Goal: Information Seeking & Learning: Find specific fact

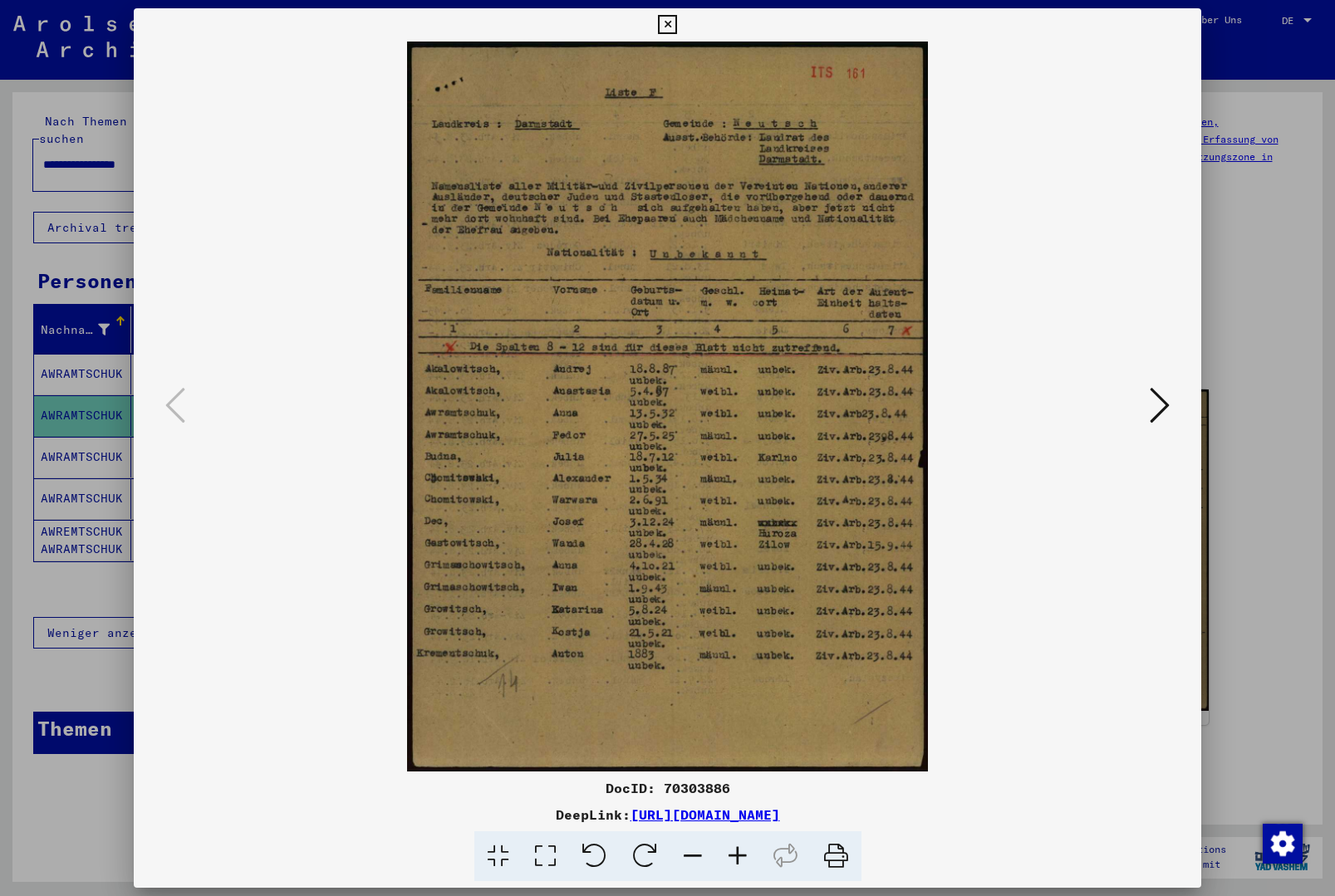
click at [677, 30] on icon at bounding box center [668, 25] width 19 height 20
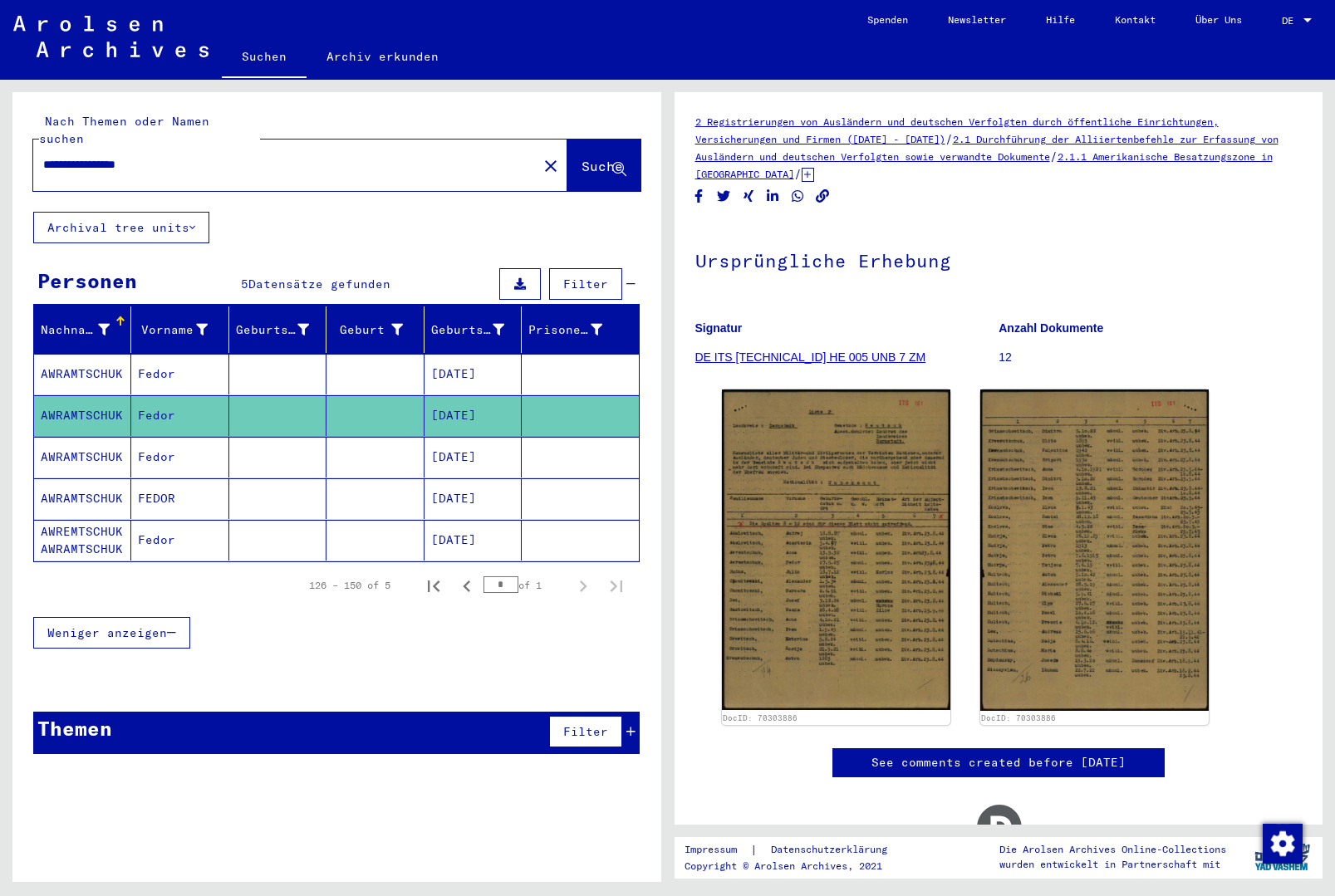
click at [540, 156] on mat-icon "close" at bounding box center [550, 165] width 20 height 20
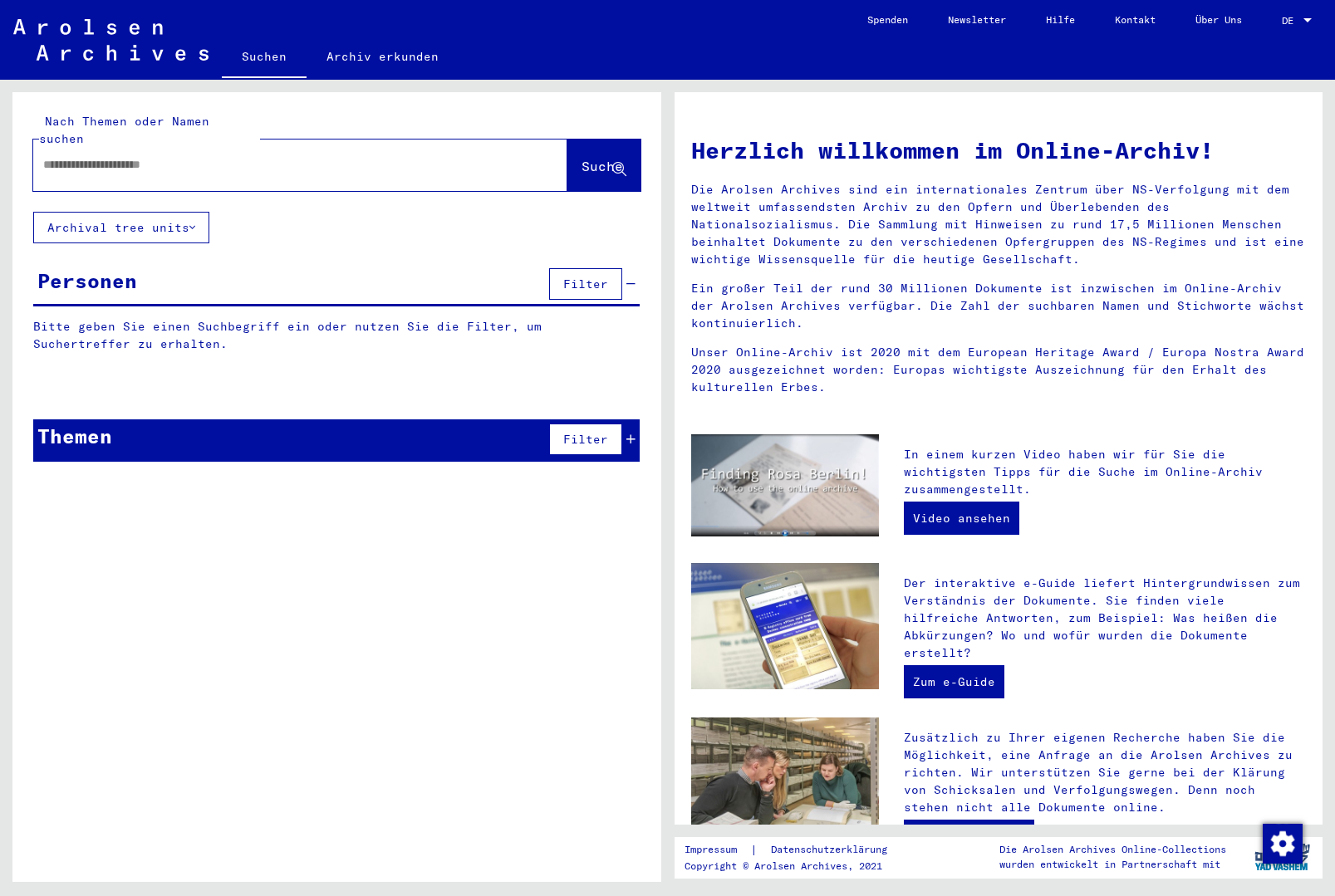
click at [411, 156] on input "text" at bounding box center [280, 165] width 474 height 17
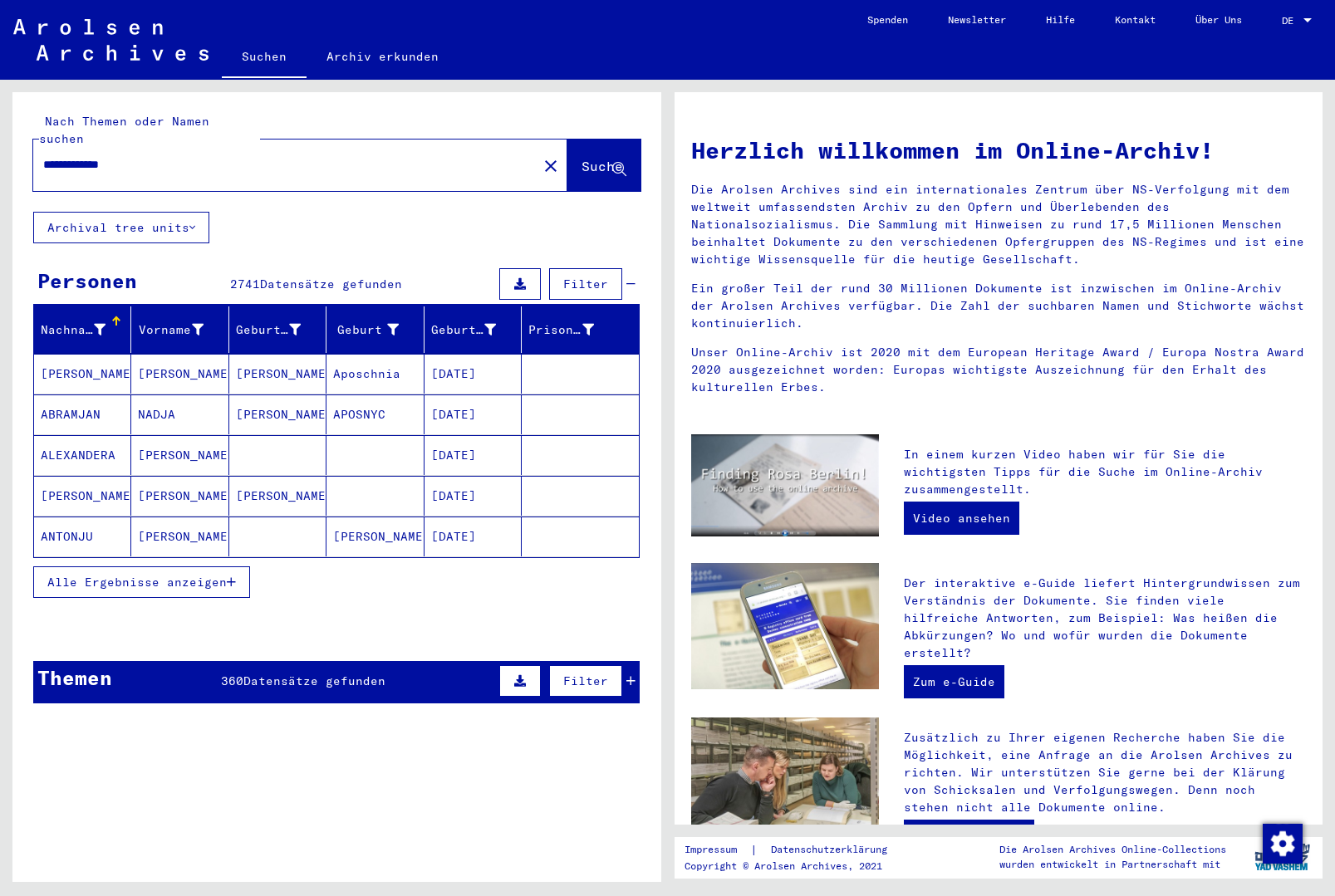
type input "**********"
click at [160, 575] on span "Alle Ergebnisse anzeigen" at bounding box center [137, 582] width 179 height 15
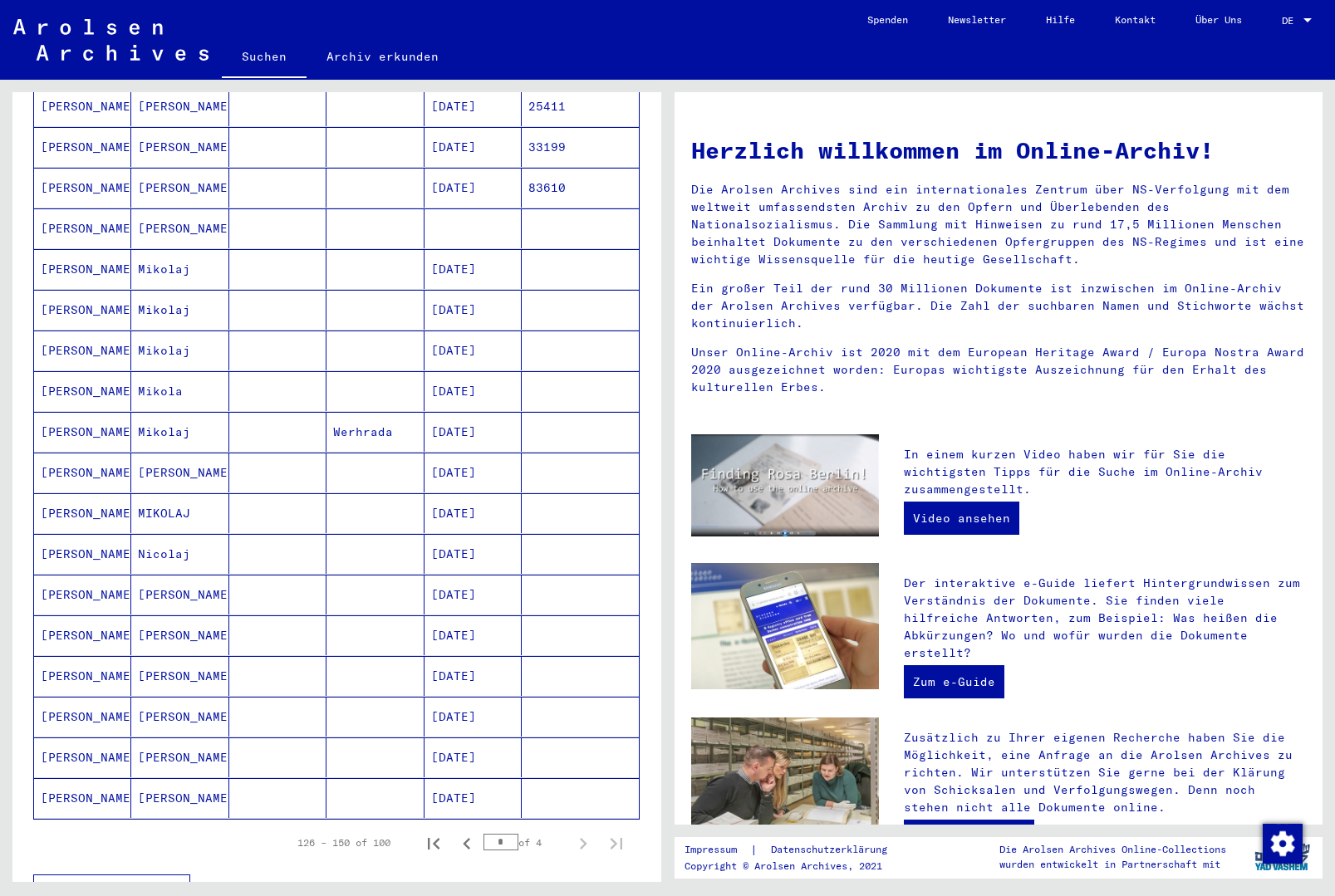
scroll to position [574, 0]
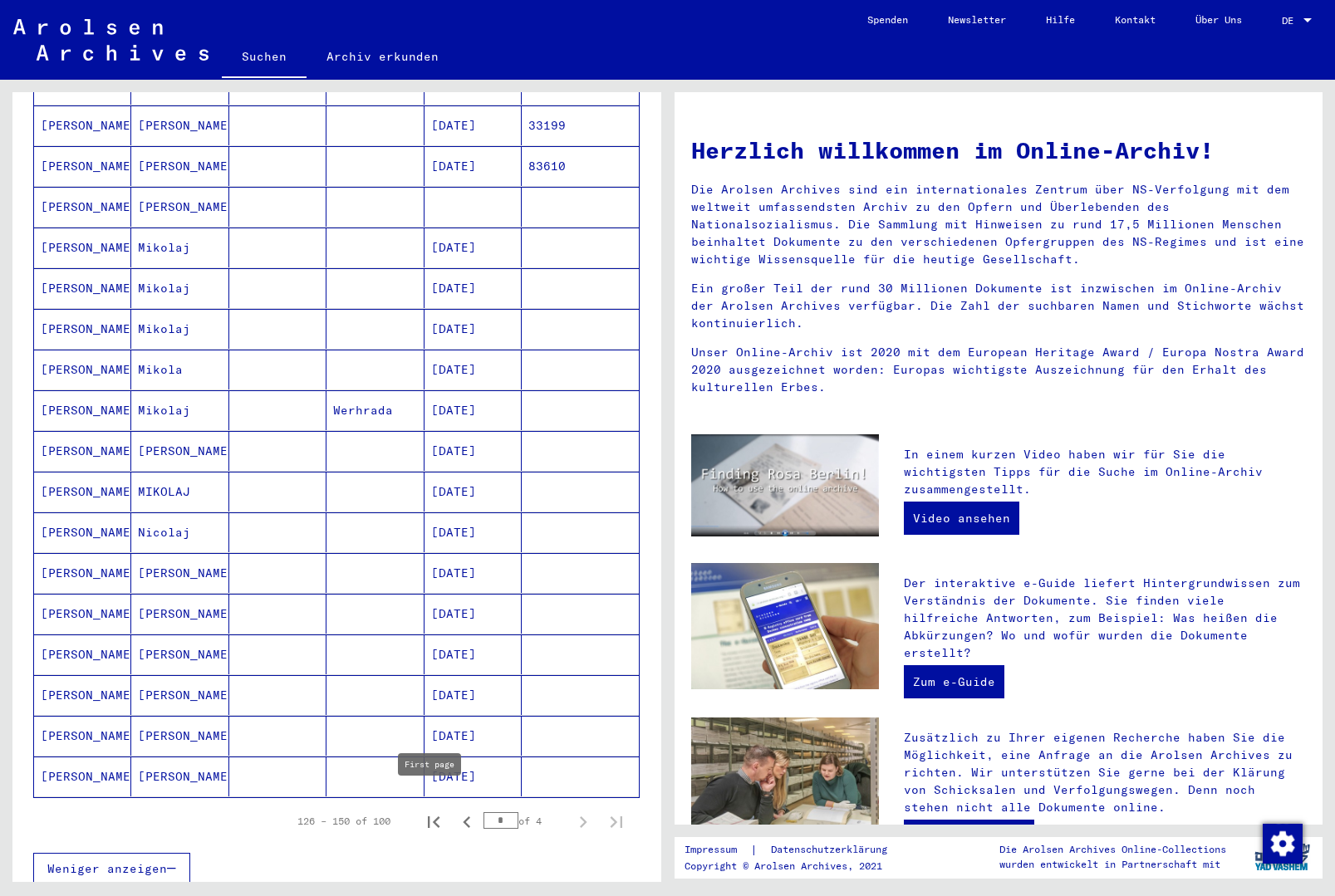
click at [437, 811] on icon "First page" at bounding box center [433, 822] width 23 height 23
click at [583, 817] on icon "Next page" at bounding box center [583, 823] width 8 height 12
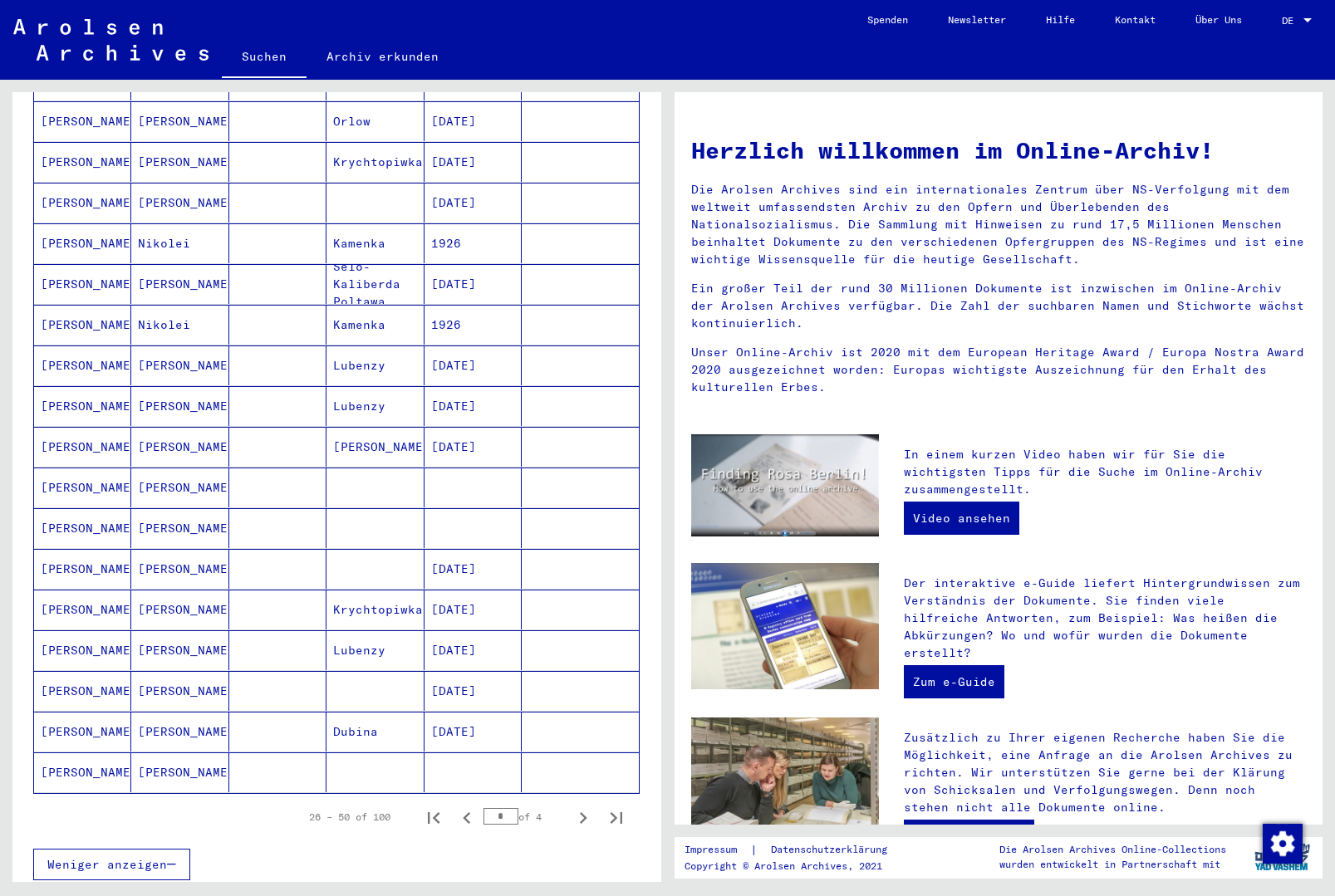
scroll to position [730, 0]
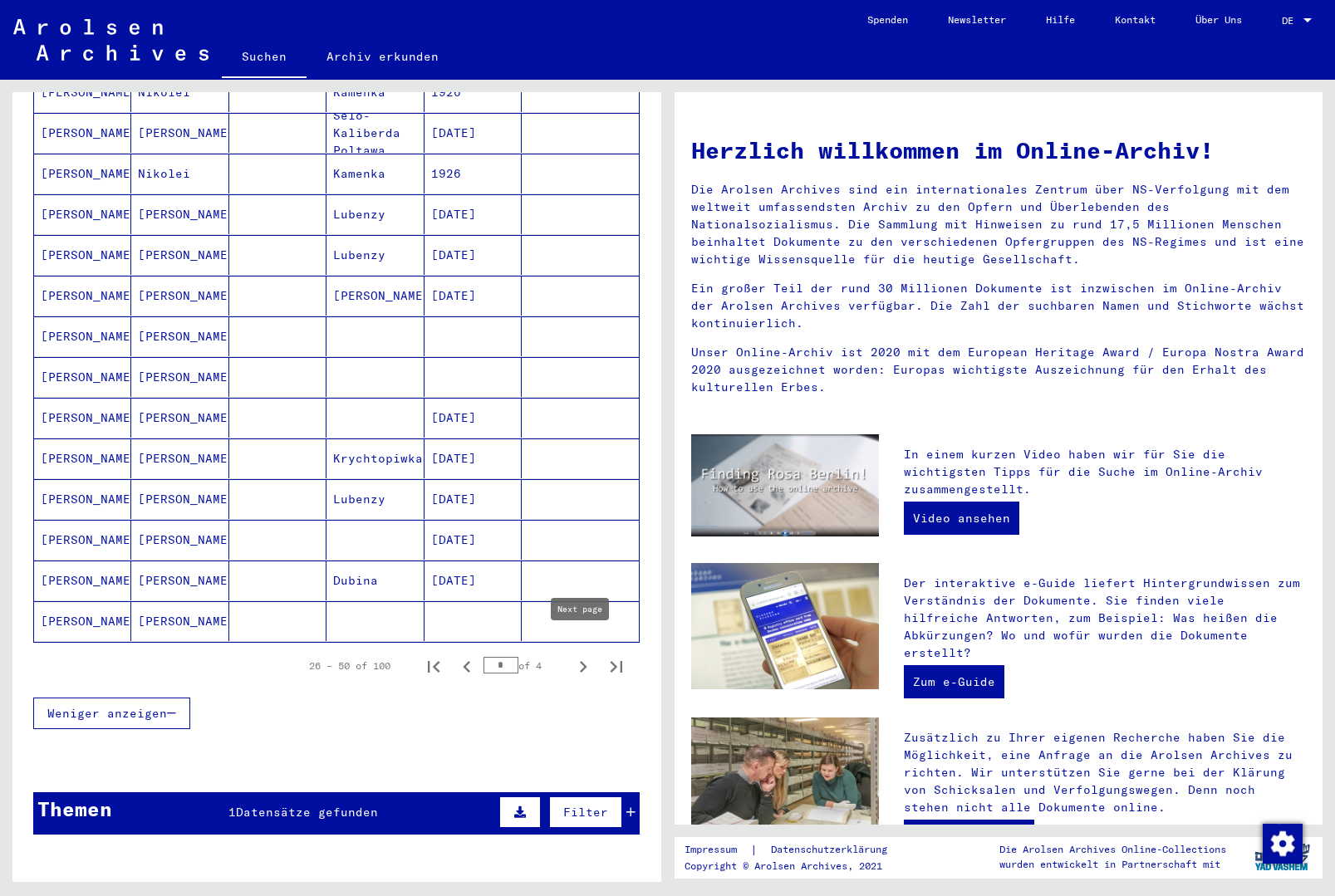
click at [583, 656] on icon "Next page" at bounding box center [582, 667] width 23 height 23
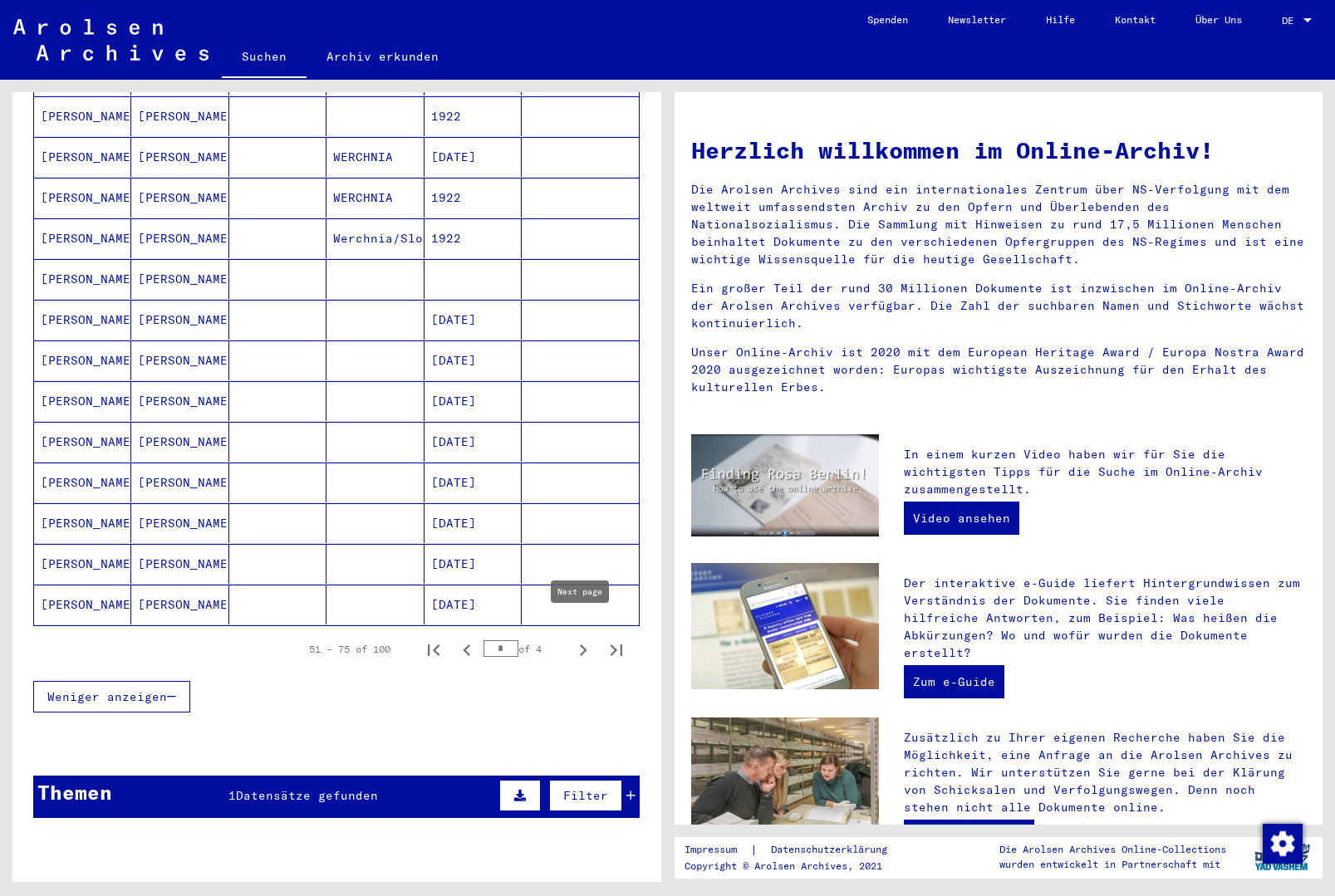
scroll to position [745, 0]
click at [581, 640] on icon "Next page" at bounding box center [582, 650] width 23 height 23
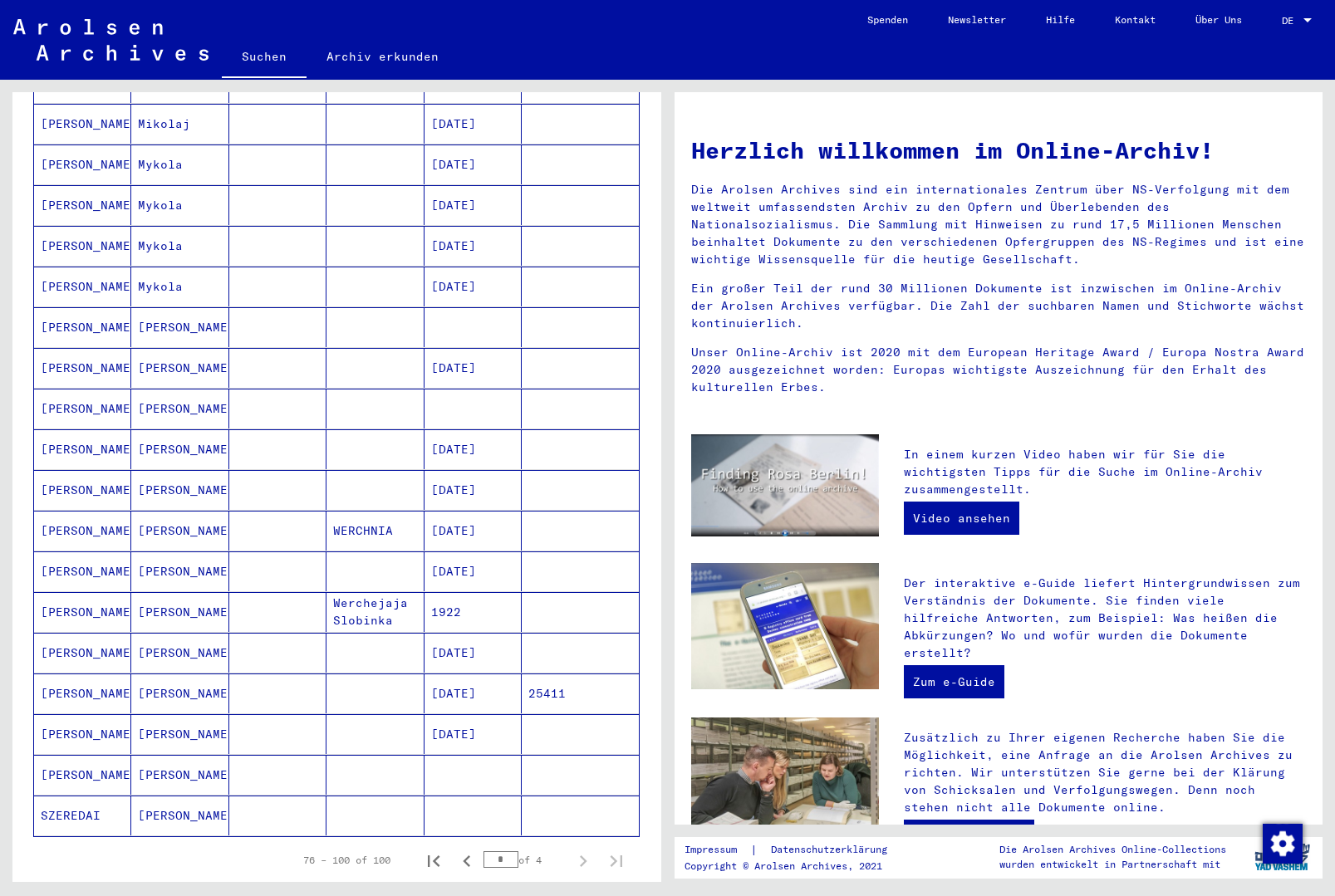
scroll to position [618, 0]
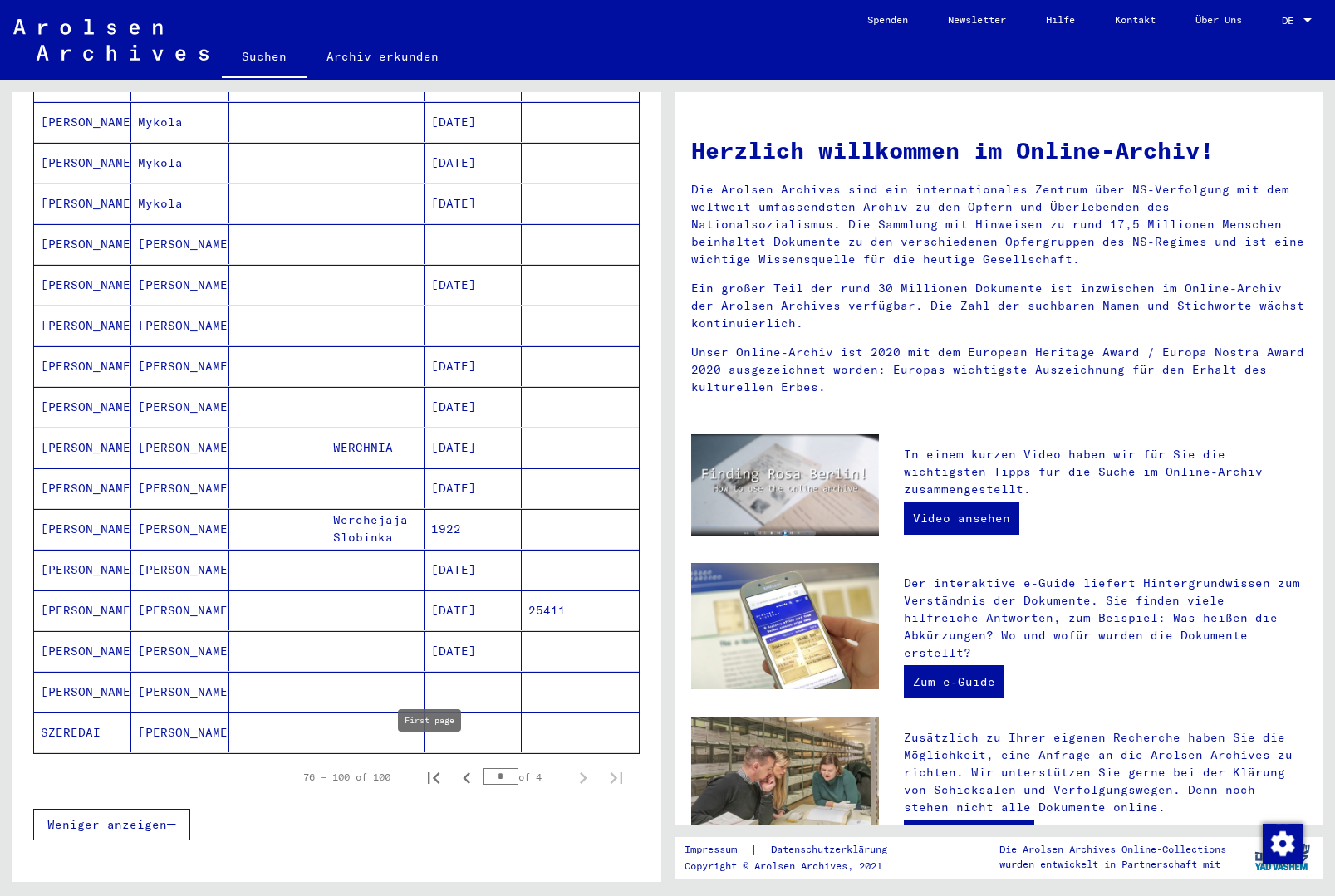
click at [439, 766] on icon "First page" at bounding box center [433, 777] width 23 height 23
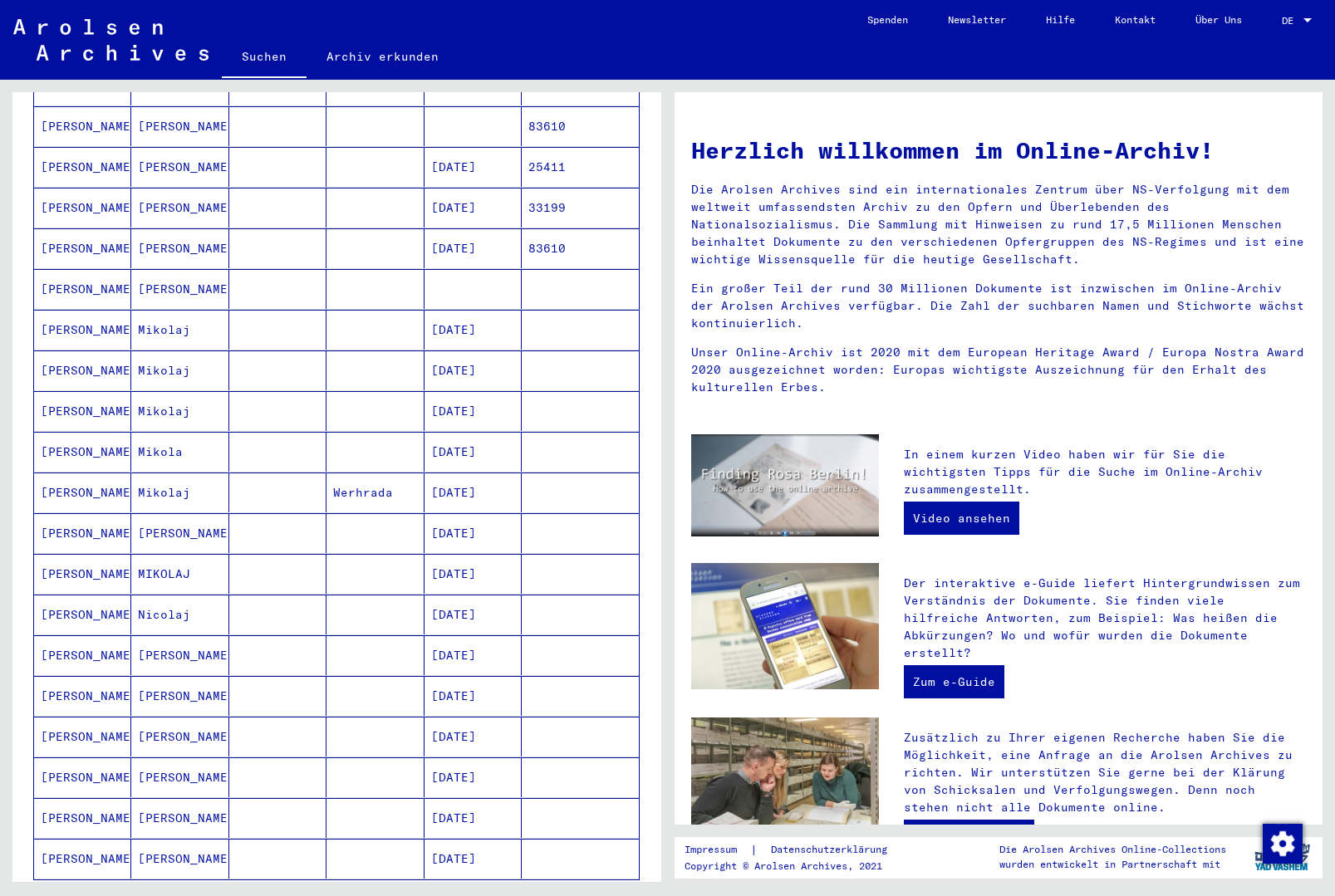
scroll to position [581, 0]
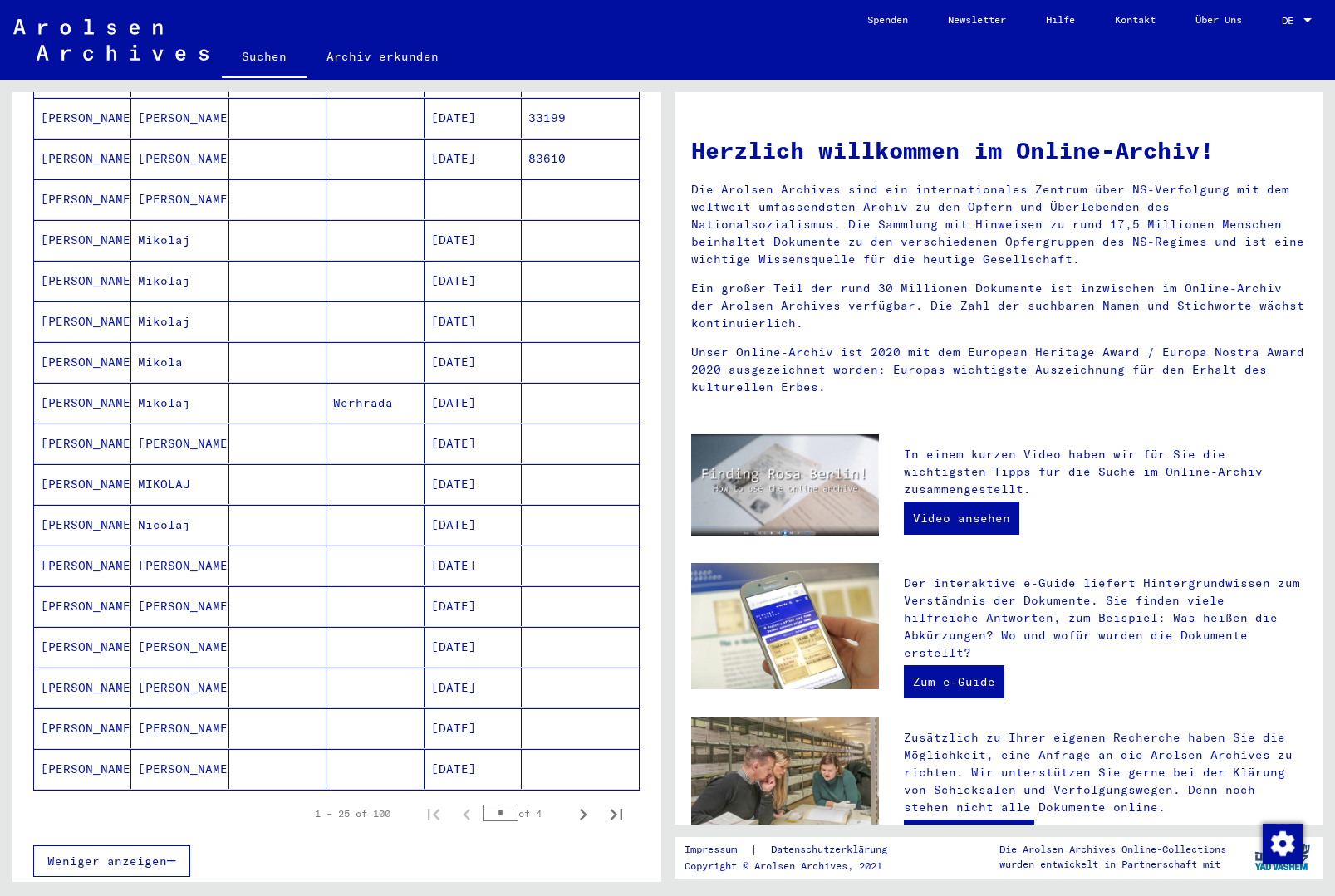
click at [407, 587] on mat-cell at bounding box center [375, 606] width 97 height 40
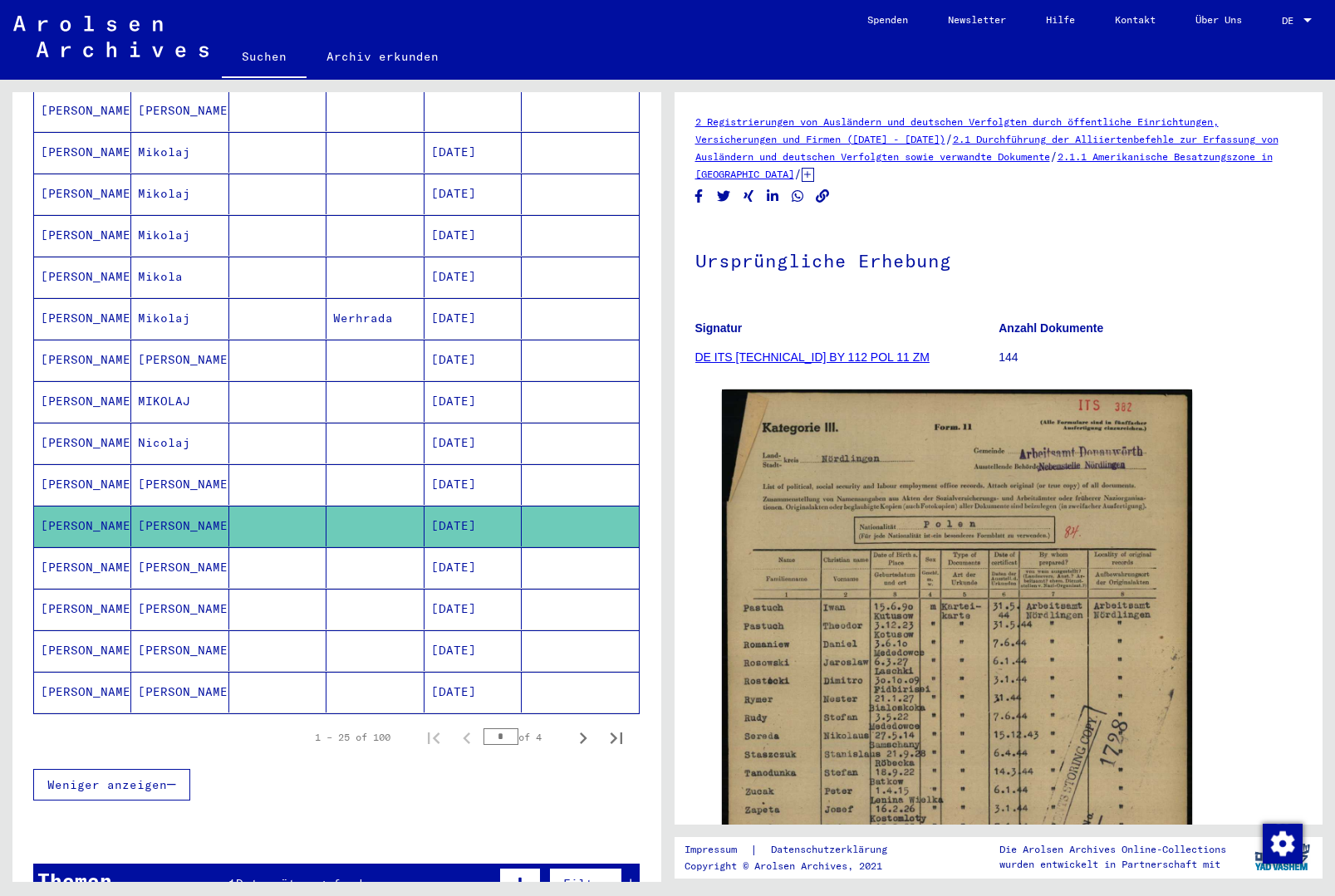
scroll to position [697, 0]
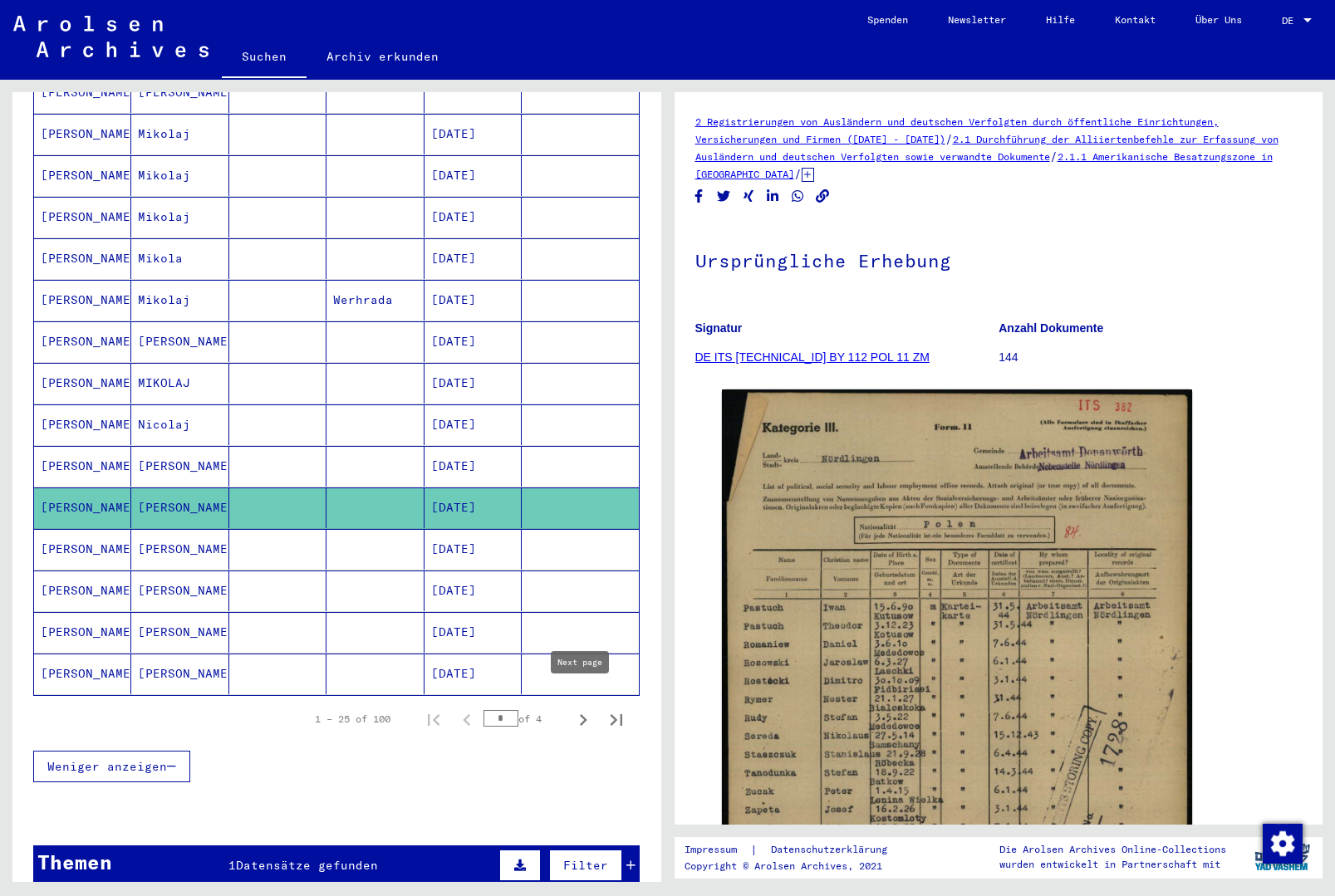
click at [581, 714] on icon "Next page" at bounding box center [583, 720] width 8 height 12
type input "*"
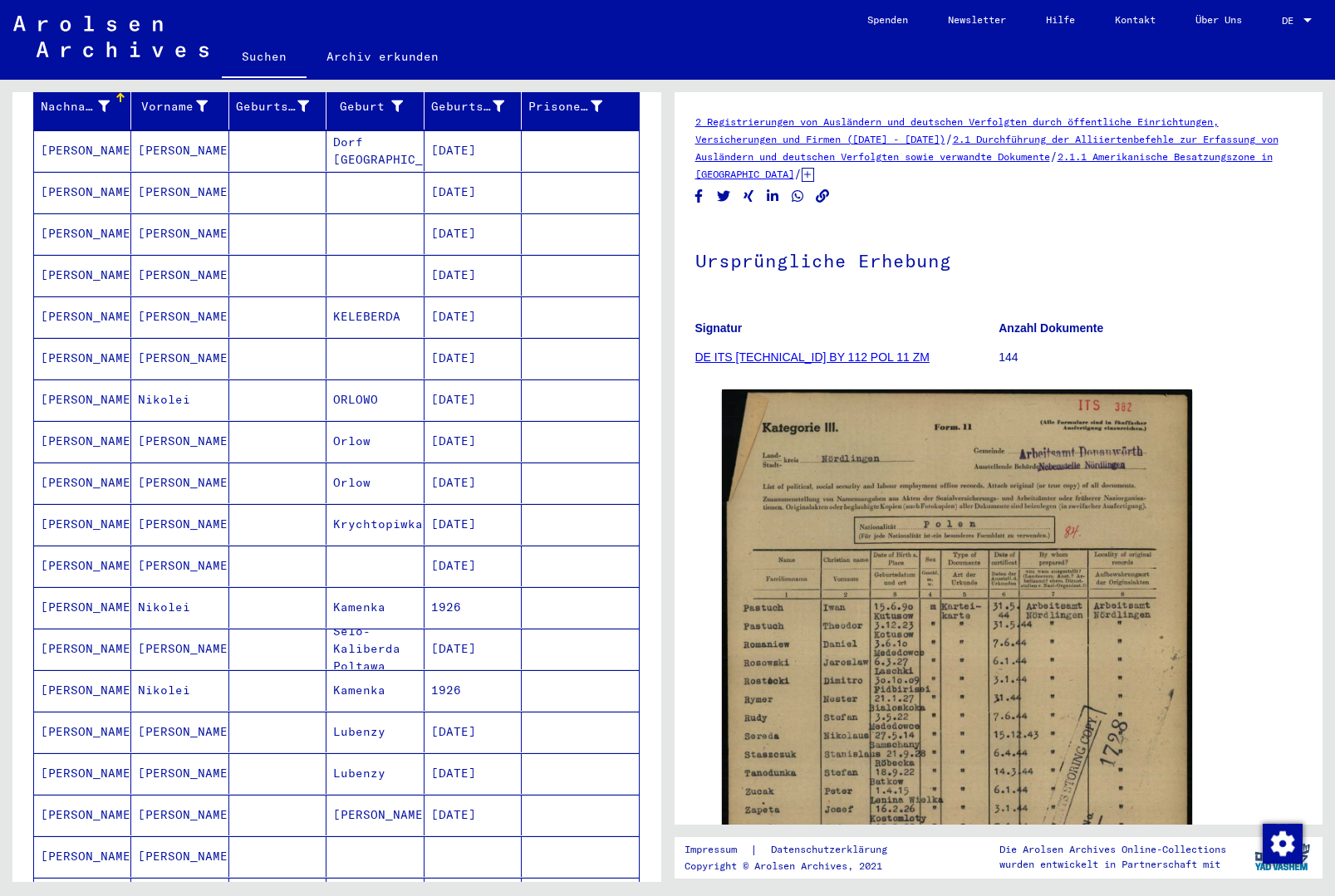
scroll to position [199, 0]
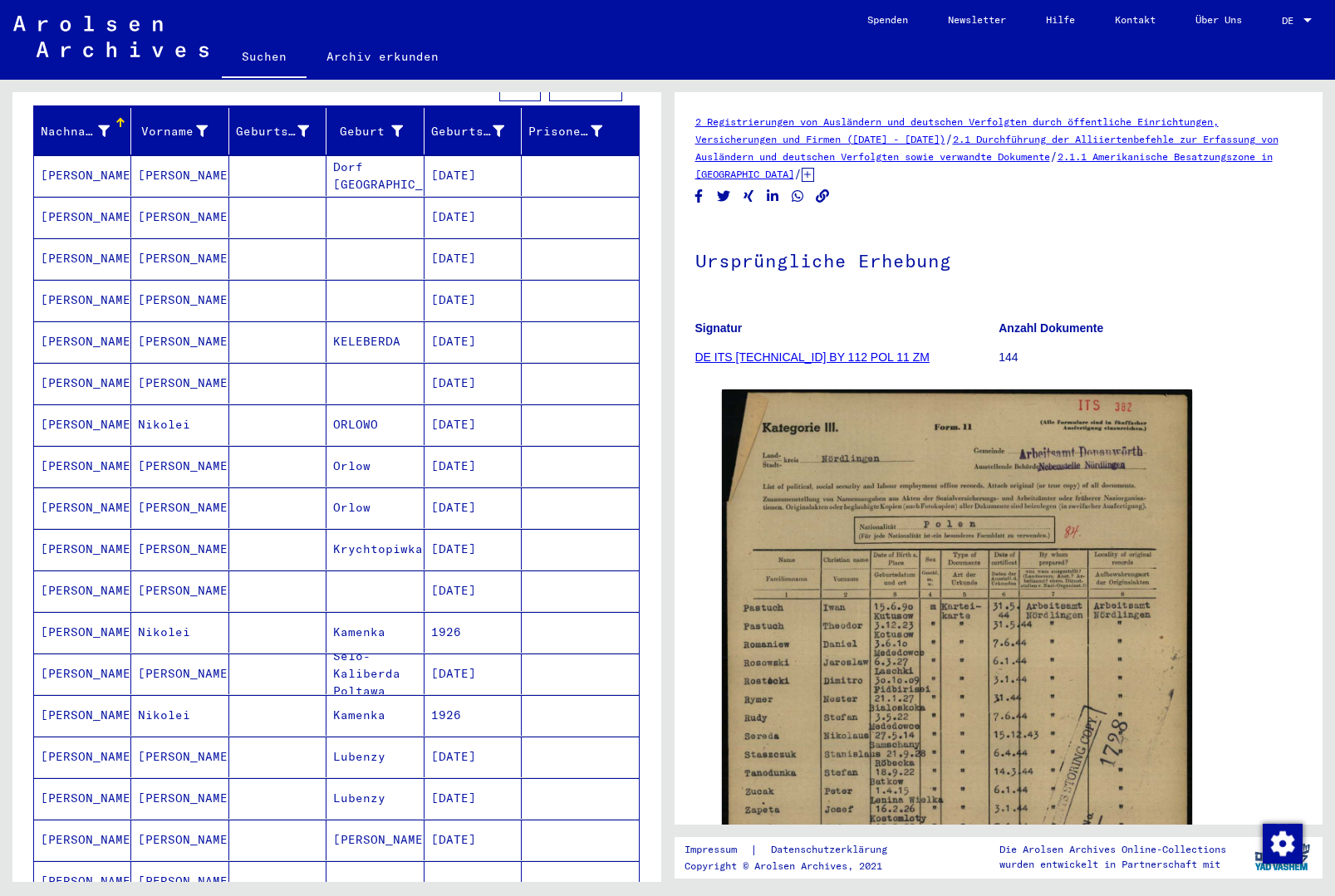
click at [488, 242] on mat-cell "[DATE]" at bounding box center [473, 259] width 97 height 41
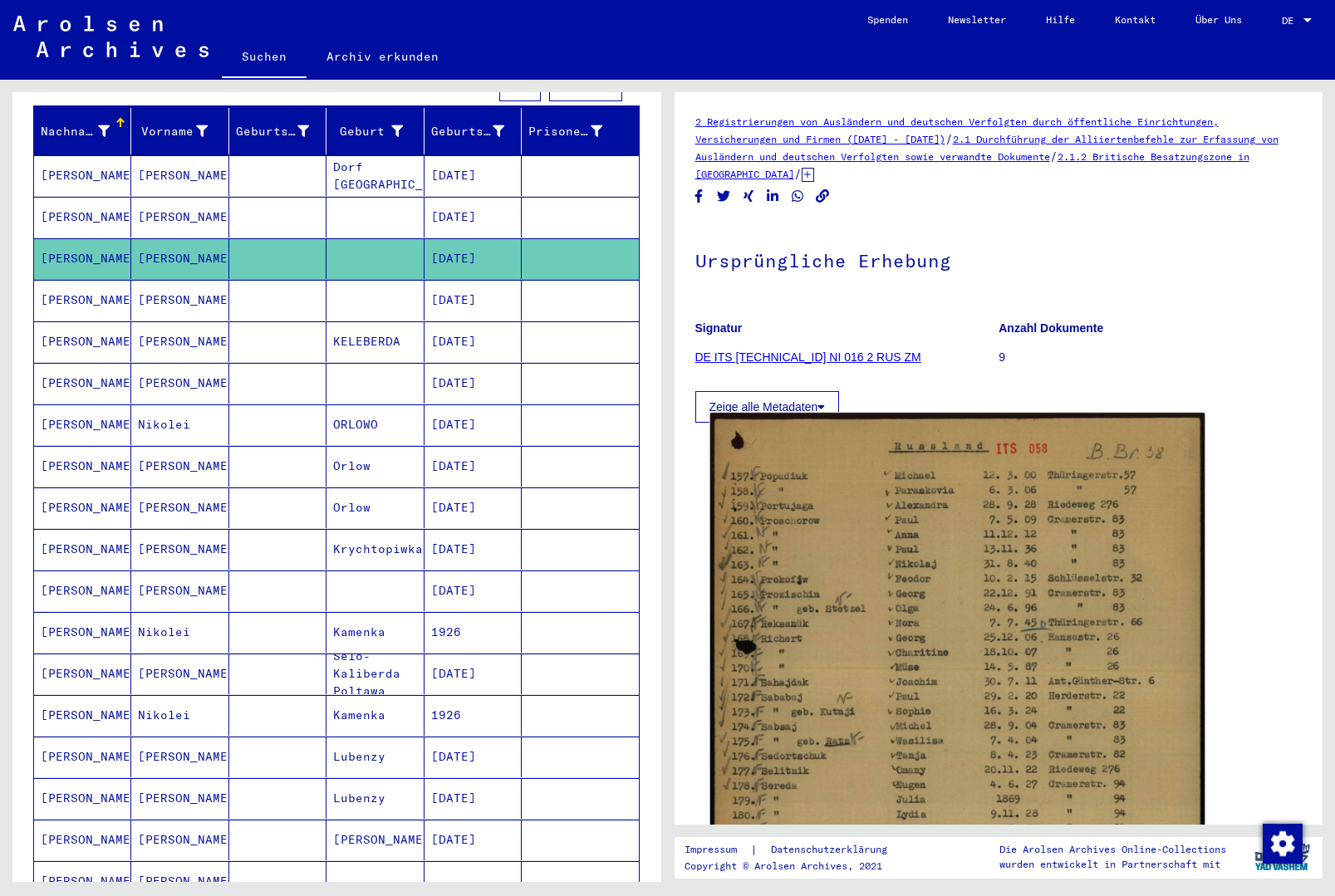
click at [947, 527] on img at bounding box center [956, 752] width 494 height 679
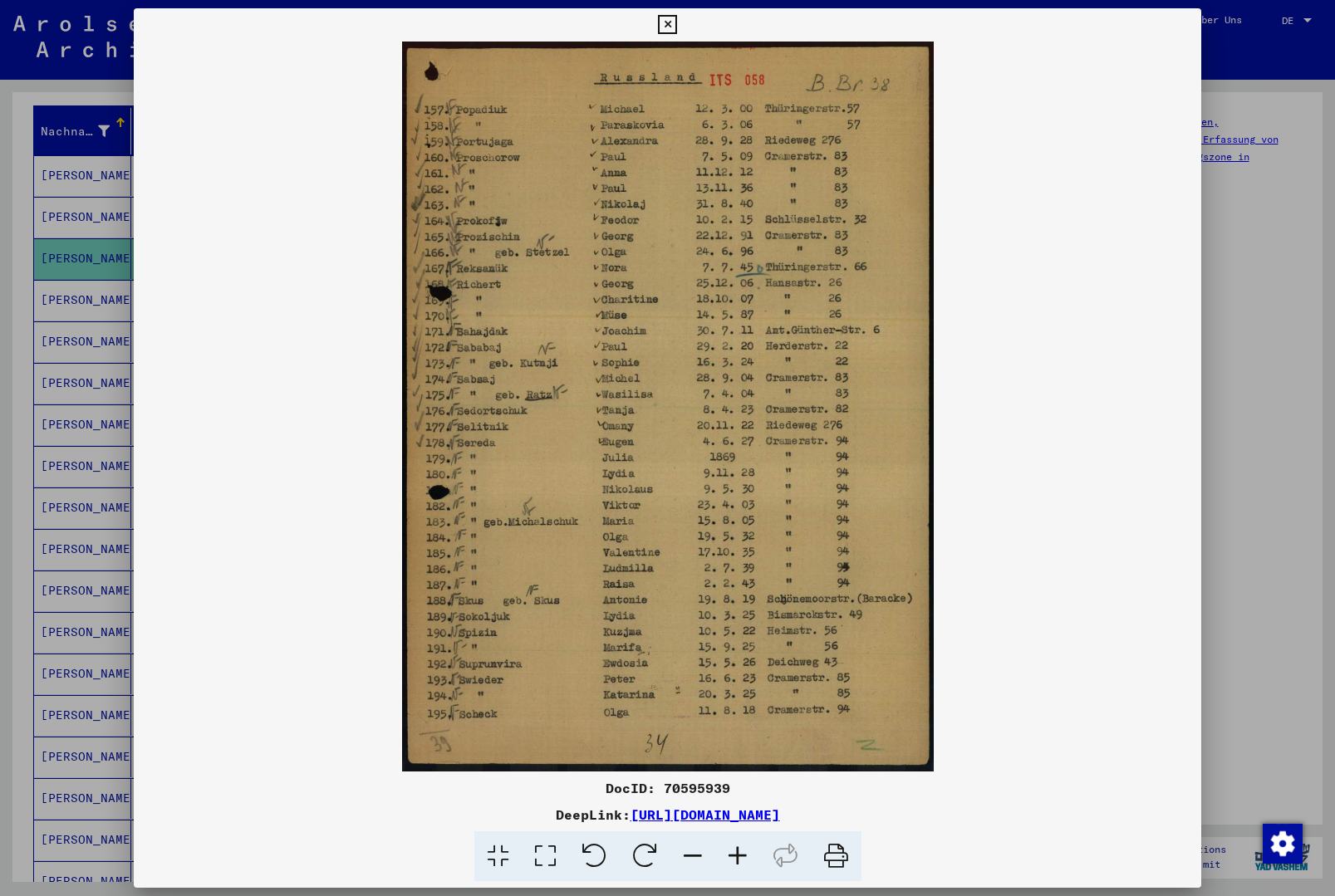
click at [677, 27] on icon at bounding box center [668, 25] width 19 height 20
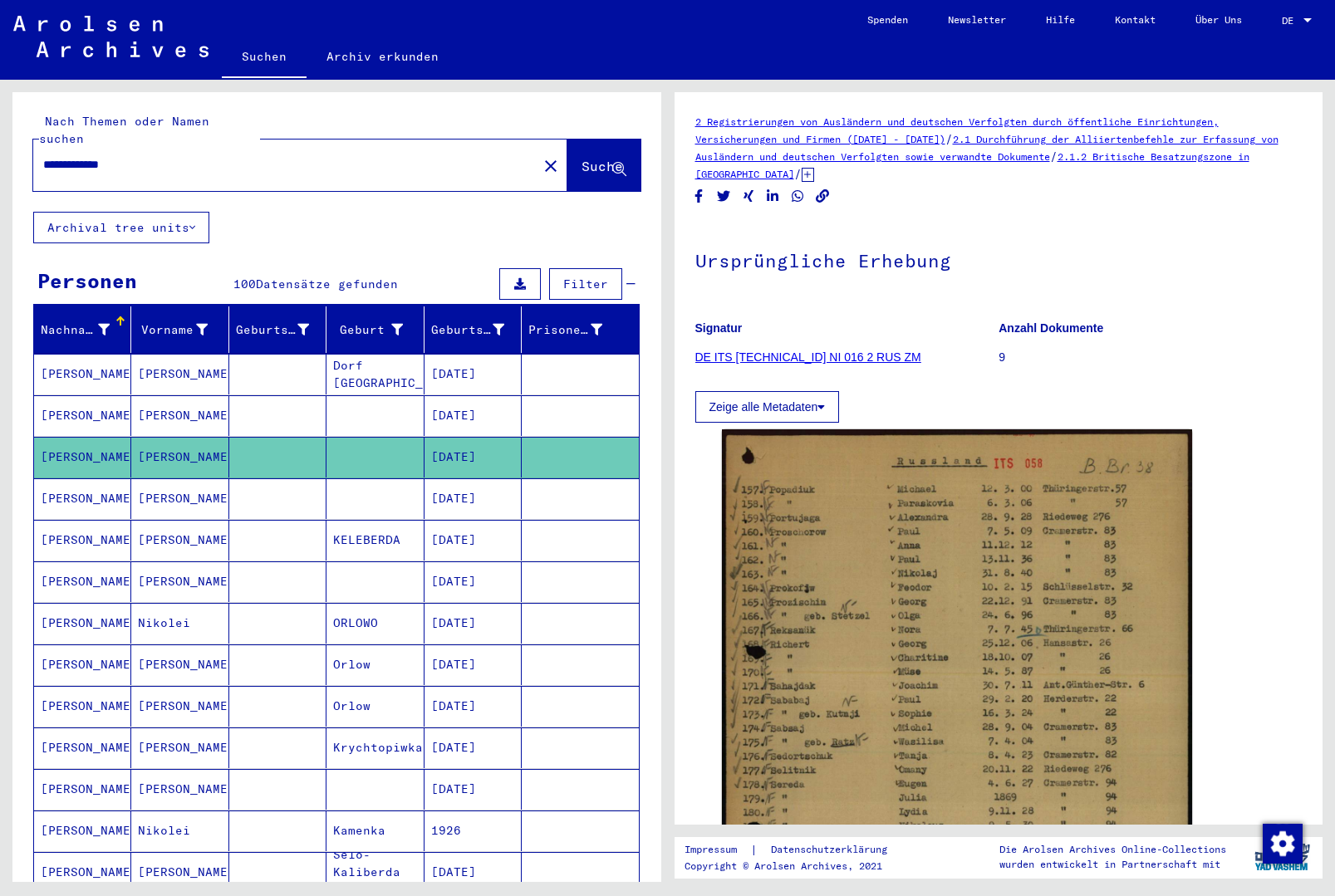
click at [535, 163] on button "close" at bounding box center [551, 165] width 33 height 33
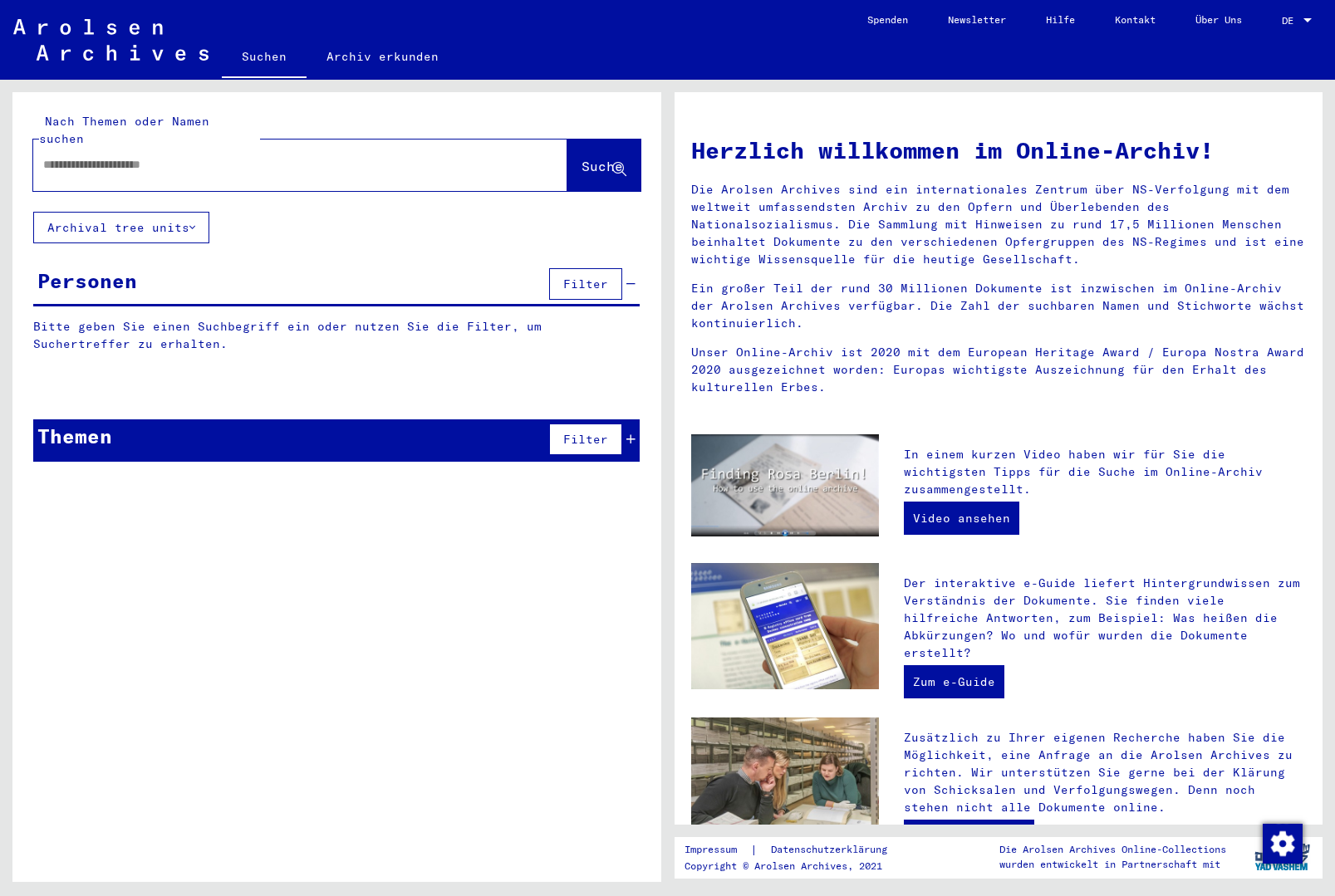
click at [403, 156] on input "text" at bounding box center [280, 165] width 474 height 17
paste input "**********"
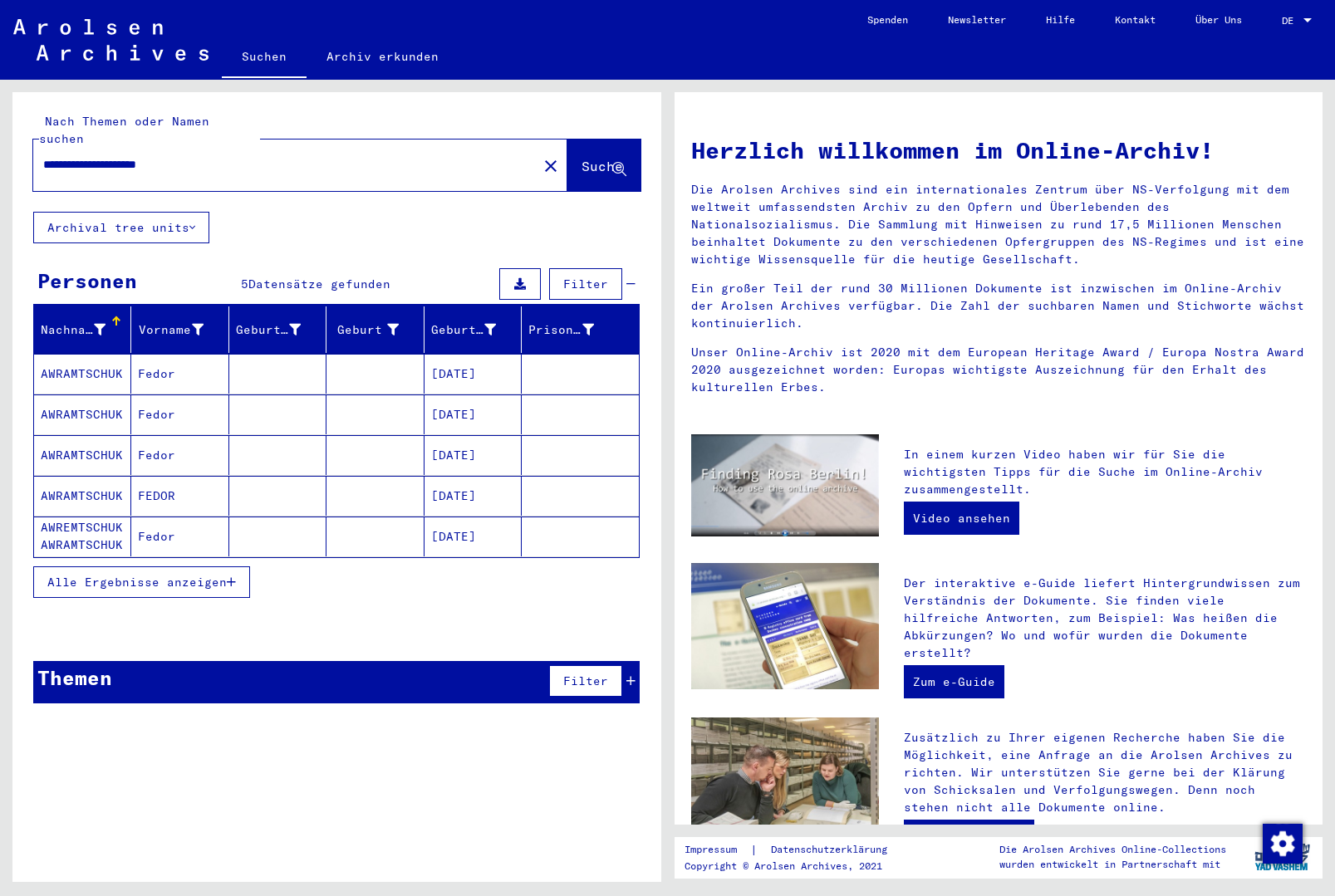
type input "**********"
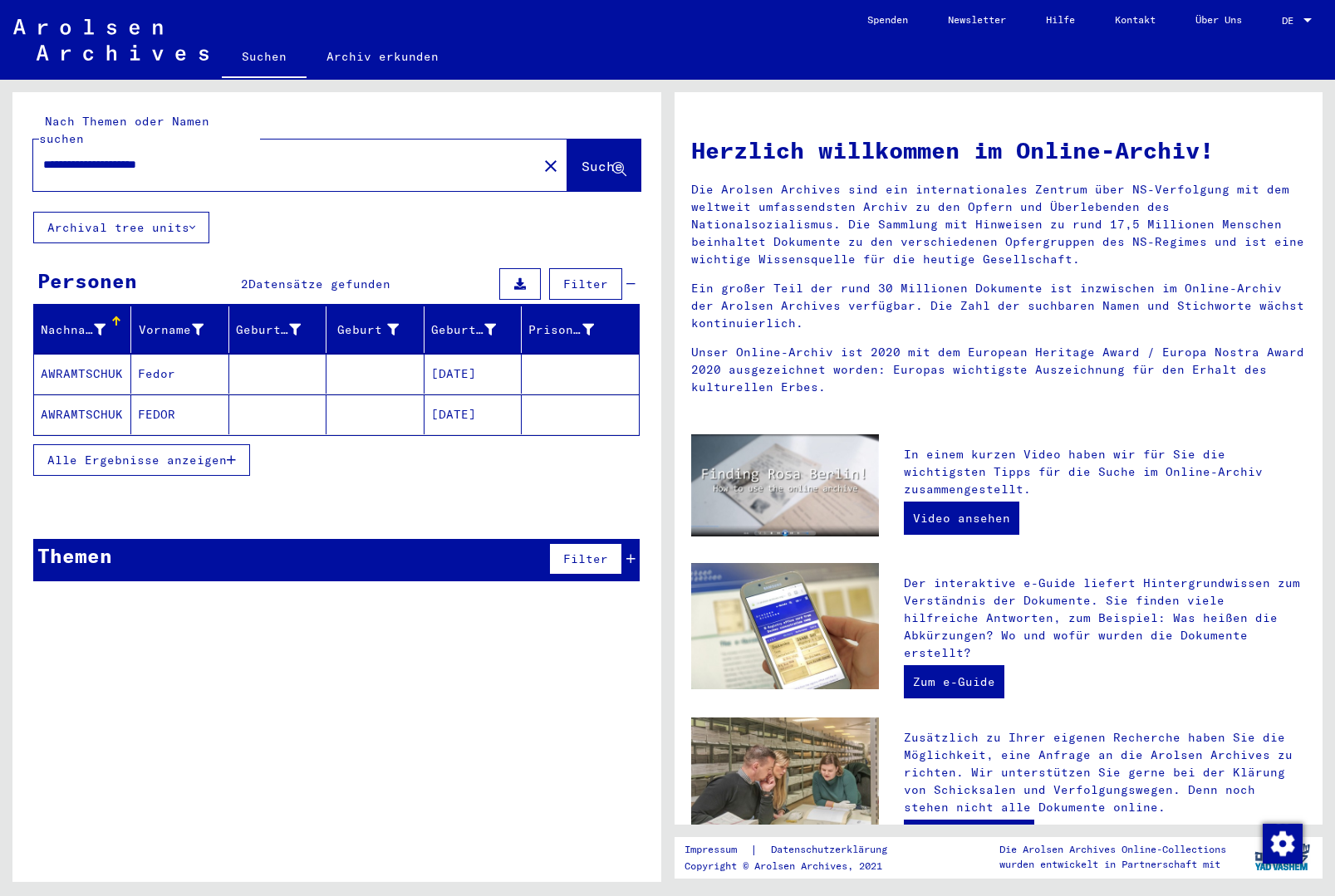
click at [236, 454] on icon "button" at bounding box center [231, 460] width 9 height 12
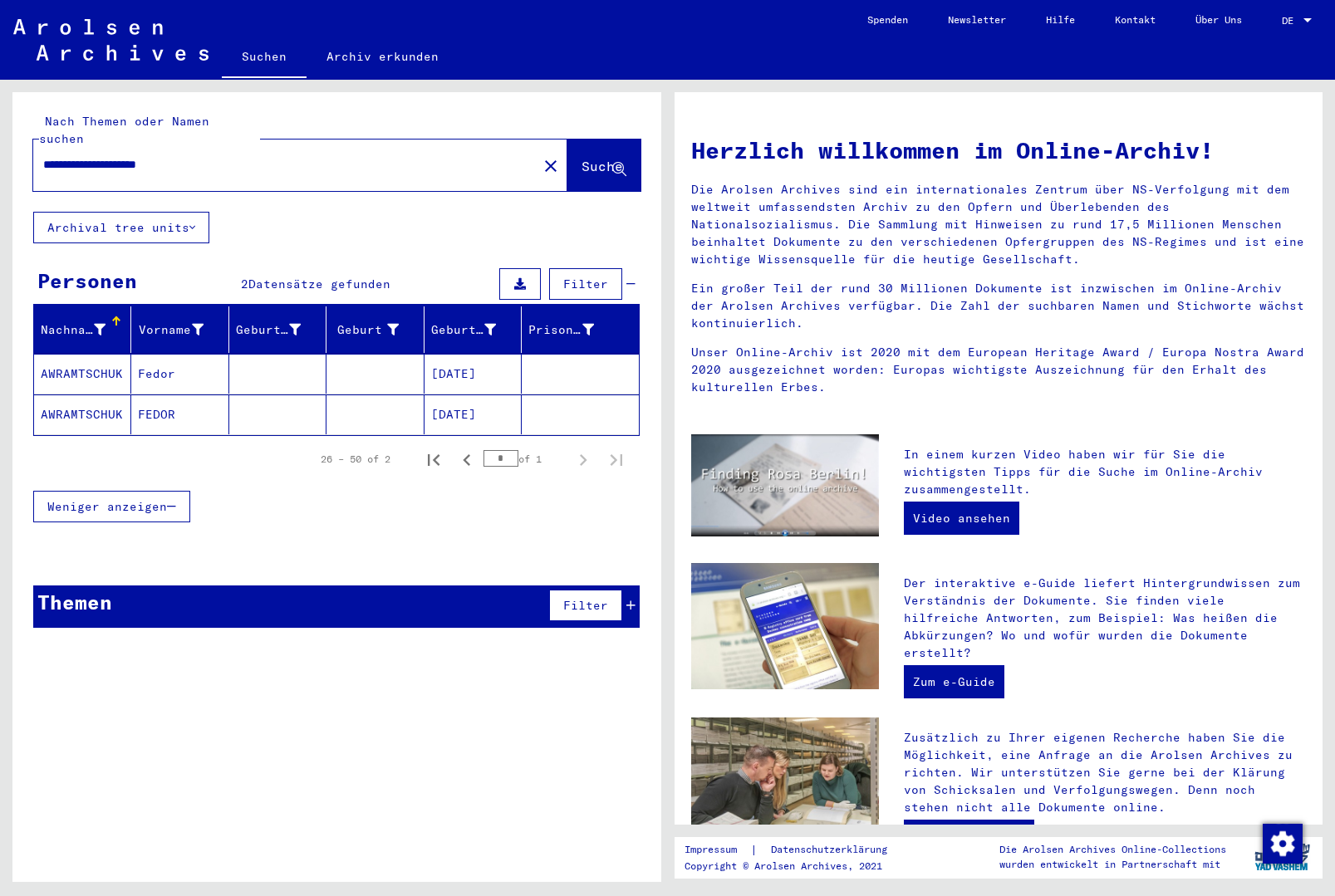
click at [501, 366] on mat-cell "[DATE]" at bounding box center [473, 373] width 97 height 40
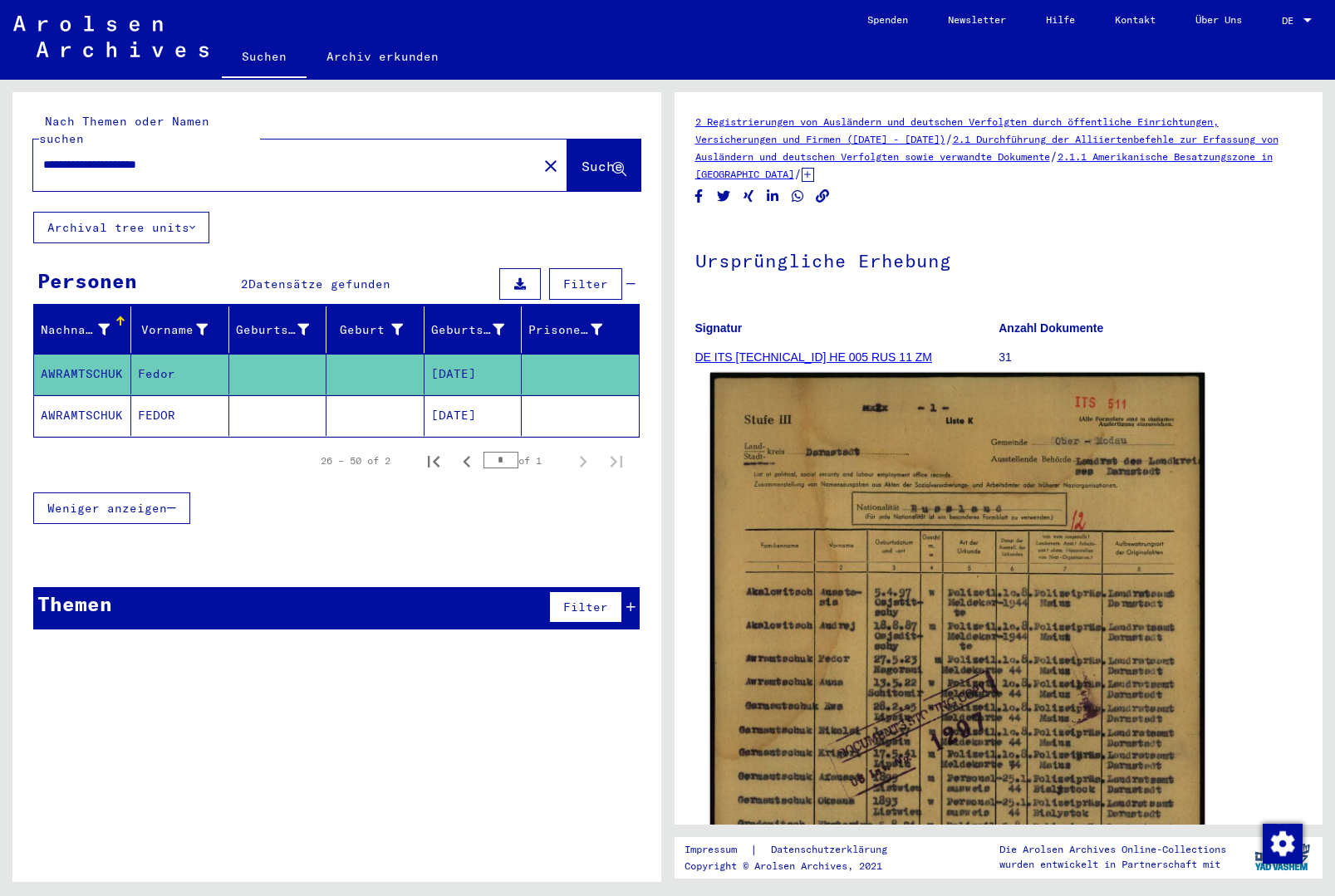
click at [967, 544] on img at bounding box center [956, 721] width 494 height 696
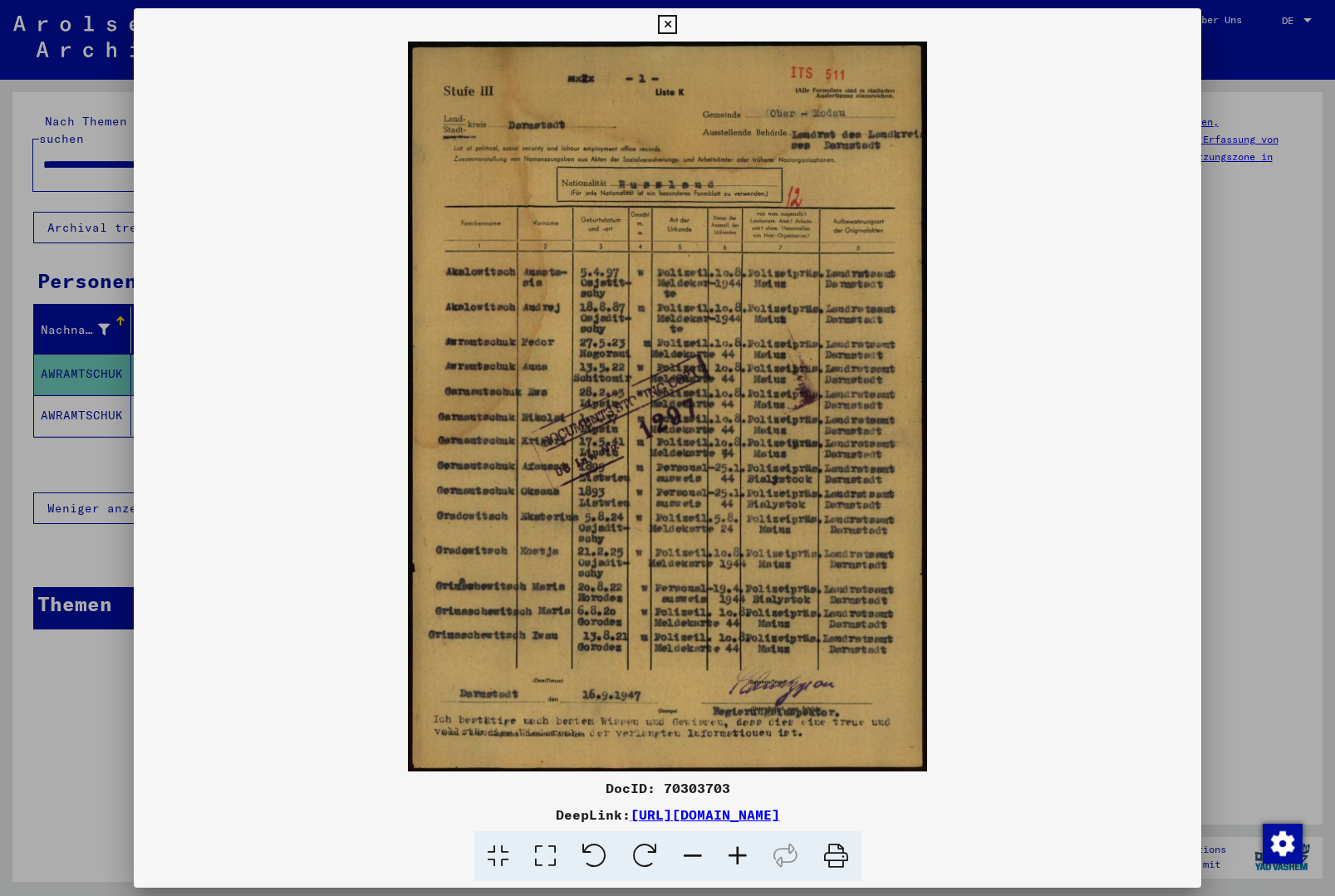
click at [677, 26] on icon at bounding box center [668, 25] width 19 height 20
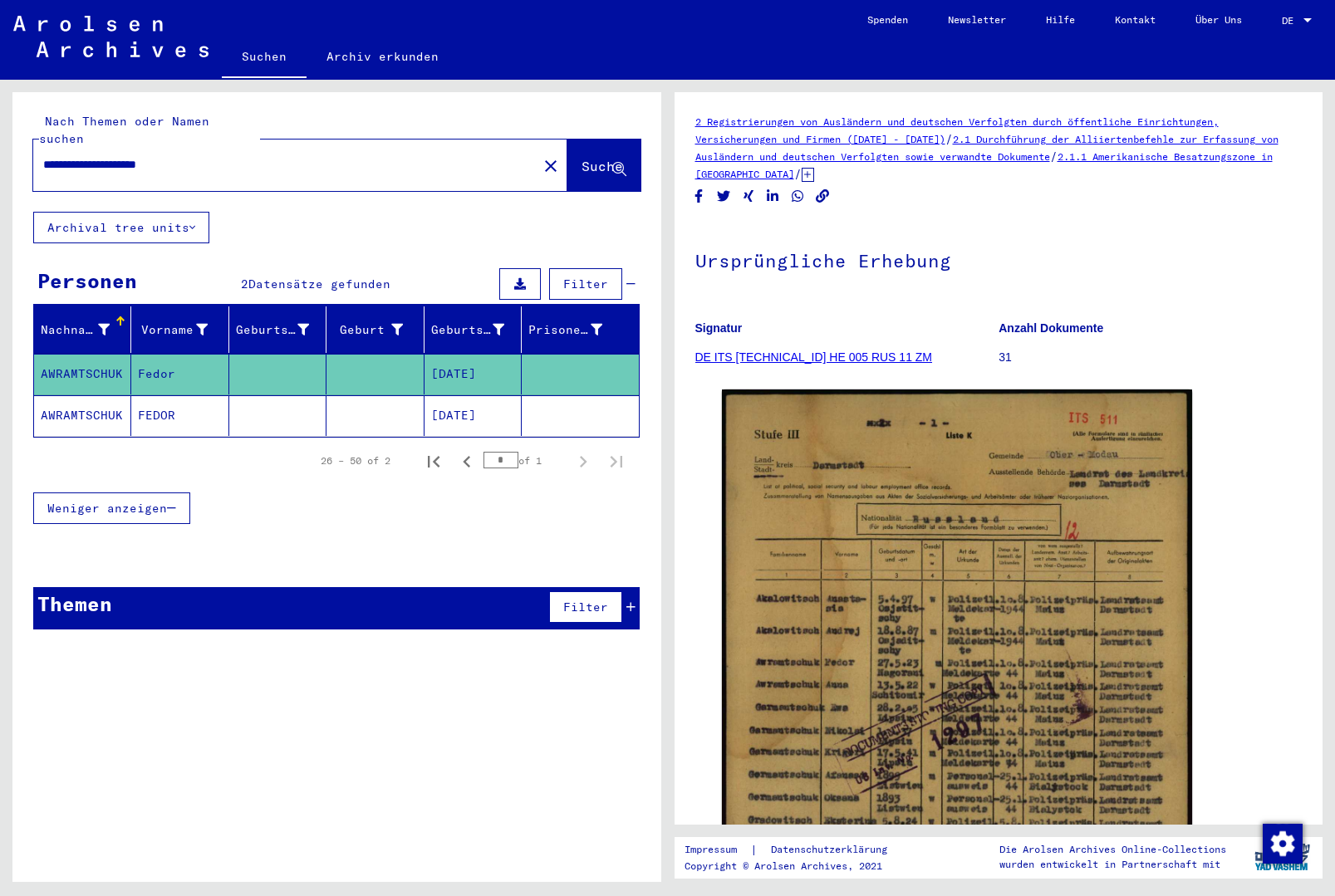
click at [515, 400] on mat-cell "[DATE]" at bounding box center [473, 416] width 97 height 41
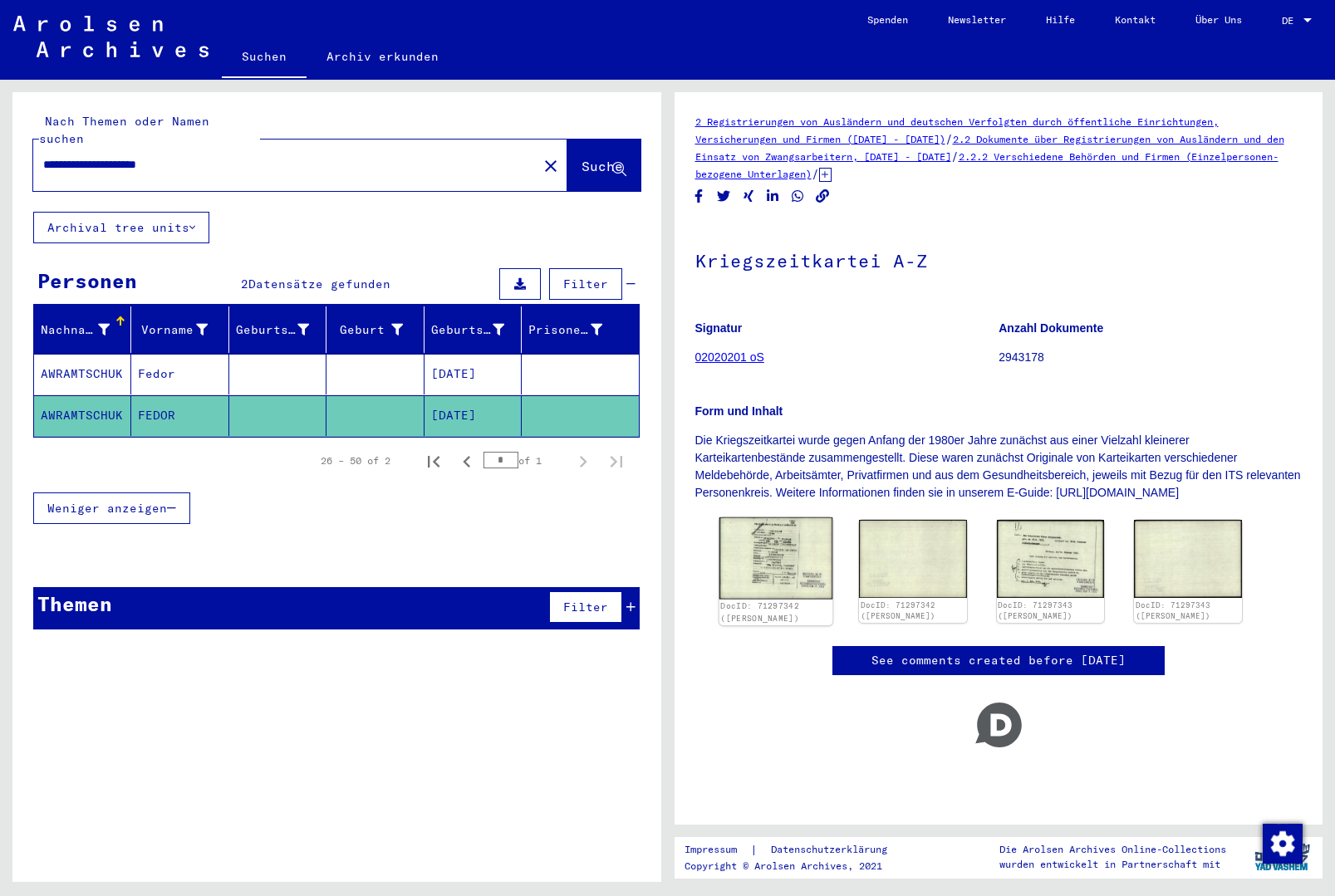
click at [788, 577] on img at bounding box center [775, 558] width 113 height 82
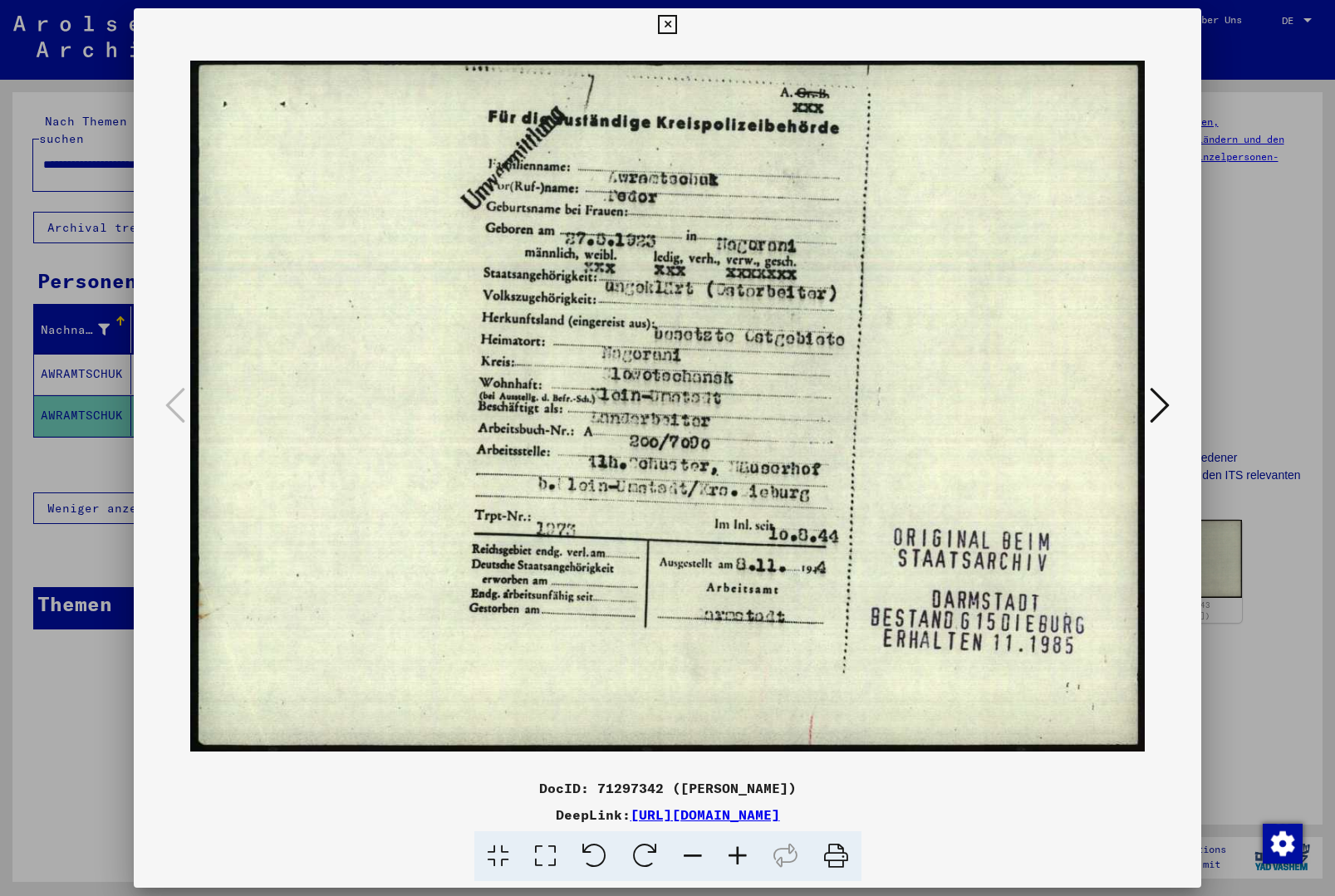
click at [1203, 15] on div at bounding box center [668, 448] width 1335 height 896
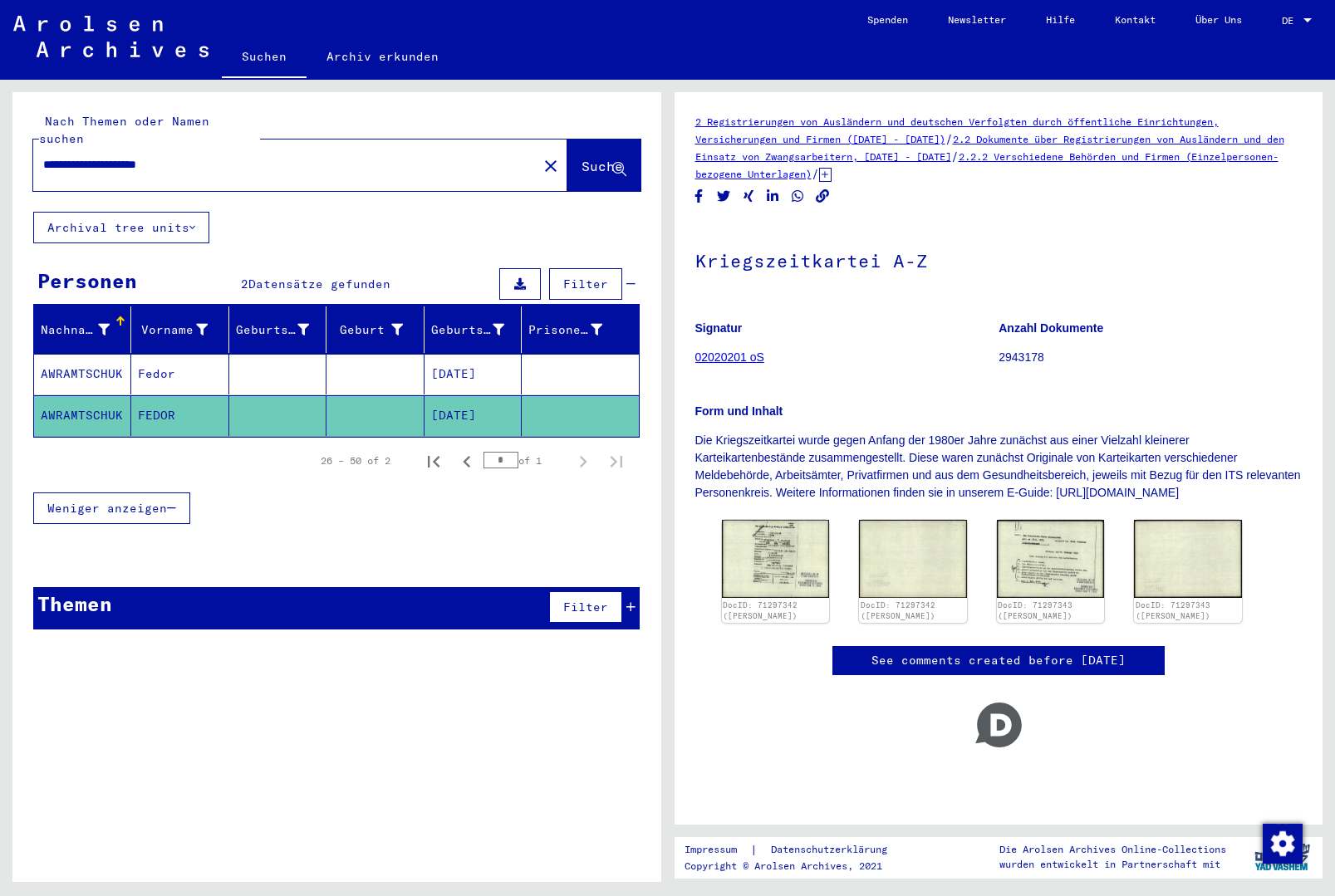
click at [530, 359] on mat-cell at bounding box center [580, 374] width 116 height 41
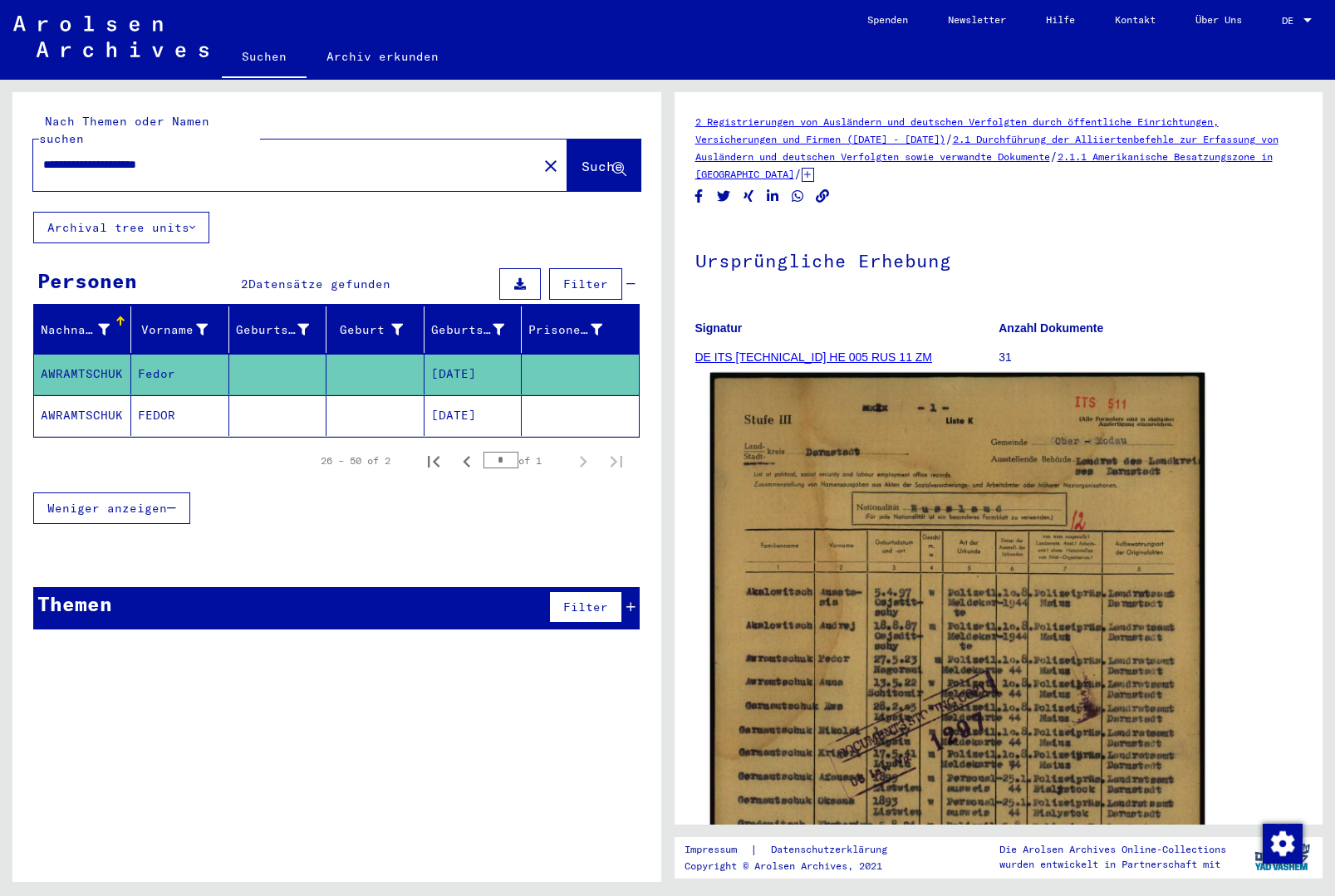
click at [906, 625] on img at bounding box center [956, 721] width 494 height 696
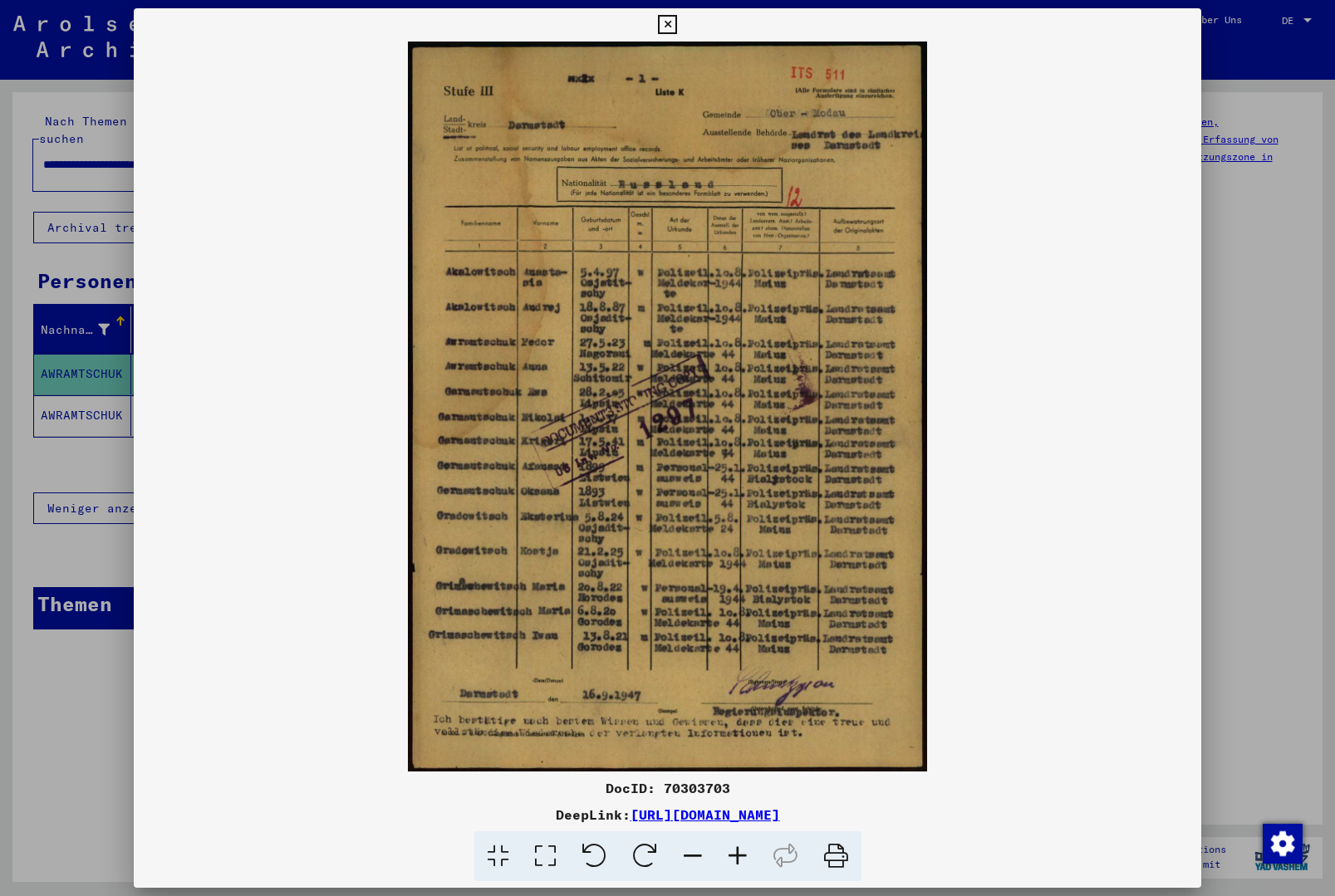
click at [682, 26] on button at bounding box center [668, 25] width 29 height 33
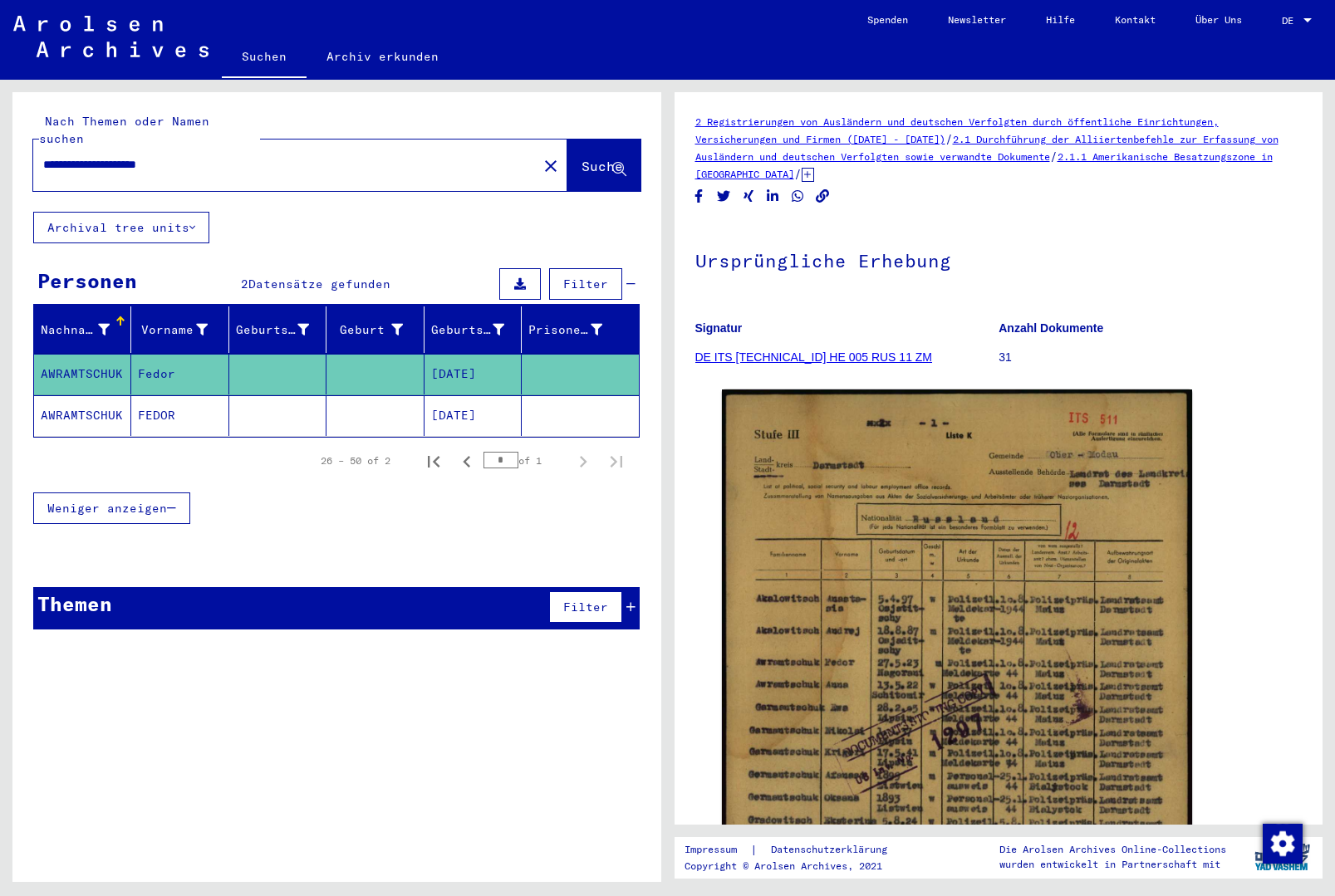
click at [522, 407] on mat-cell at bounding box center [580, 416] width 116 height 41
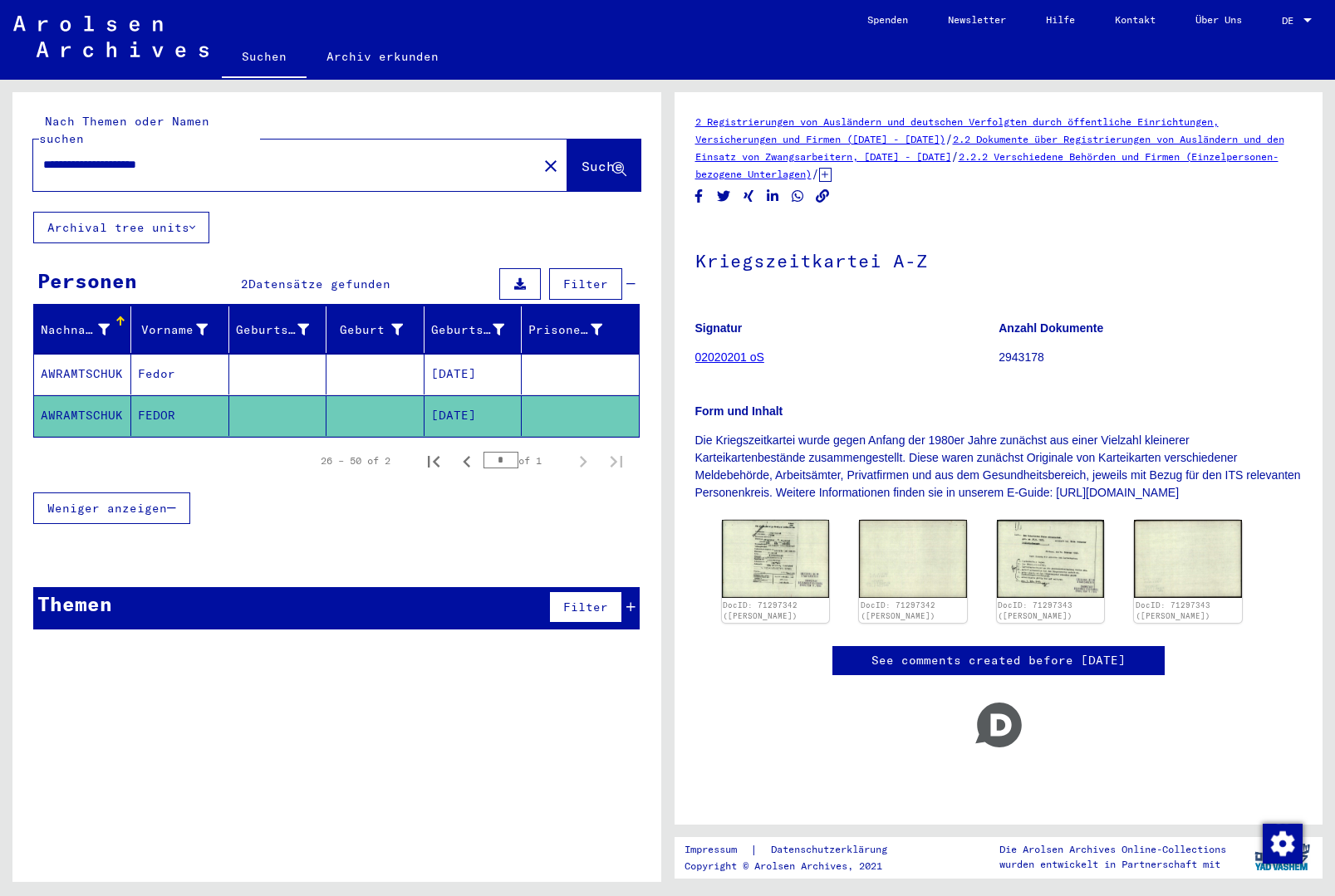
click at [550, 356] on mat-cell at bounding box center [580, 374] width 116 height 41
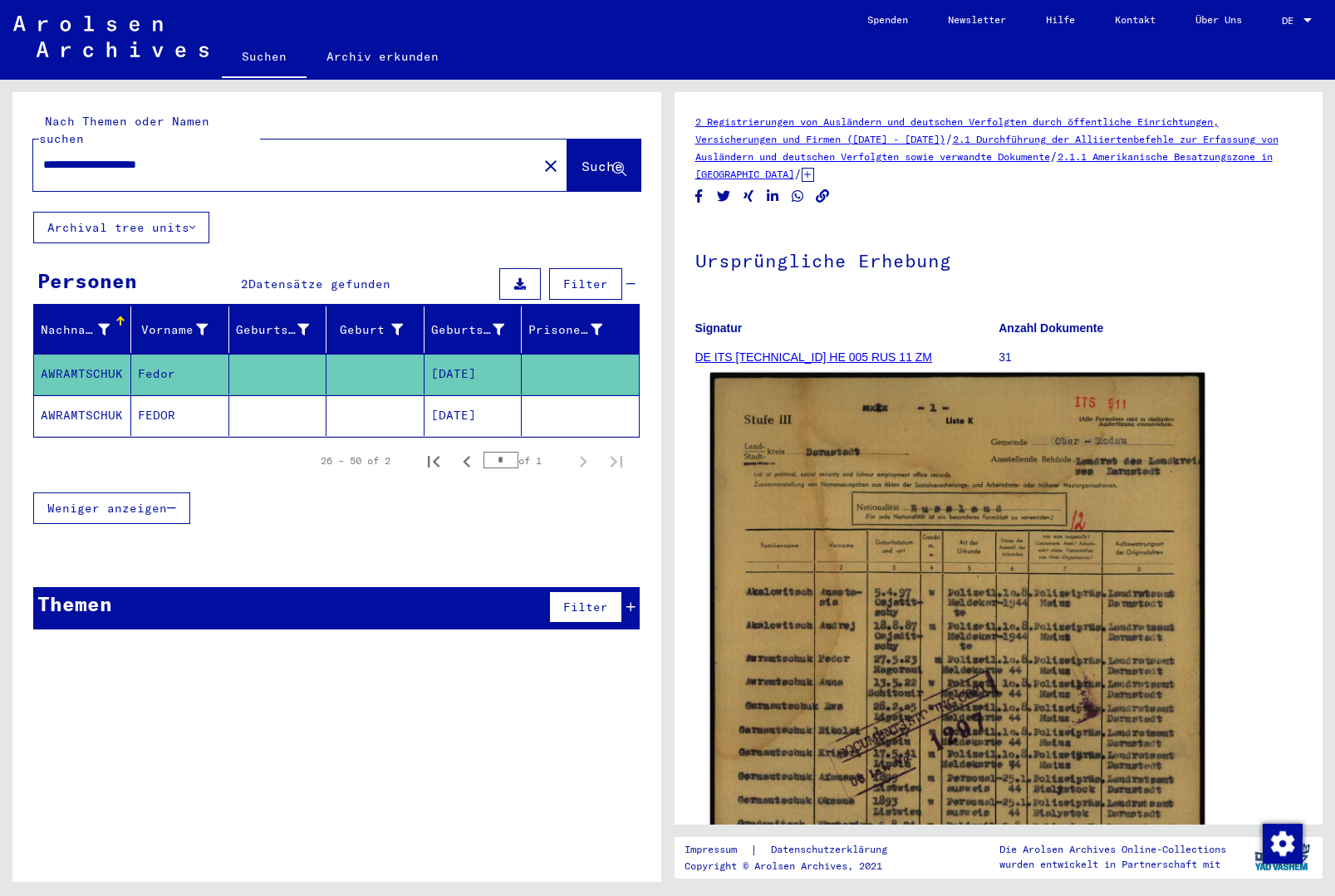
click at [919, 616] on img at bounding box center [956, 721] width 494 height 696
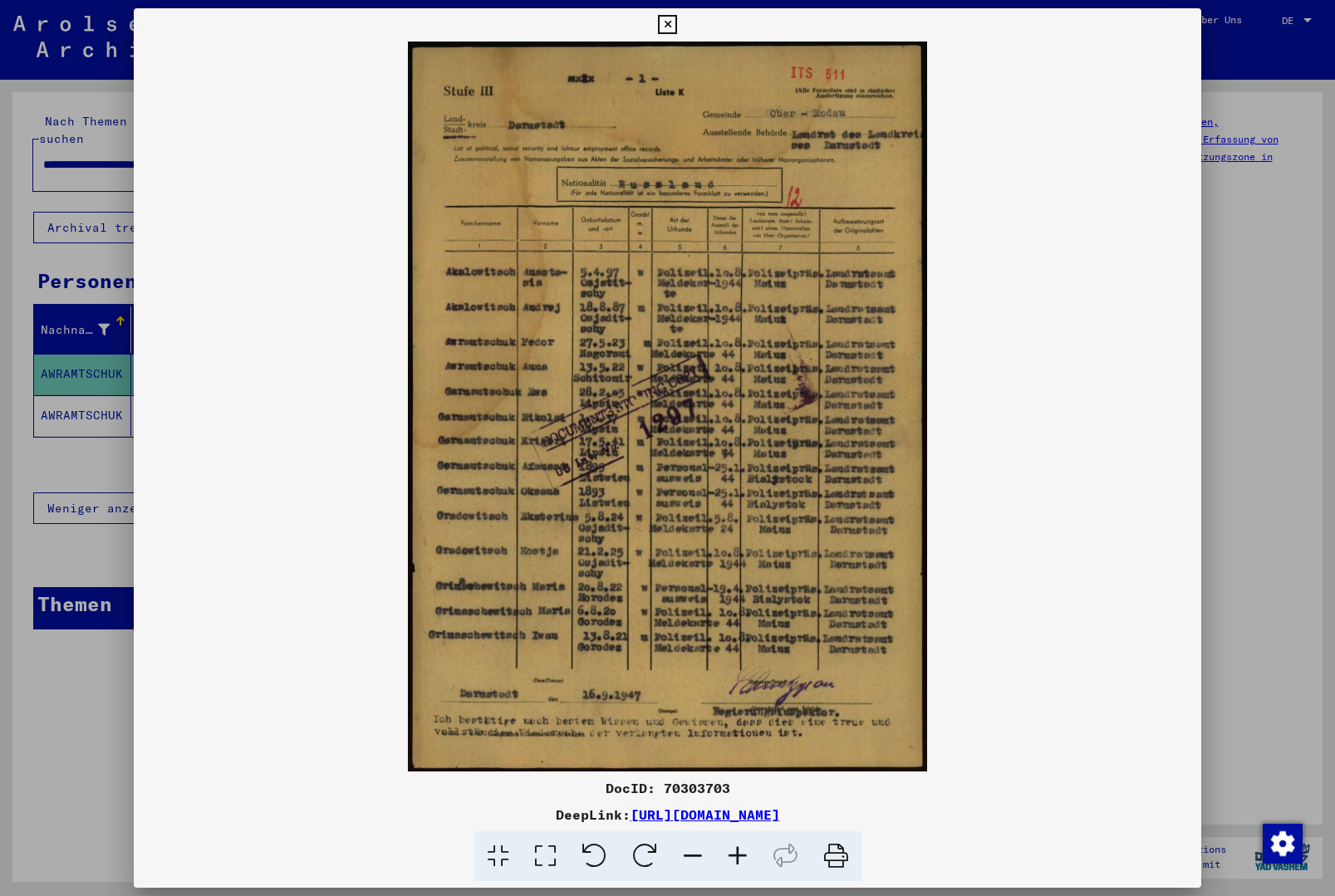
click at [677, 30] on icon at bounding box center [668, 25] width 19 height 20
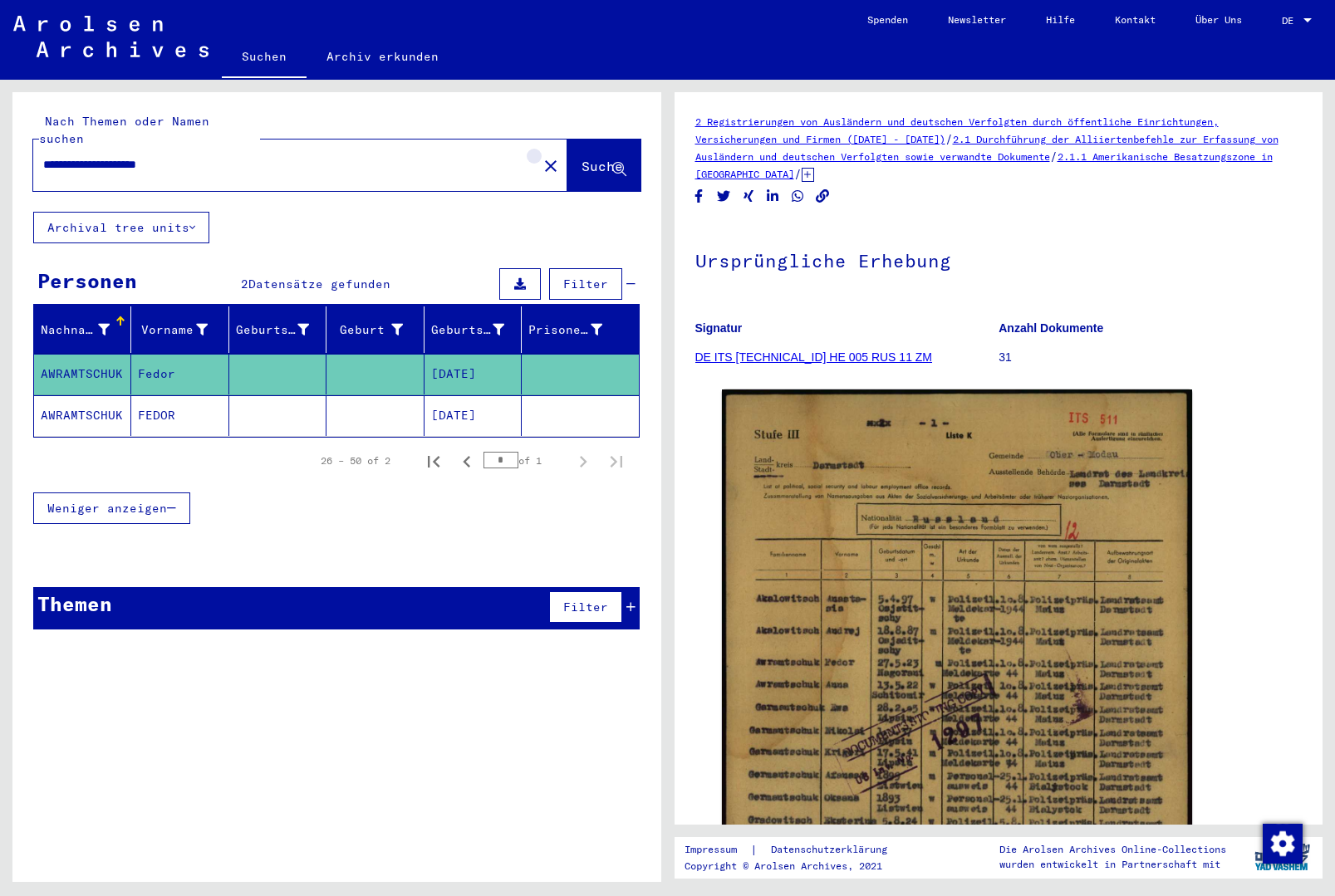
click at [540, 156] on mat-icon "close" at bounding box center [550, 165] width 20 height 20
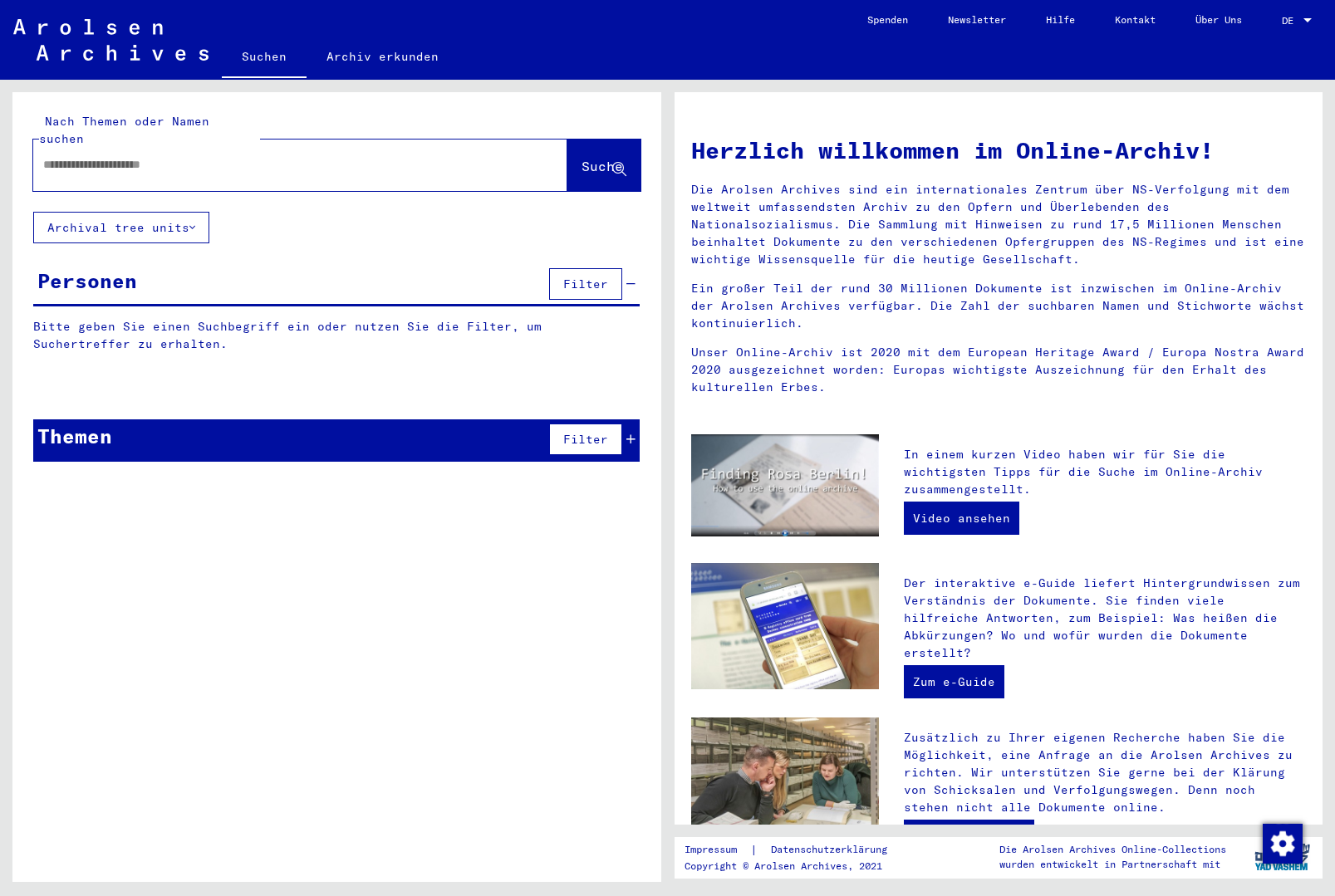
click at [424, 156] on div at bounding box center [275, 165] width 484 height 38
click at [426, 156] on input "text" at bounding box center [280, 165] width 474 height 17
type input "**********"
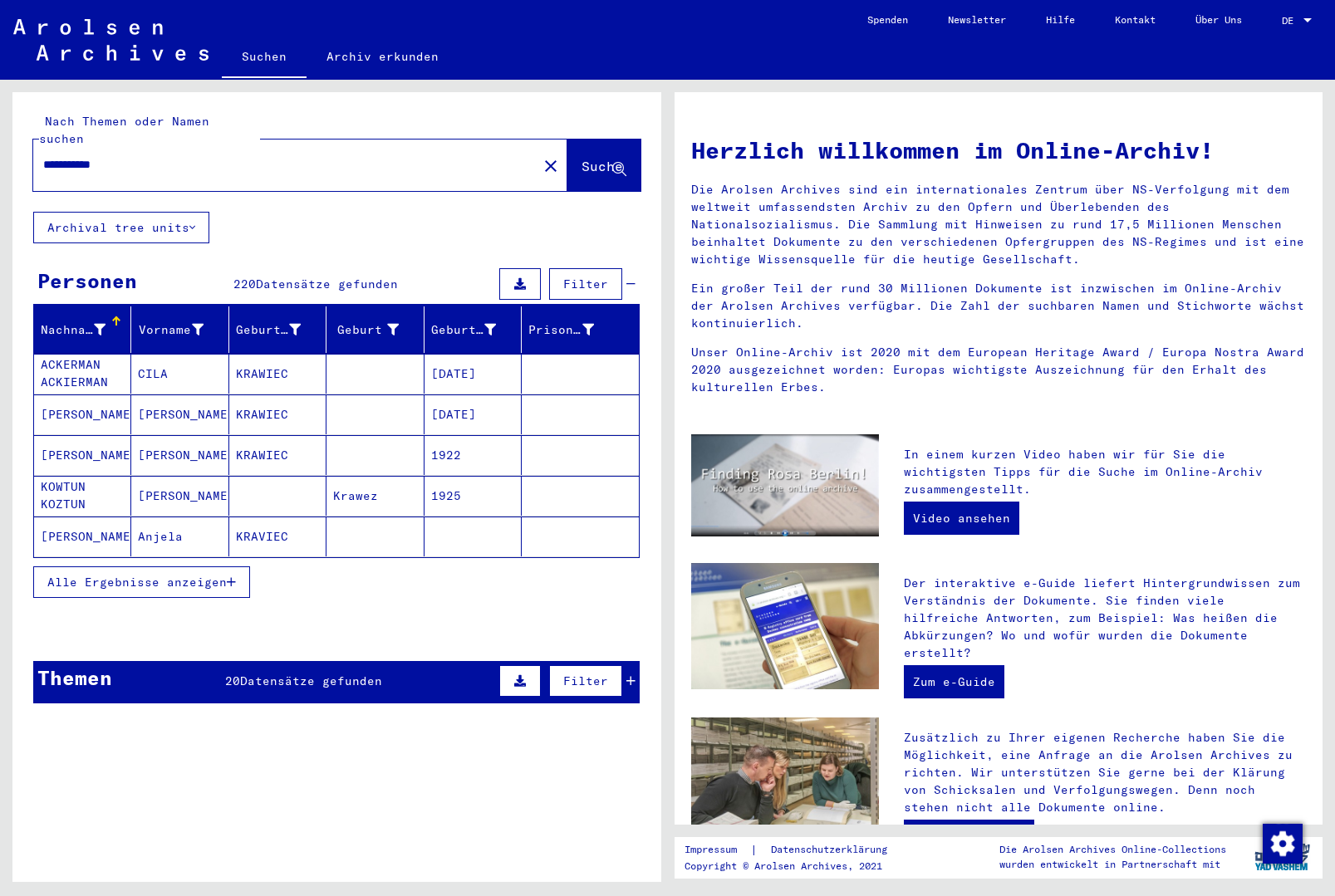
click at [192, 575] on span "Alle Ergebnisse anzeigen" at bounding box center [137, 582] width 179 height 15
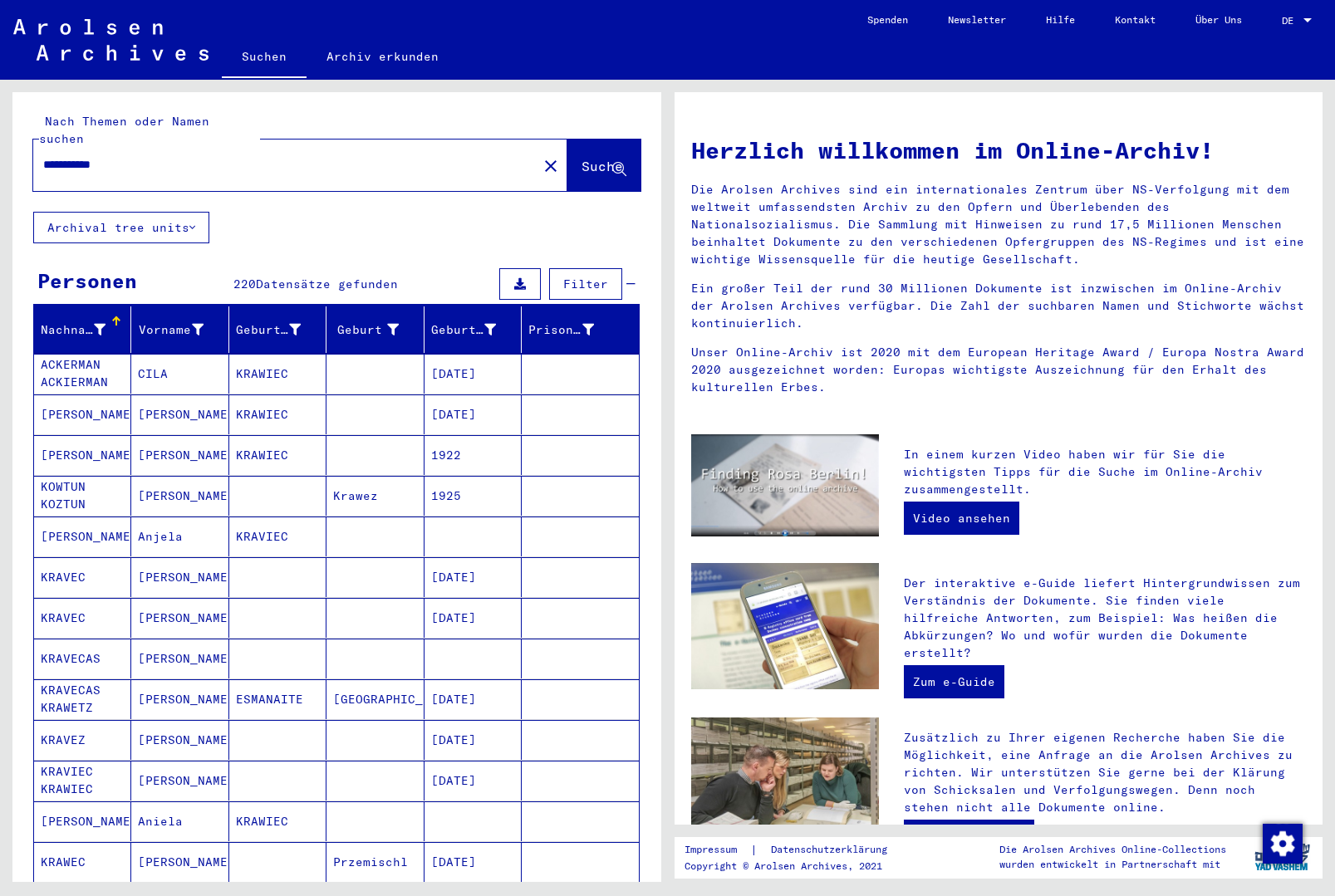
click at [376, 565] on mat-cell at bounding box center [375, 577] width 97 height 40
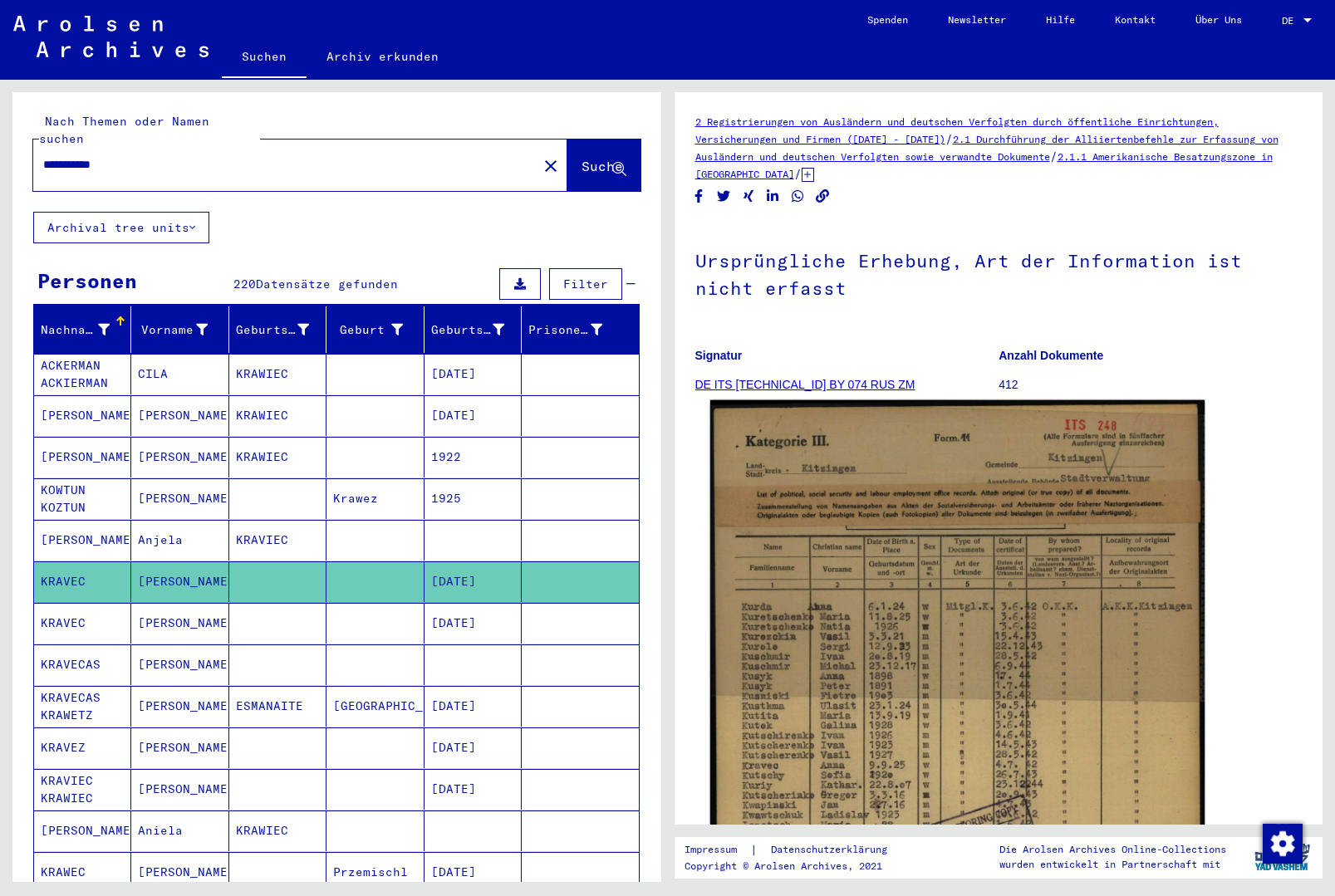
click at [957, 605] on img at bounding box center [956, 749] width 494 height 698
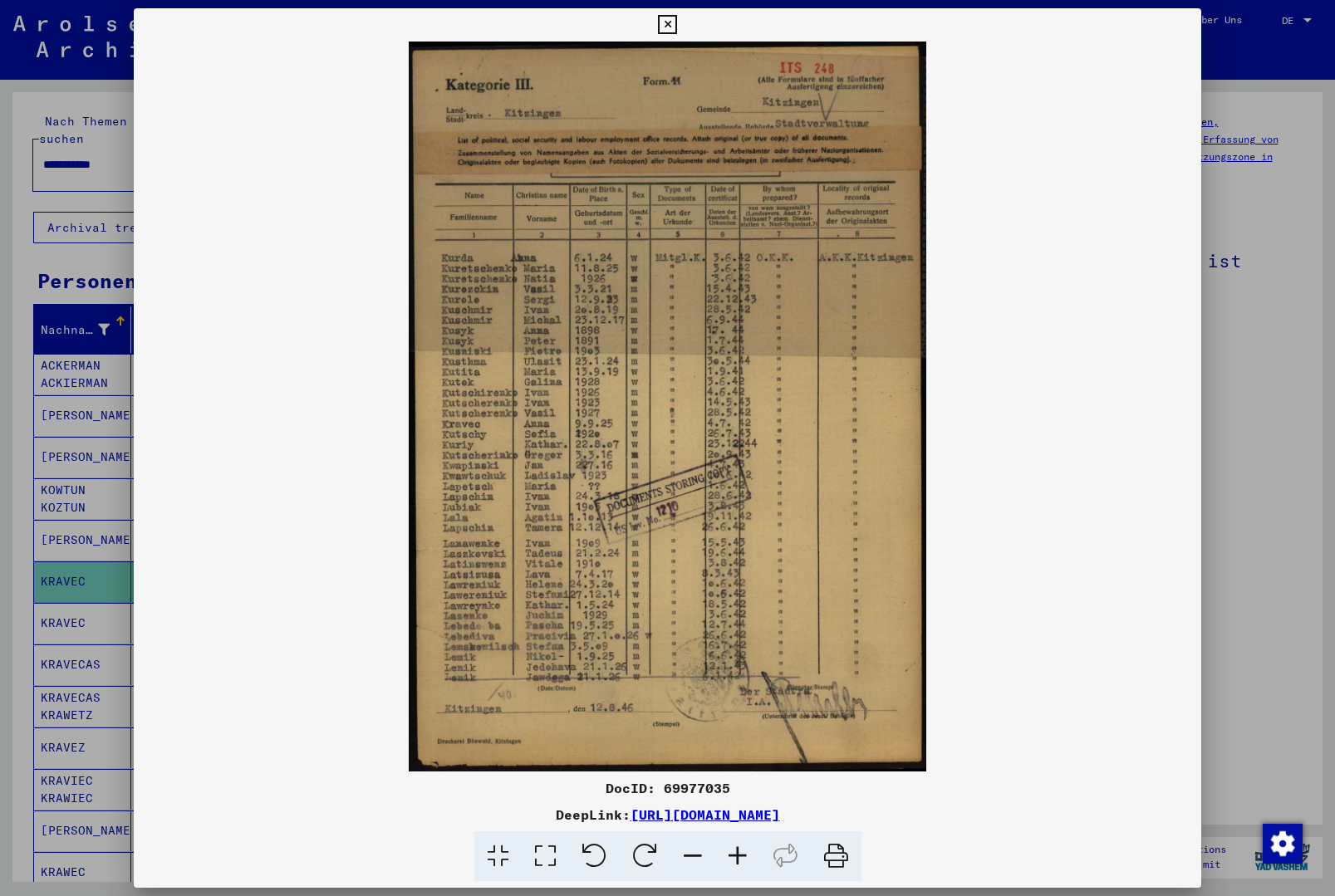
click at [682, 37] on button at bounding box center [668, 25] width 29 height 33
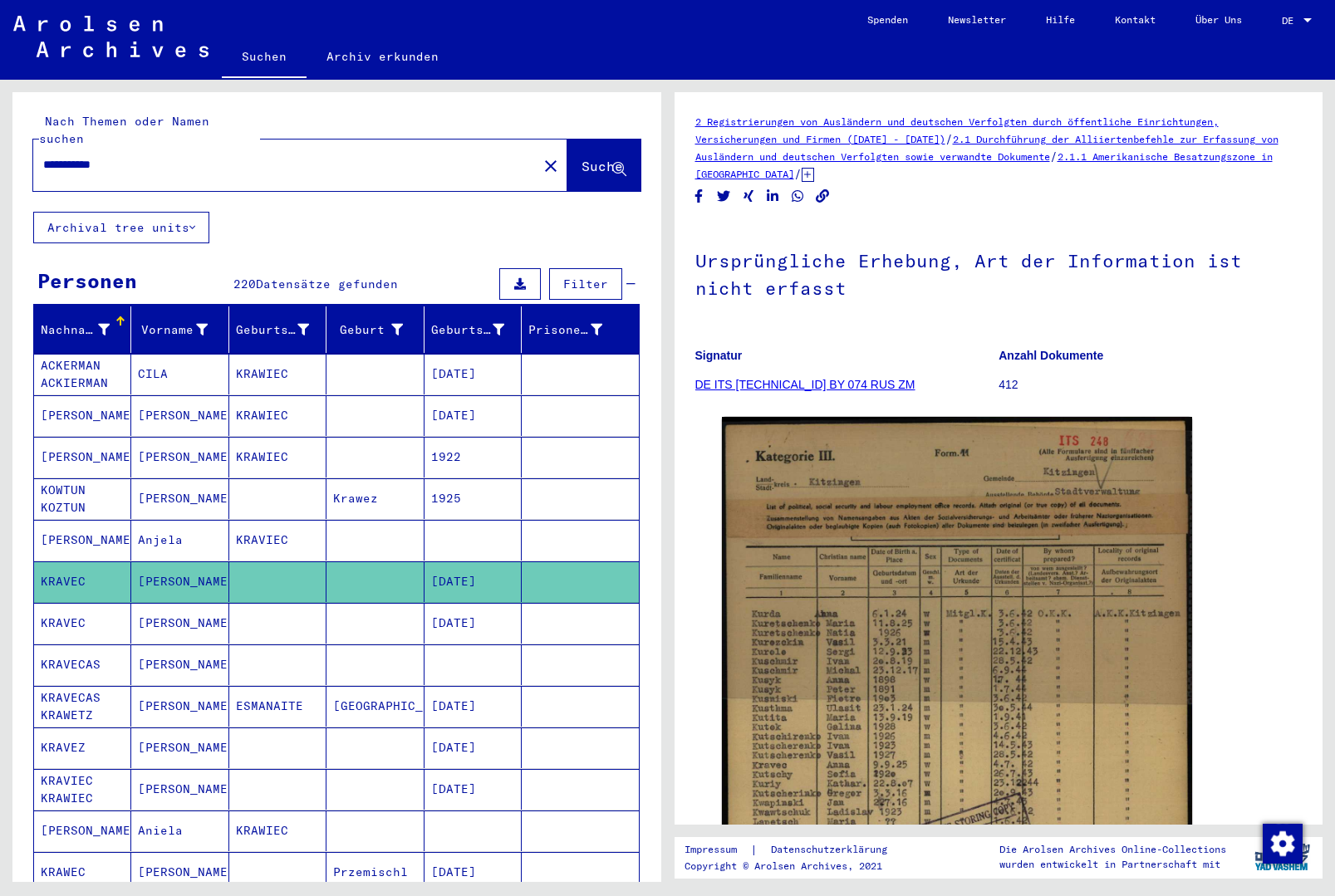
click at [390, 731] on mat-cell at bounding box center [375, 749] width 97 height 41
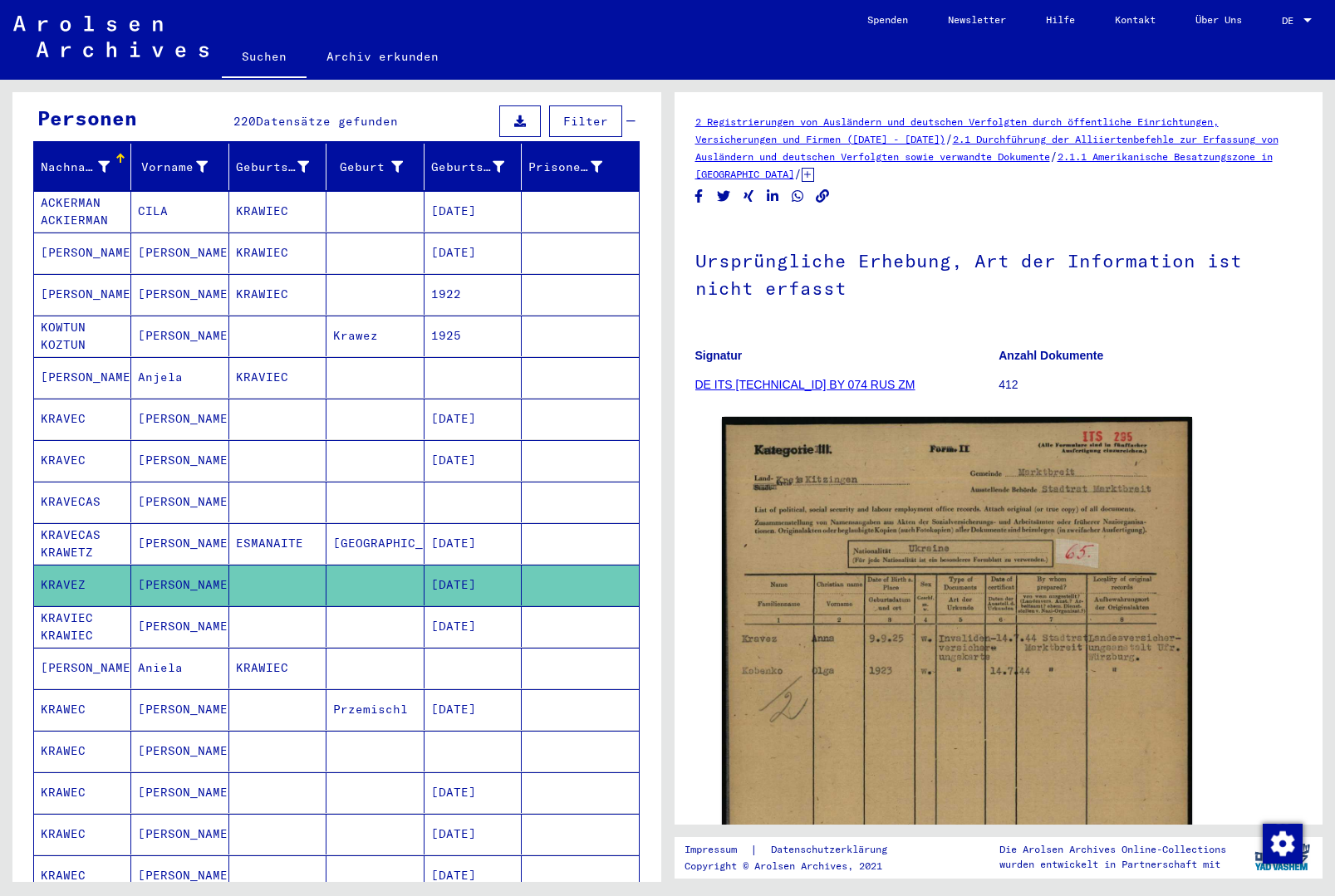
scroll to position [287, 0]
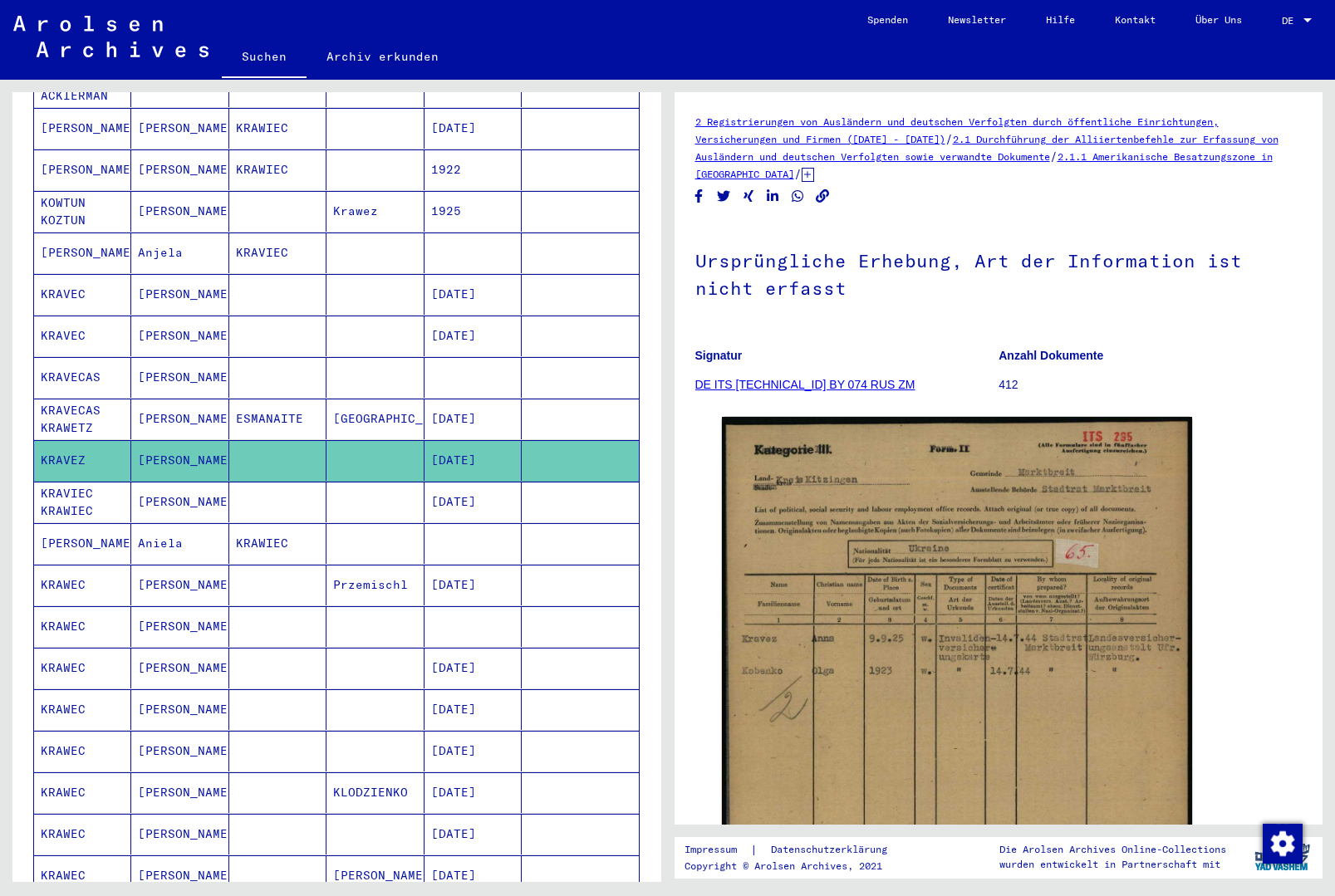
click at [456, 694] on mat-cell "[DATE]" at bounding box center [473, 710] width 97 height 41
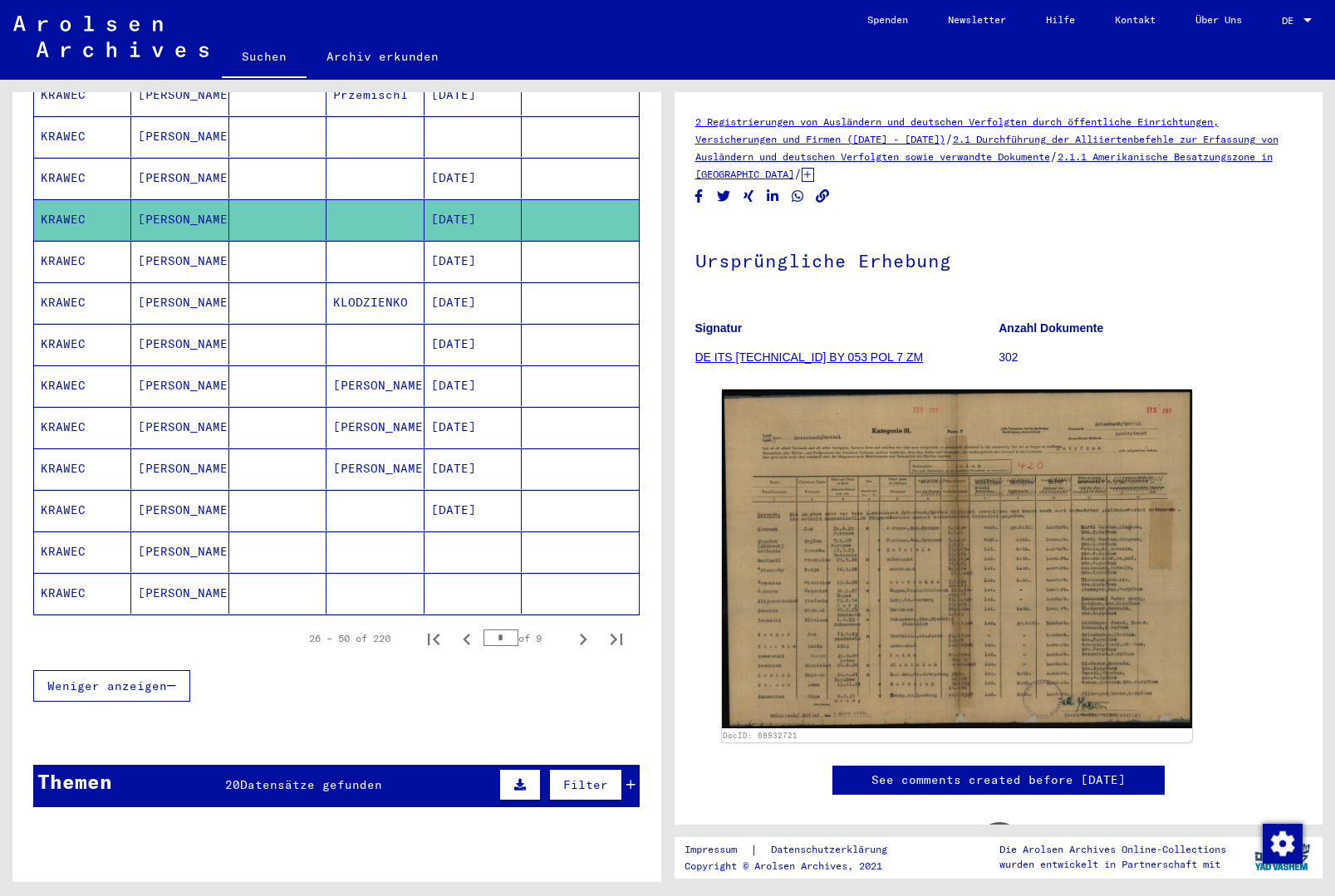
scroll to position [873, 0]
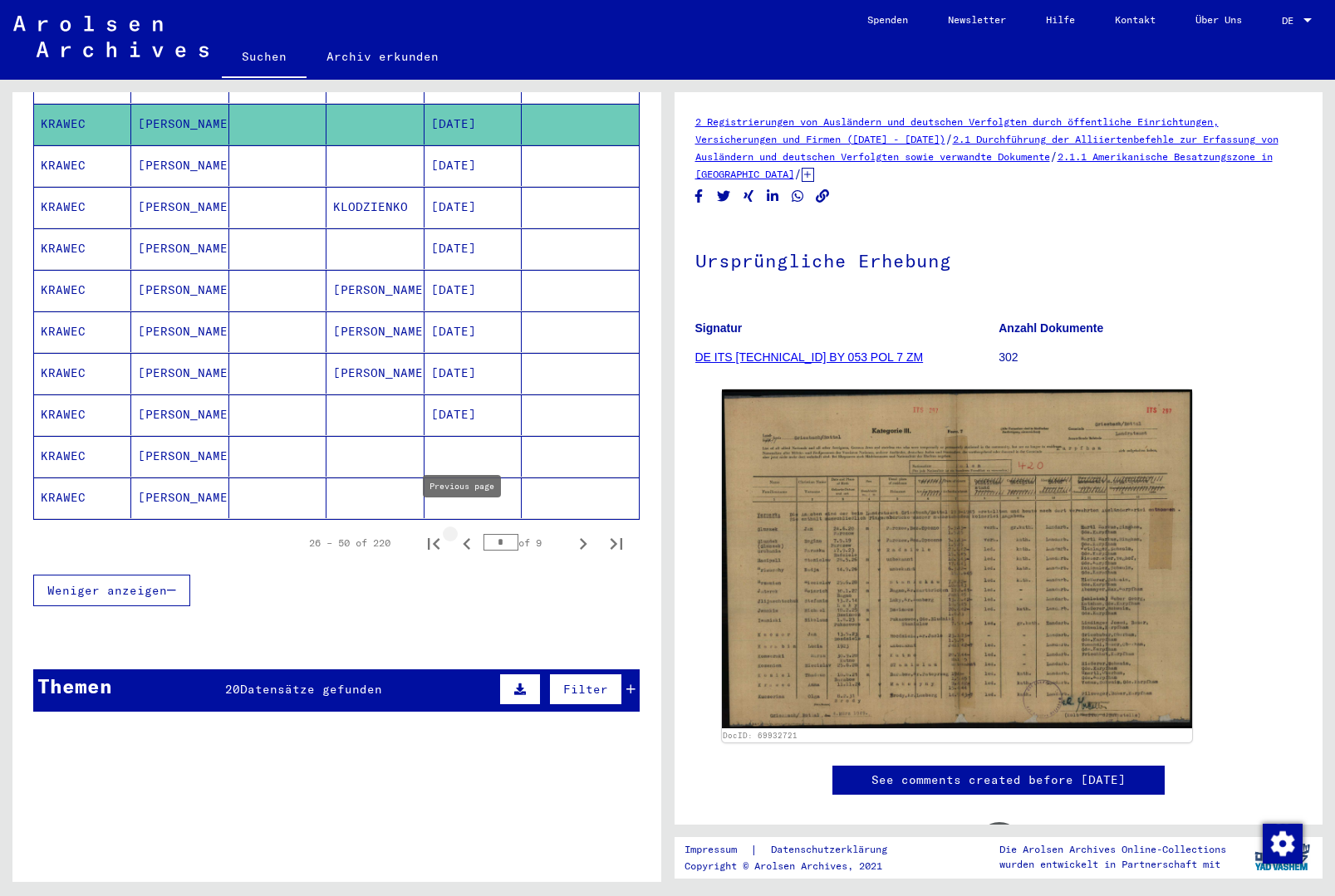
click at [462, 533] on icon "Previous page" at bounding box center [466, 544] width 23 height 23
click at [579, 533] on icon "Next page" at bounding box center [582, 544] width 23 height 23
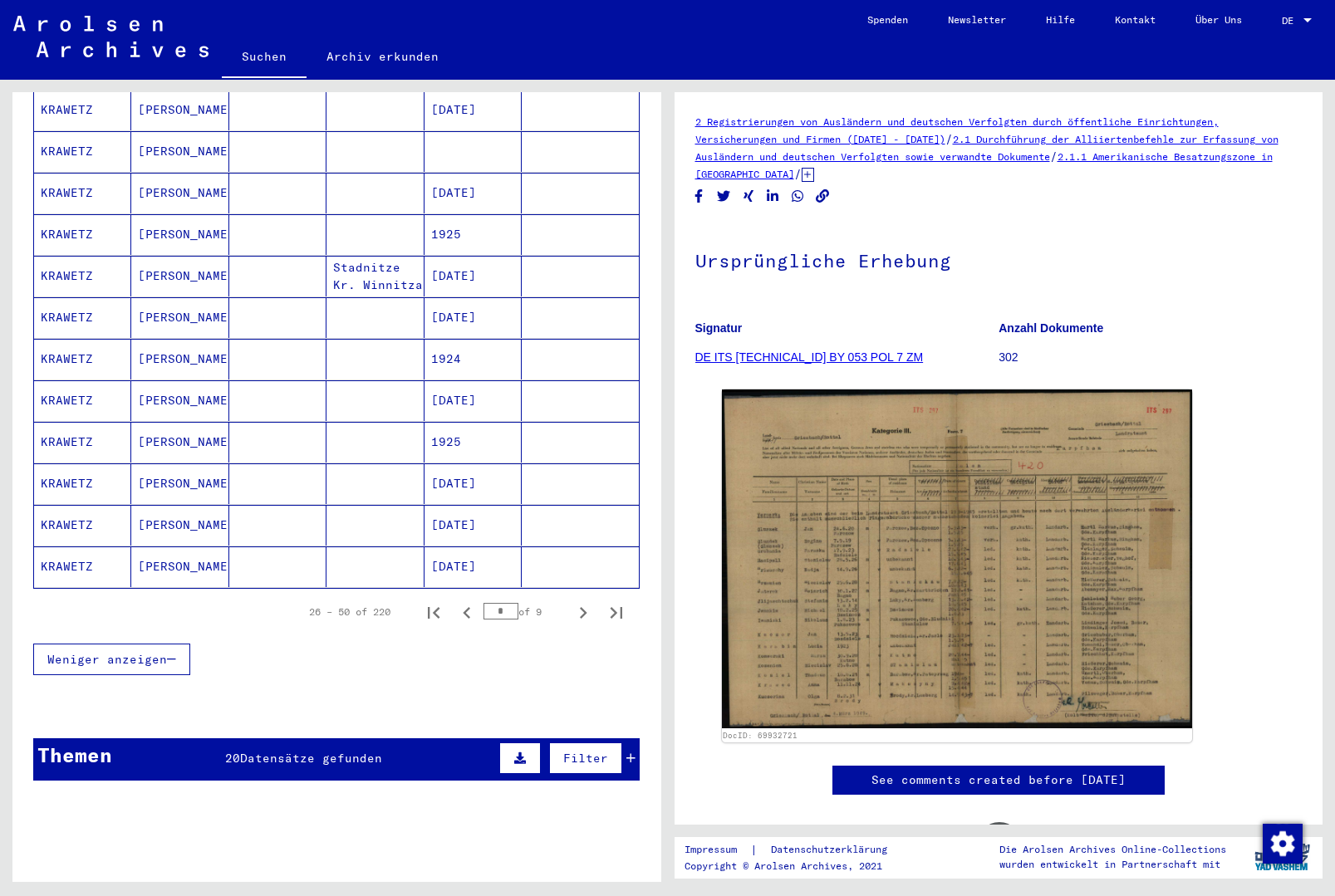
scroll to position [809, 0]
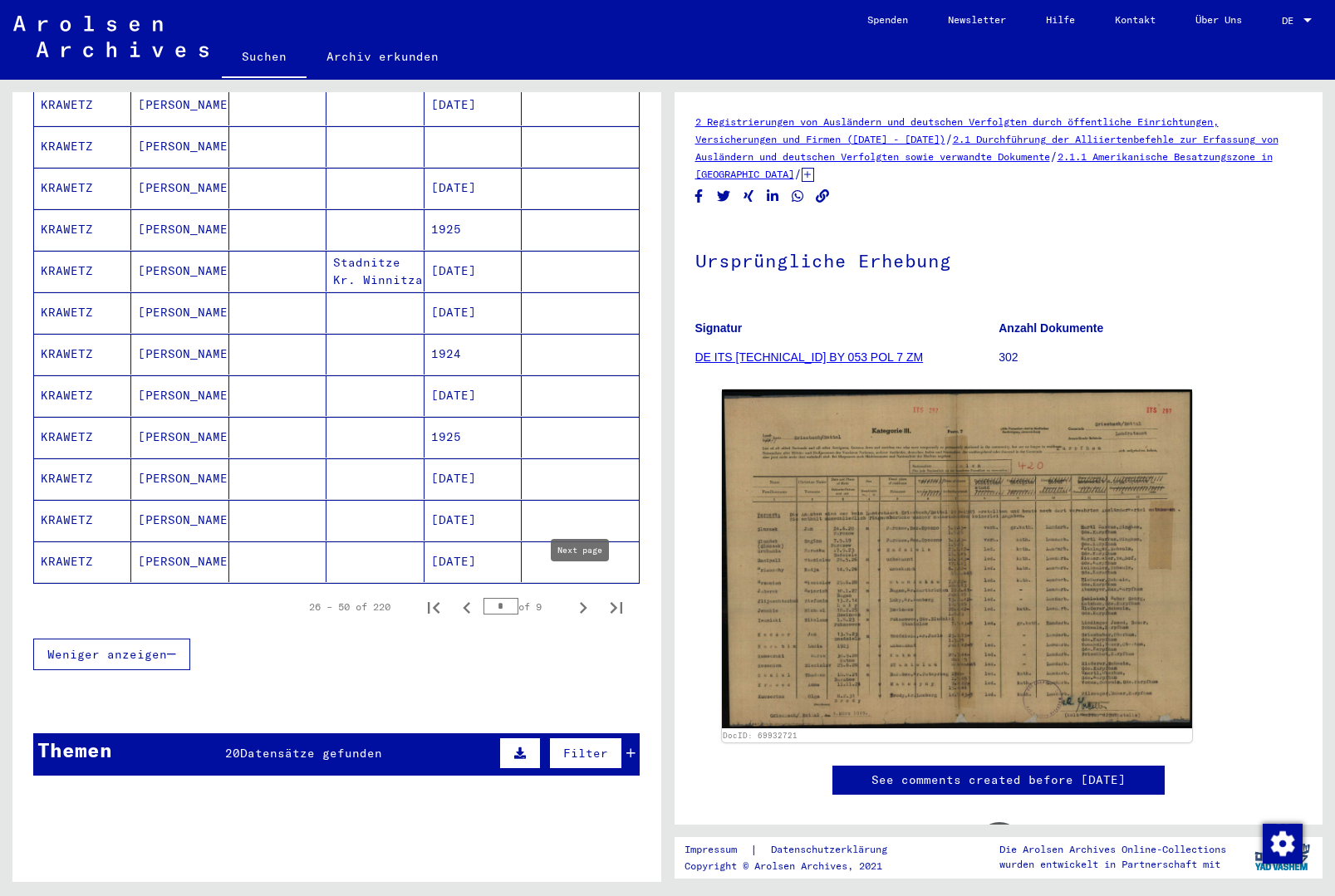
click at [586, 597] on icon "Next page" at bounding box center [582, 608] width 23 height 23
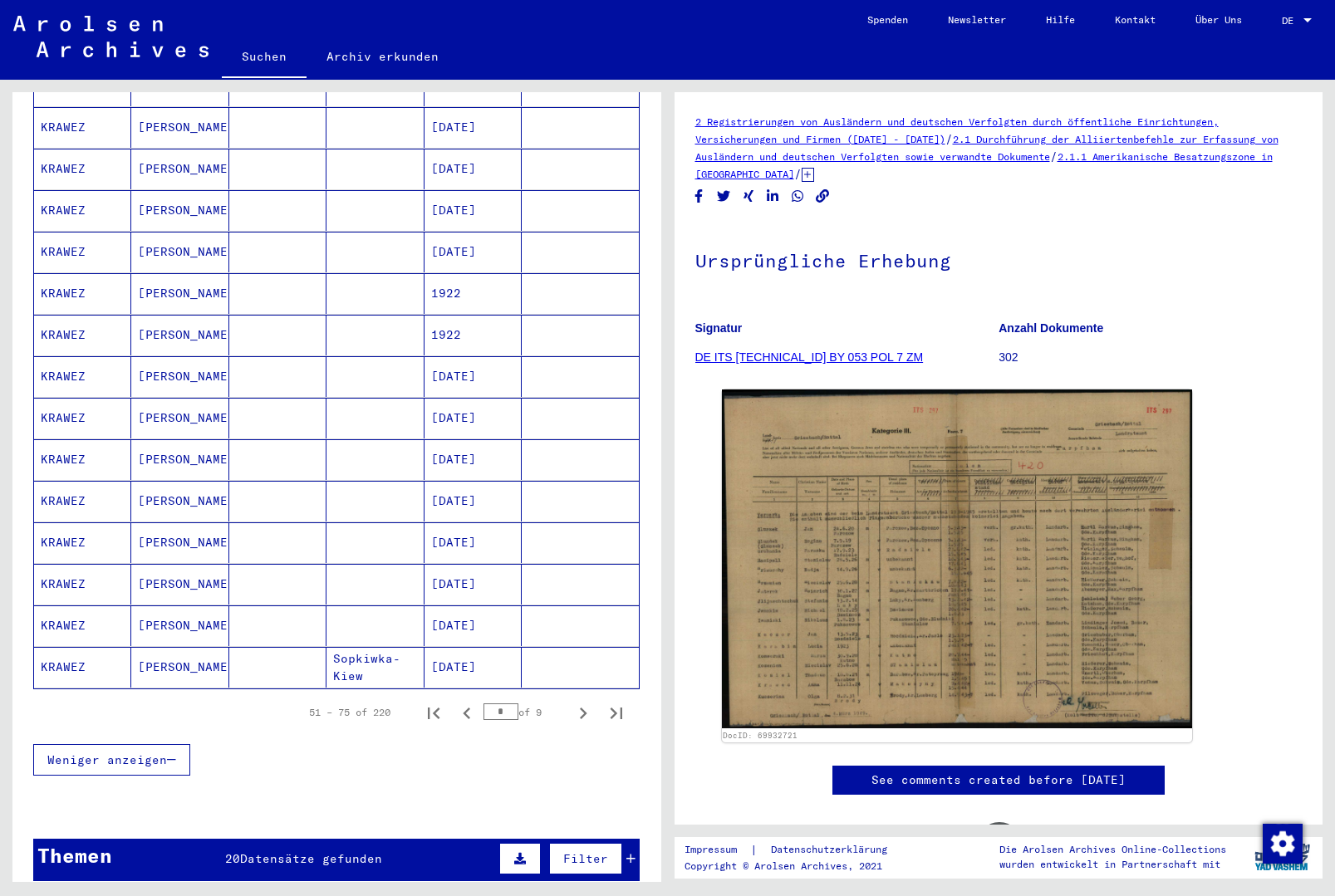
scroll to position [1033, 0]
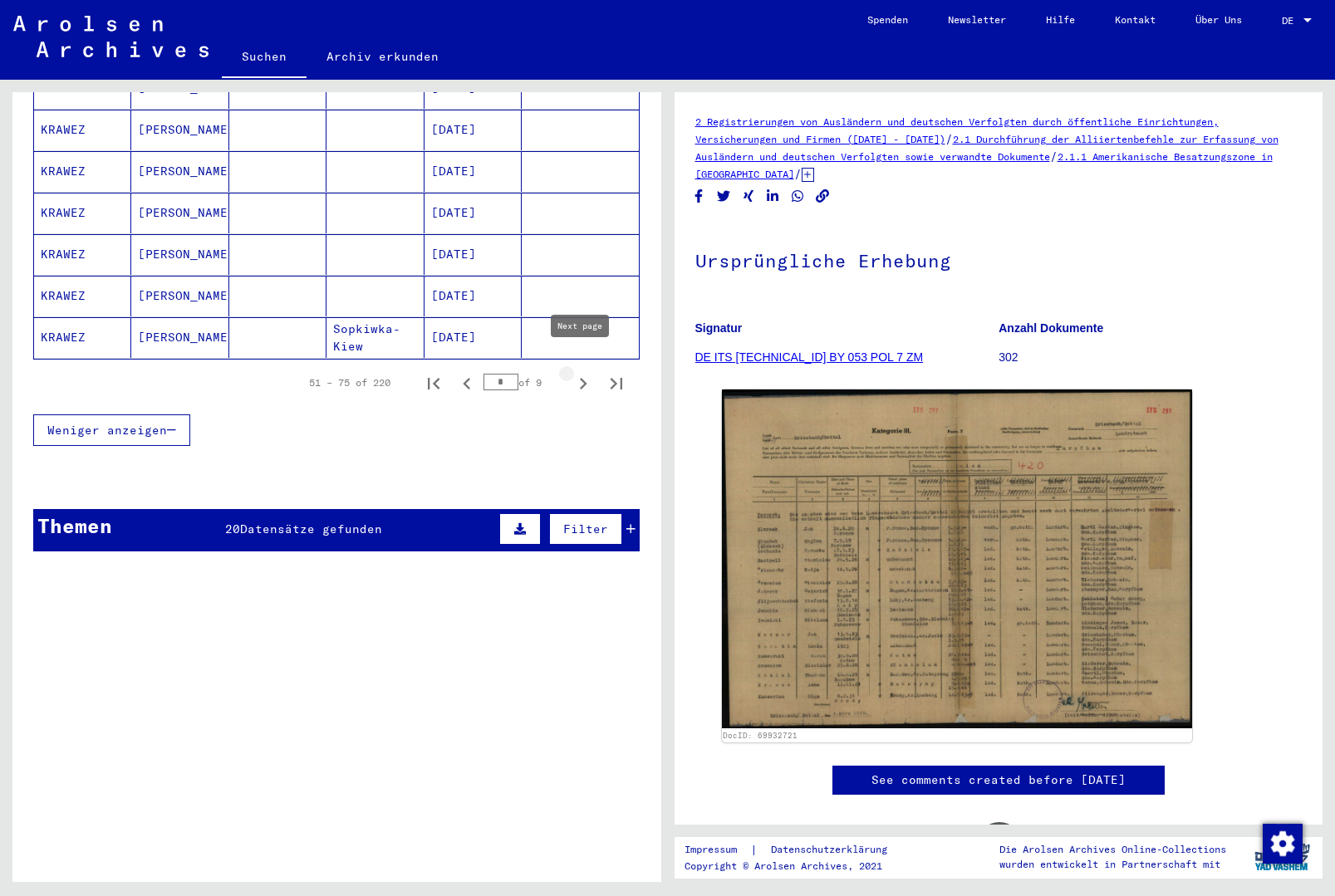
click at [581, 378] on icon "Next page" at bounding box center [583, 384] width 8 height 12
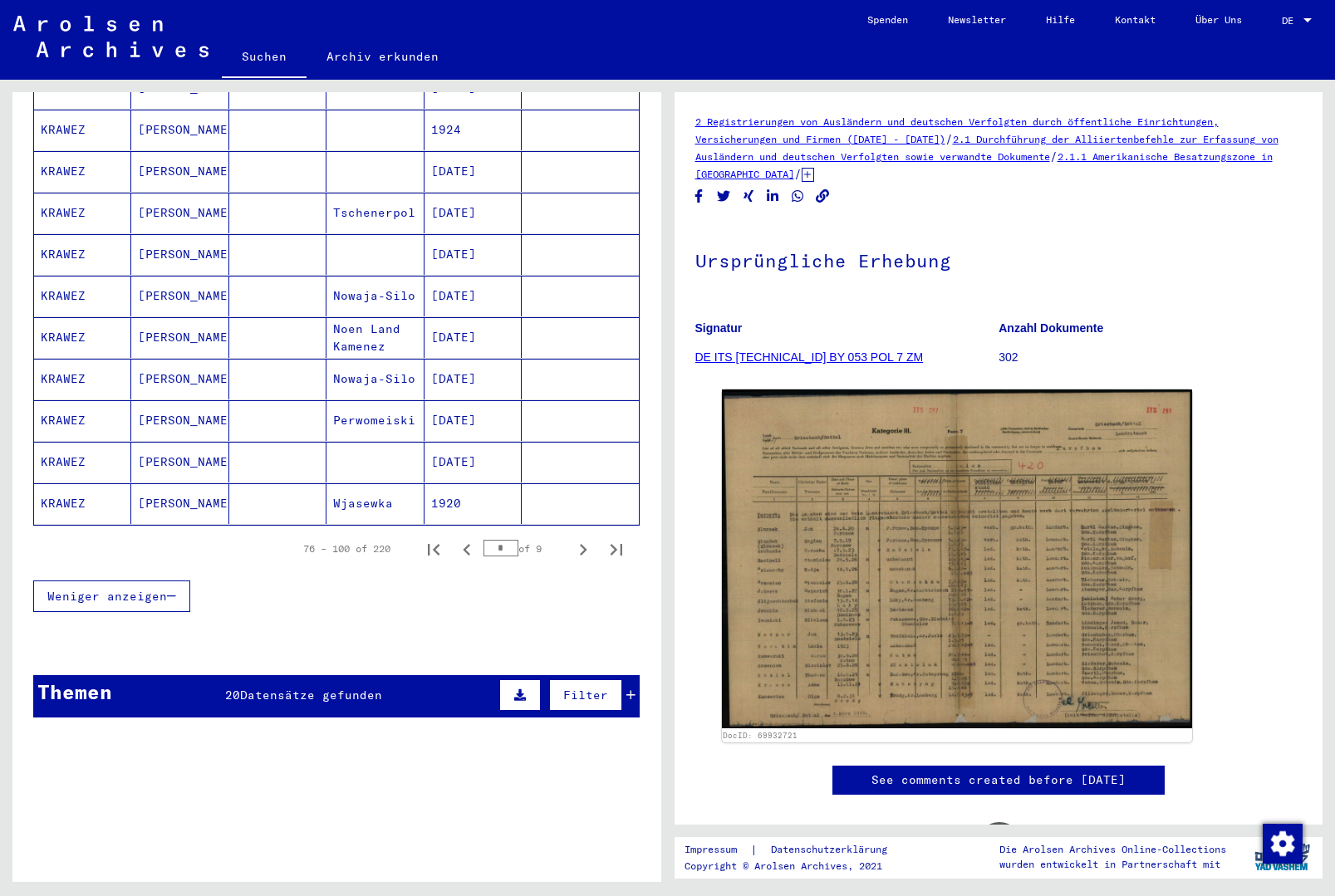
scroll to position [903, 0]
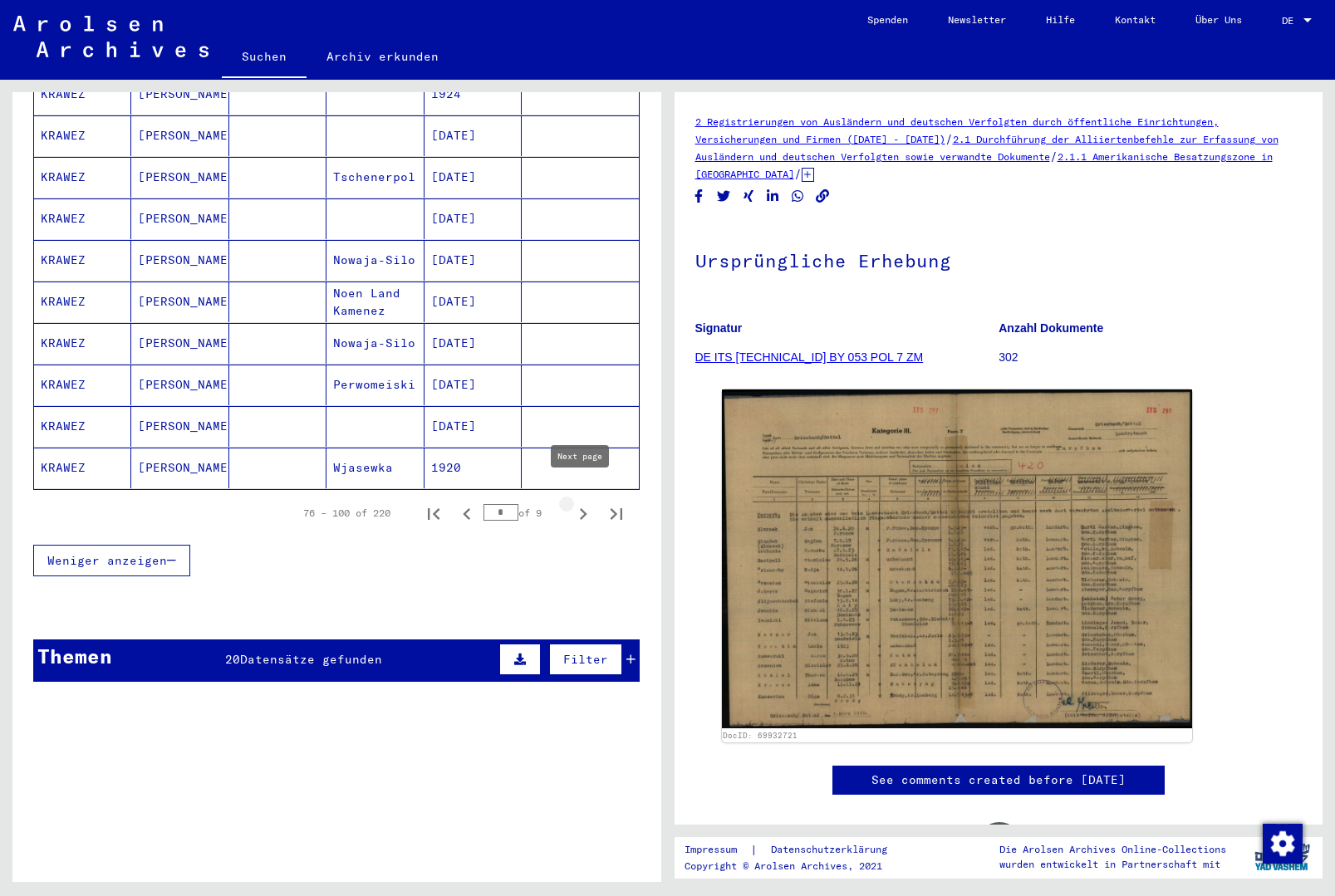
click at [585, 508] on icon "Next page" at bounding box center [583, 514] width 8 height 12
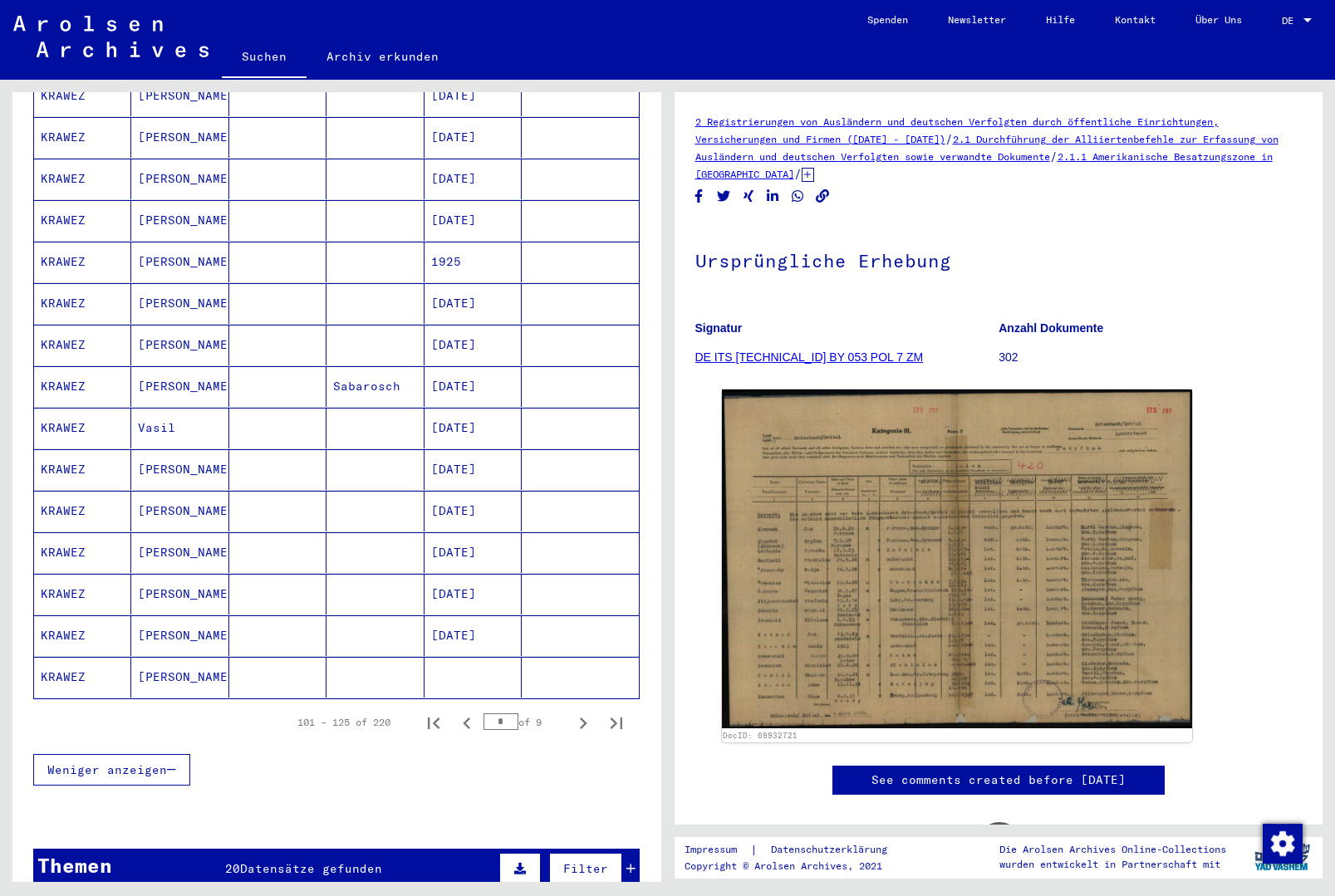
scroll to position [1039, 0]
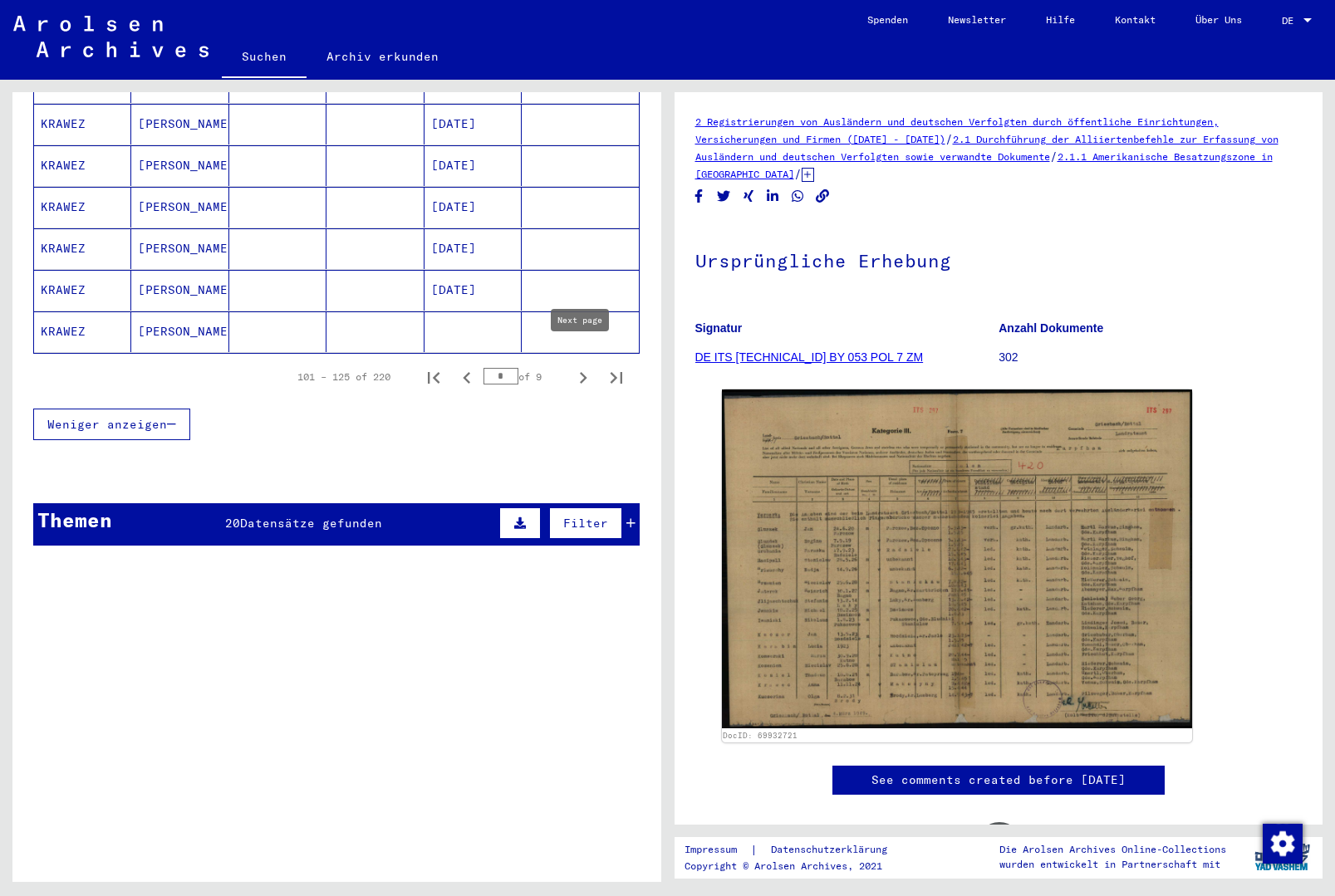
click at [578, 367] on icon "Next page" at bounding box center [582, 378] width 23 height 23
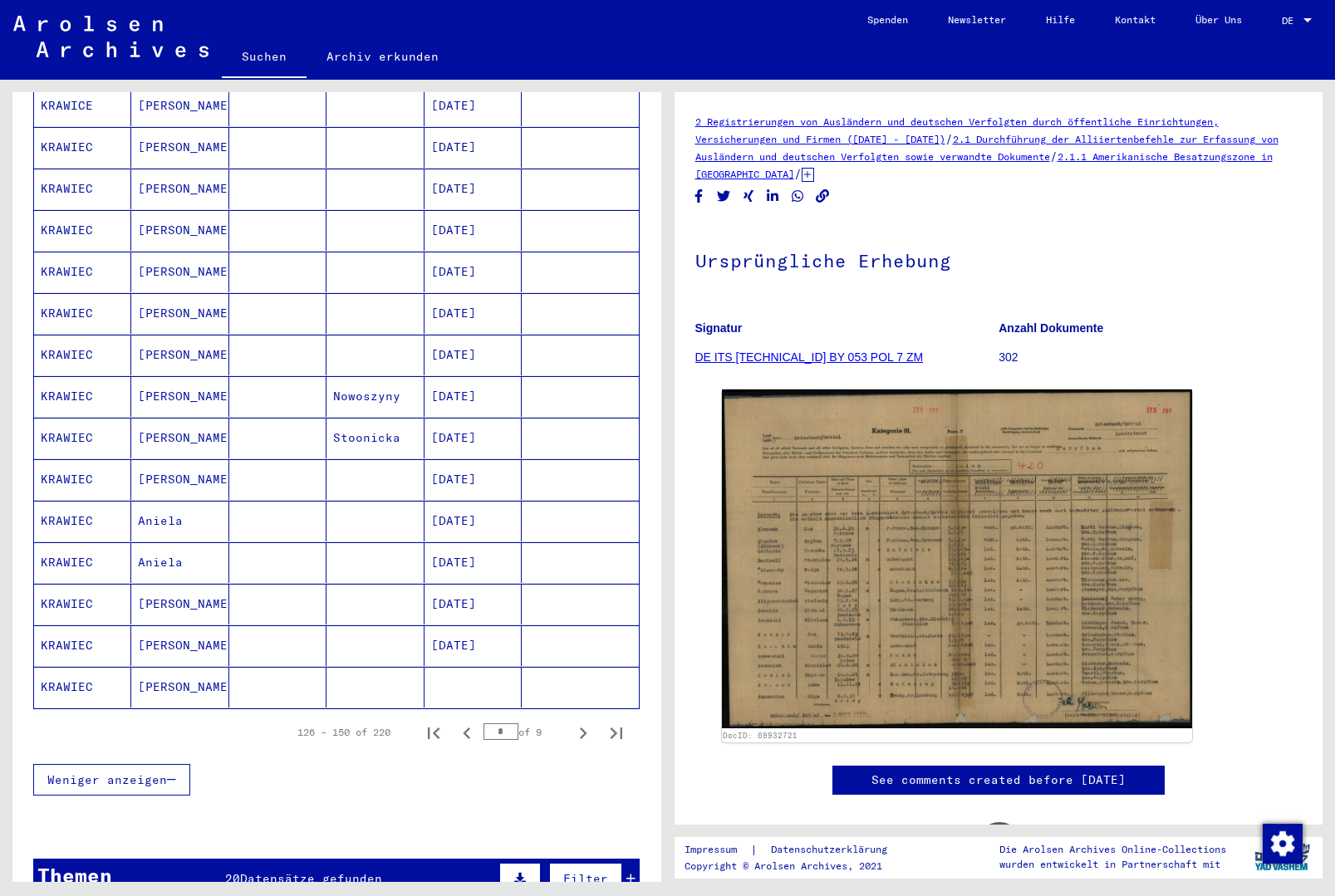
scroll to position [685, 0]
click at [583, 727] on icon "Next page" at bounding box center [583, 733] width 8 height 12
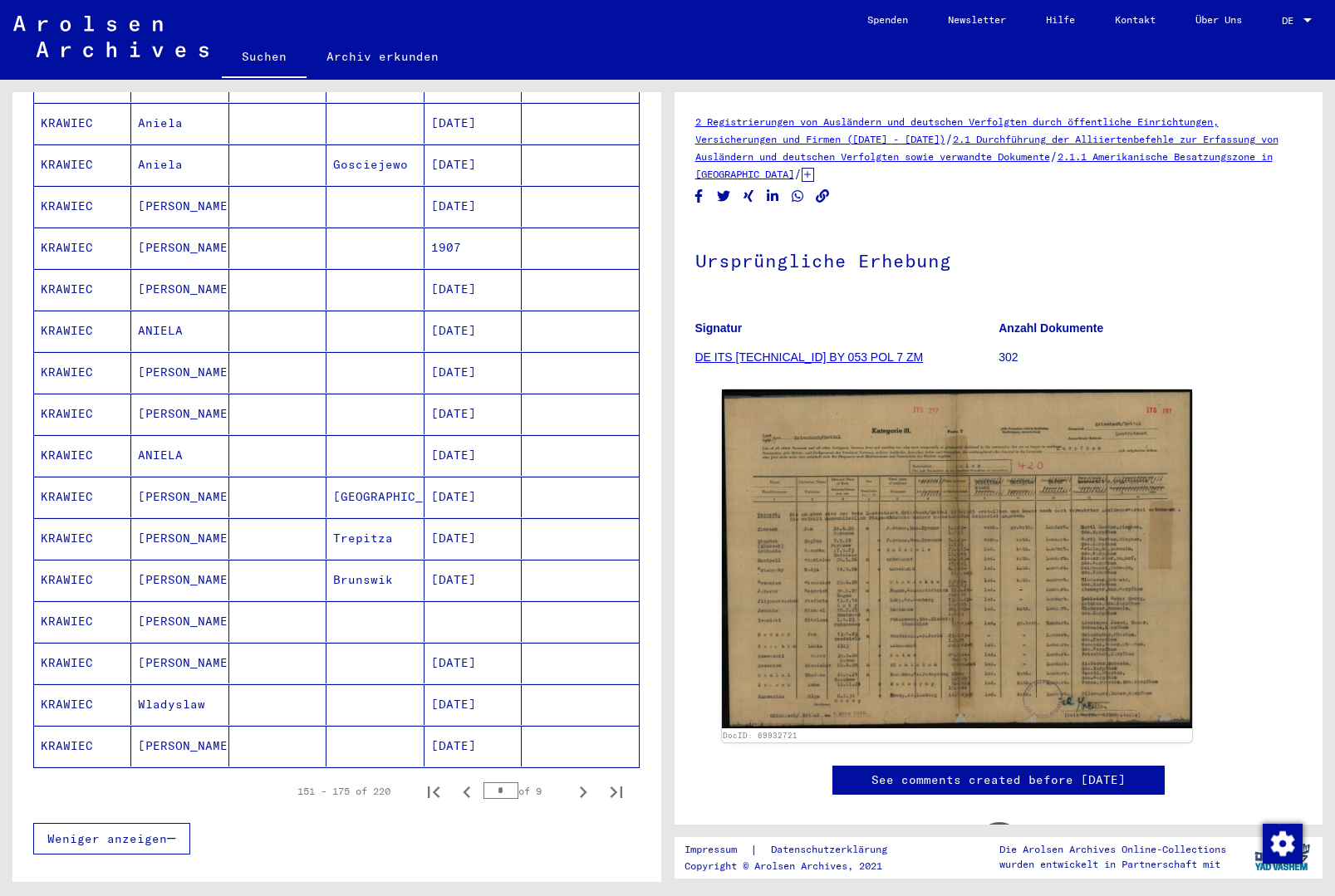
scroll to position [644, 0]
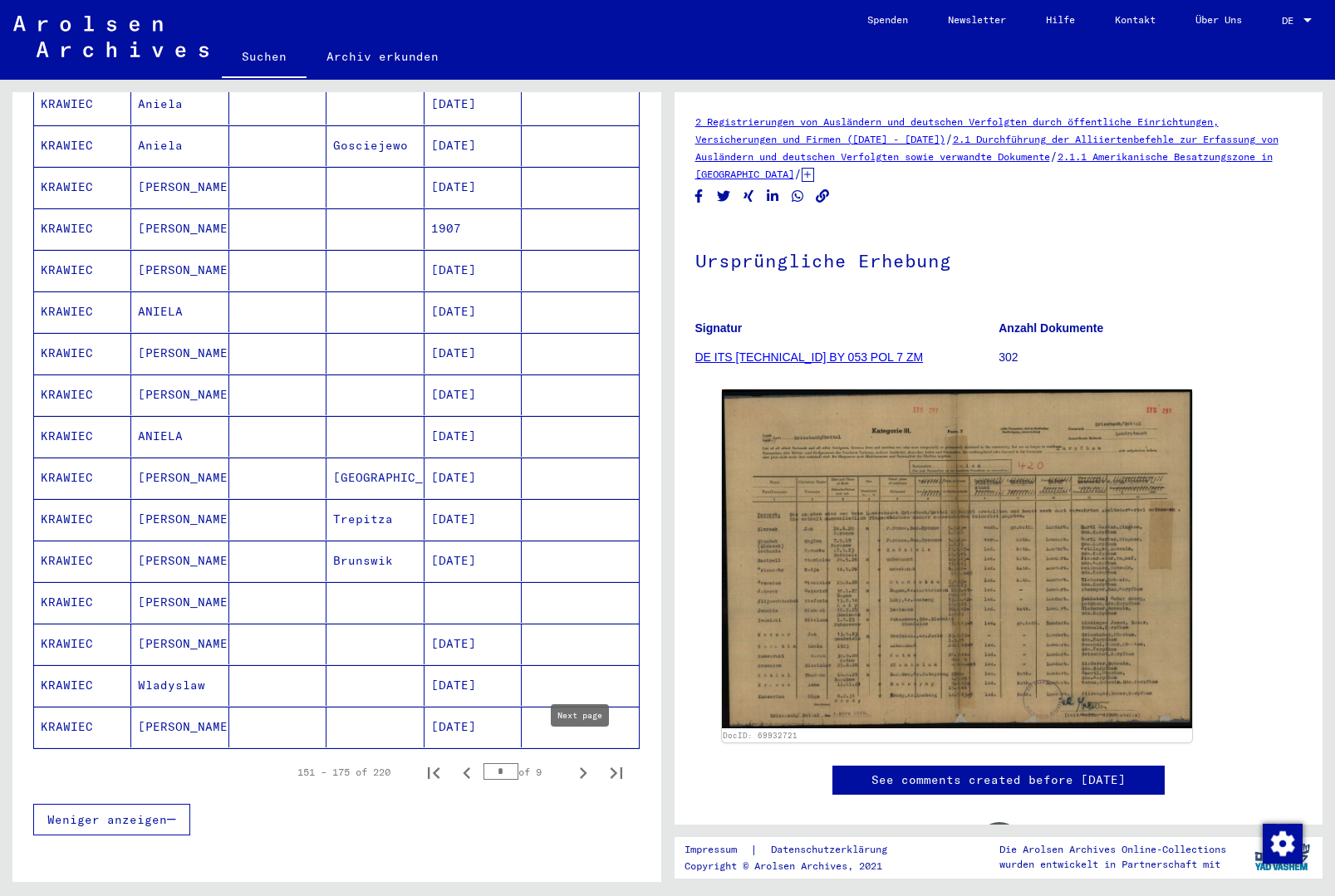
click at [582, 762] on icon "Next page" at bounding box center [582, 773] width 23 height 23
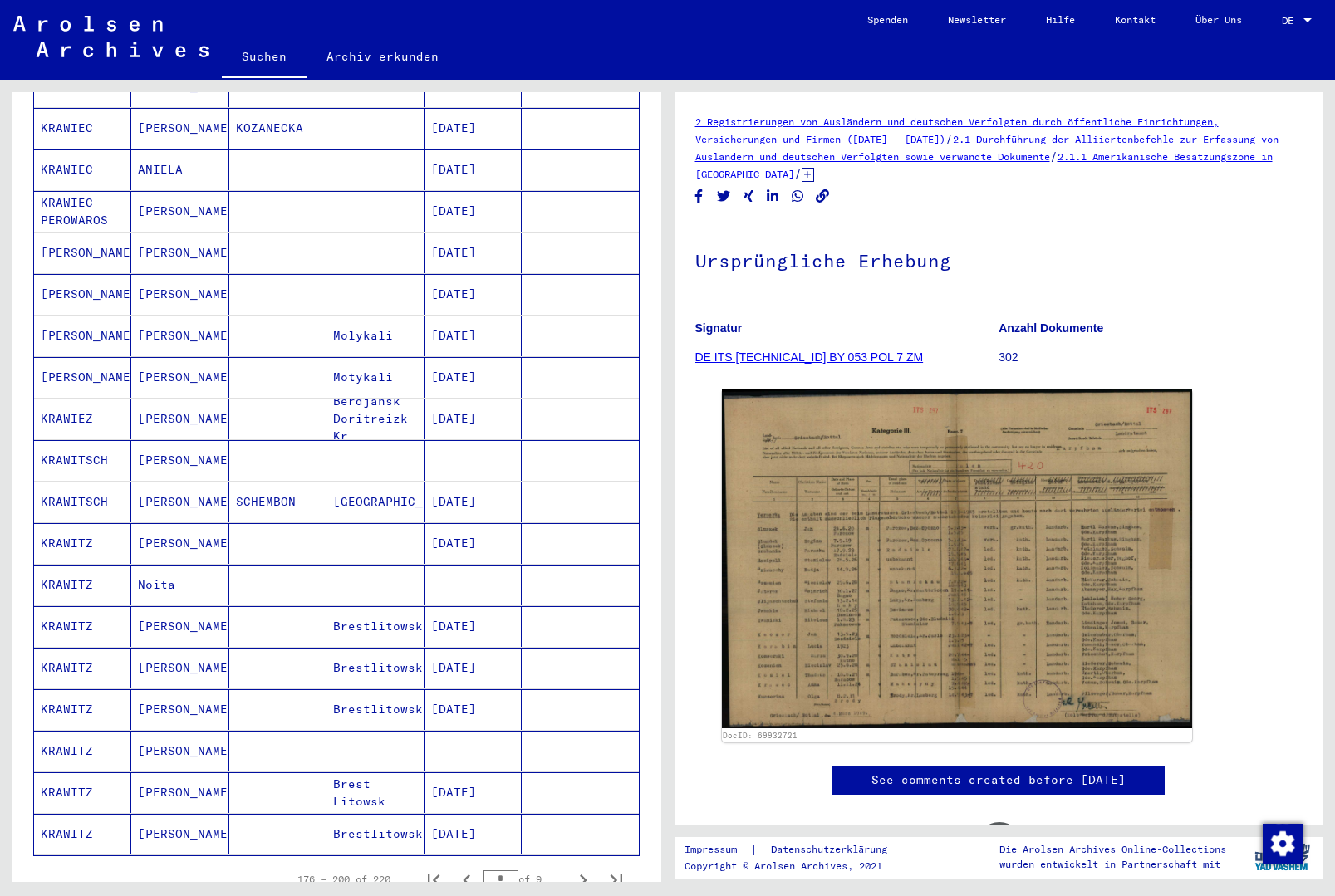
scroll to position [904, 0]
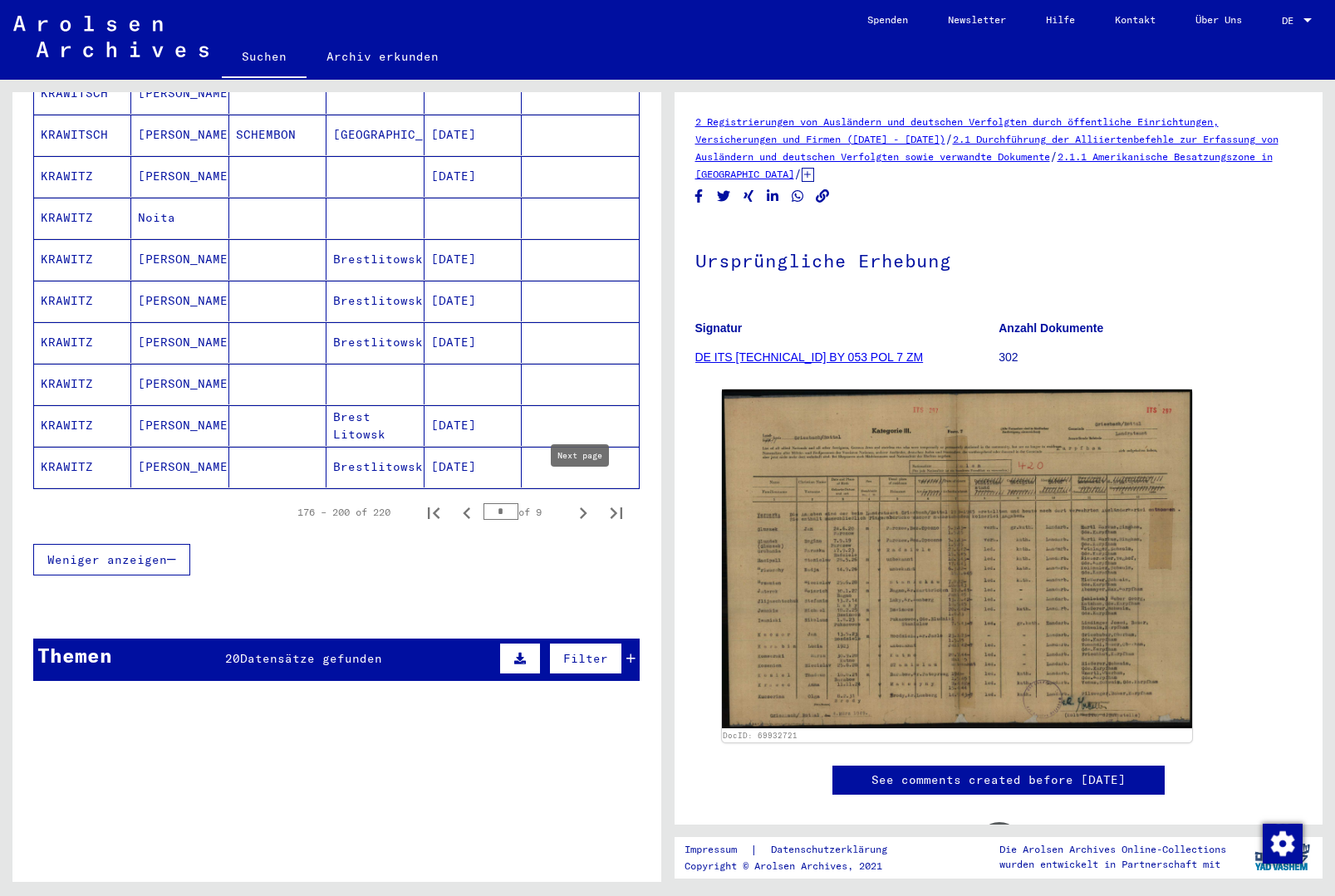
click at [582, 507] on icon "Next page" at bounding box center [583, 513] width 8 height 12
type input "*"
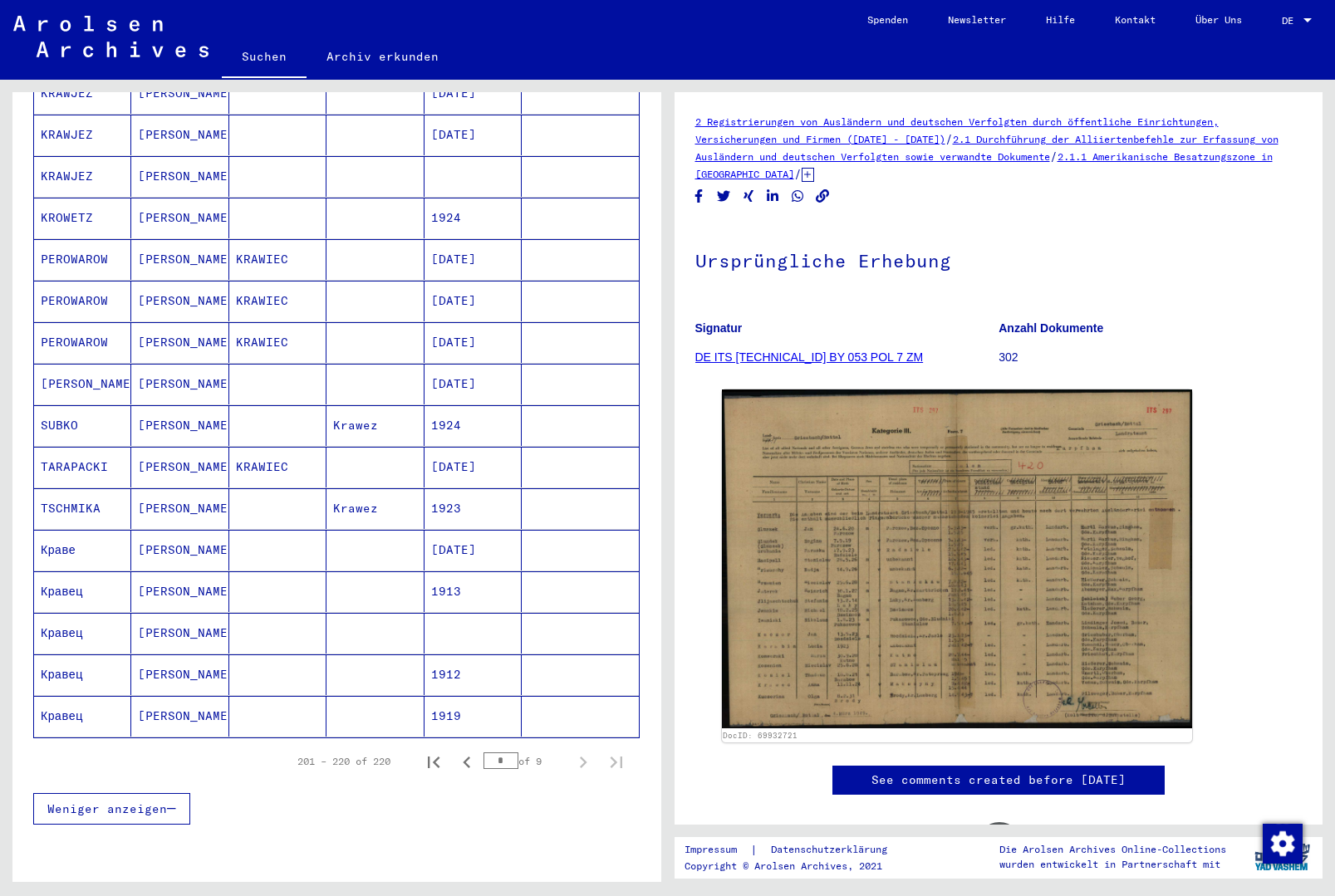
scroll to position [447, 0]
click at [403, 571] on mat-cell at bounding box center [375, 592] width 97 height 41
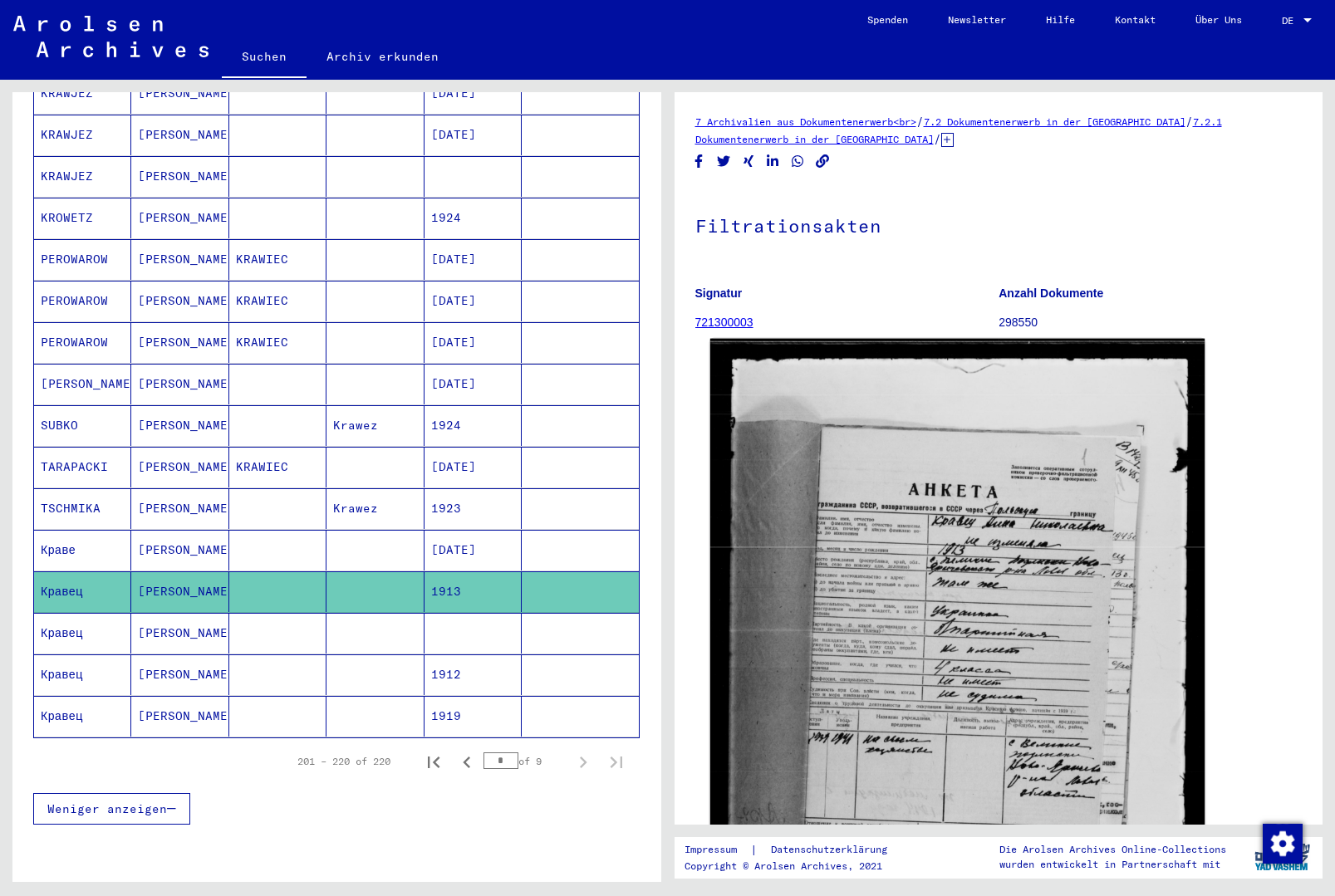
click at [964, 502] on img at bounding box center [956, 670] width 494 height 662
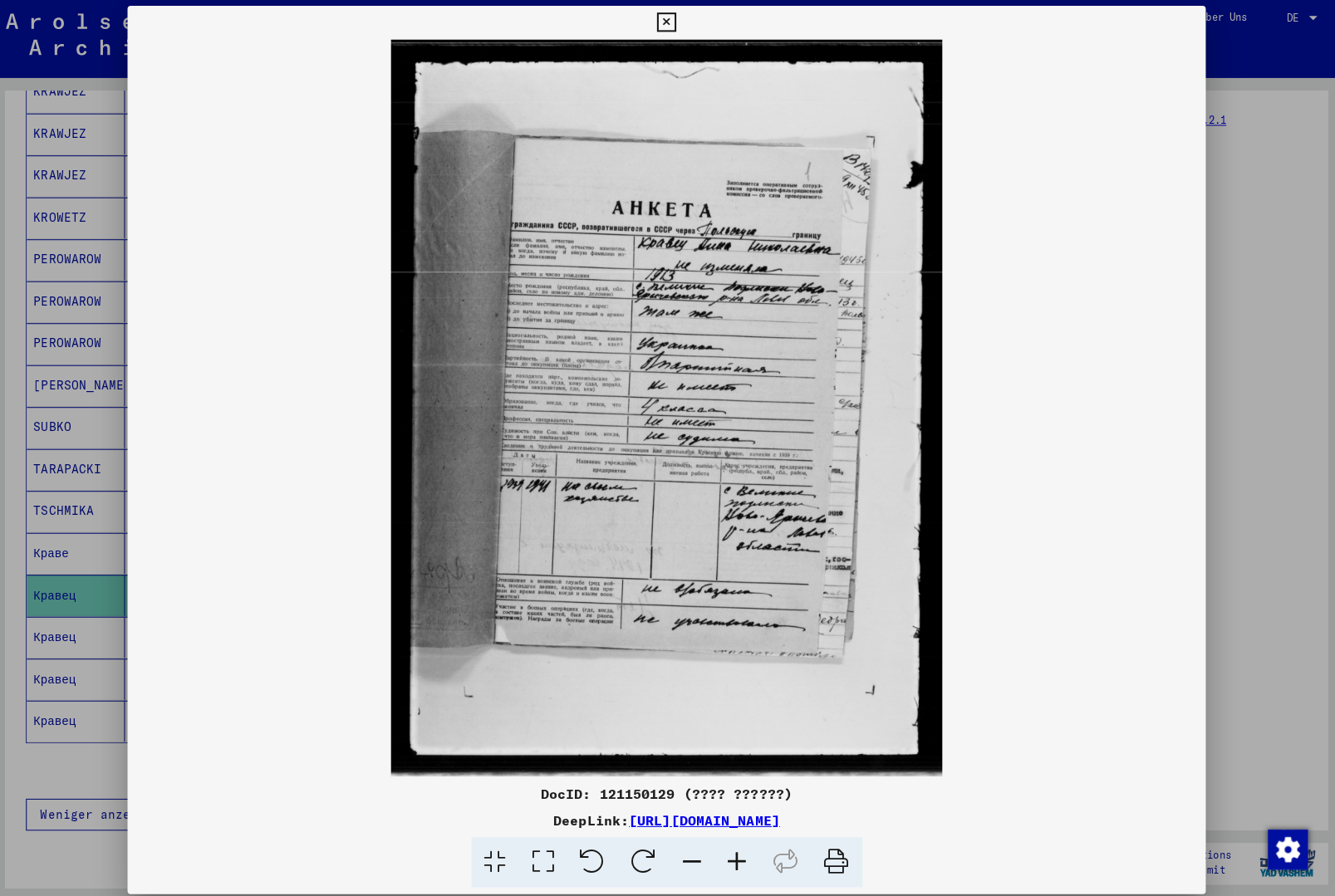
click at [677, 20] on icon at bounding box center [668, 25] width 19 height 20
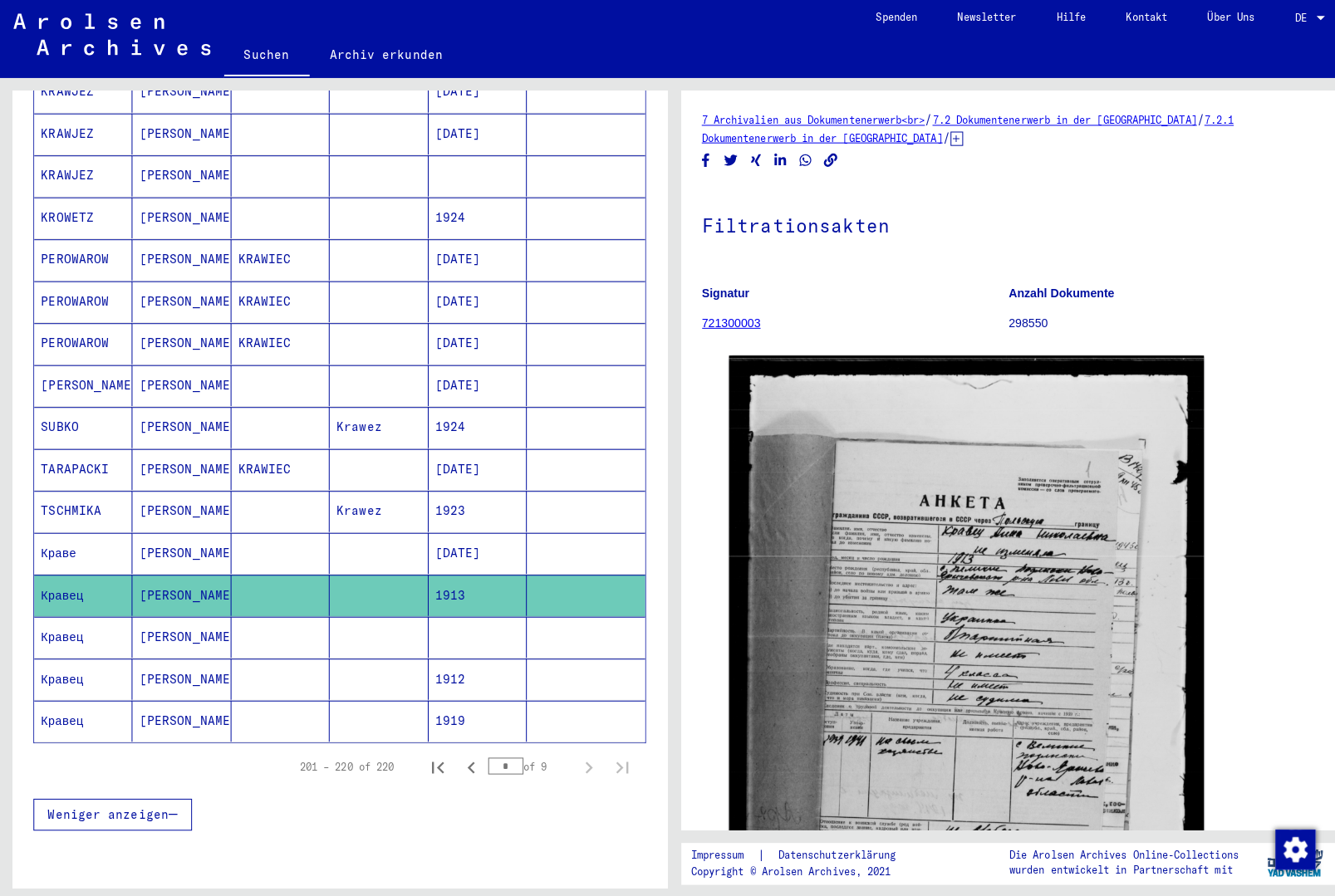
click at [544, 622] on mat-cell at bounding box center [580, 633] width 116 height 41
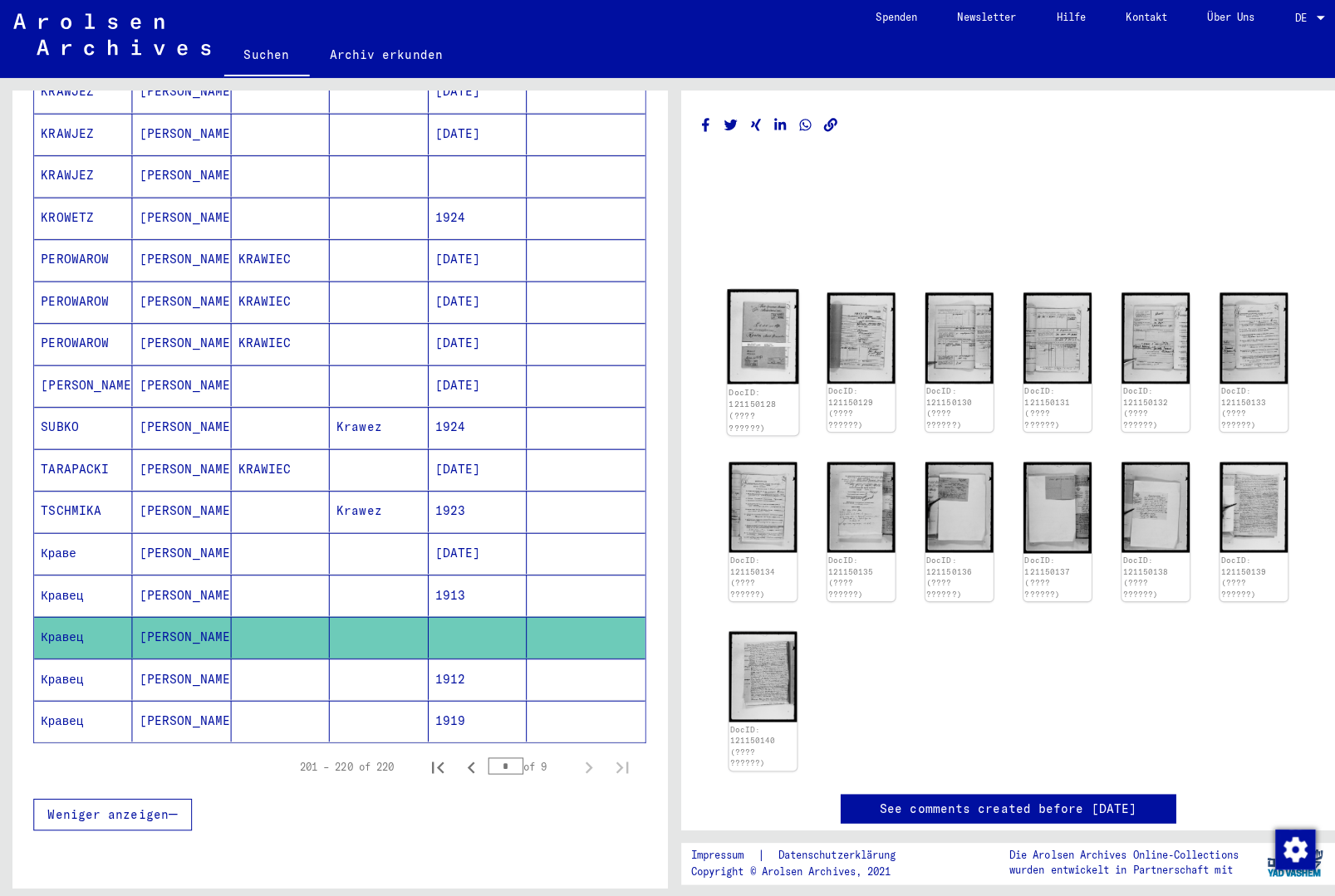
click at [758, 323] on img at bounding box center [754, 336] width 71 height 95
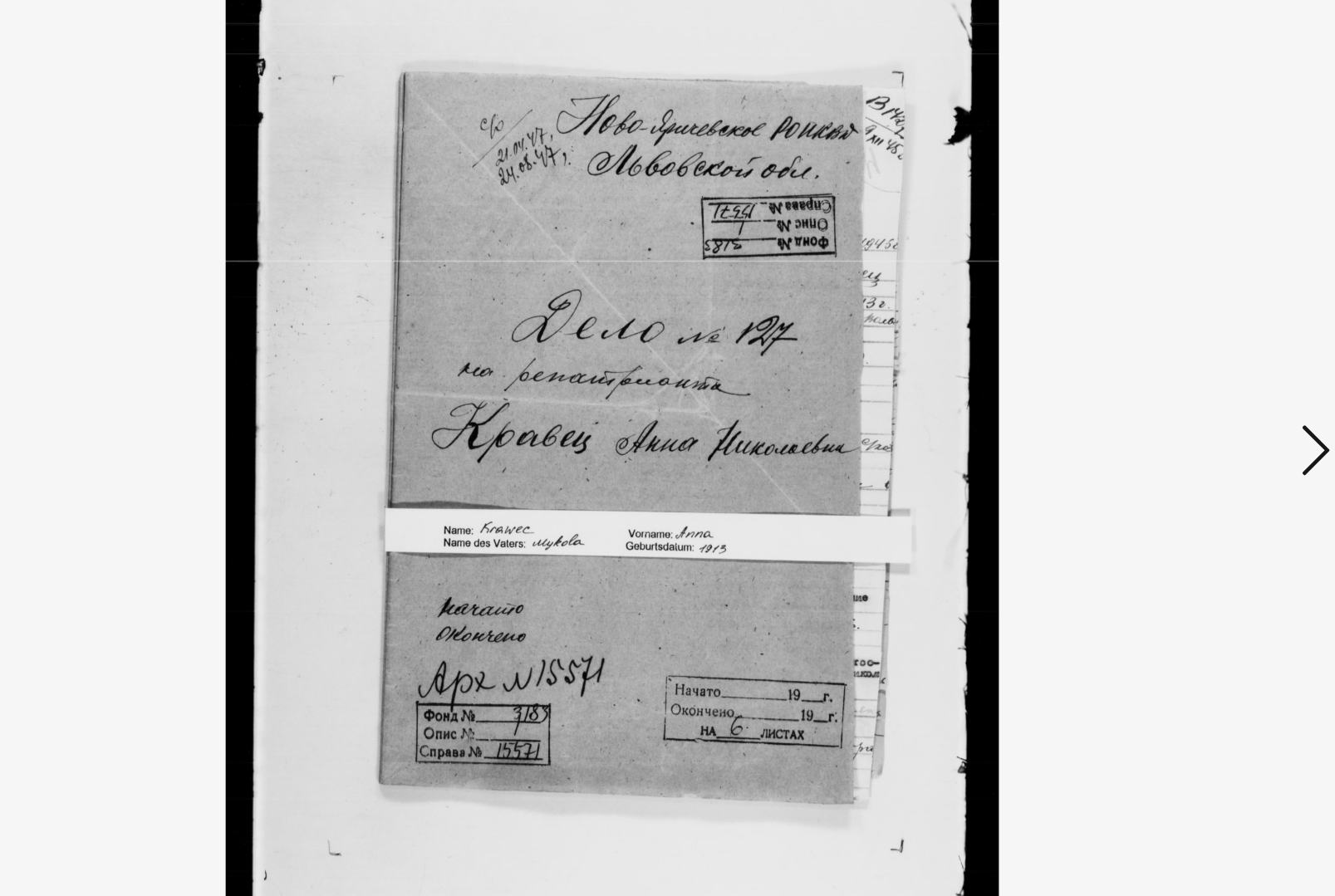
click at [1150, 385] on icon at bounding box center [1159, 405] width 20 height 40
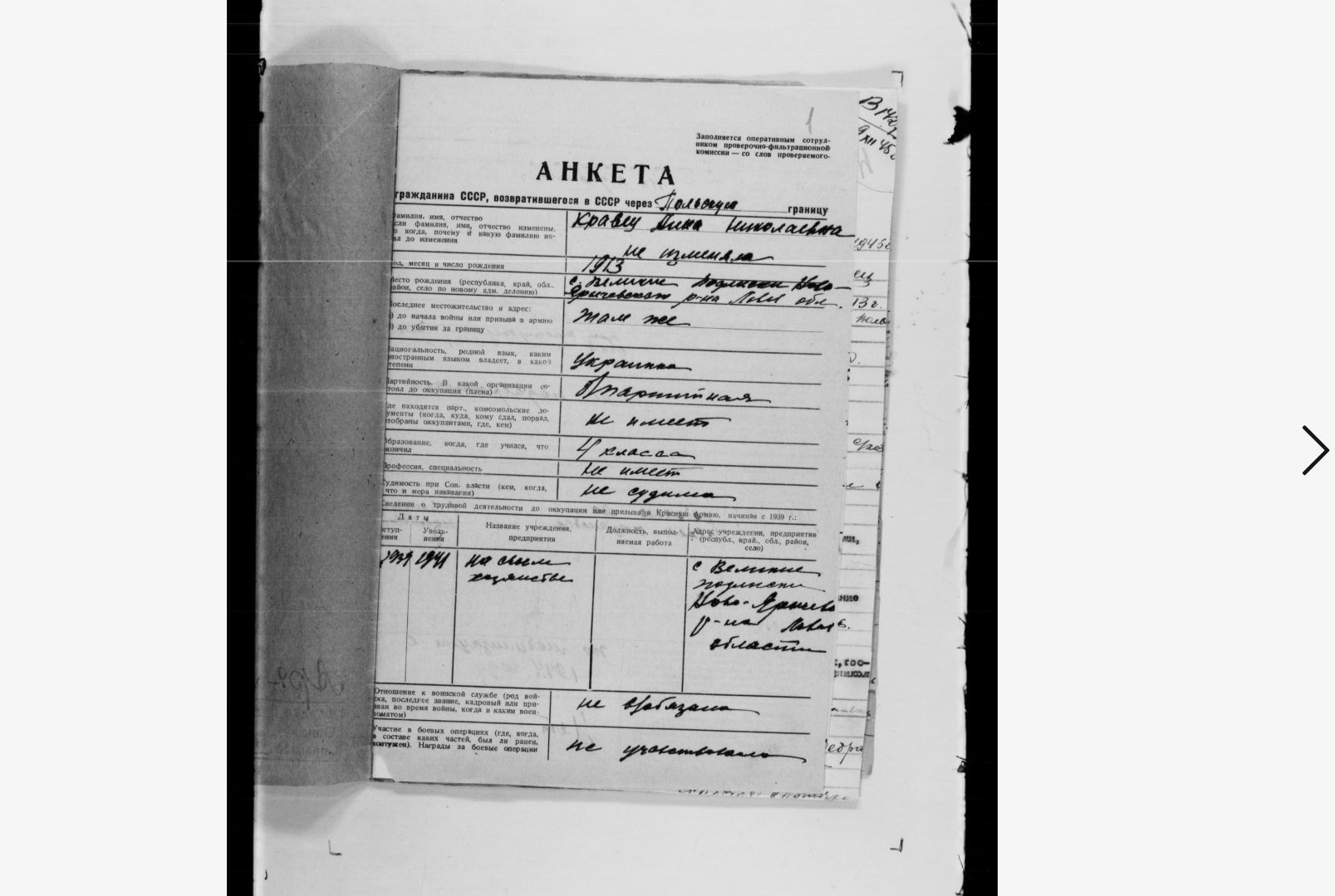
click at [1150, 385] on icon at bounding box center [1159, 405] width 20 height 40
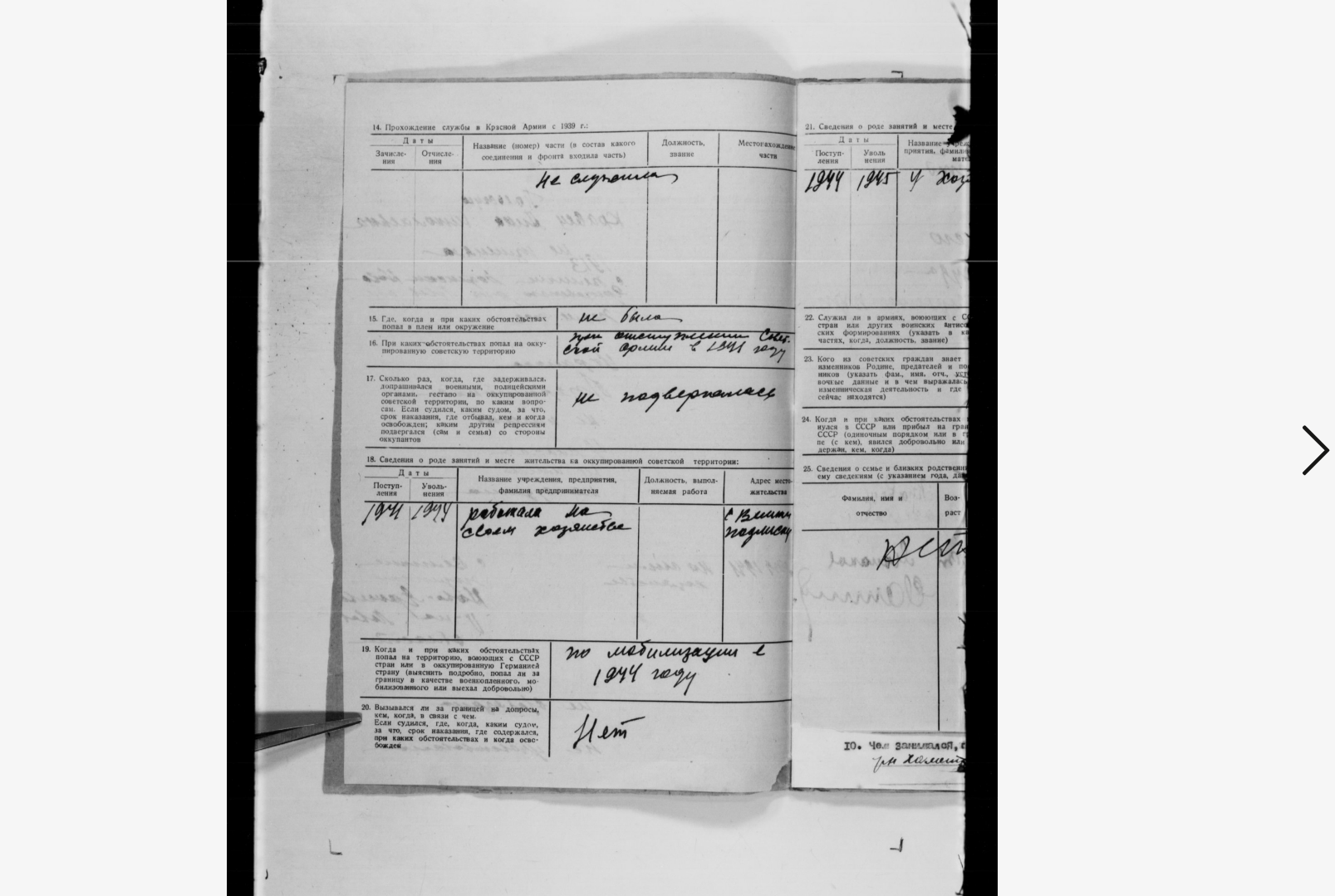
click at [1150, 385] on icon at bounding box center [1159, 405] width 20 height 40
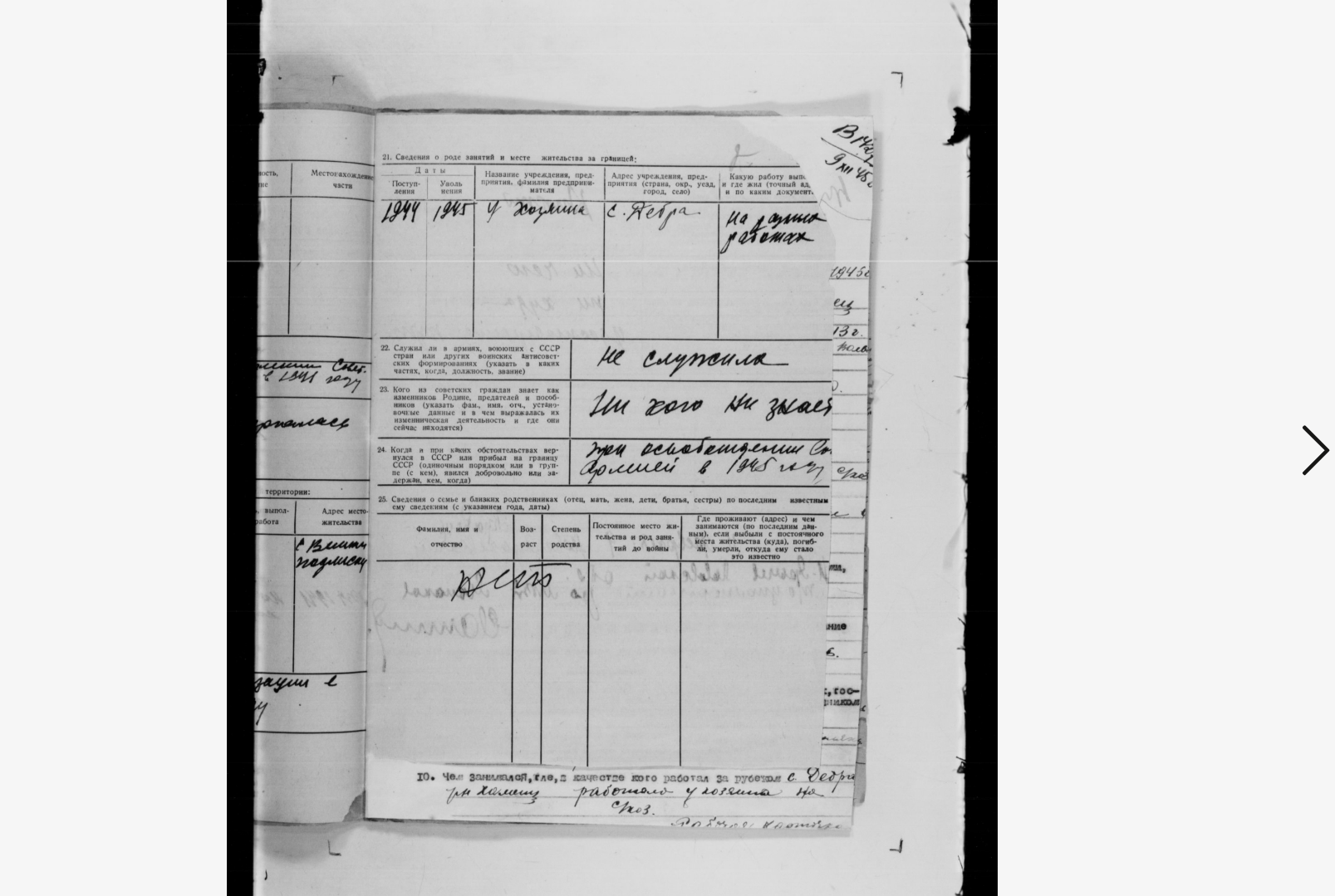
click at [1150, 385] on icon at bounding box center [1159, 405] width 20 height 40
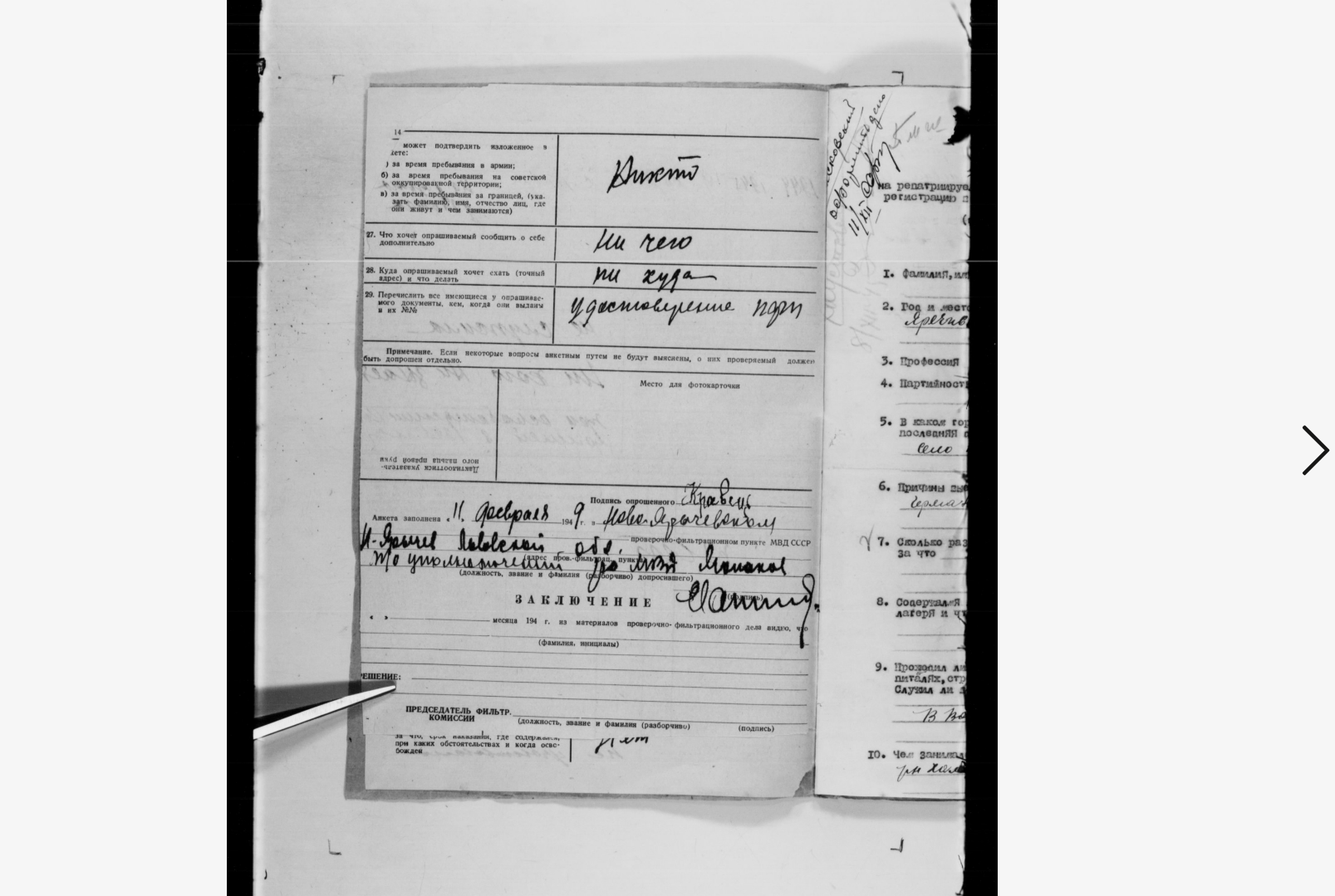
click at [1150, 385] on icon at bounding box center [1159, 405] width 20 height 40
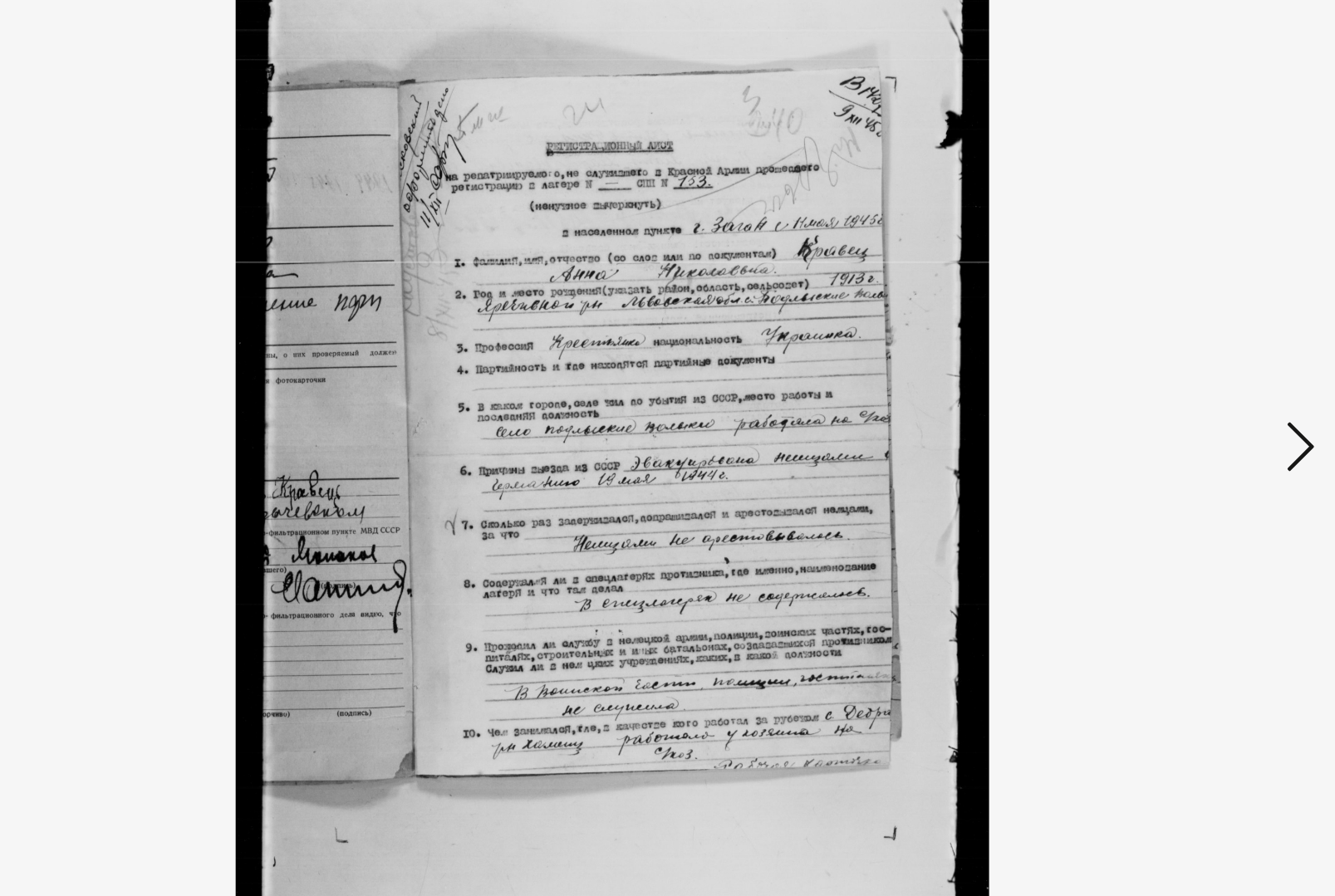
click at [1150, 385] on icon at bounding box center [1159, 405] width 20 height 40
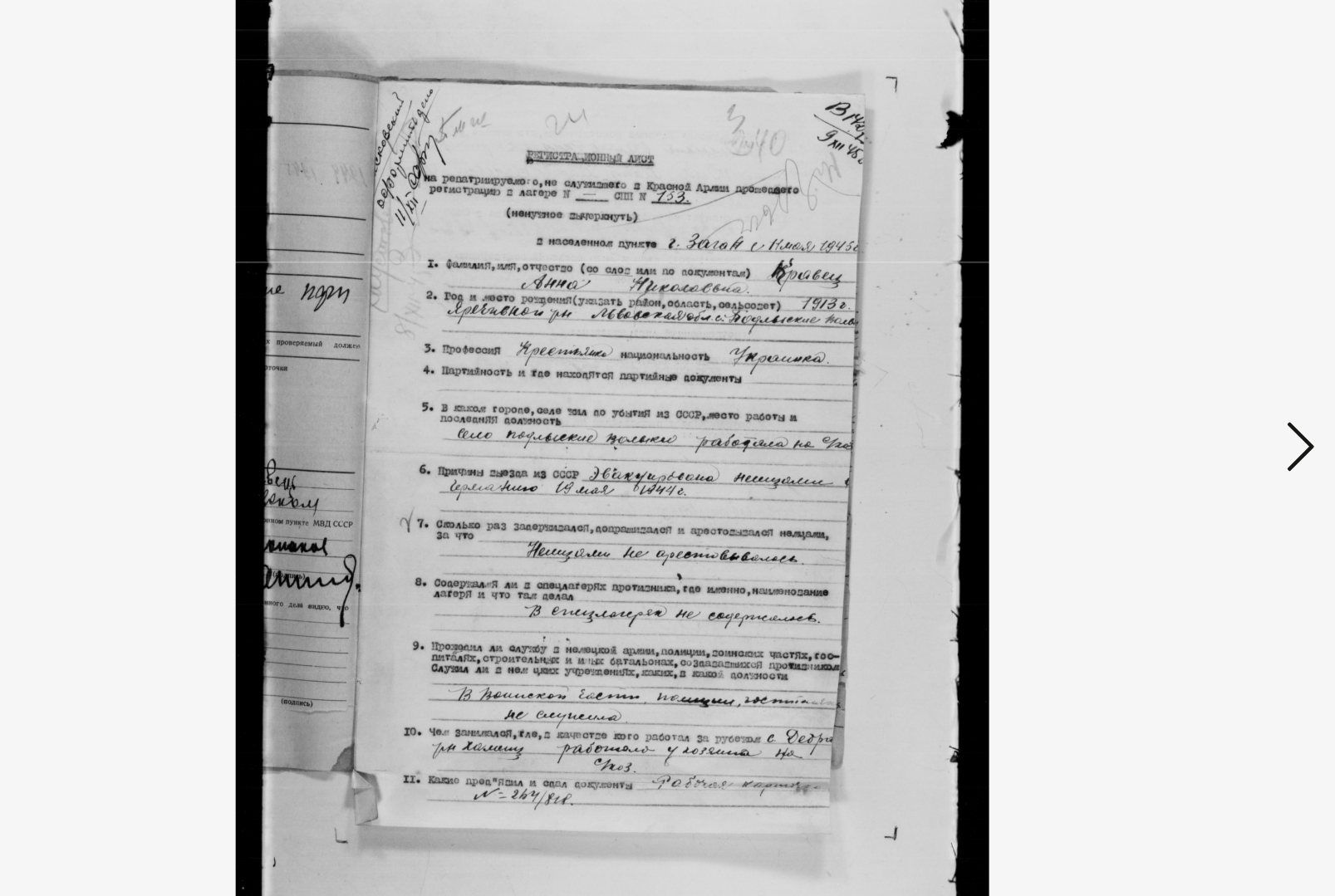
click at [1150, 385] on icon at bounding box center [1159, 405] width 20 height 40
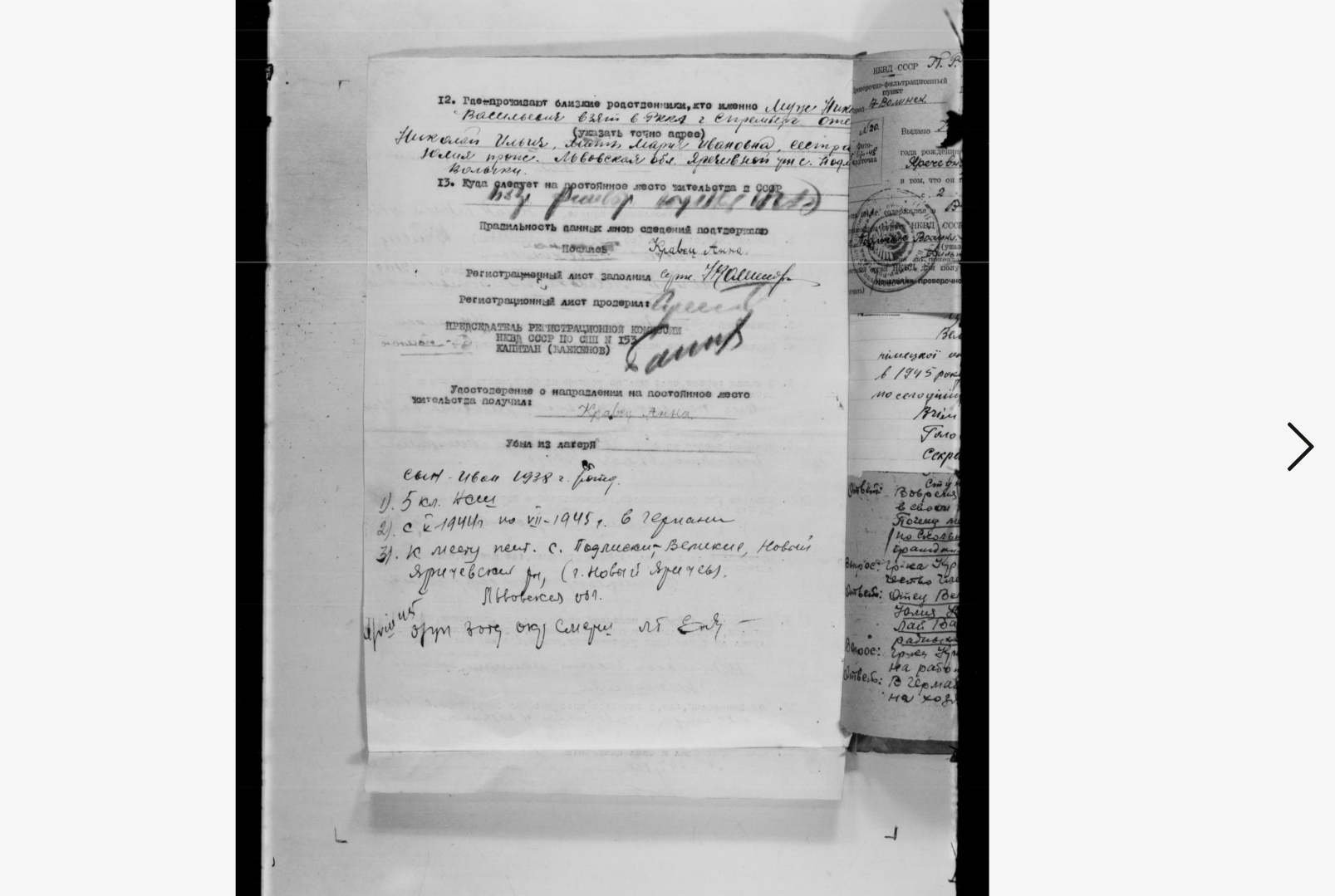
click at [1145, 383] on button at bounding box center [1159, 407] width 30 height 48
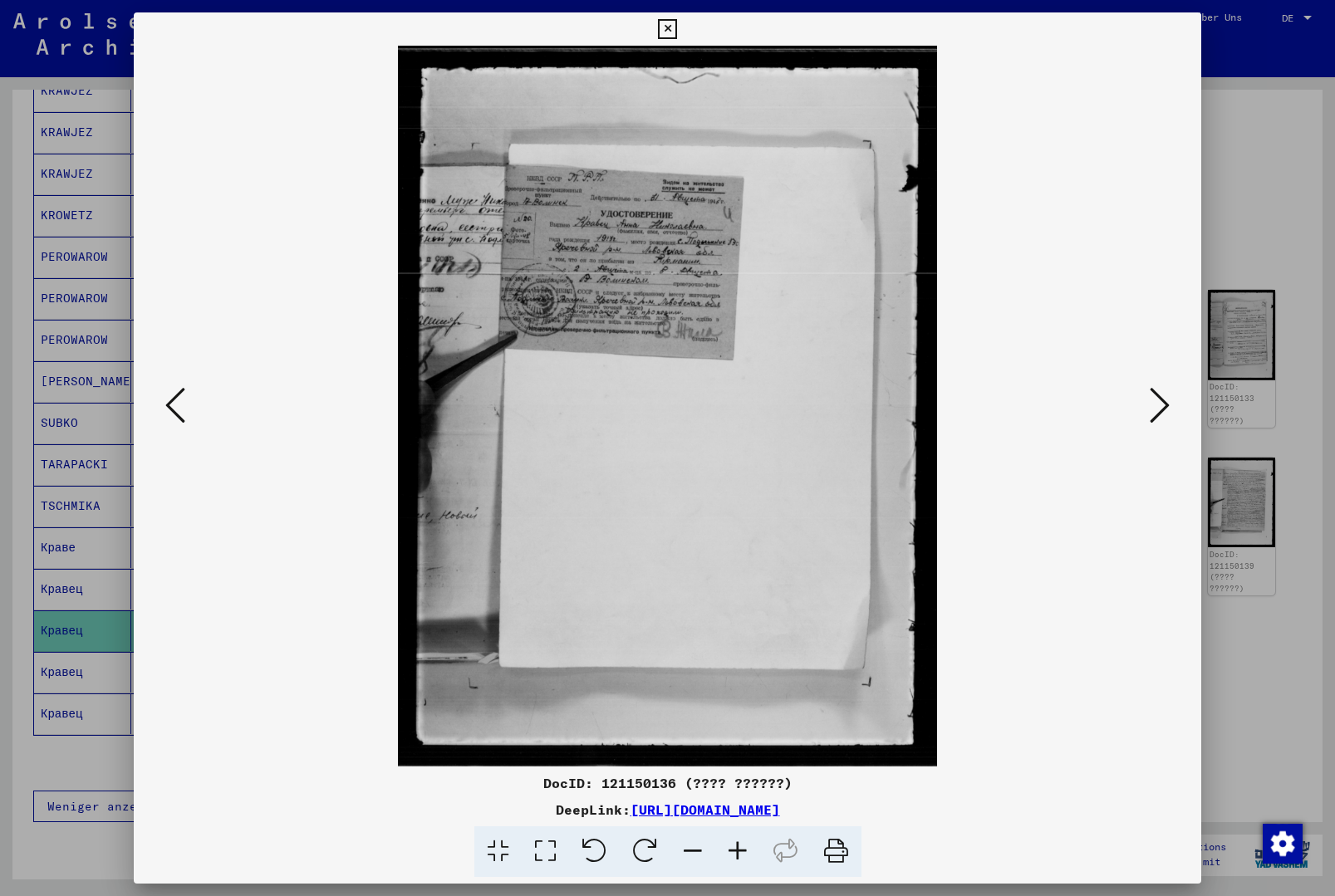
click at [1159, 416] on icon at bounding box center [1159, 405] width 20 height 40
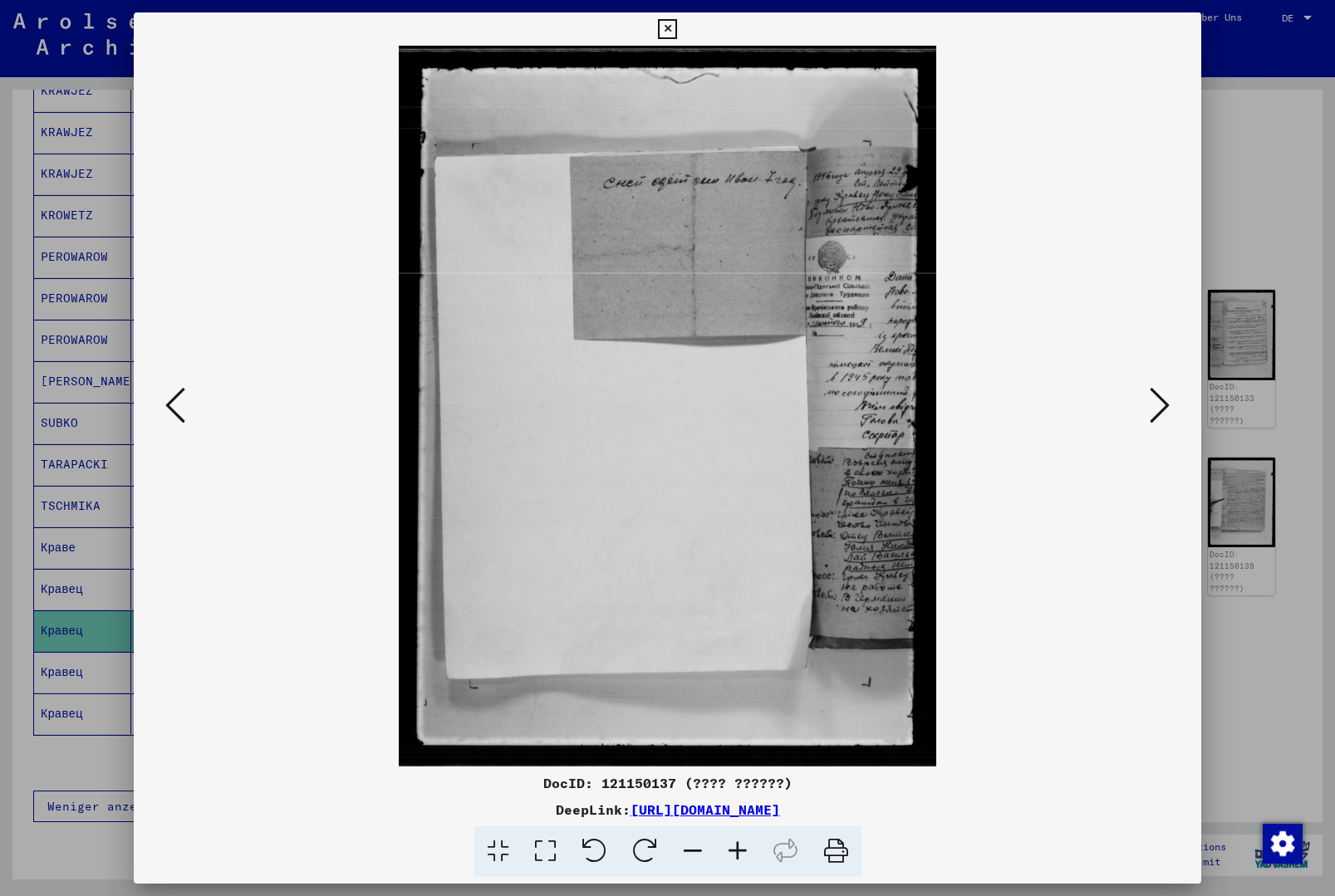
click at [1158, 417] on icon at bounding box center [1159, 405] width 20 height 40
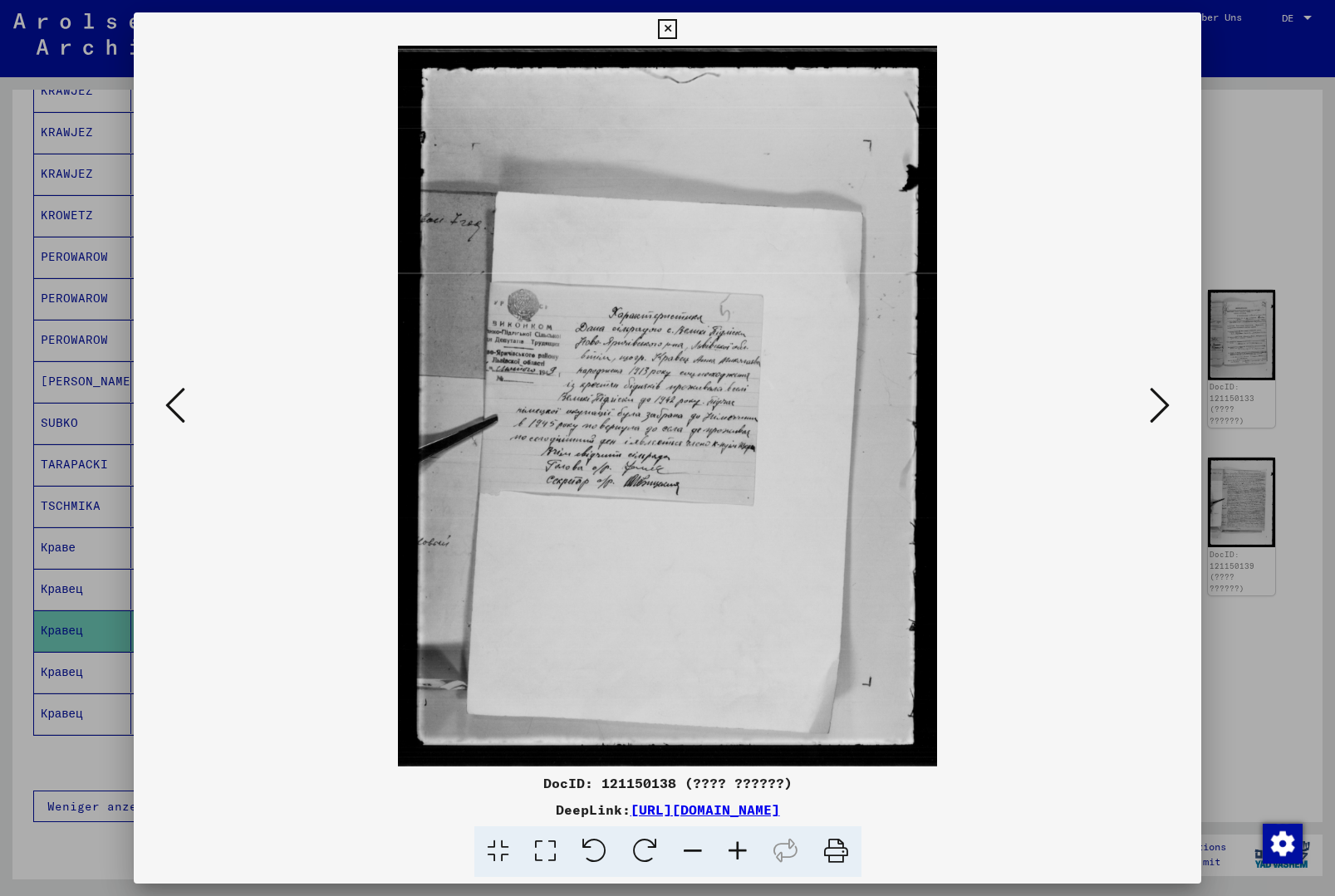
click at [1158, 419] on icon at bounding box center [1159, 405] width 20 height 40
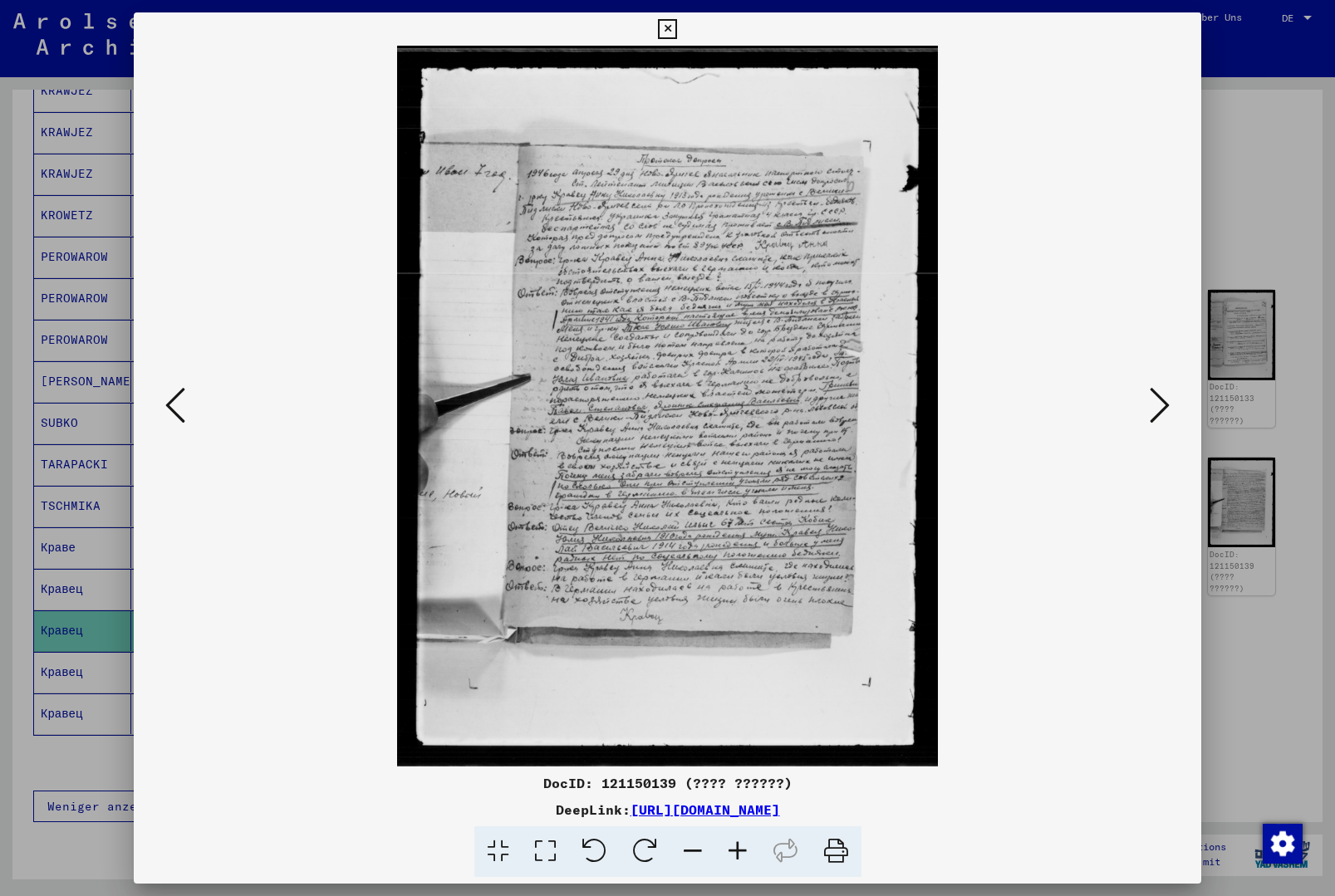
click at [1153, 412] on icon at bounding box center [1159, 405] width 20 height 40
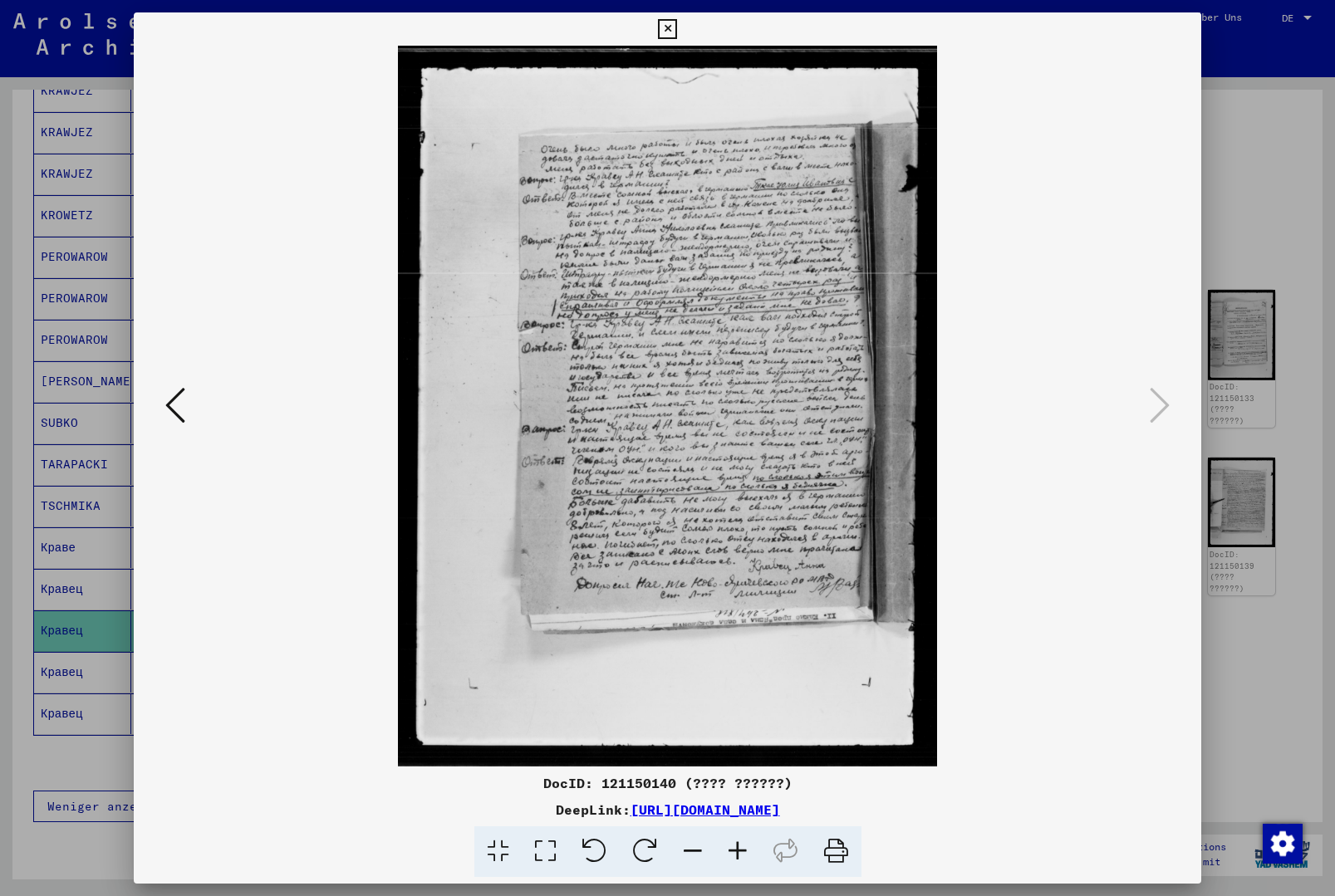
click at [677, 33] on icon at bounding box center [668, 28] width 19 height 20
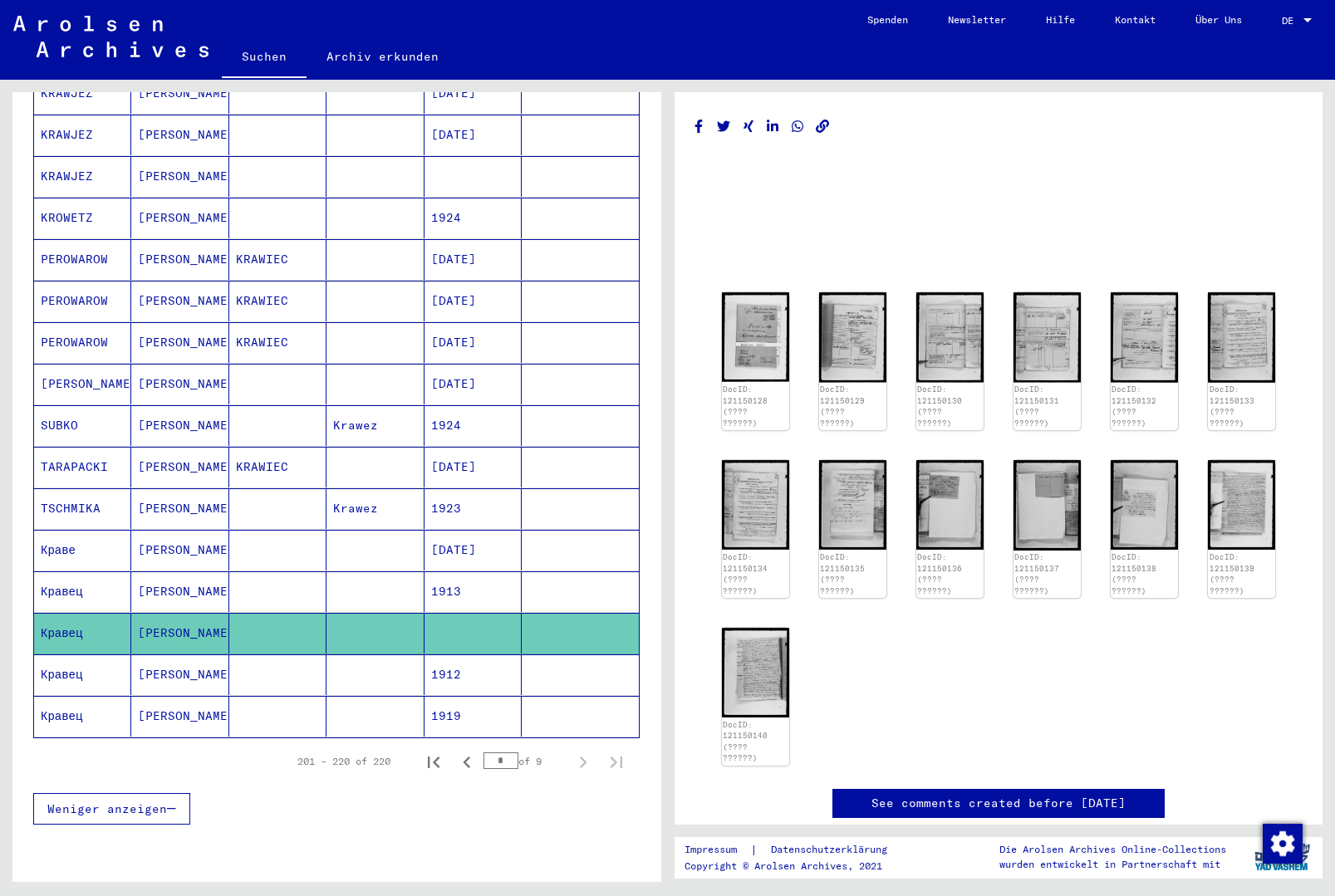
click at [394, 655] on mat-cell at bounding box center [375, 675] width 97 height 41
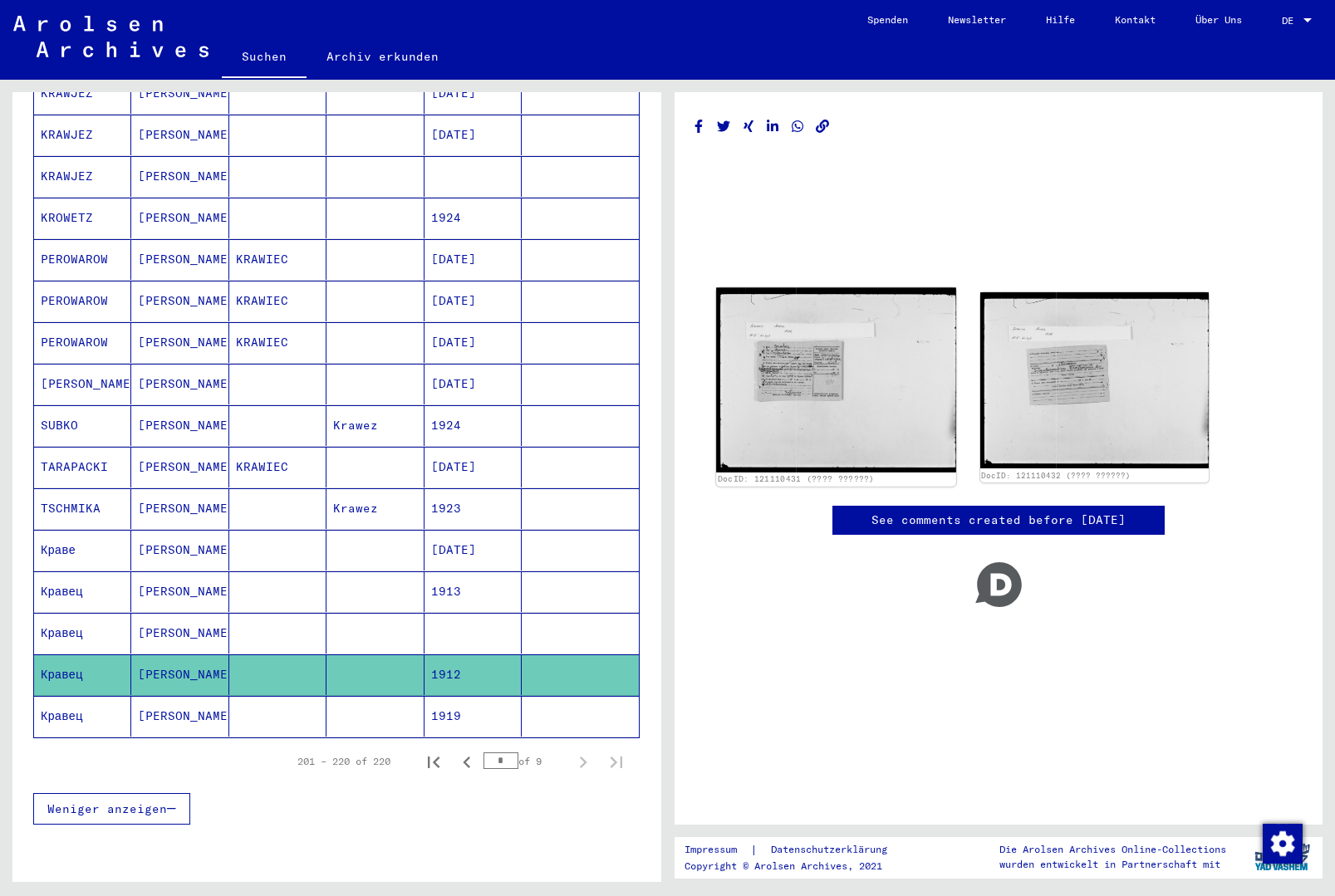
click at [824, 363] on img at bounding box center [836, 380] width 240 height 184
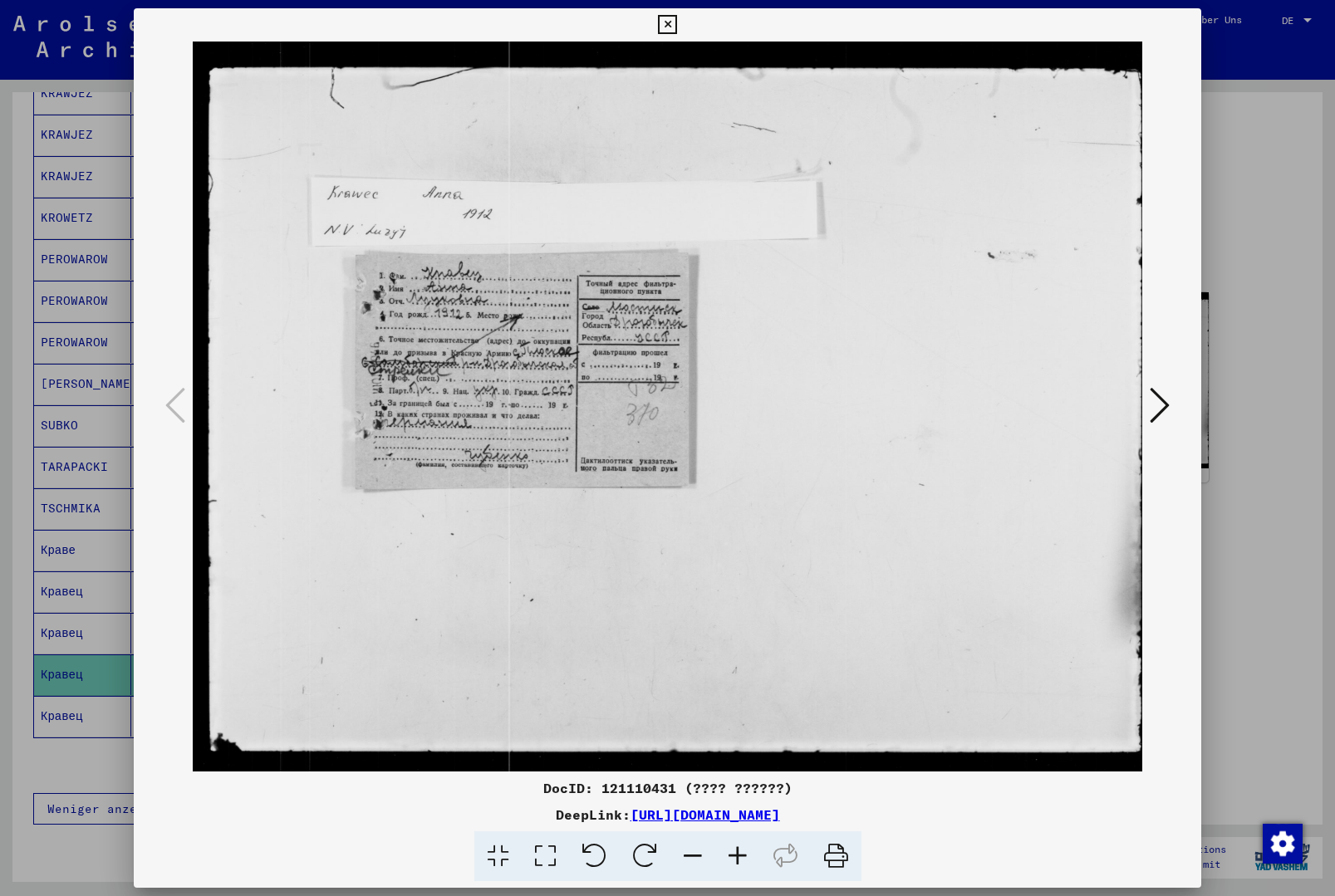
click at [677, 21] on icon at bounding box center [668, 25] width 19 height 20
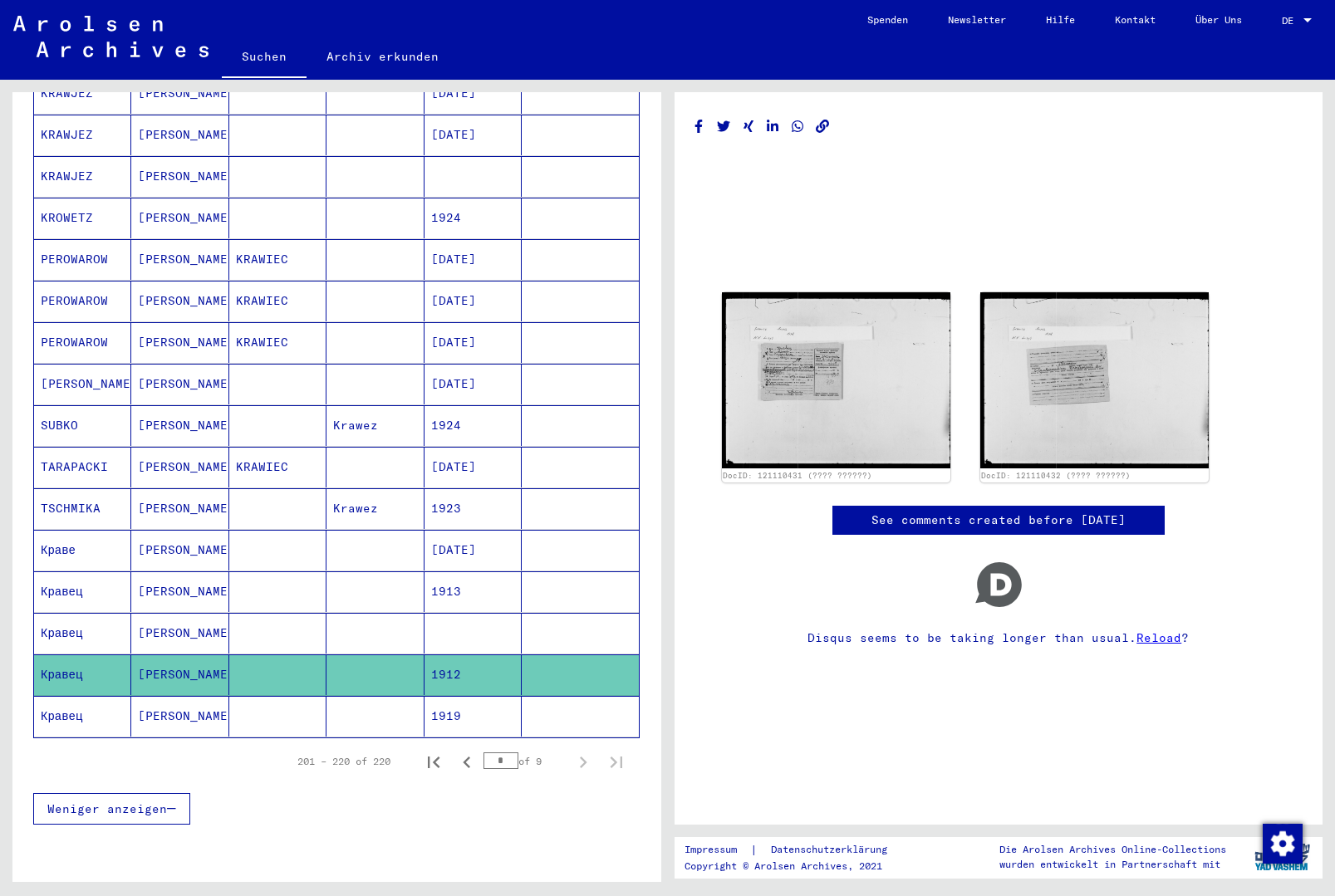
click at [488, 697] on mat-cell "1919" at bounding box center [473, 717] width 97 height 41
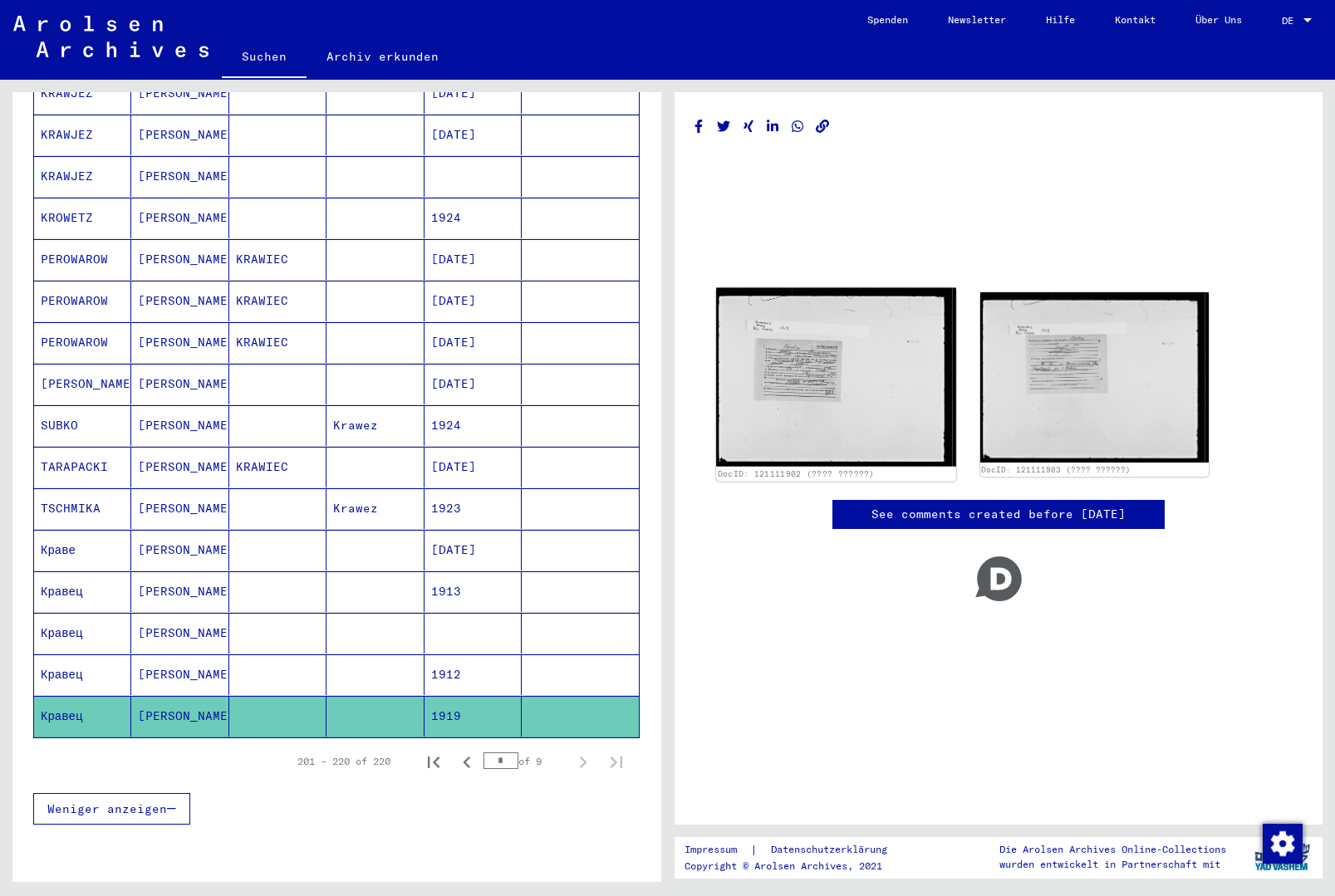
click at [781, 395] on img at bounding box center [836, 378] width 240 height 179
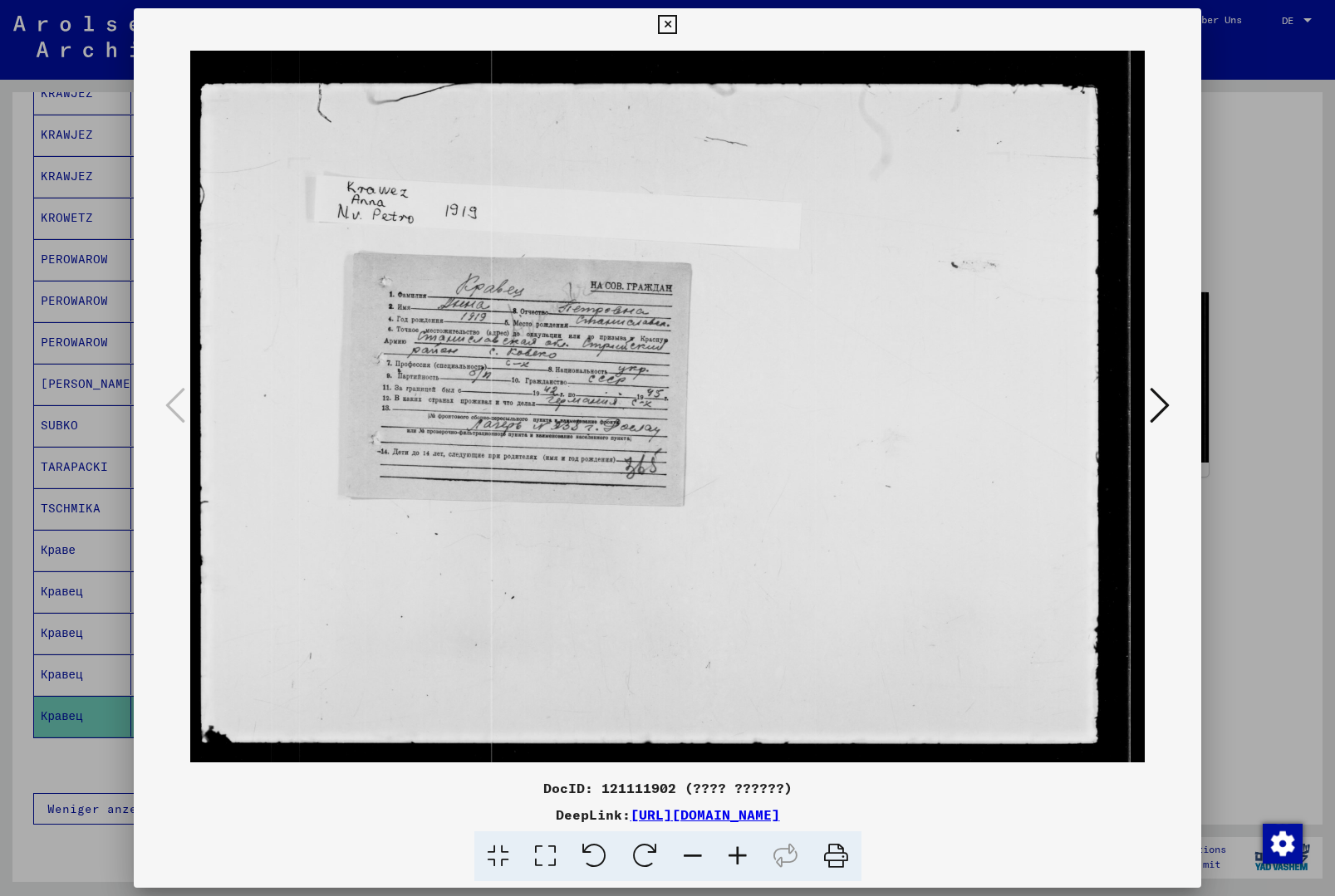
click at [677, 26] on icon at bounding box center [668, 25] width 19 height 20
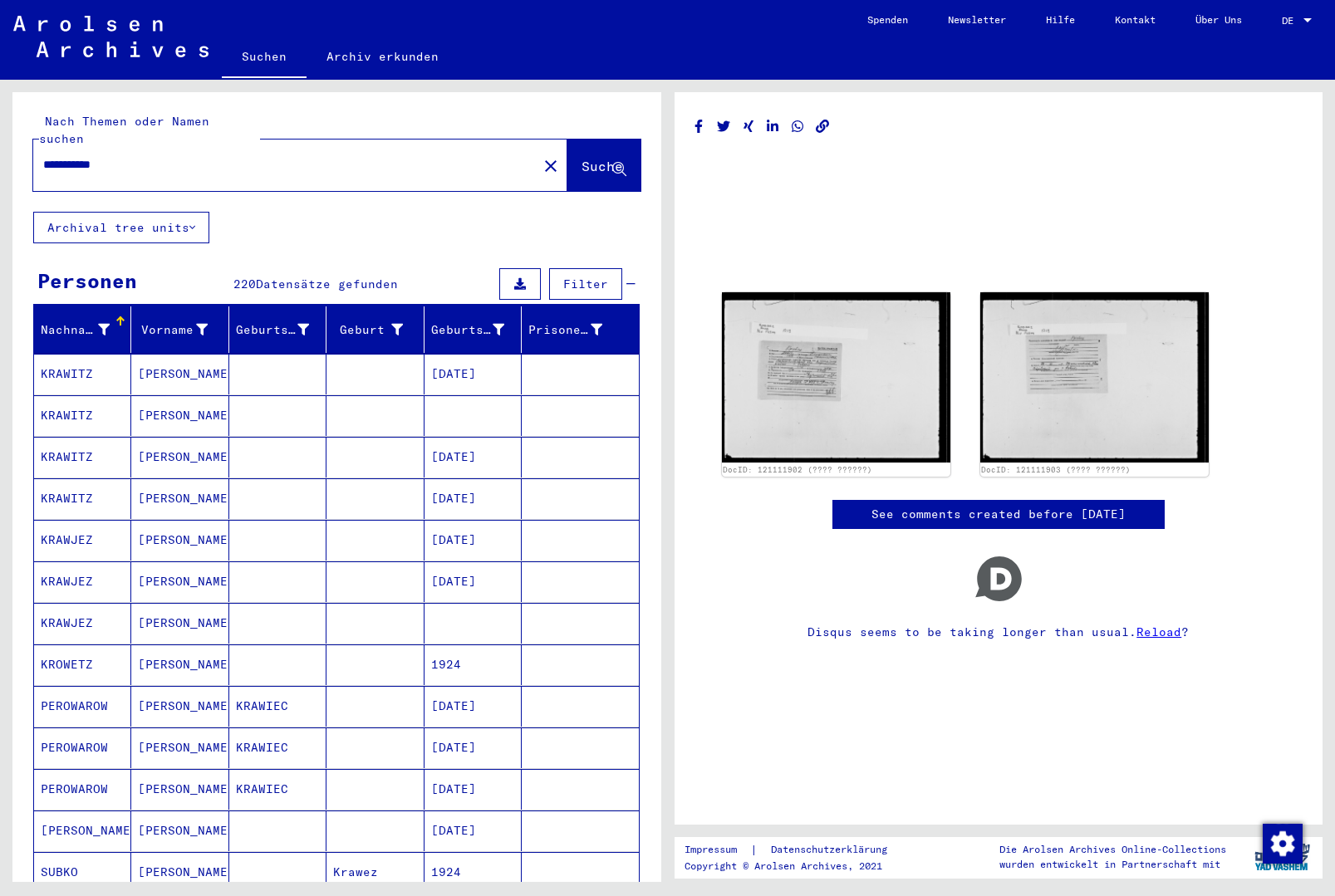
click at [540, 156] on mat-icon "close" at bounding box center [550, 165] width 20 height 20
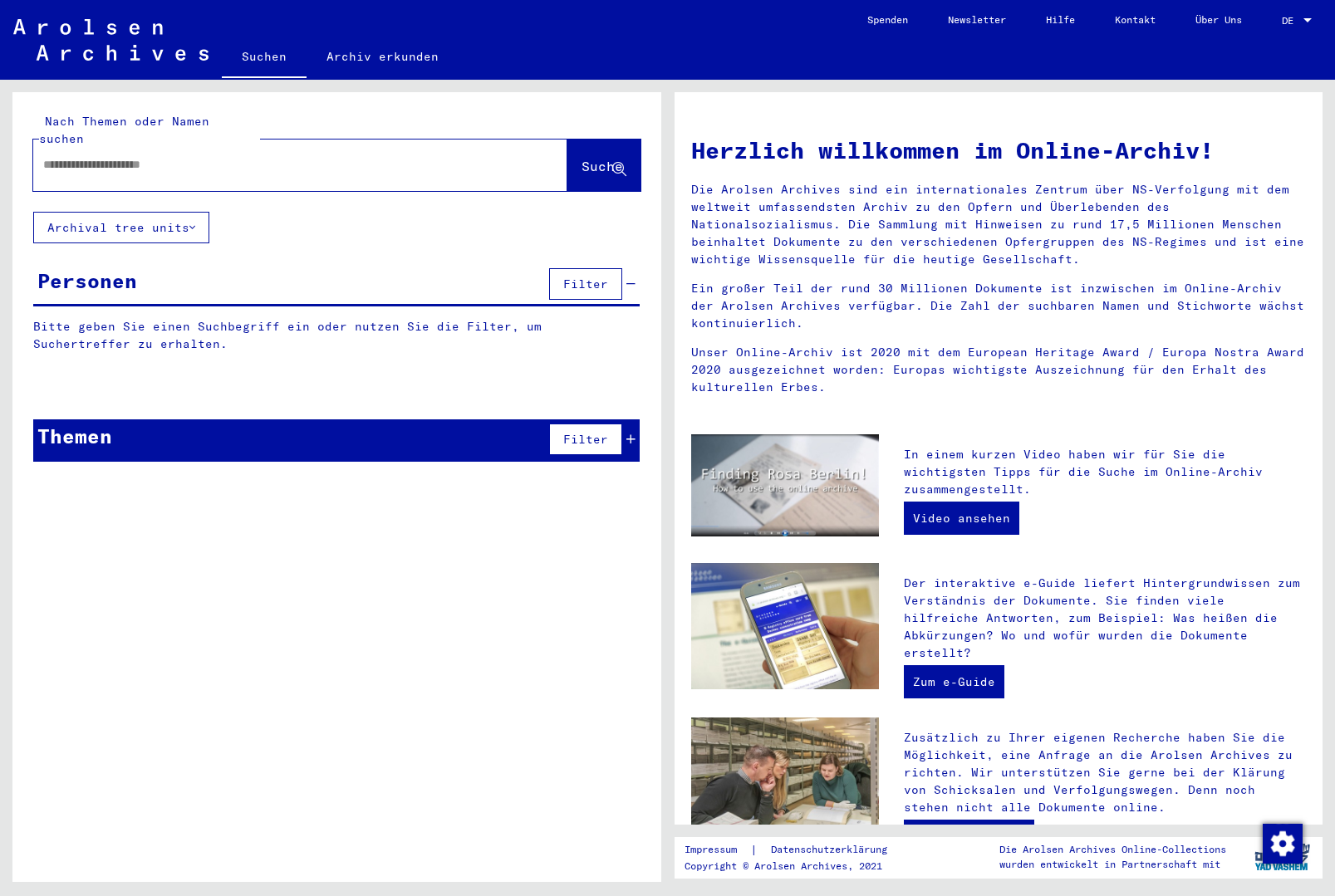
click at [413, 156] on input "text" at bounding box center [280, 165] width 474 height 17
paste input "**********"
type input "**********"
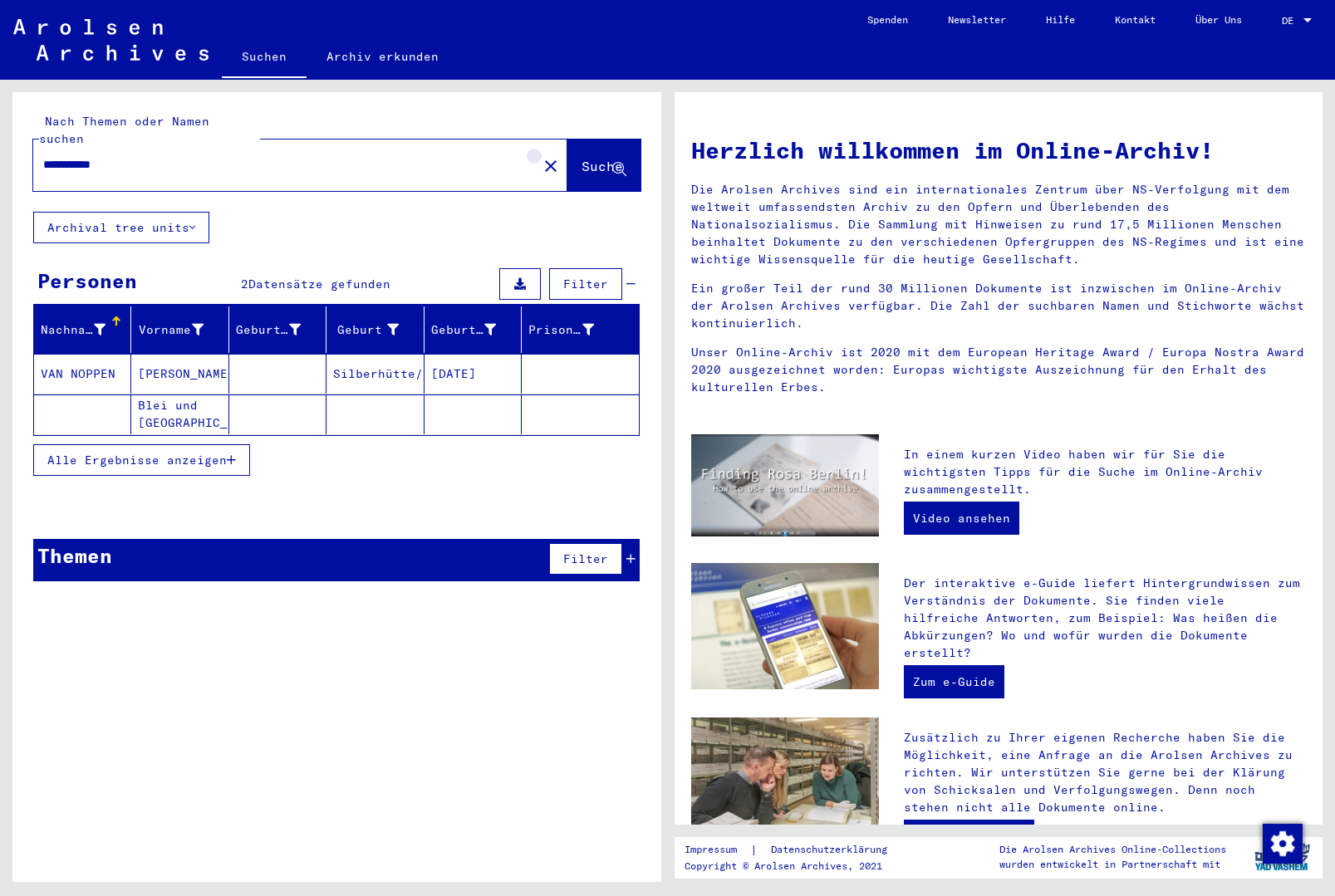
click at [540, 156] on mat-icon "close" at bounding box center [550, 165] width 20 height 20
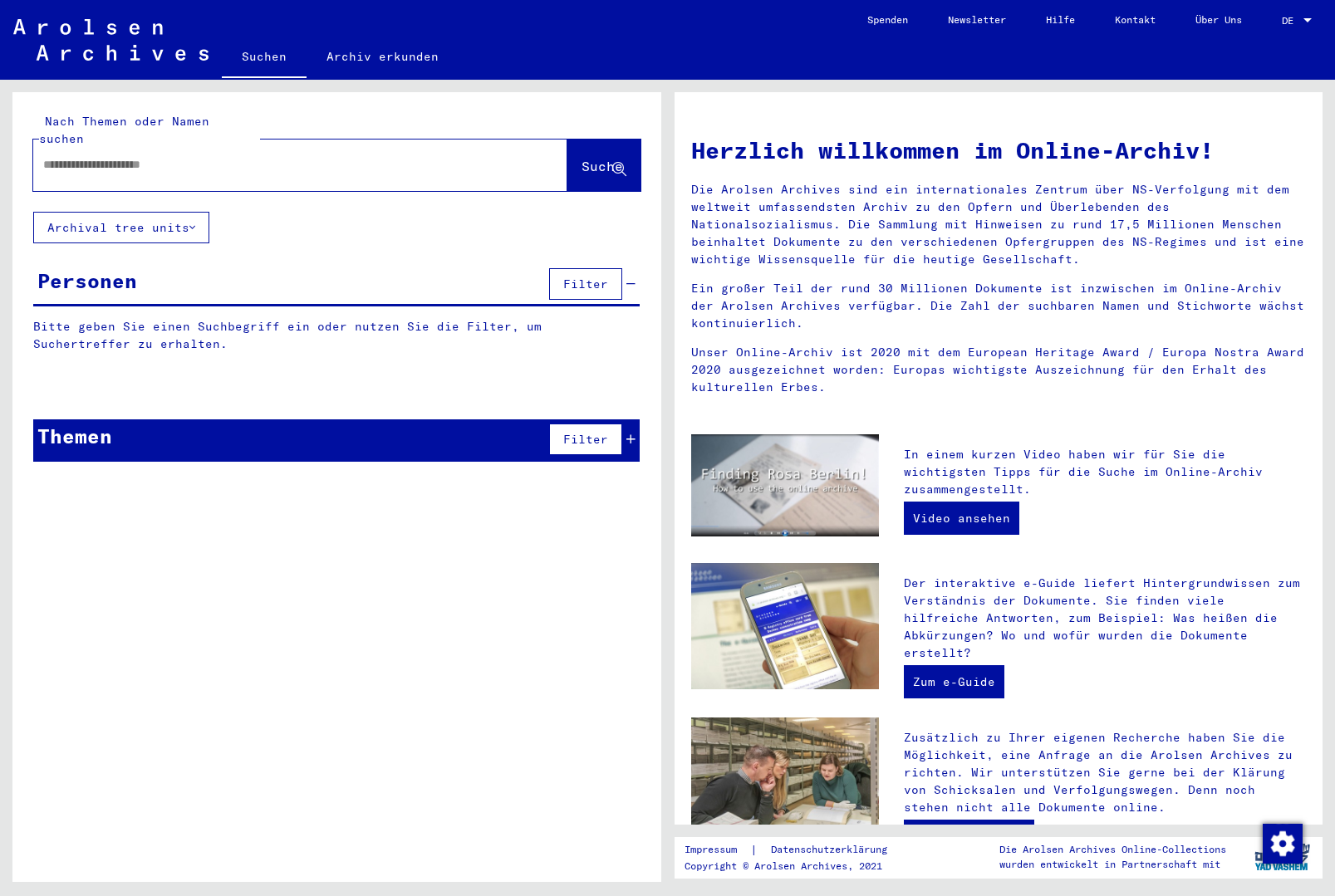
click at [494, 148] on div at bounding box center [300, 165] width 535 height 51
click at [462, 156] on input "text" at bounding box center [280, 165] width 474 height 17
paste input "**********"
type input "**********"
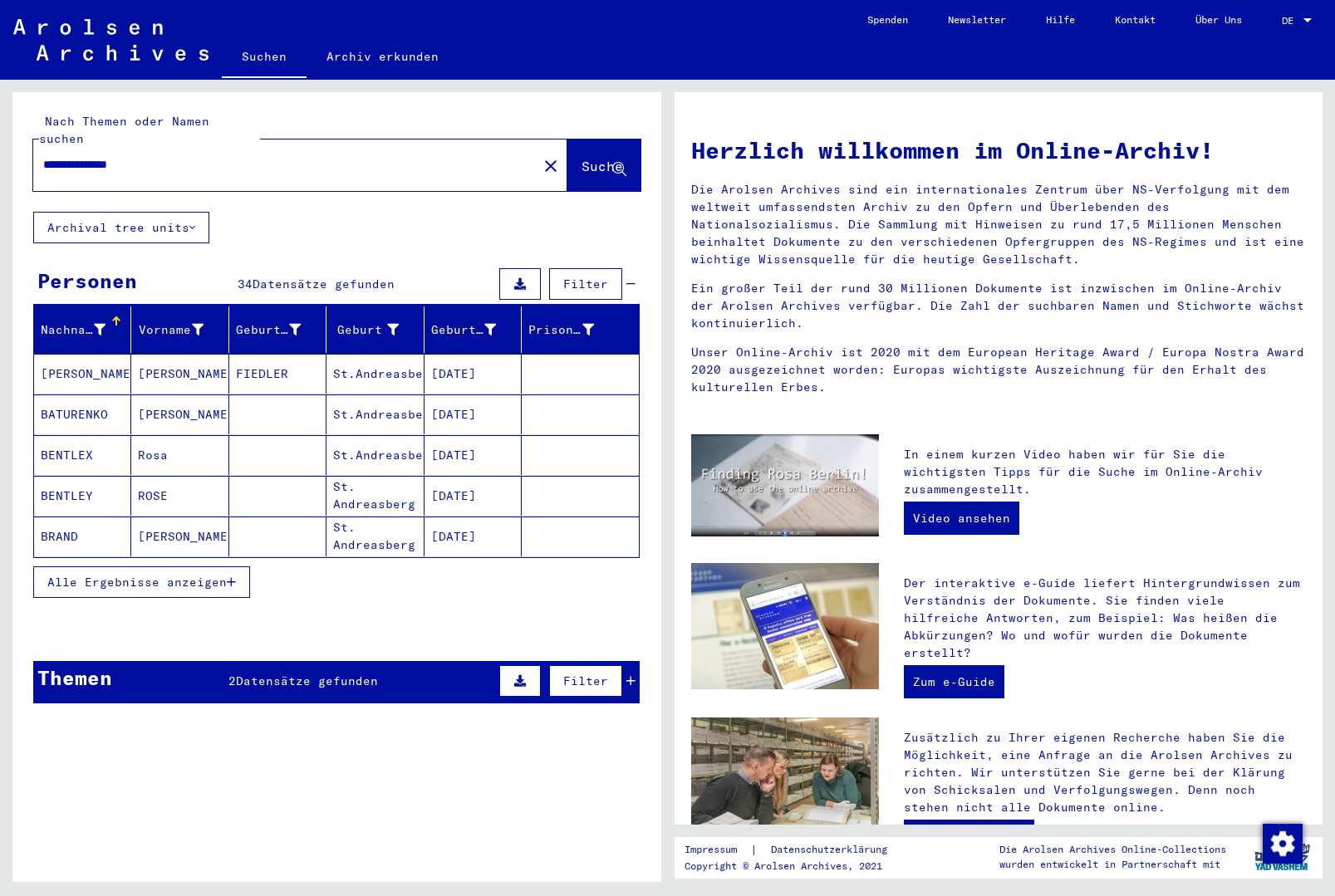
click at [323, 673] on span "Datensätze gefunden" at bounding box center [307, 681] width 142 height 15
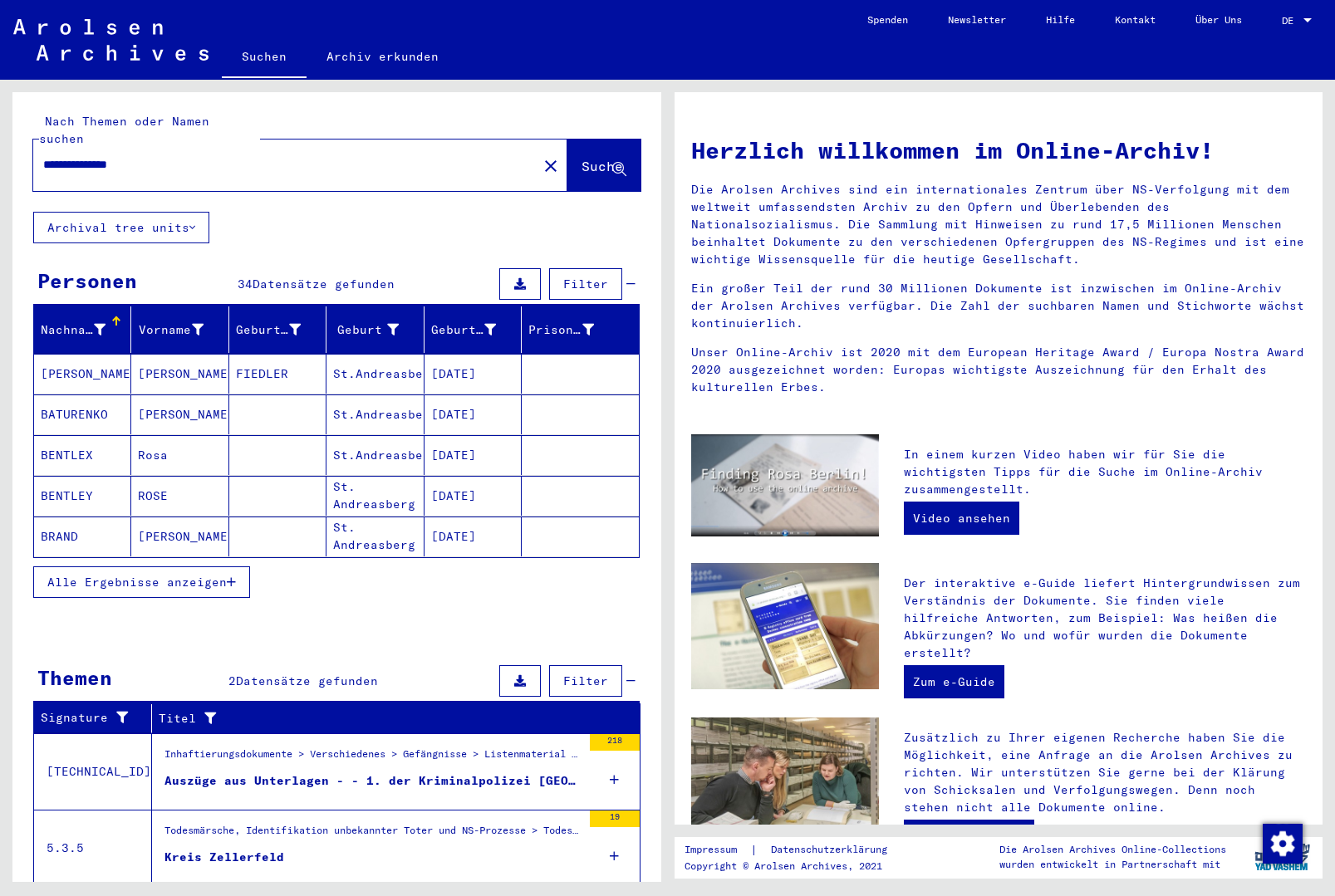
scroll to position [49, 0]
click at [332, 849] on figure "Kreis Zellerfeld" at bounding box center [373, 861] width 417 height 25
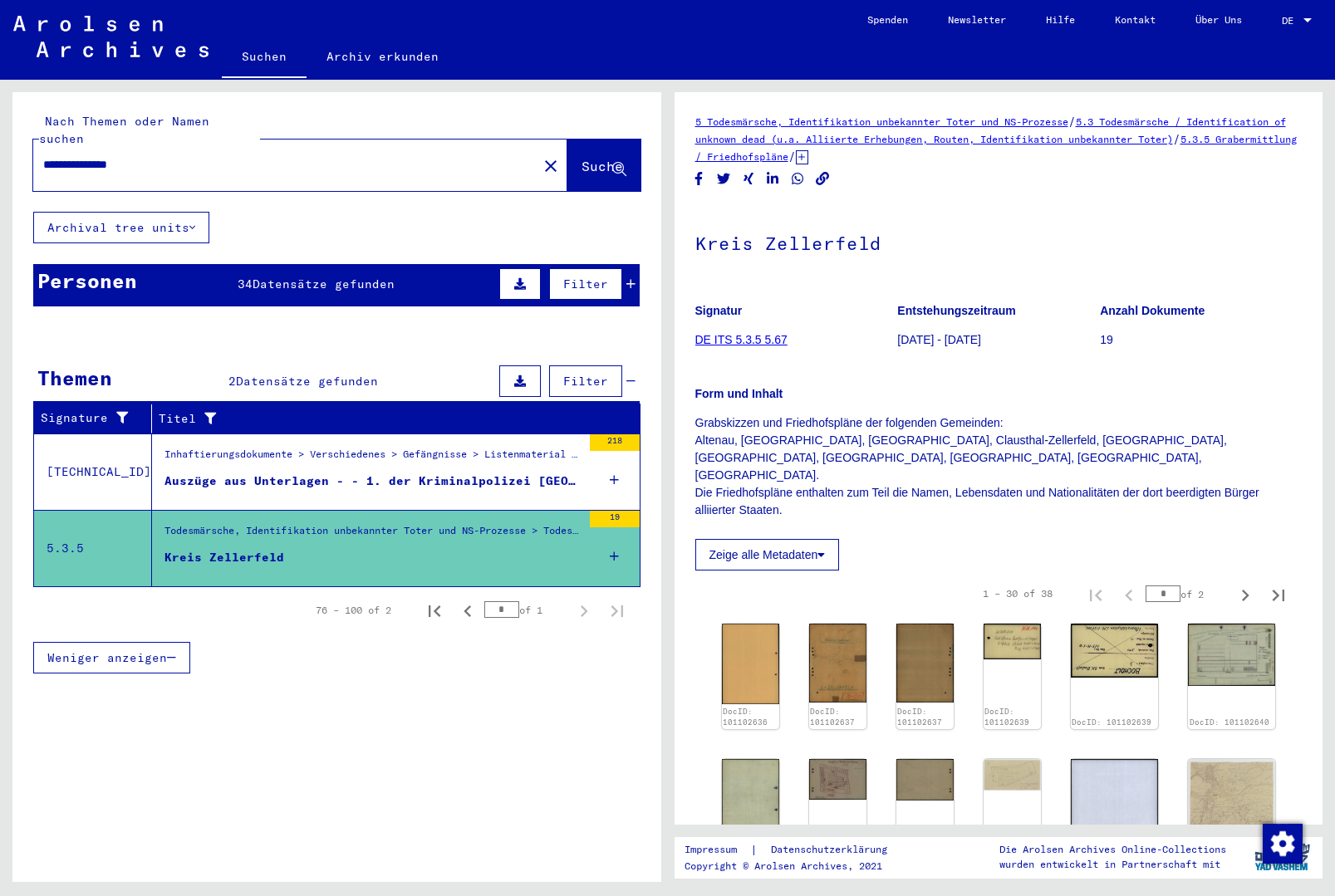
click at [439, 472] on div "Auszüge aus Unterlagen - - 1. der Kriminalpolizei [GEOGRAPHIC_DATA] - - 2. des …" at bounding box center [373, 481] width 417 height 17
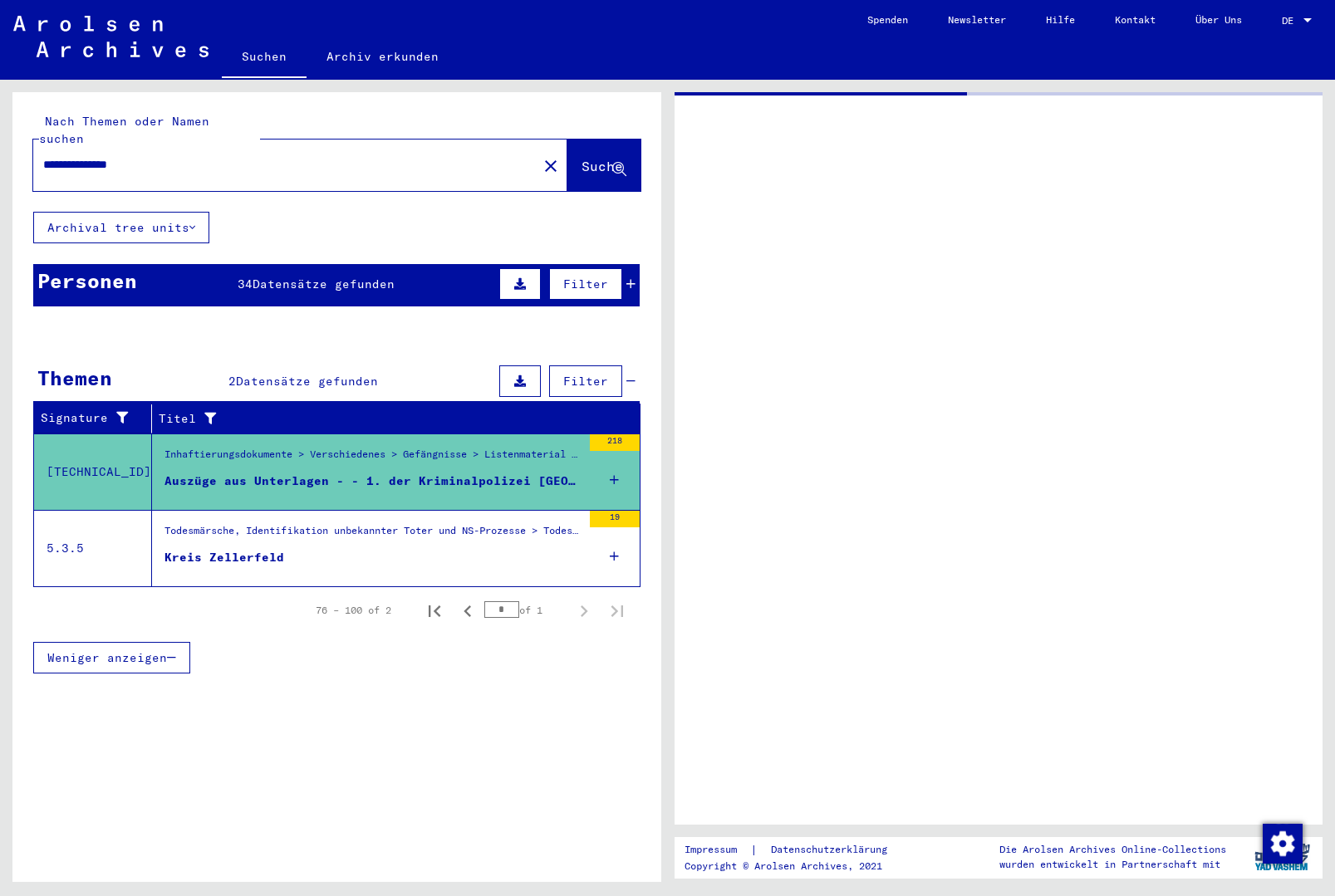
click at [396, 549] on figure "Kreis Zellerfeld" at bounding box center [373, 561] width 417 height 25
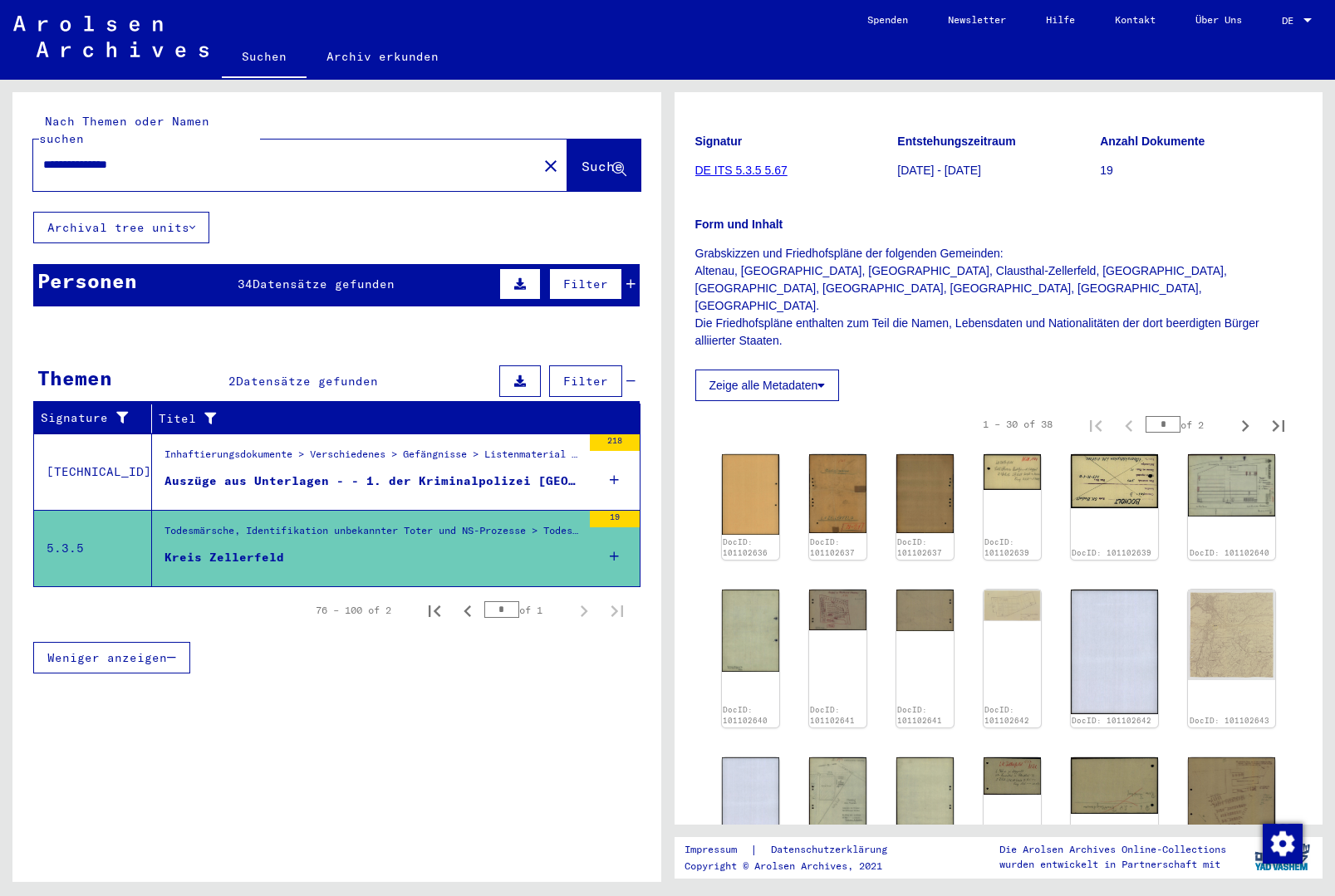
scroll to position [234, 0]
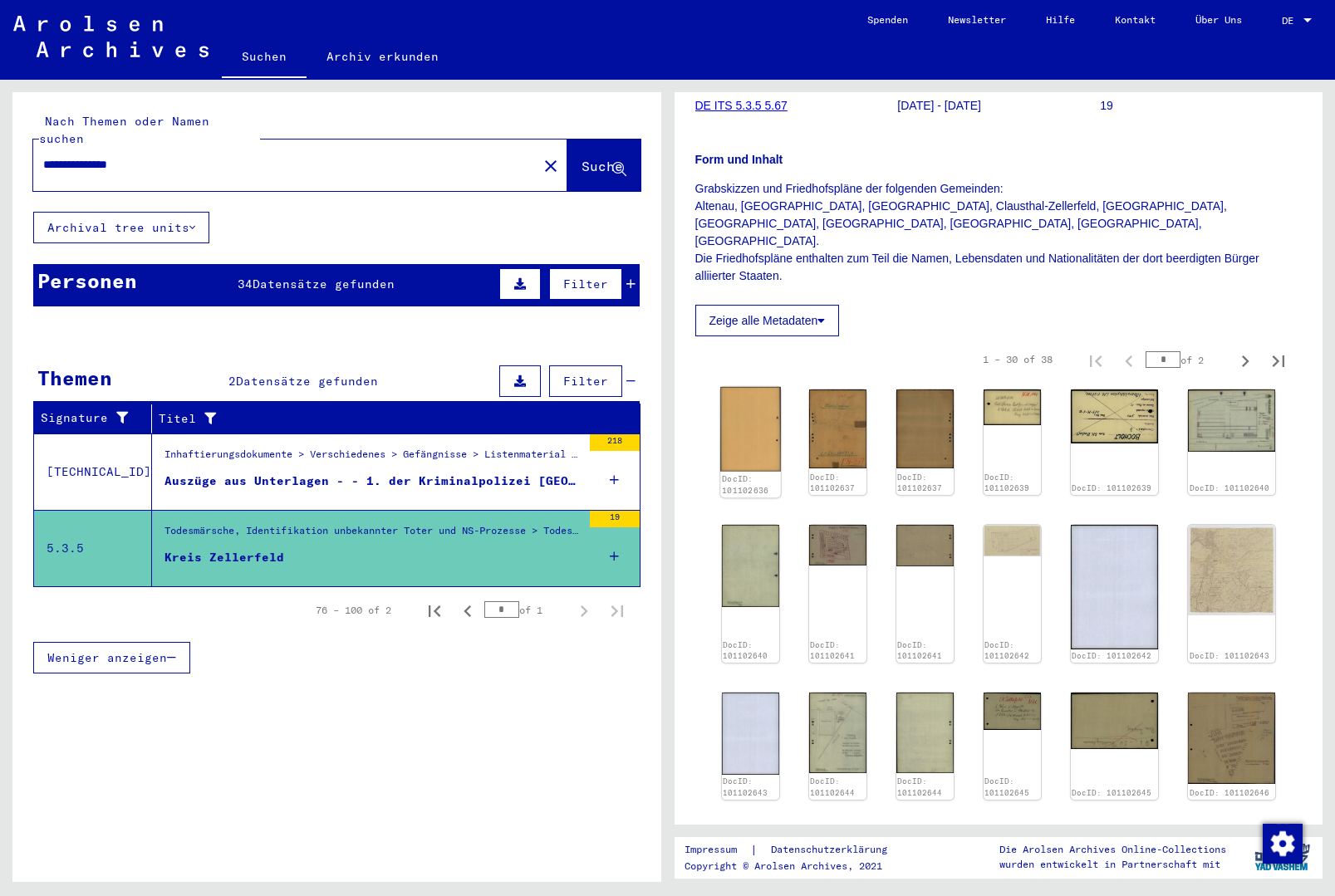
click at [749, 387] on img at bounding box center [750, 429] width 61 height 84
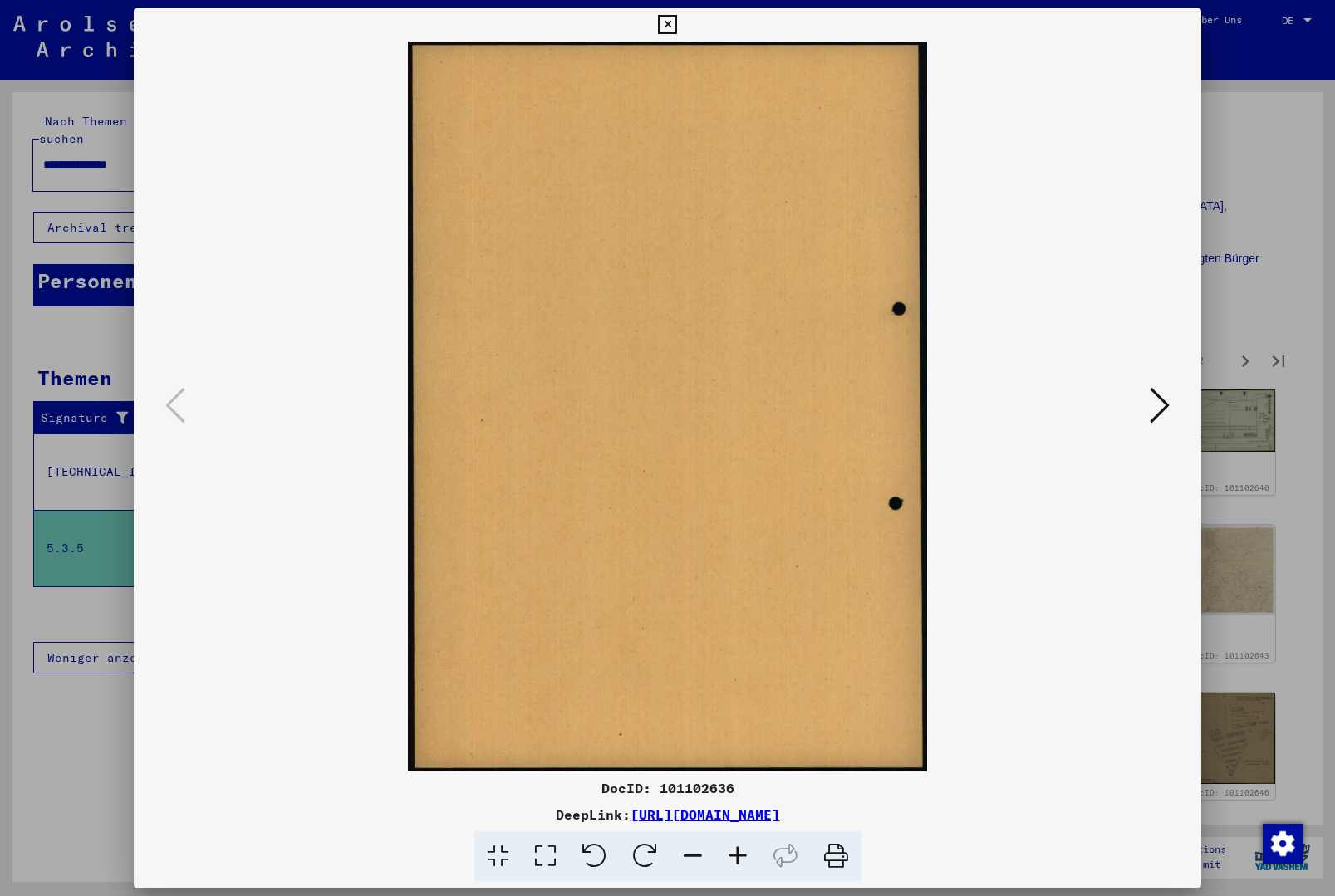
click at [1165, 414] on icon at bounding box center [1159, 405] width 20 height 40
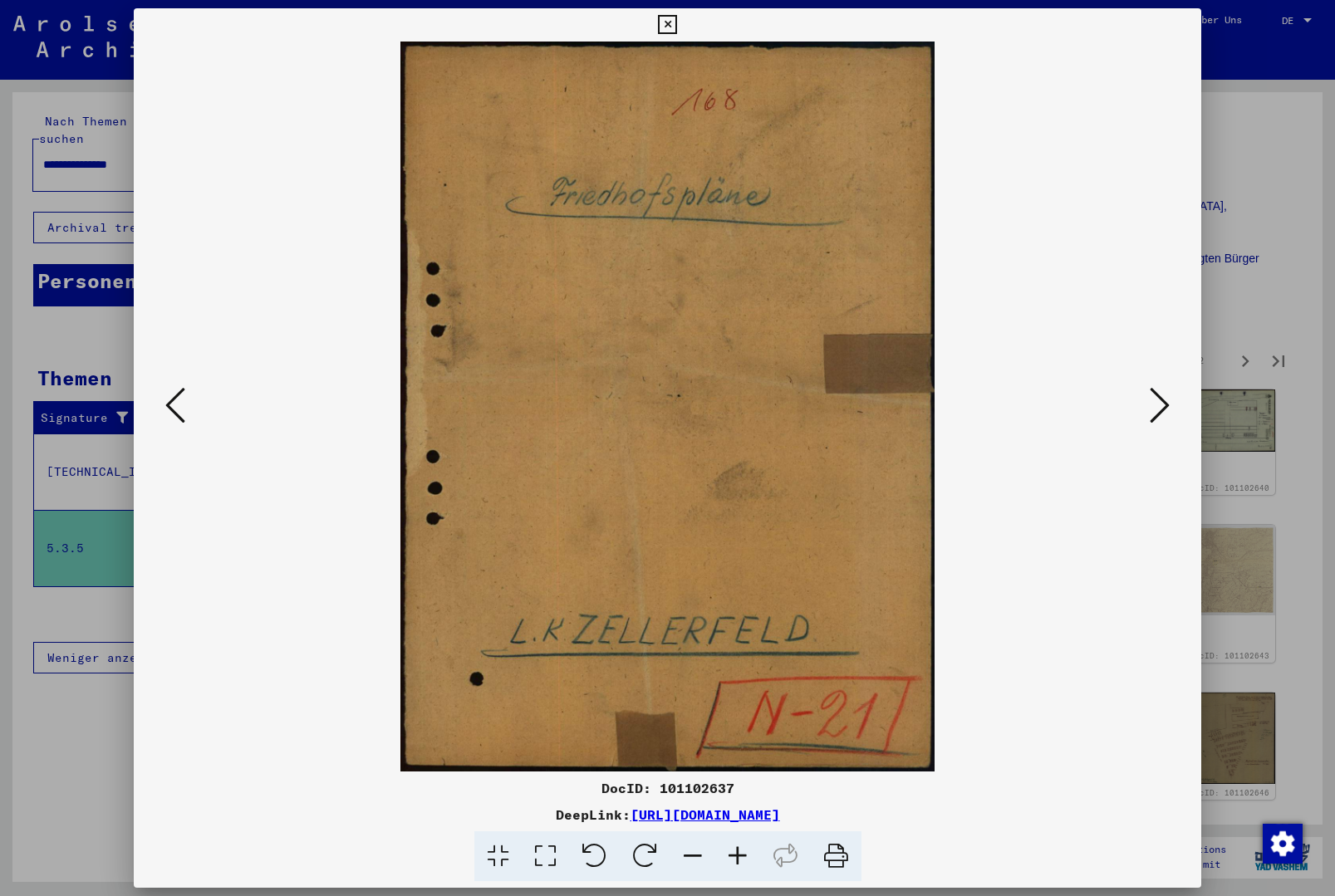
click at [1165, 414] on icon at bounding box center [1159, 405] width 20 height 40
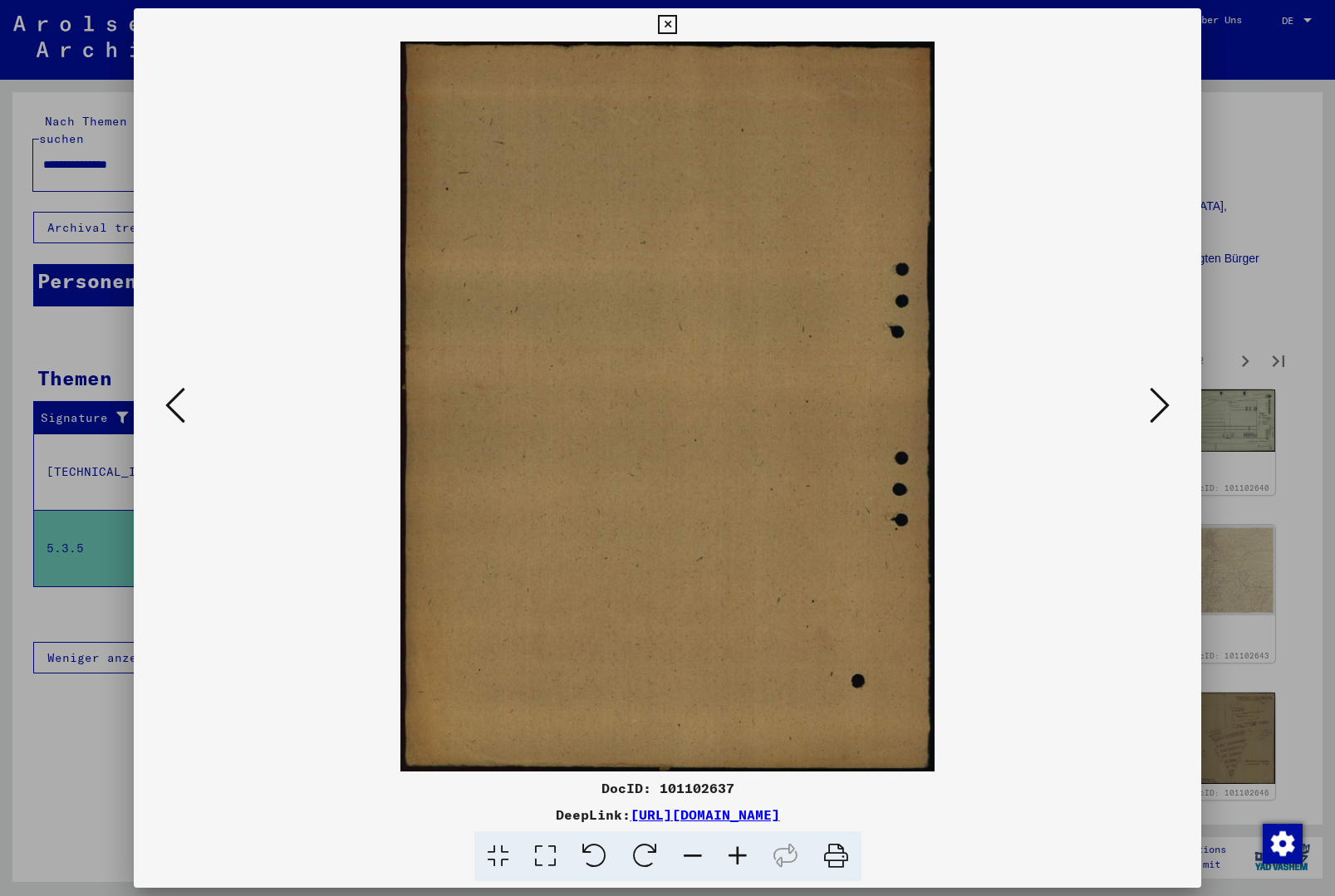
click at [1165, 416] on icon at bounding box center [1159, 405] width 20 height 40
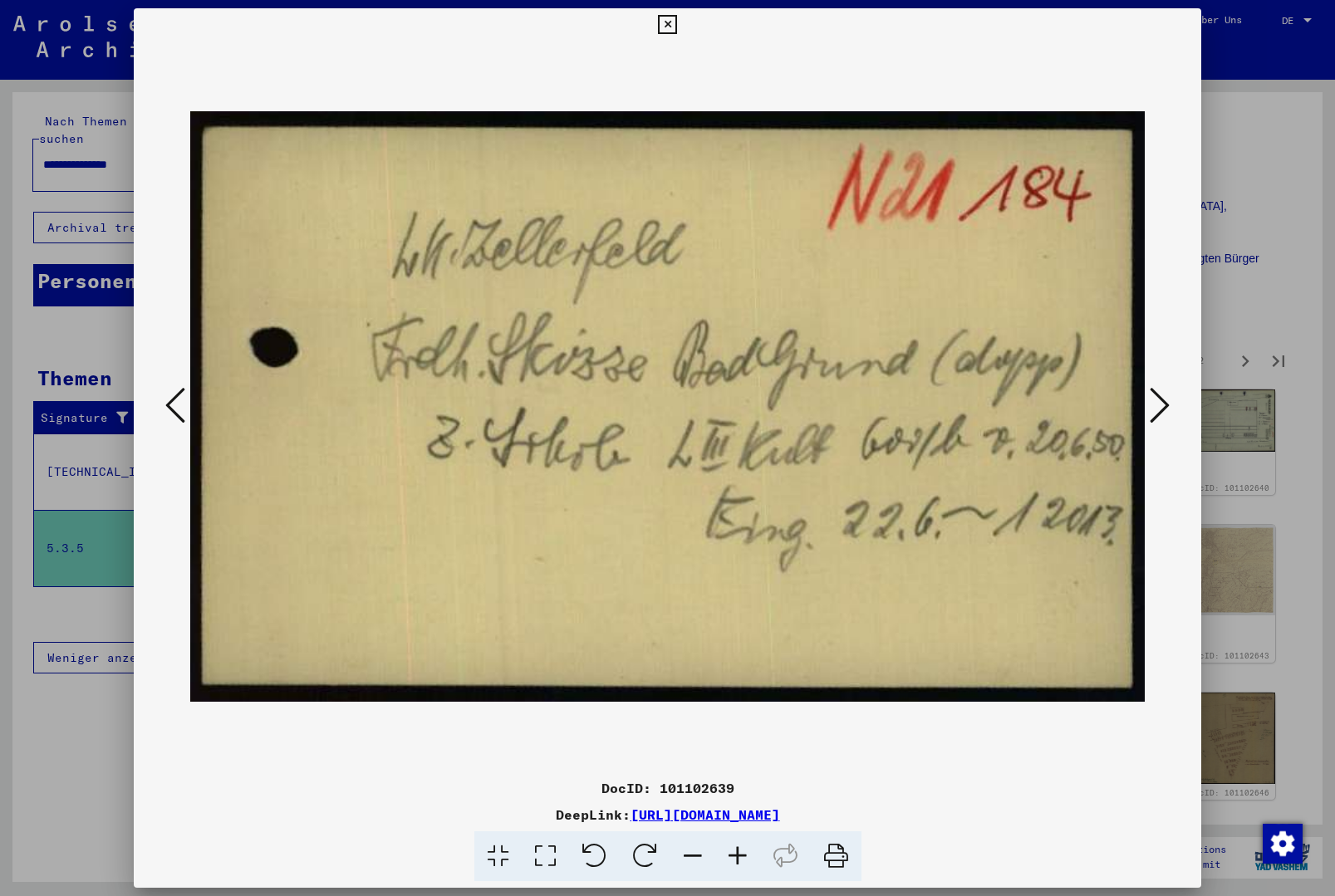
click at [1165, 416] on icon at bounding box center [1159, 405] width 20 height 40
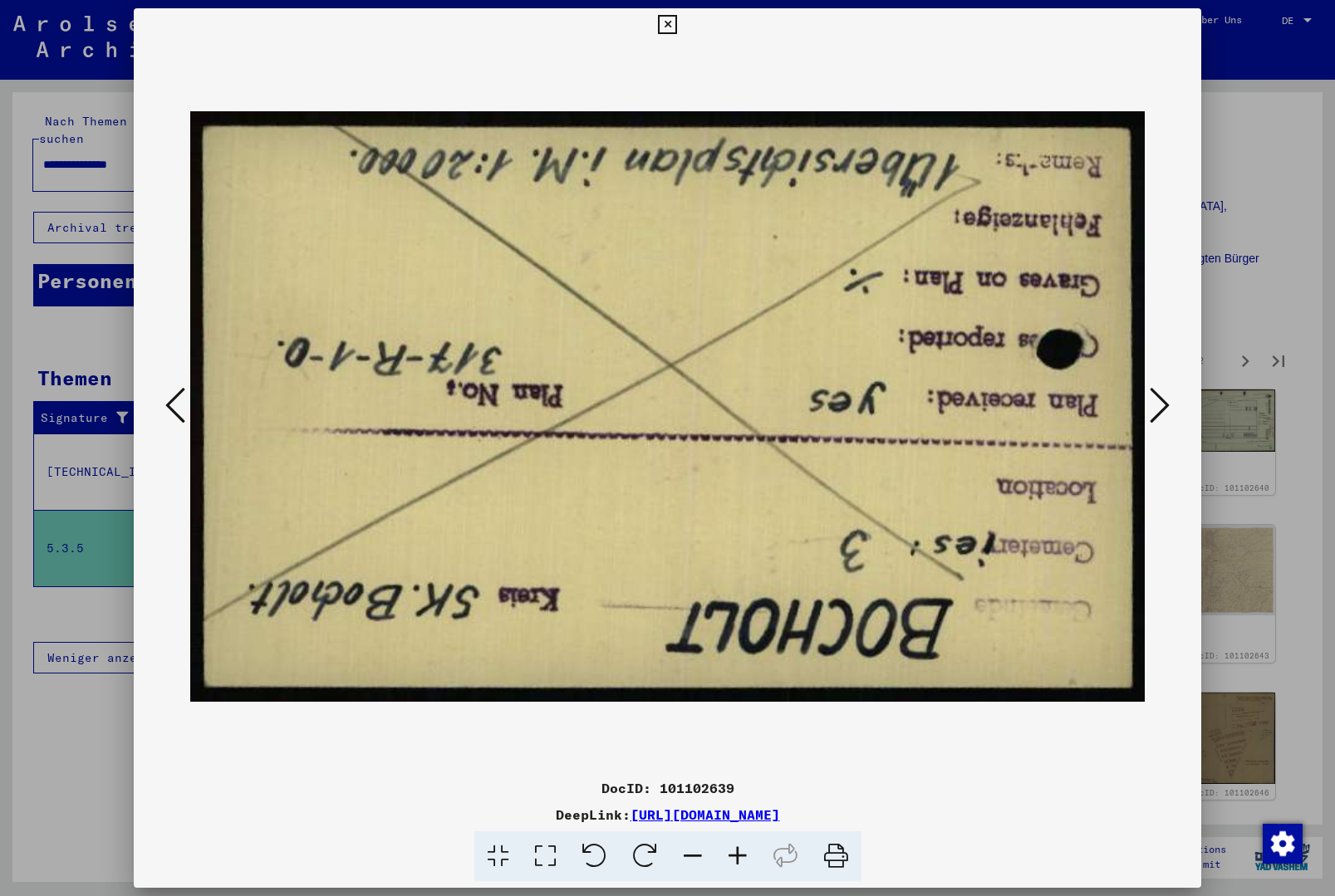
click at [1165, 417] on icon at bounding box center [1159, 405] width 20 height 40
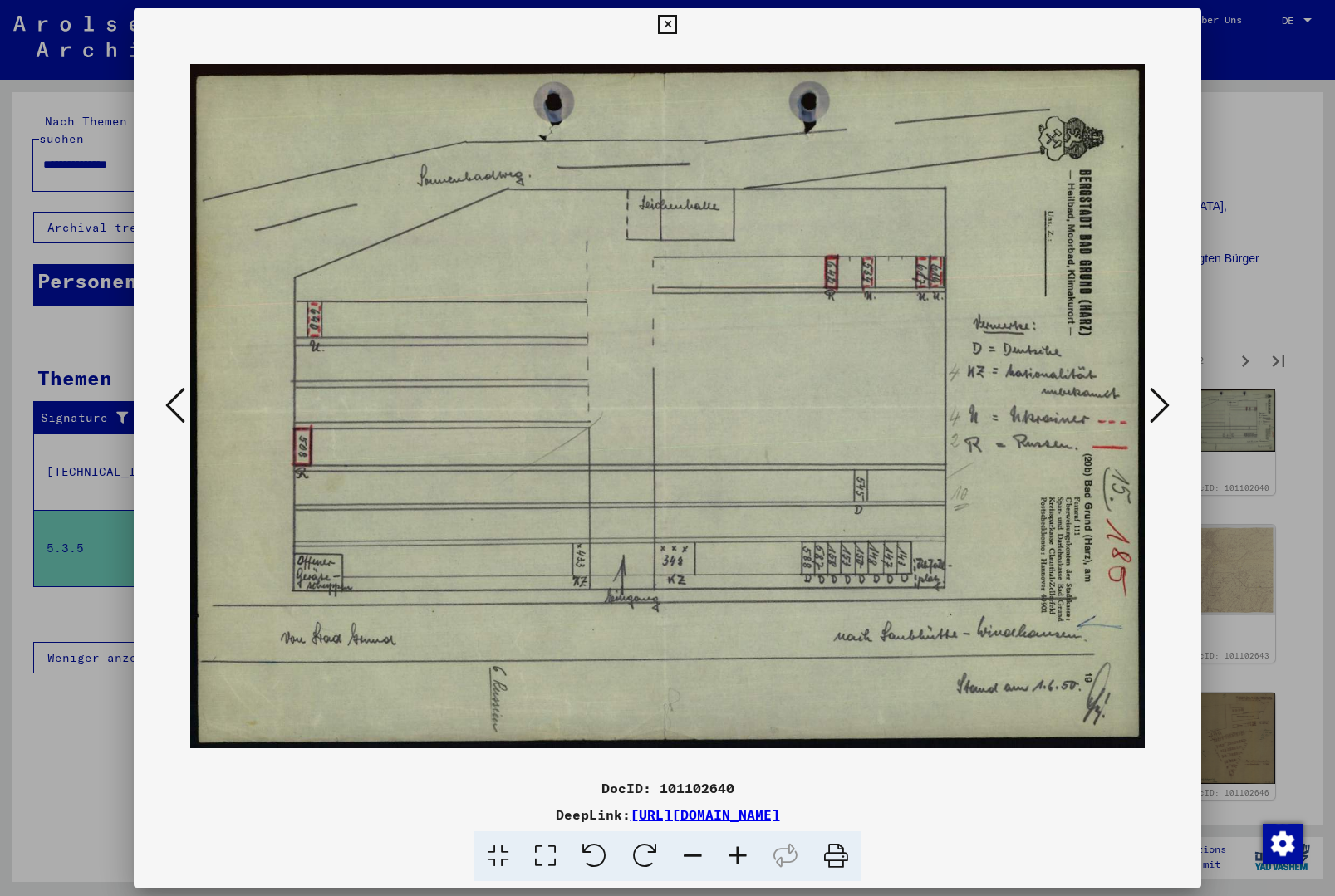
click at [677, 28] on icon at bounding box center [668, 25] width 19 height 20
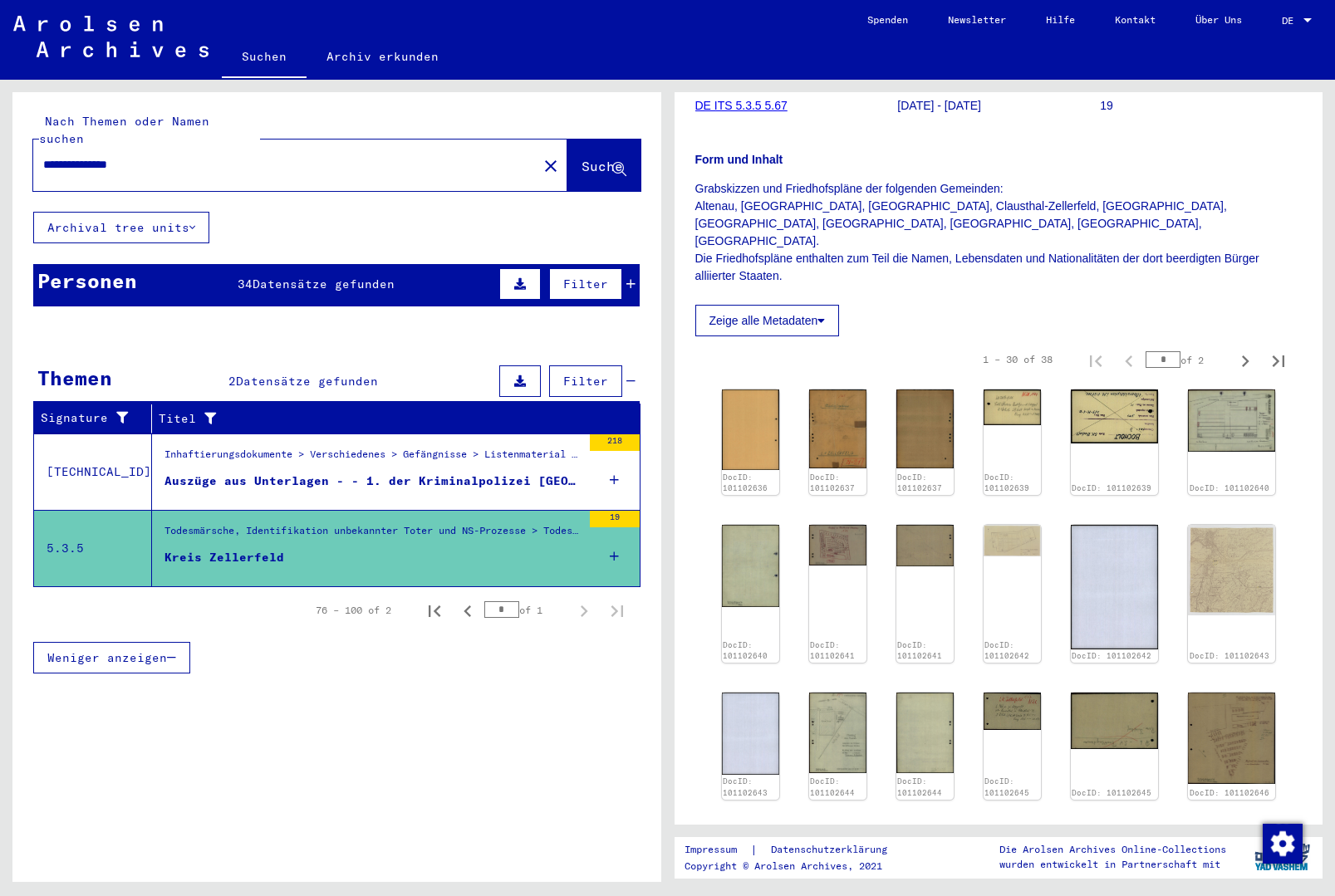
scroll to position [202, 0]
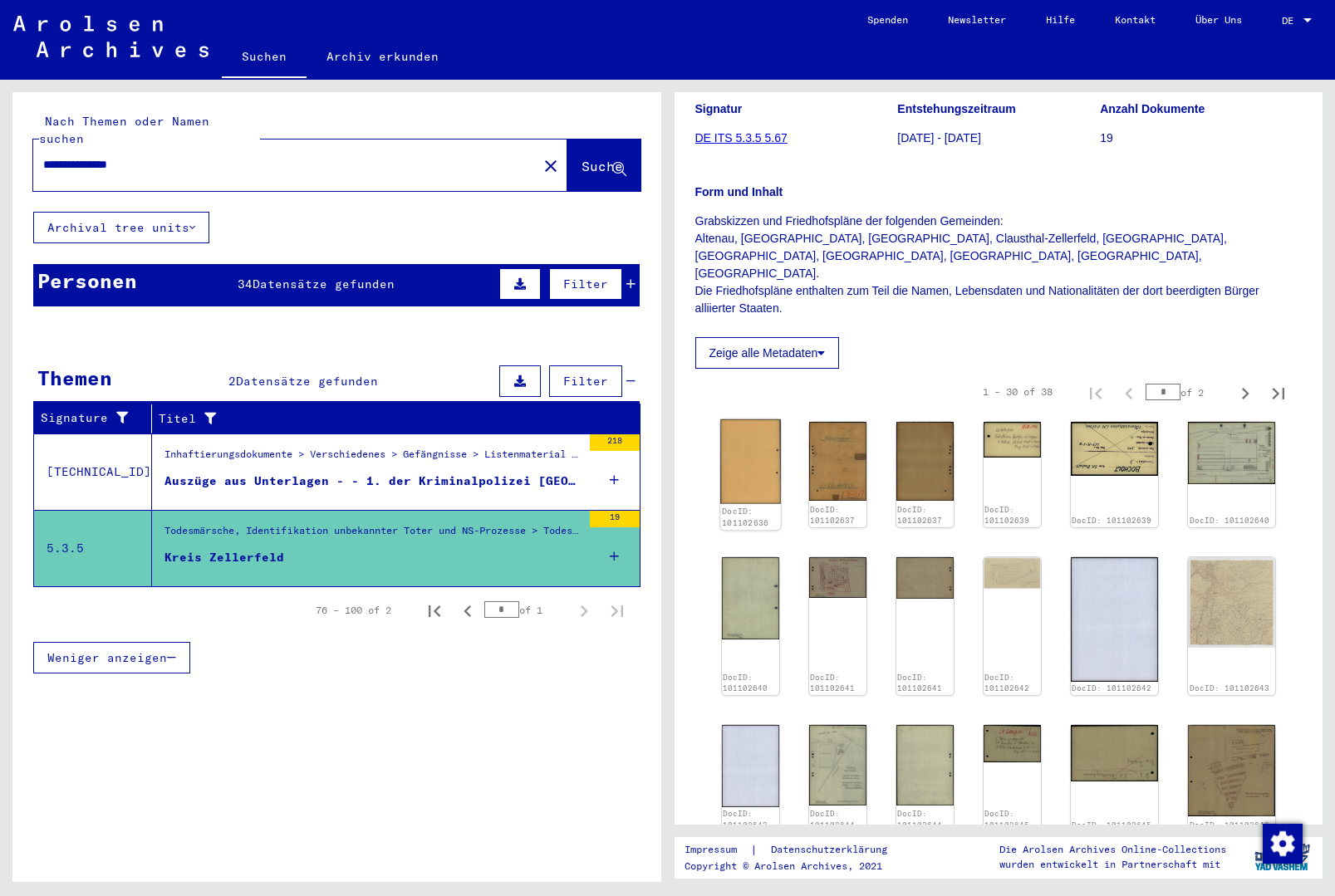
click at [752, 441] on img at bounding box center [750, 461] width 61 height 84
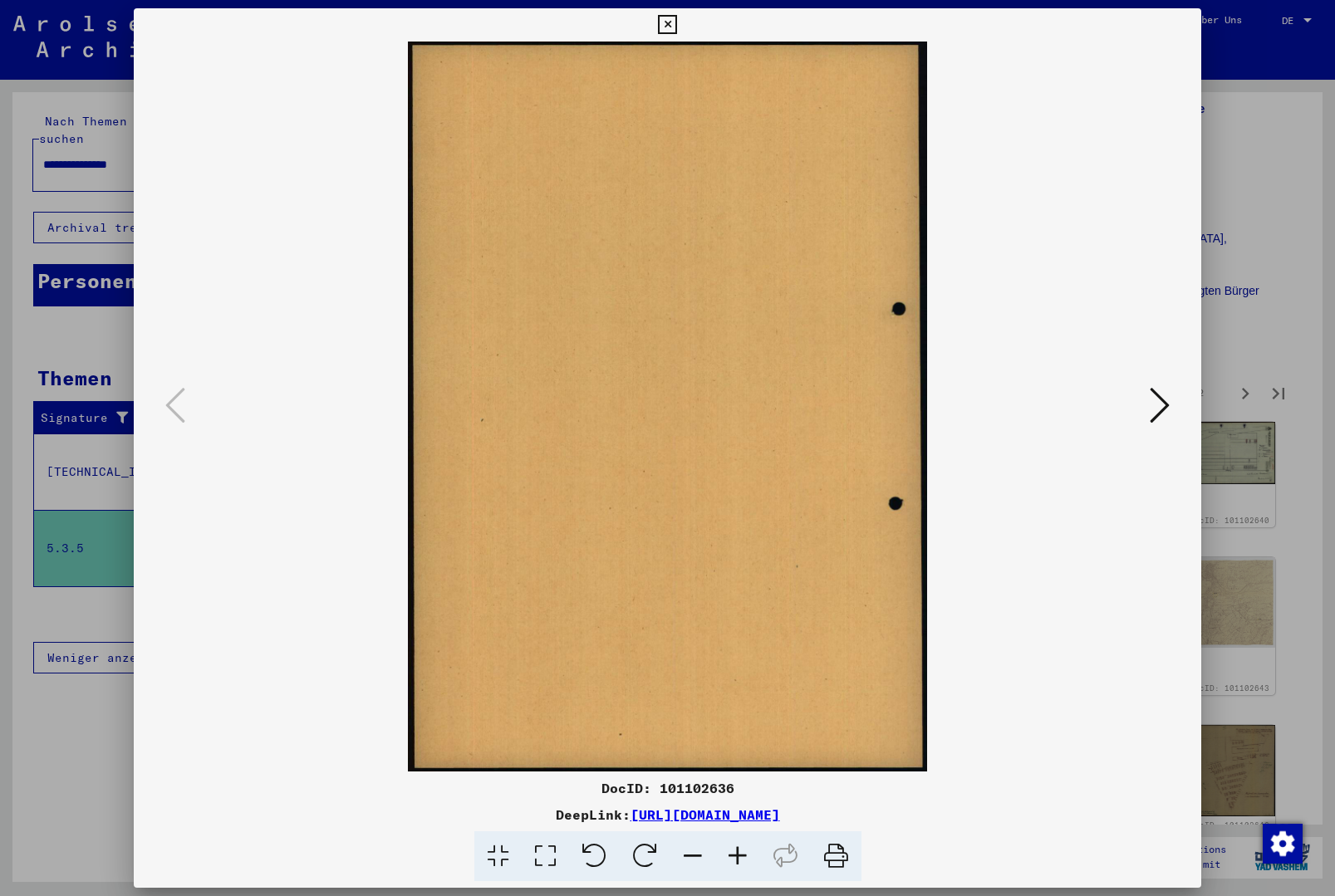
click at [1165, 413] on icon at bounding box center [1159, 405] width 20 height 40
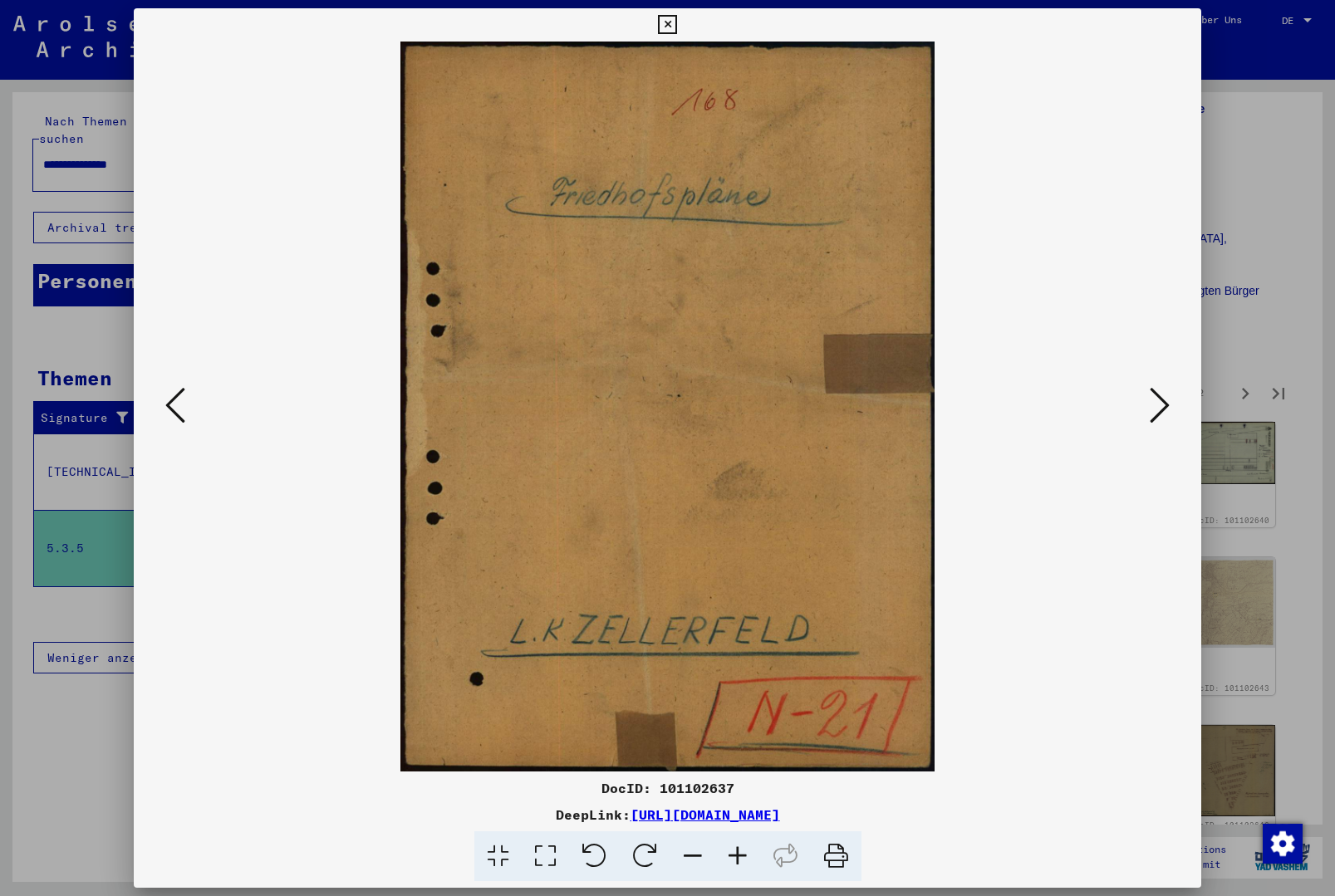
click at [1165, 413] on icon at bounding box center [1159, 405] width 20 height 40
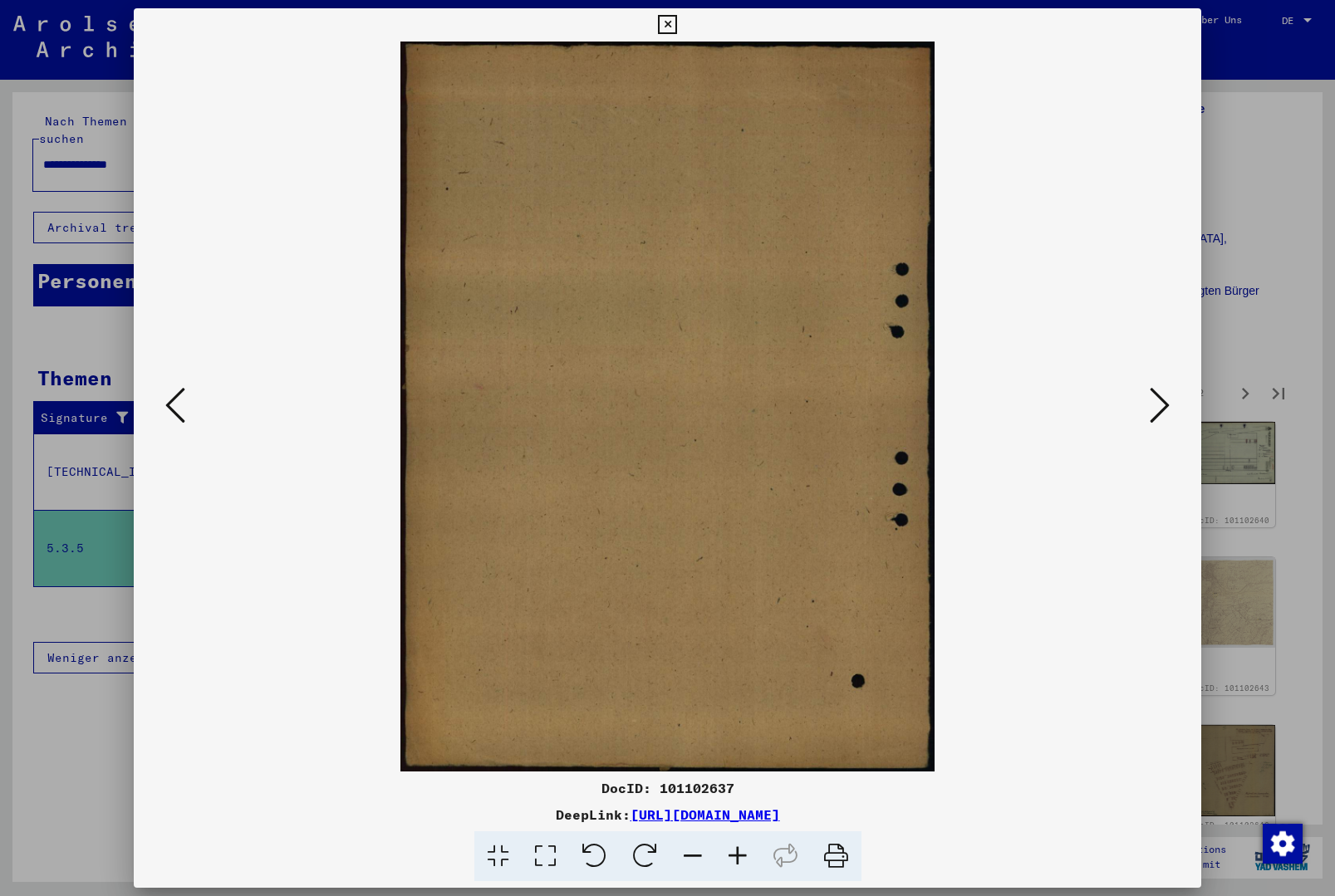
click at [1165, 413] on icon at bounding box center [1159, 405] width 20 height 40
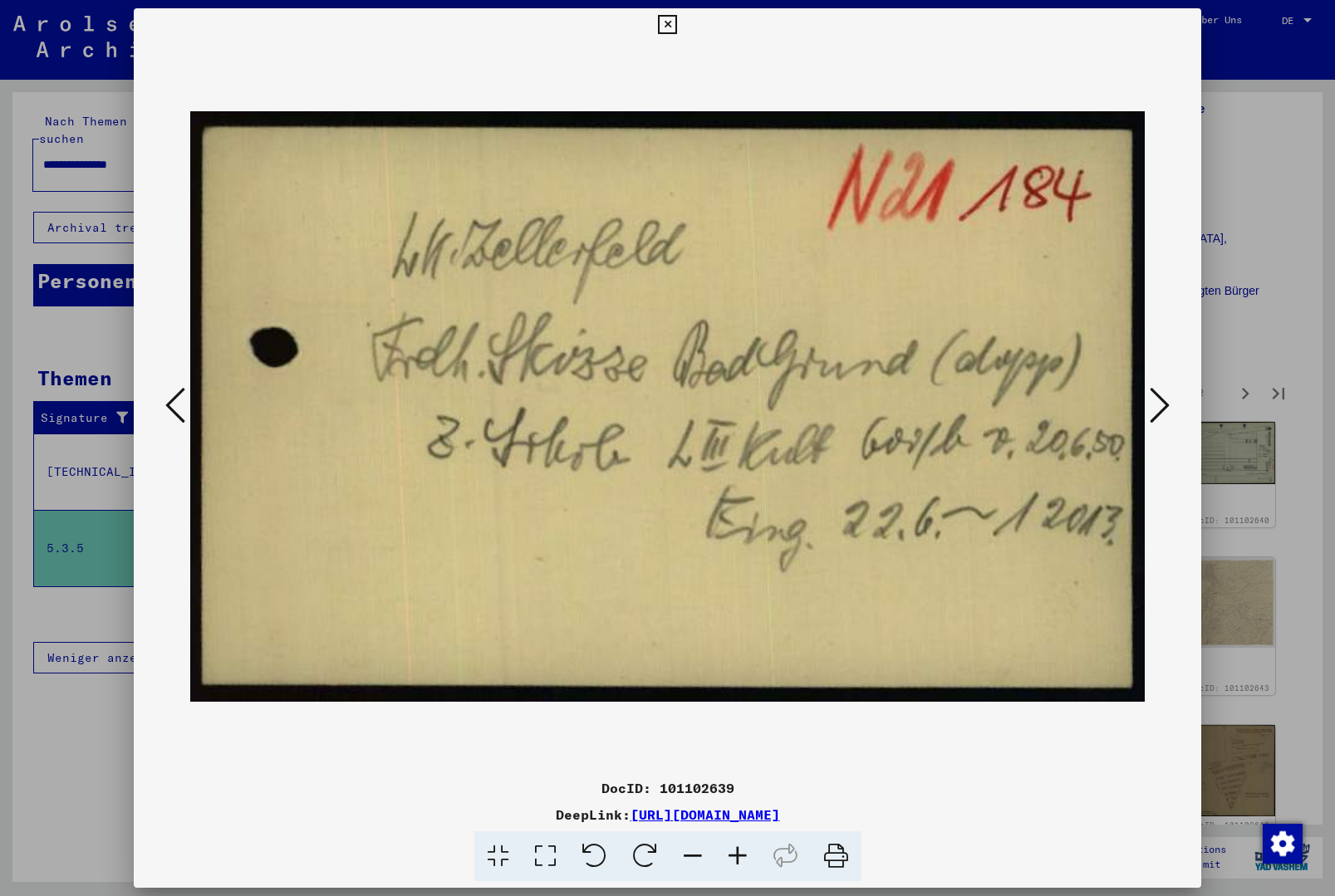
click at [1165, 413] on icon at bounding box center [1159, 405] width 20 height 40
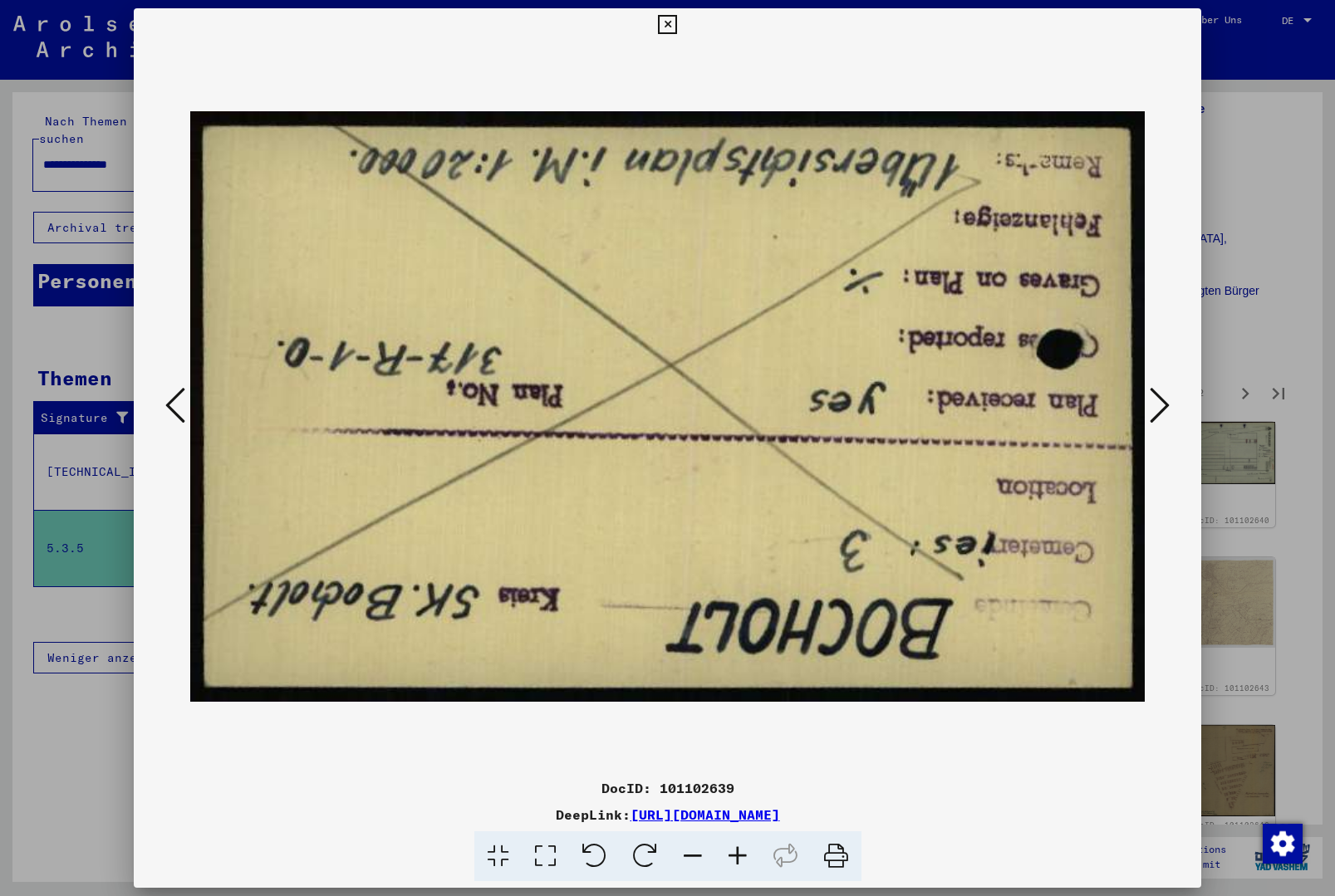
click at [1165, 413] on icon at bounding box center [1159, 405] width 20 height 40
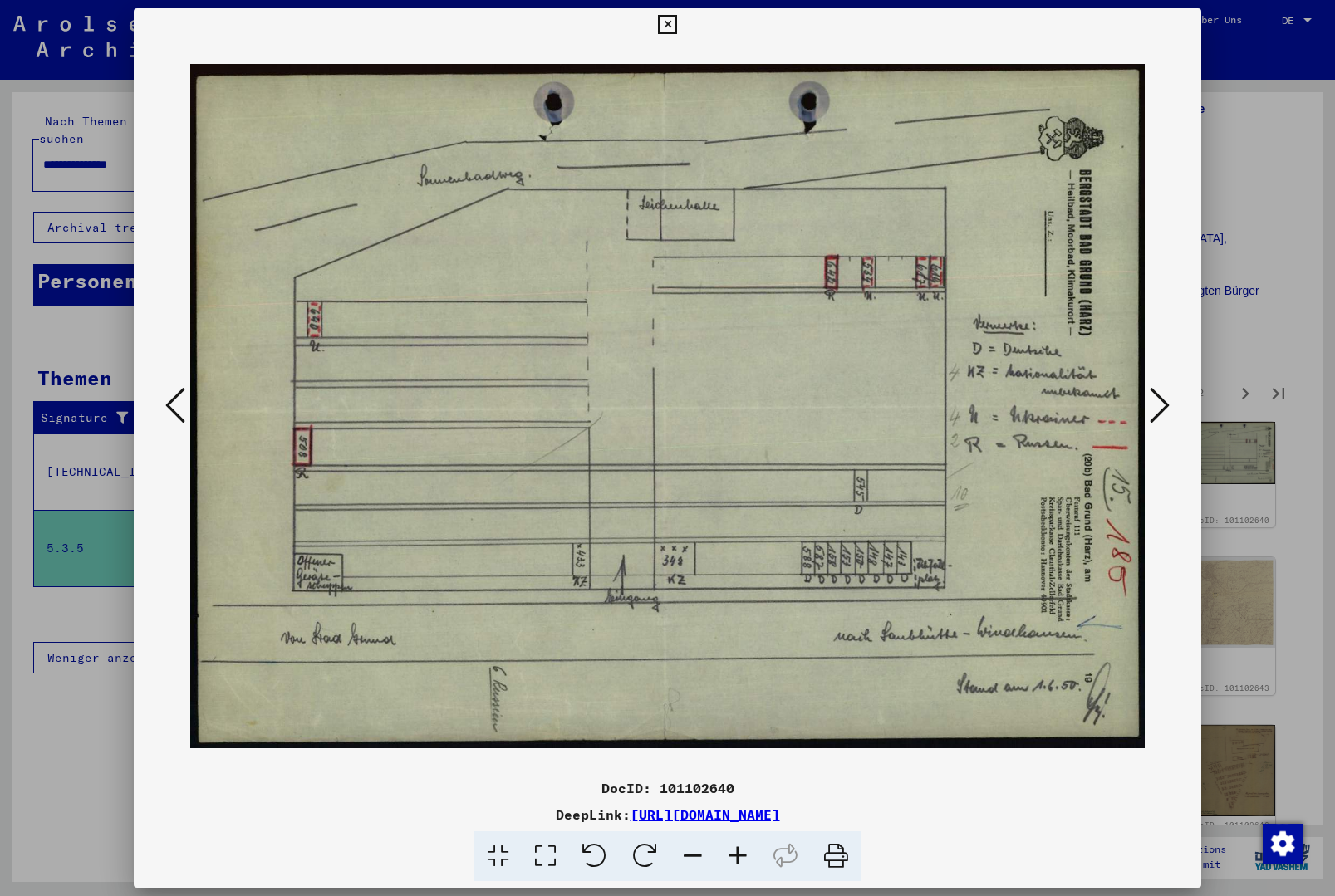
click at [1165, 414] on icon at bounding box center [1159, 405] width 20 height 40
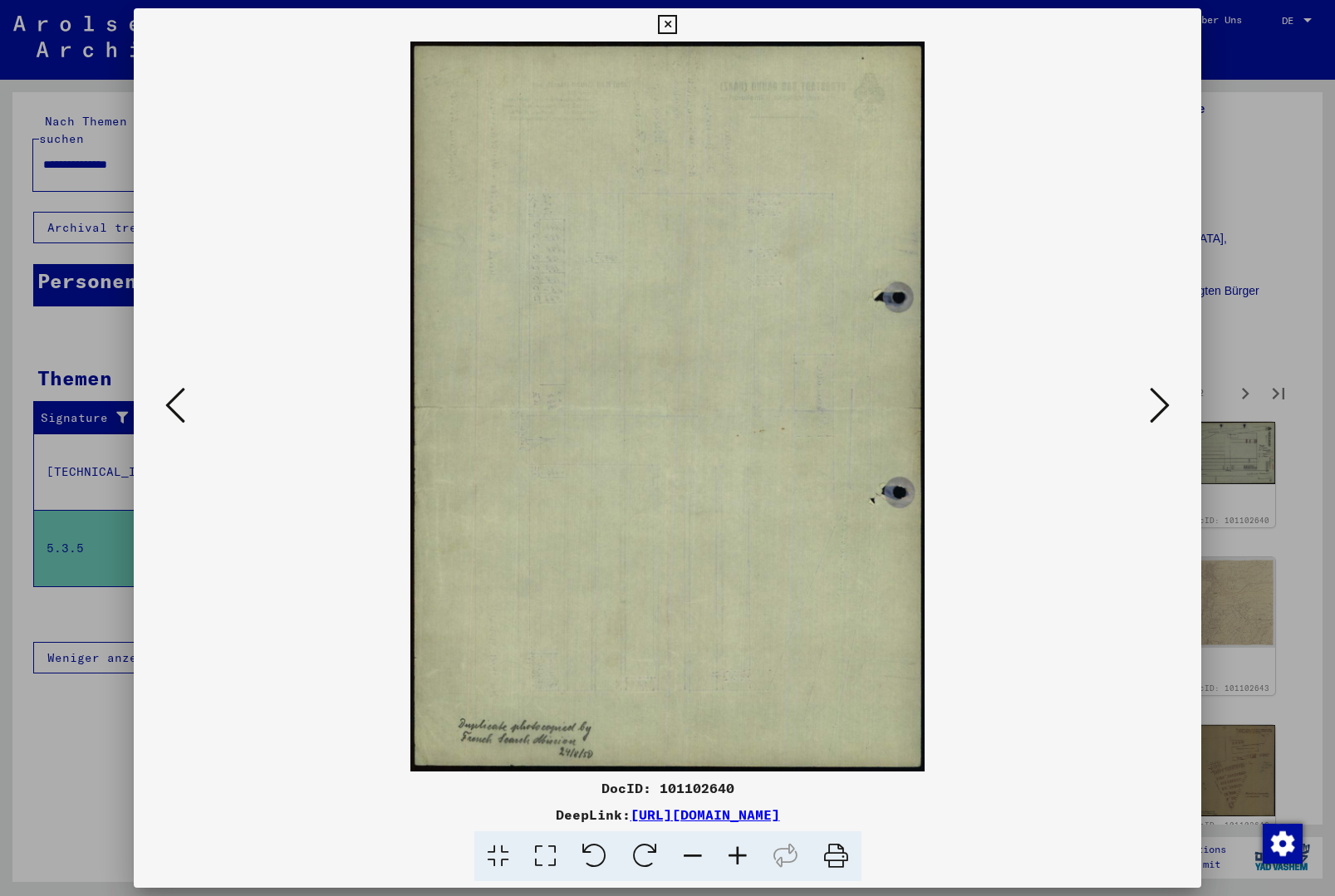
click at [1165, 414] on icon at bounding box center [1159, 405] width 20 height 40
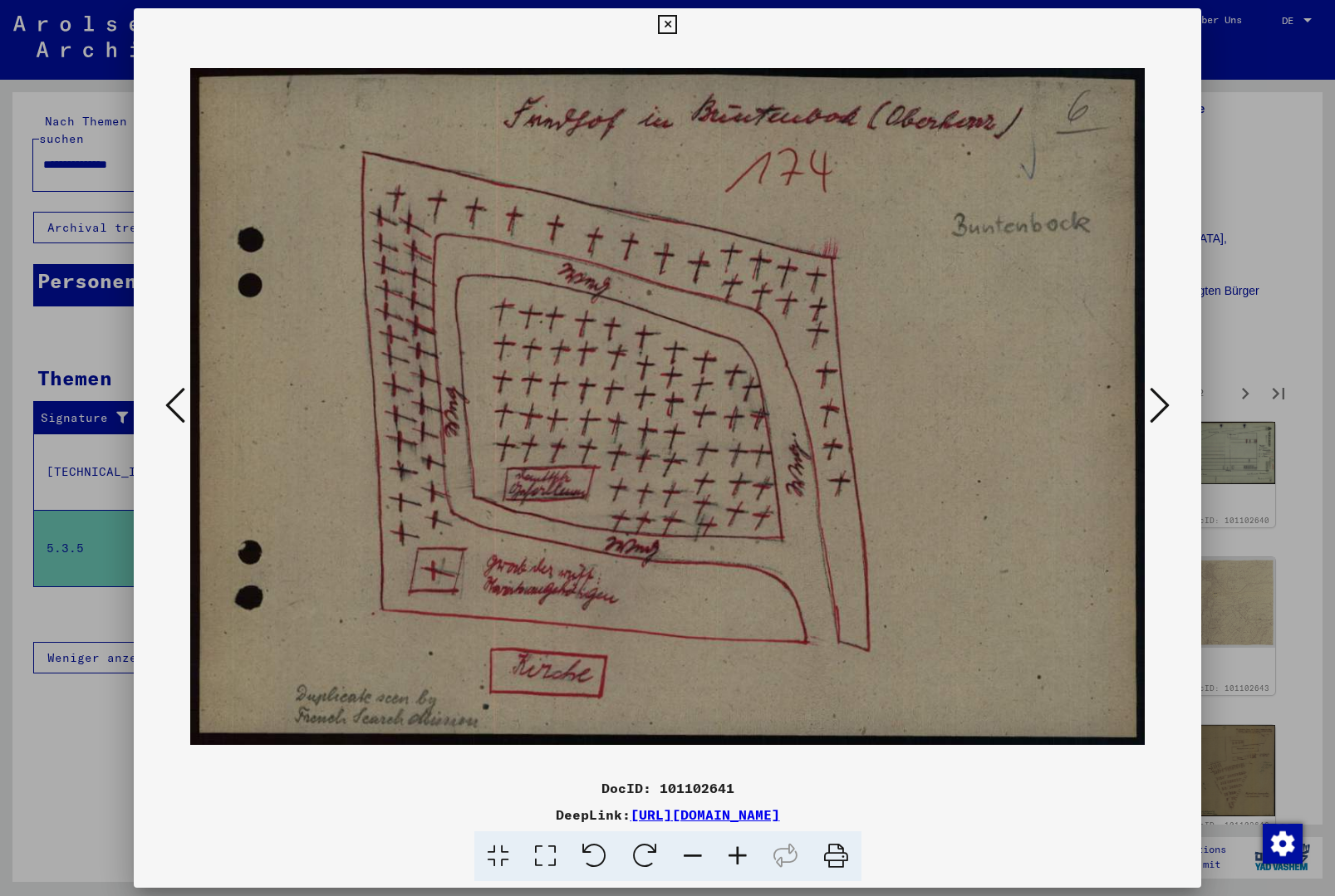
click at [1165, 415] on icon at bounding box center [1159, 405] width 20 height 40
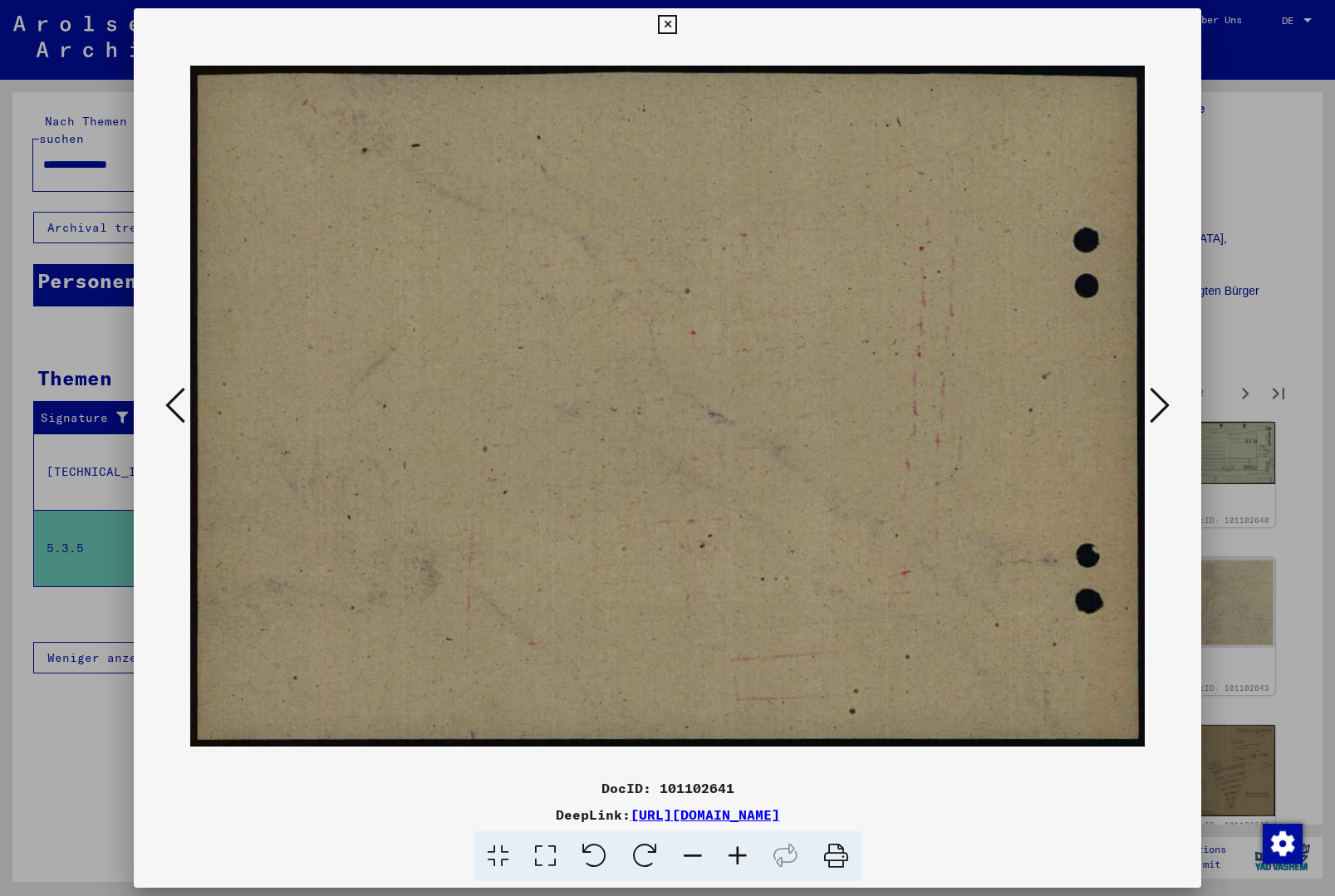
click at [1165, 415] on icon at bounding box center [1159, 405] width 20 height 40
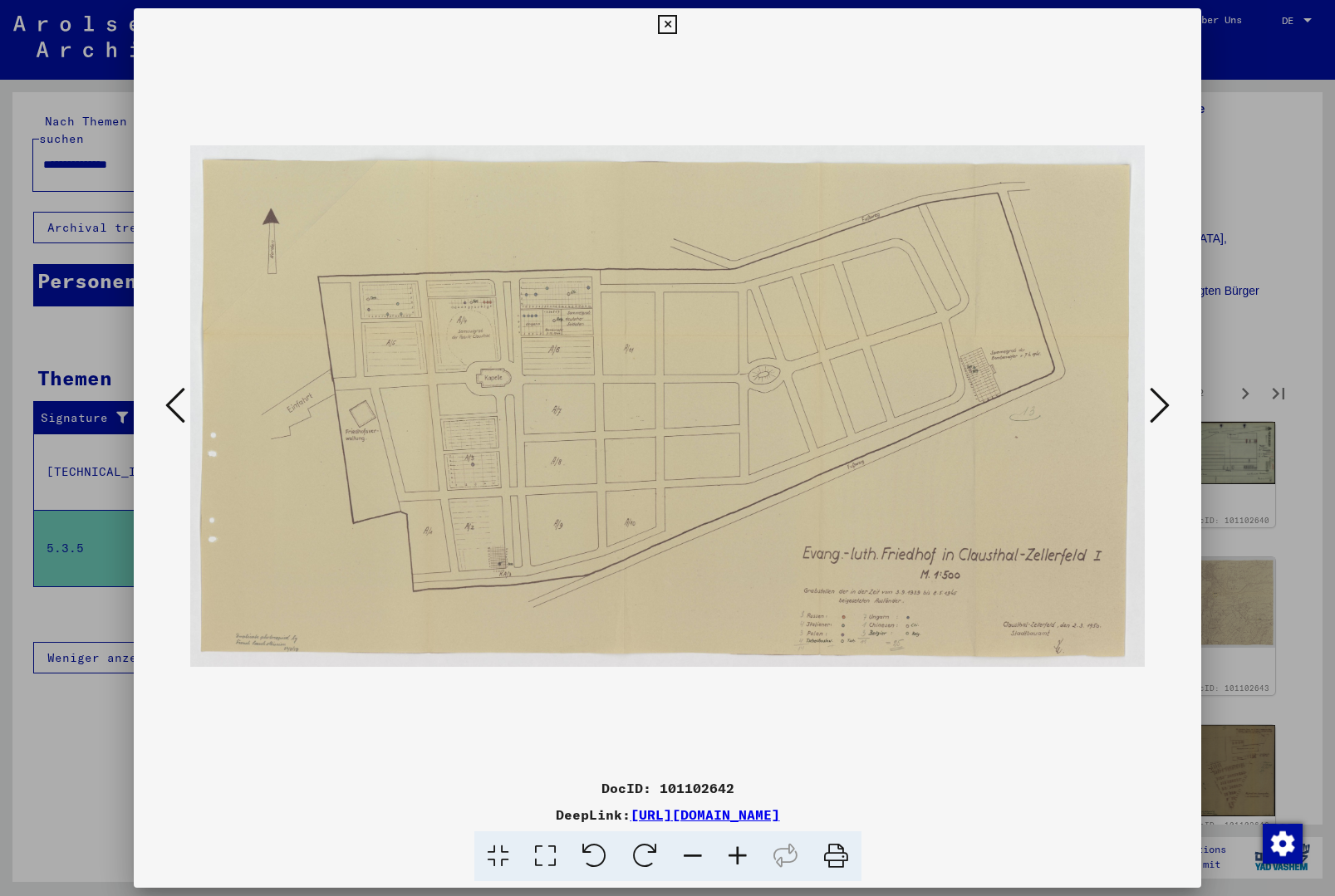
click at [1165, 416] on icon at bounding box center [1159, 405] width 20 height 40
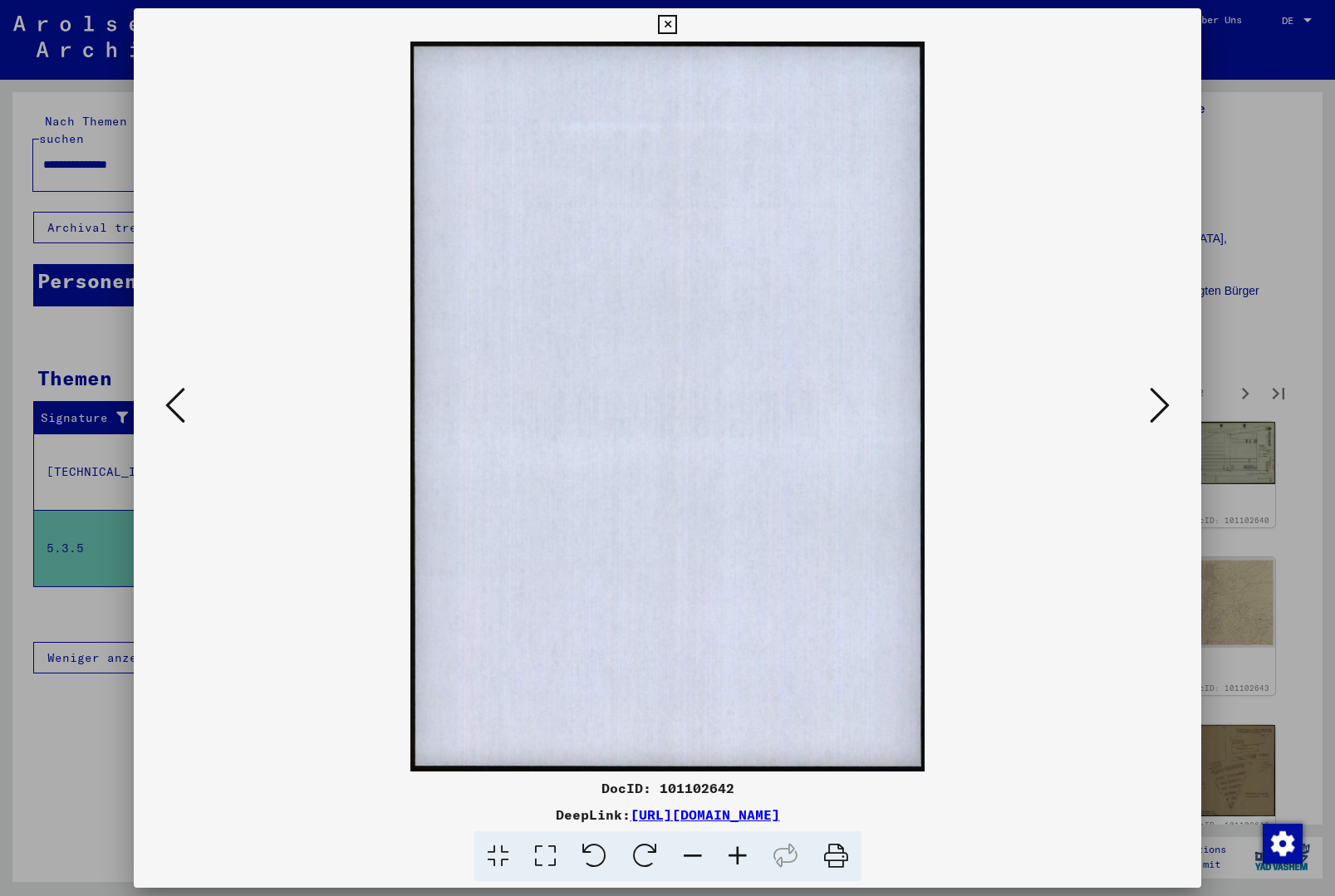
click at [1165, 416] on icon at bounding box center [1159, 405] width 20 height 40
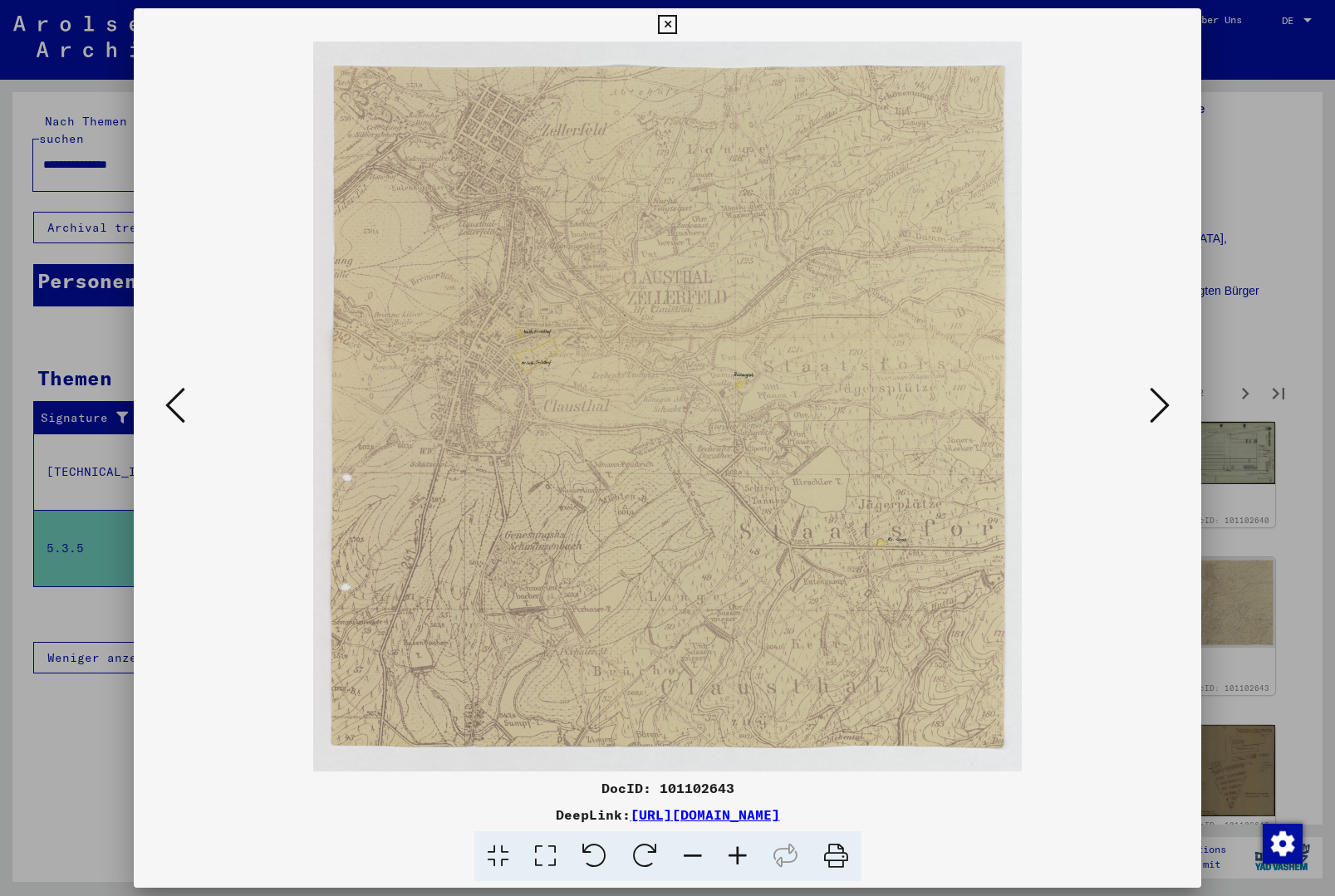
click at [1165, 416] on icon at bounding box center [1159, 405] width 20 height 40
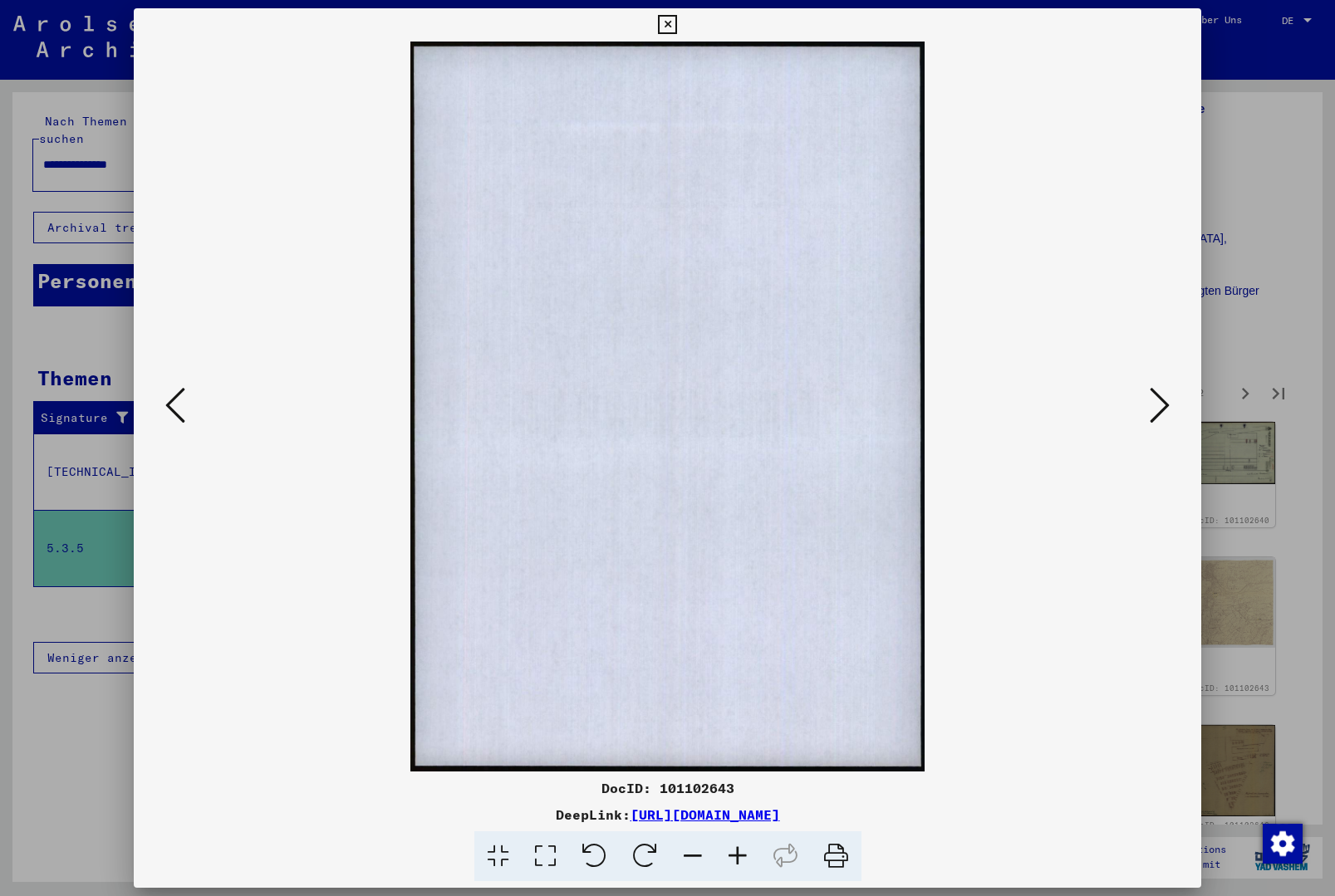
click at [1165, 417] on icon at bounding box center [1159, 405] width 20 height 40
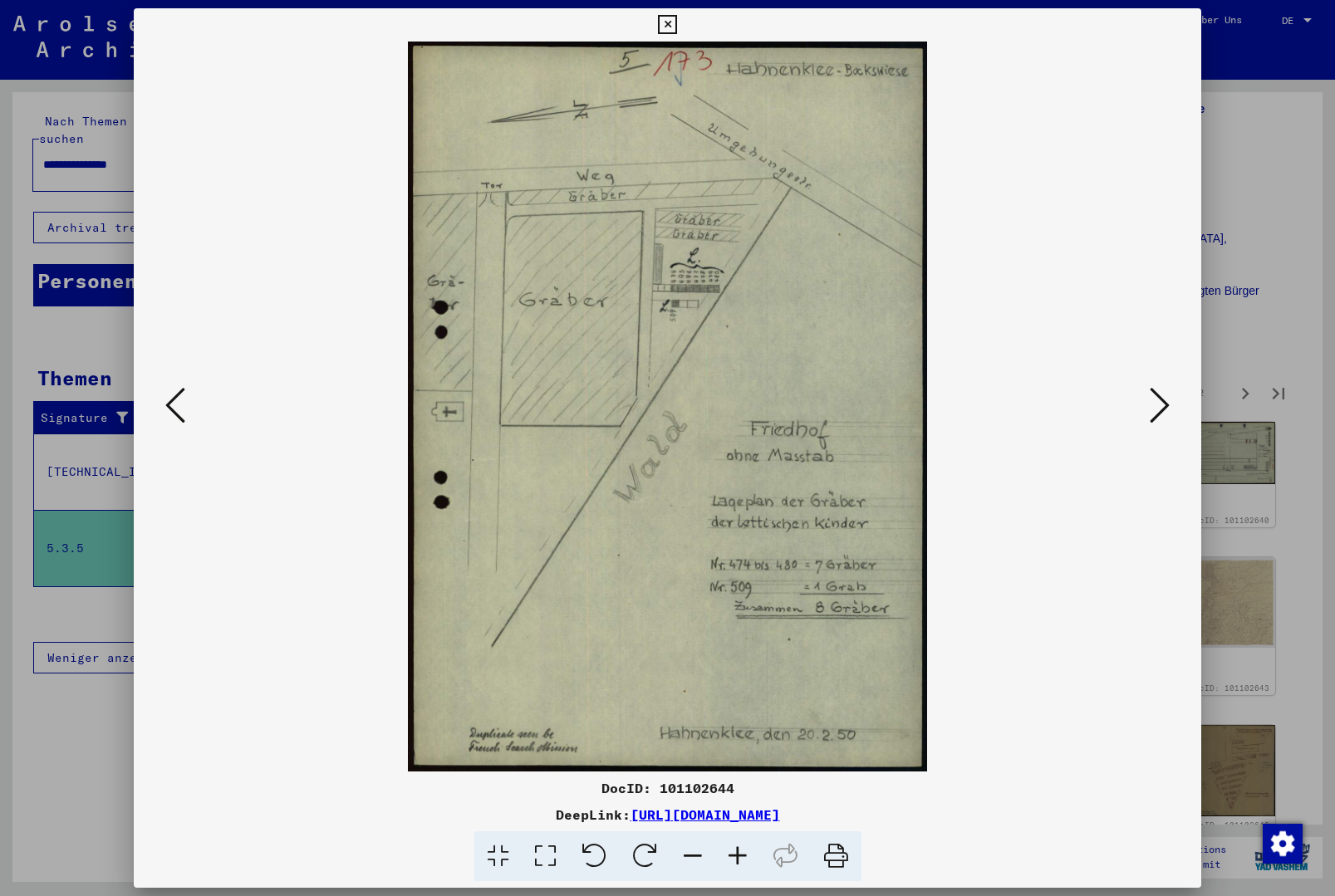
click at [1165, 417] on icon at bounding box center [1159, 405] width 20 height 40
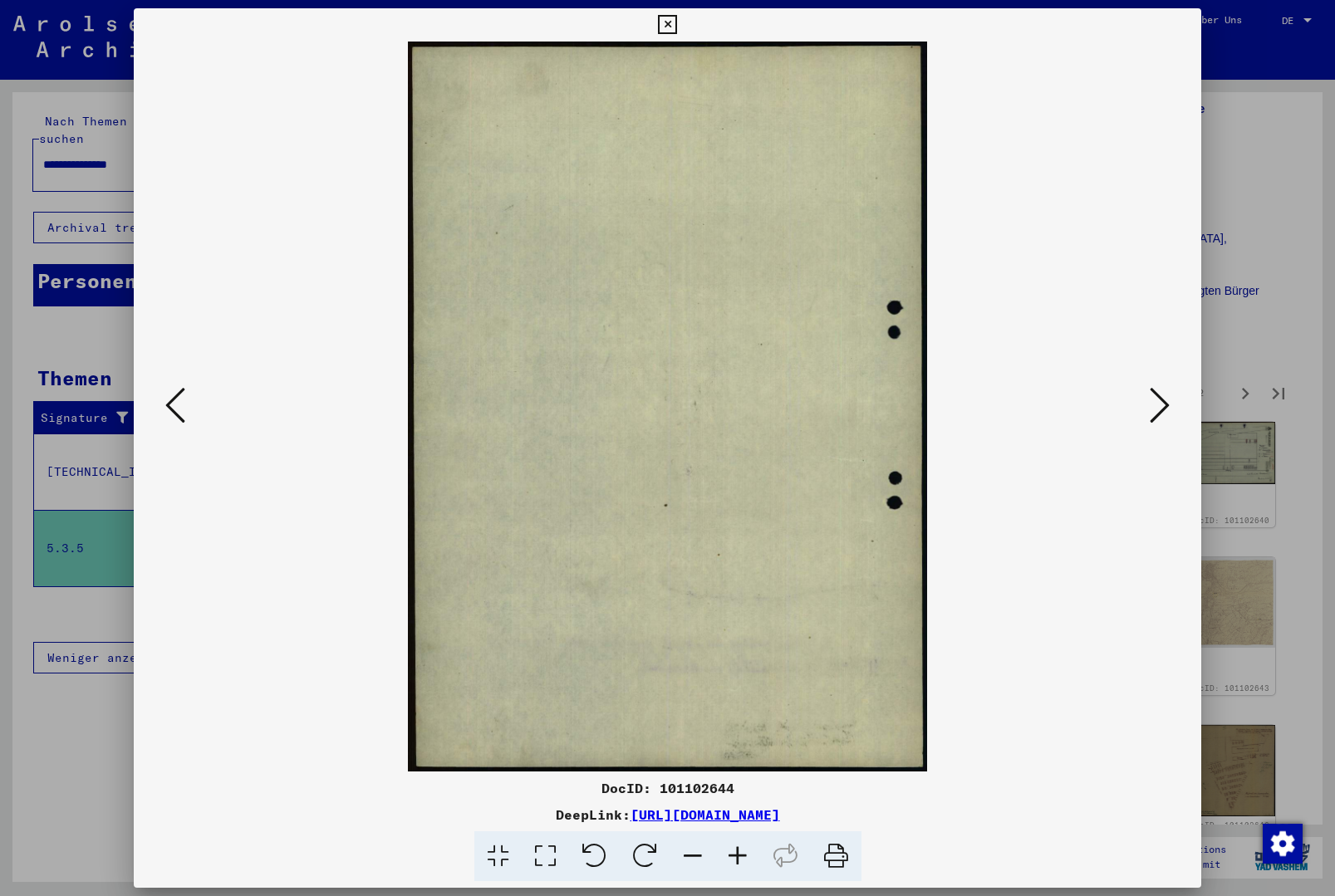
click at [1165, 419] on icon at bounding box center [1159, 405] width 20 height 40
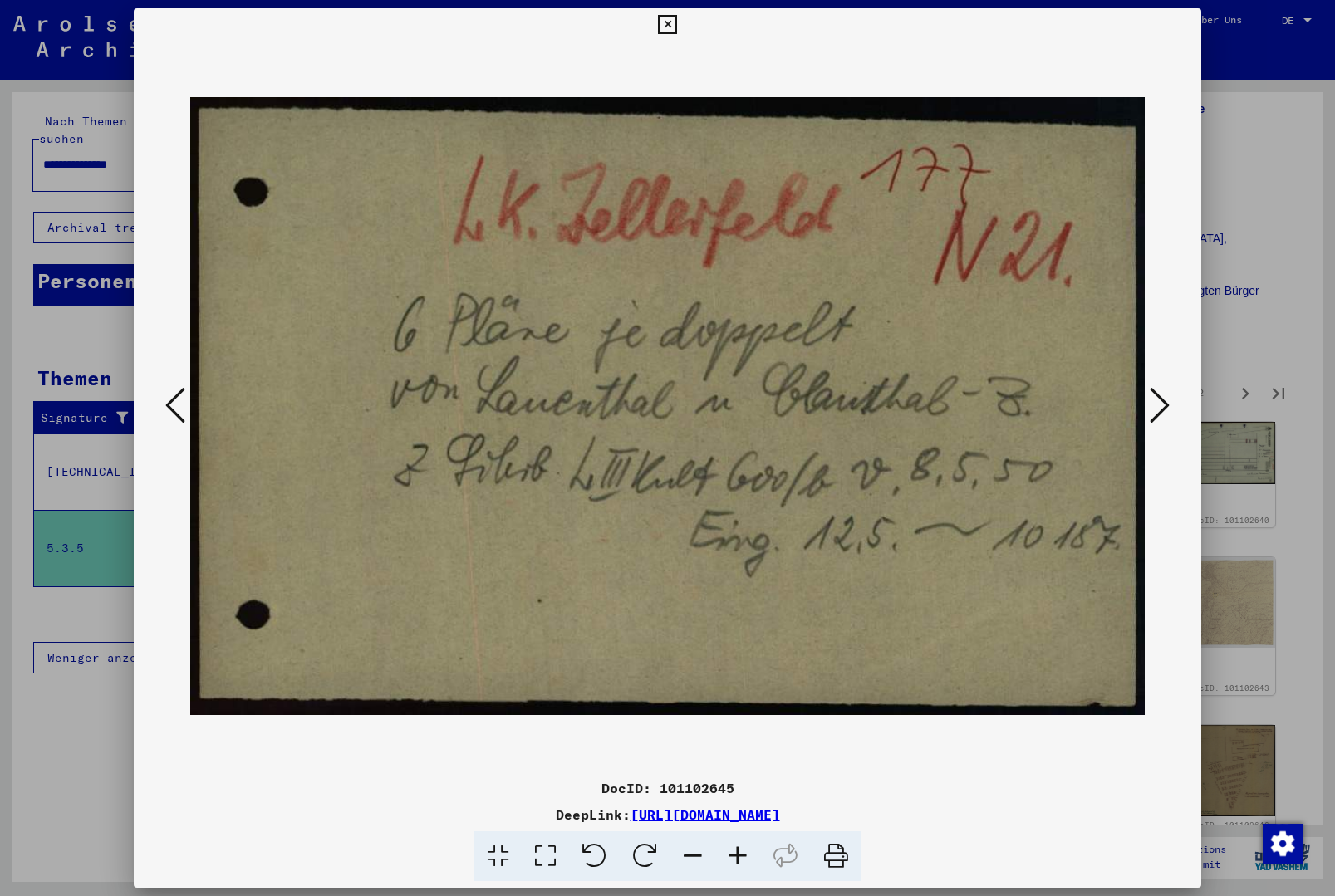
click at [1165, 419] on icon at bounding box center [1159, 405] width 20 height 40
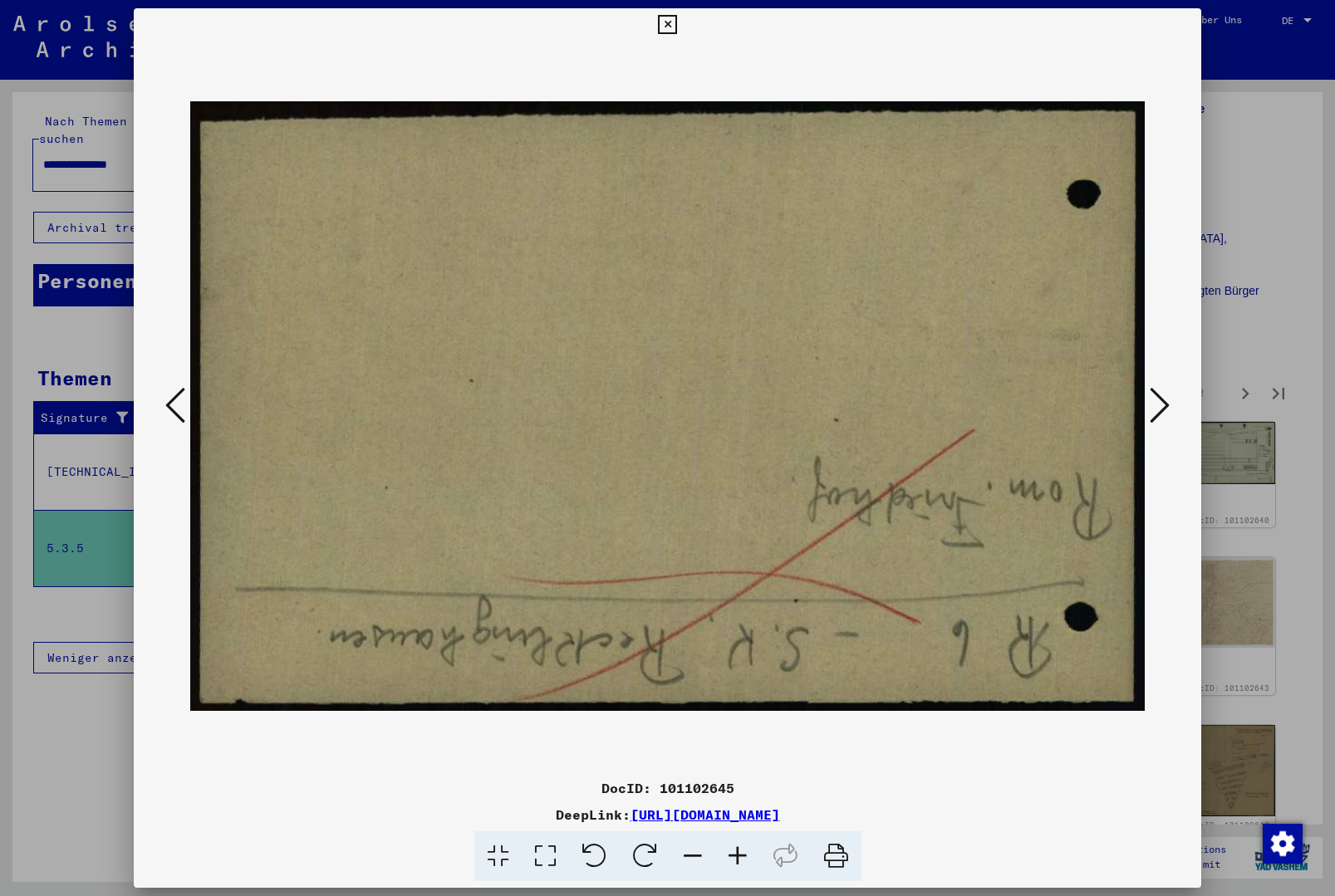
click at [1165, 419] on icon at bounding box center [1159, 405] width 20 height 40
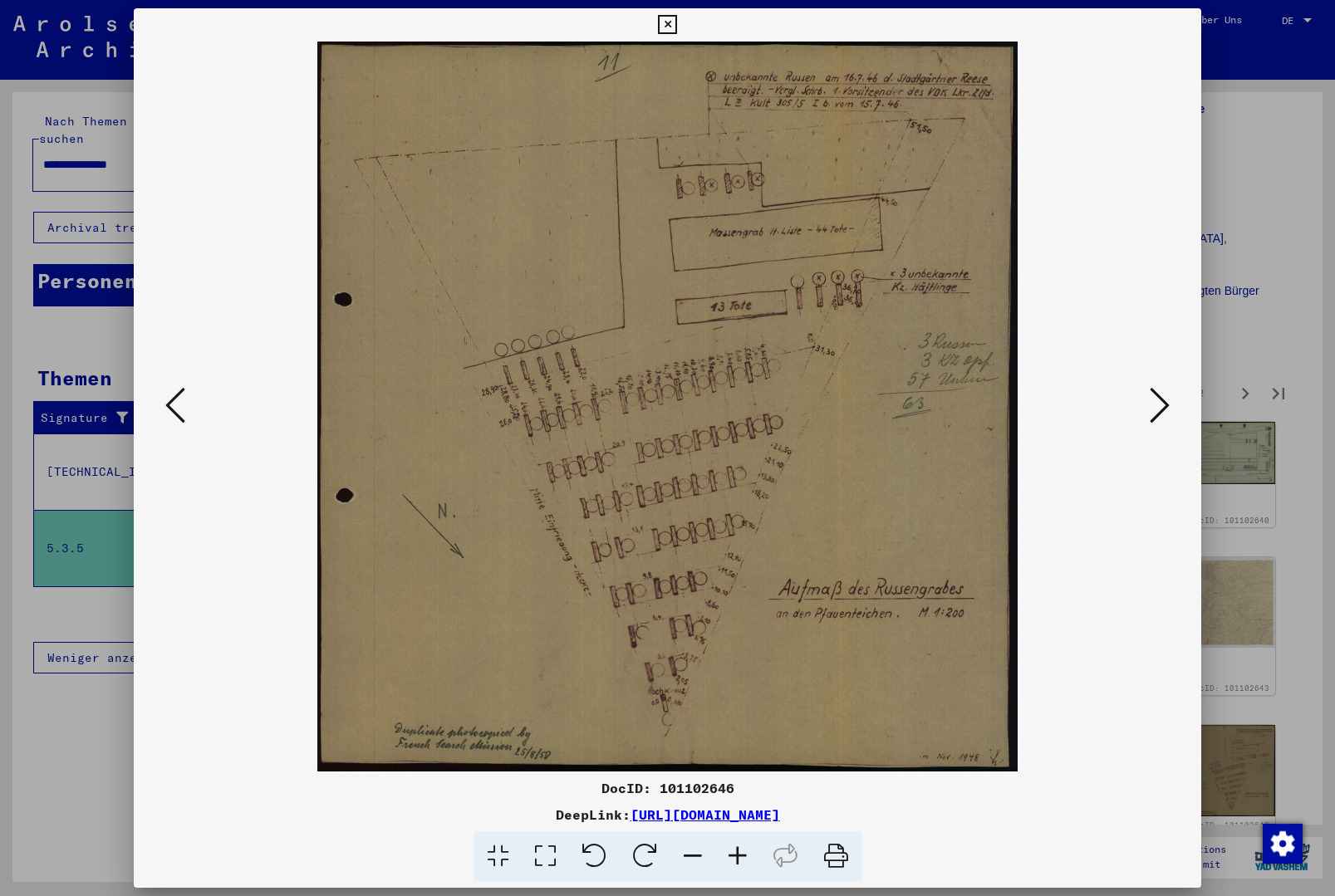
click at [1165, 419] on icon at bounding box center [1159, 405] width 20 height 40
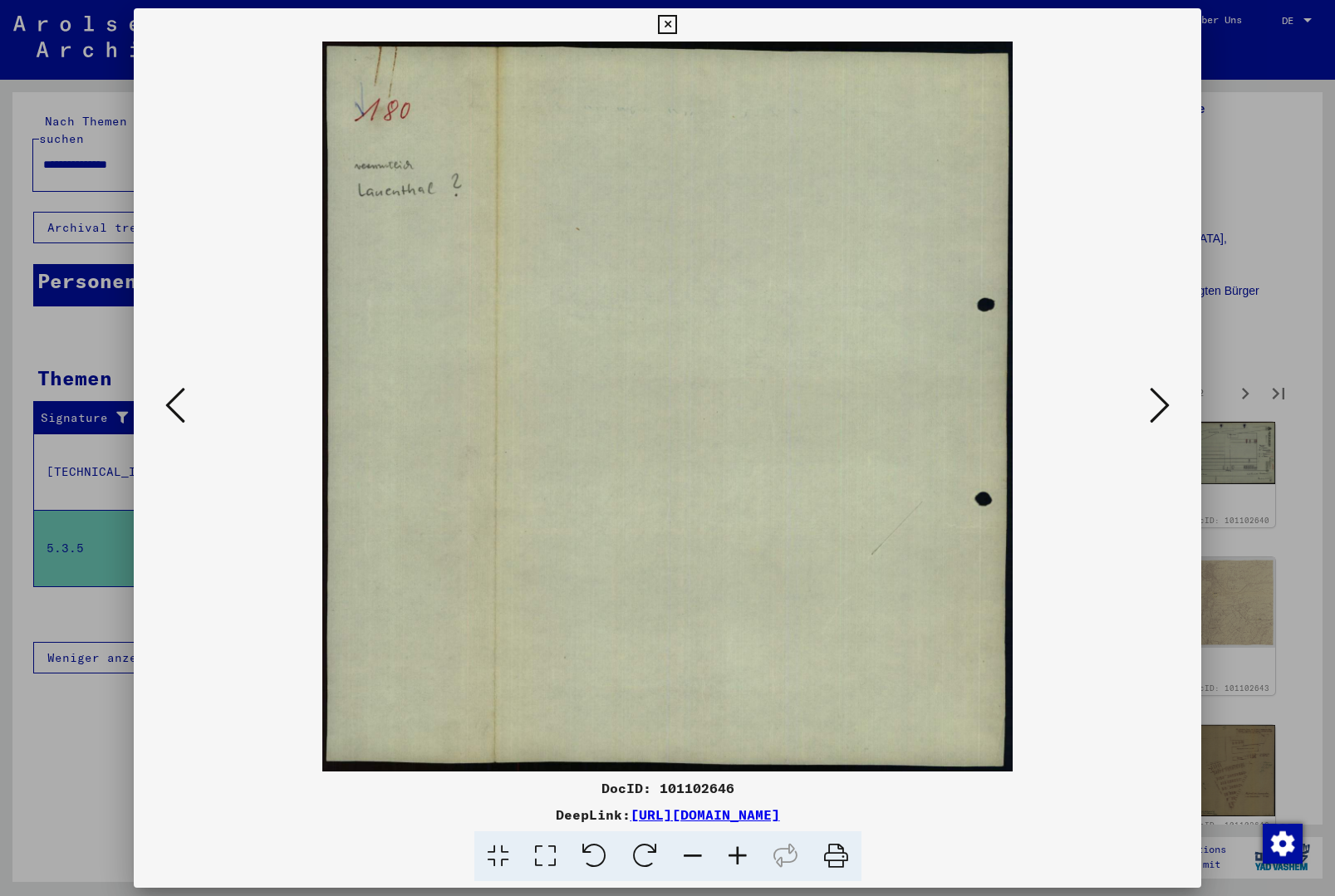
click at [1165, 419] on icon at bounding box center [1159, 405] width 20 height 40
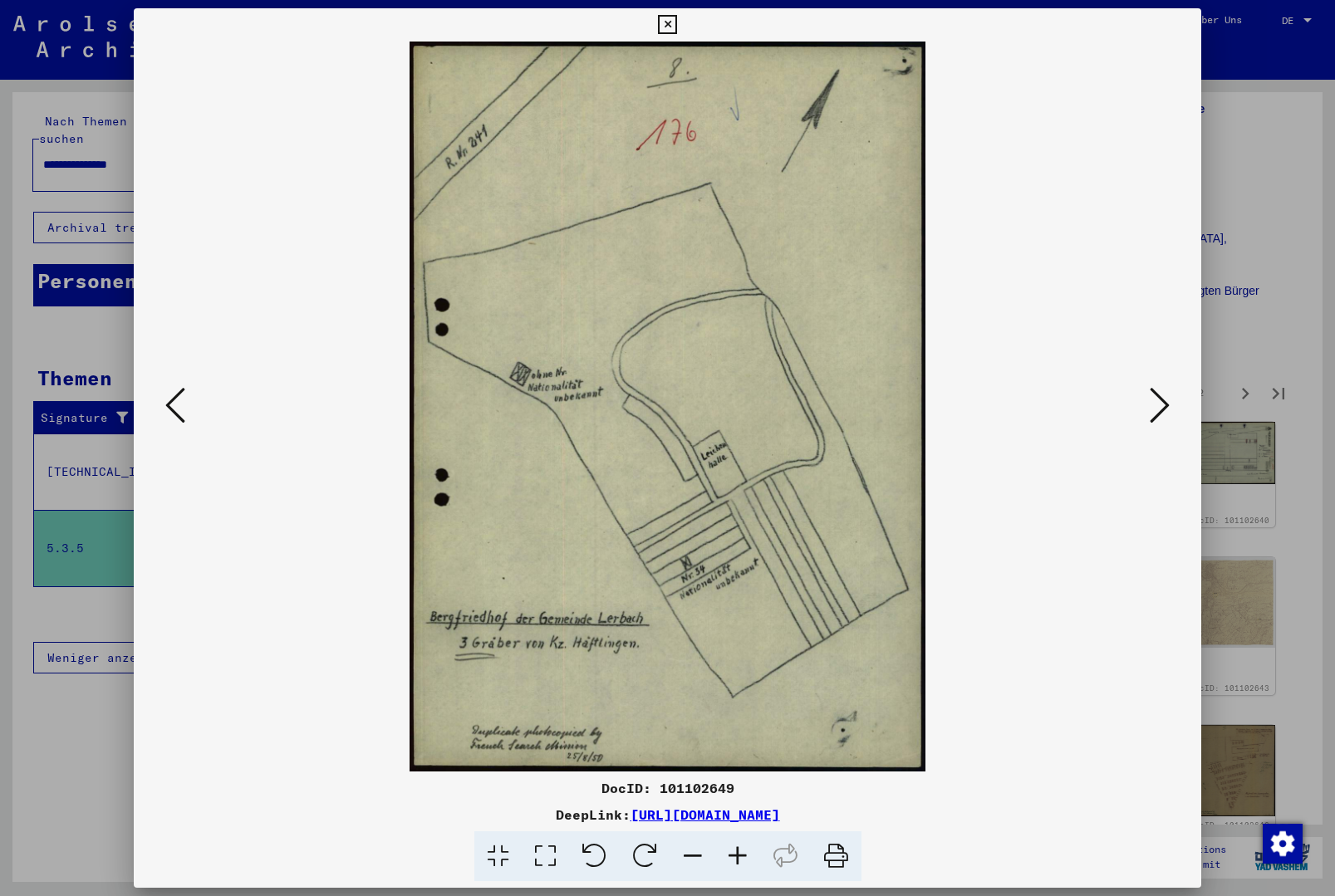
click at [1165, 419] on icon at bounding box center [1159, 405] width 20 height 40
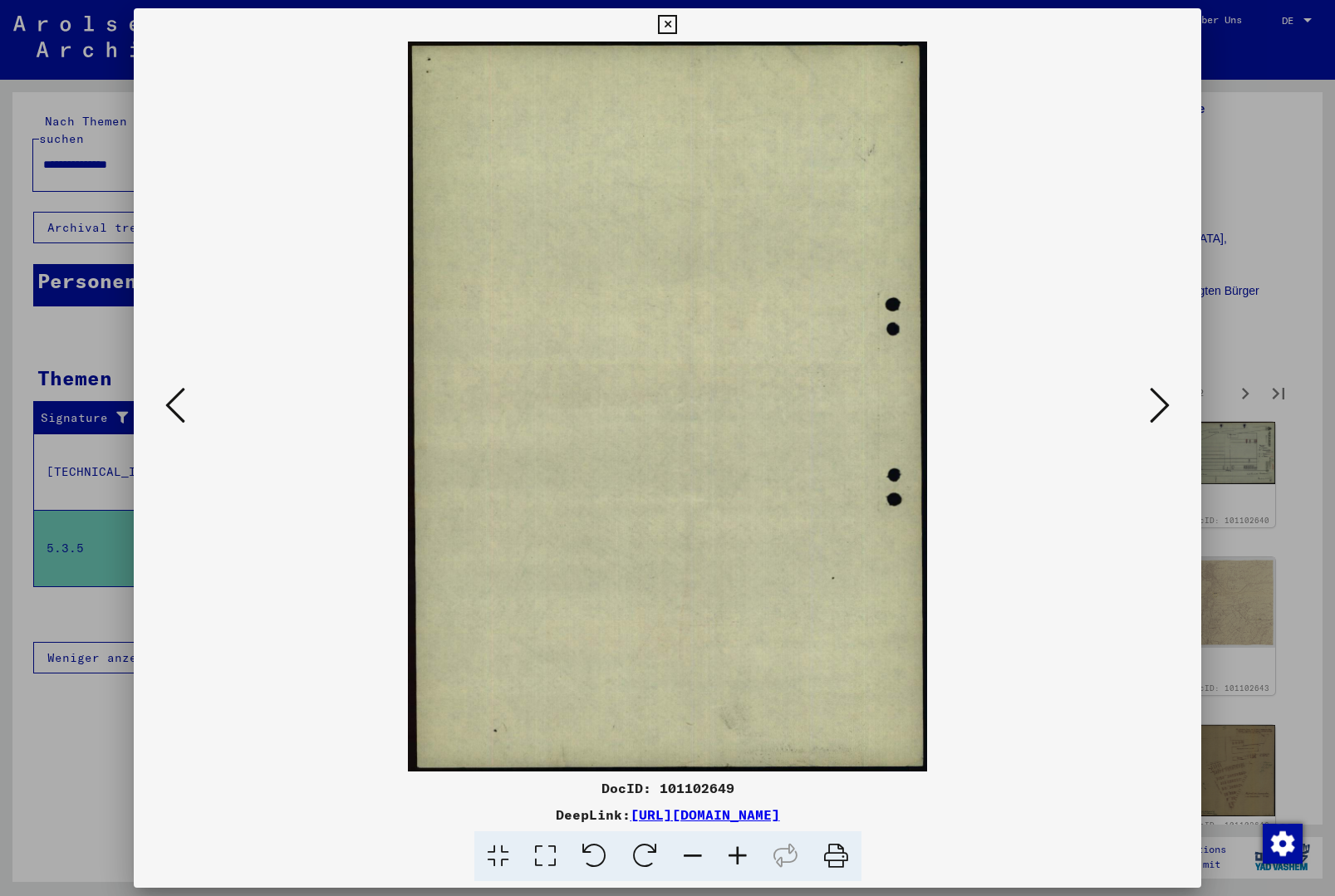
click at [1165, 420] on icon at bounding box center [1159, 405] width 20 height 40
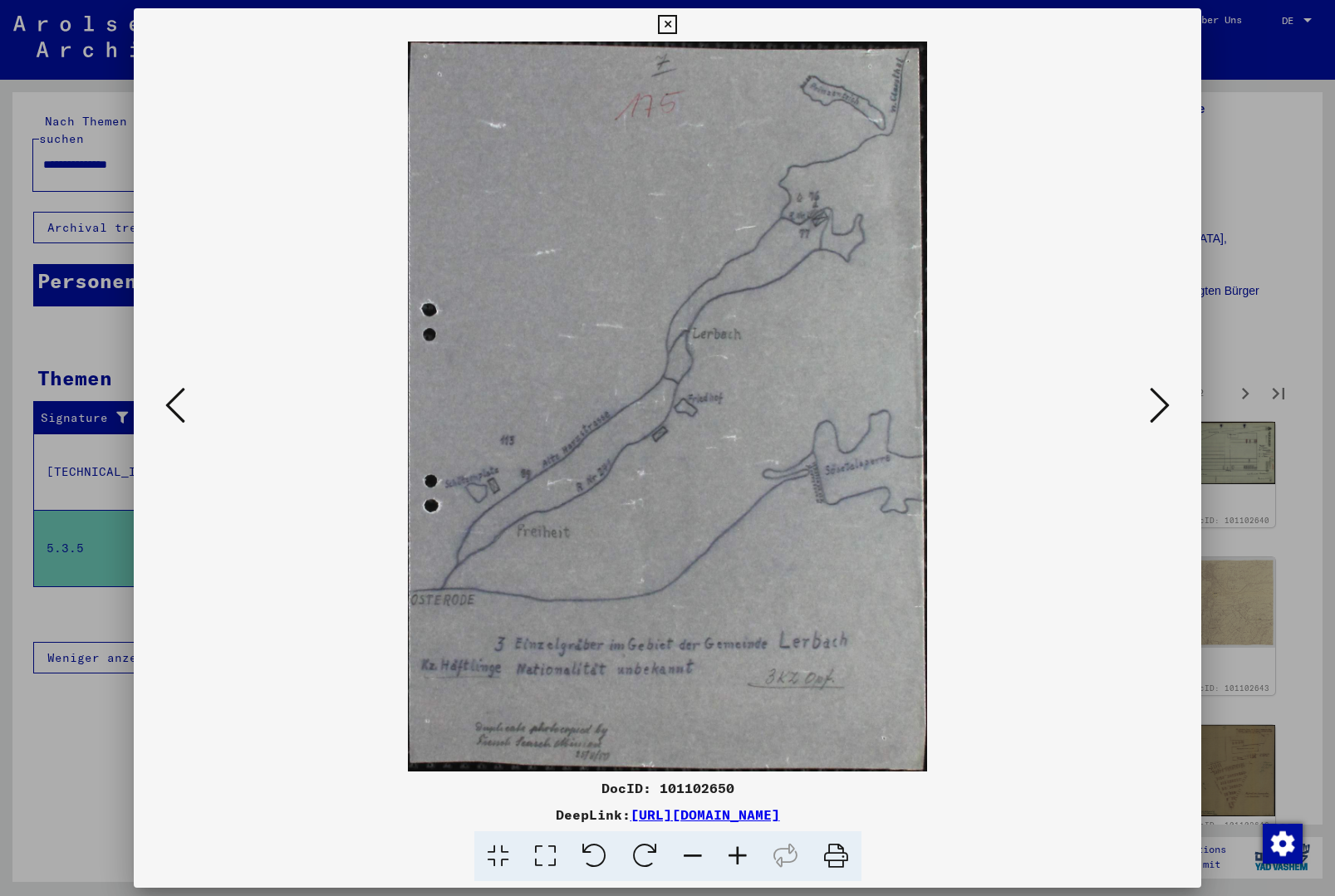
click at [1165, 420] on icon at bounding box center [1159, 405] width 20 height 40
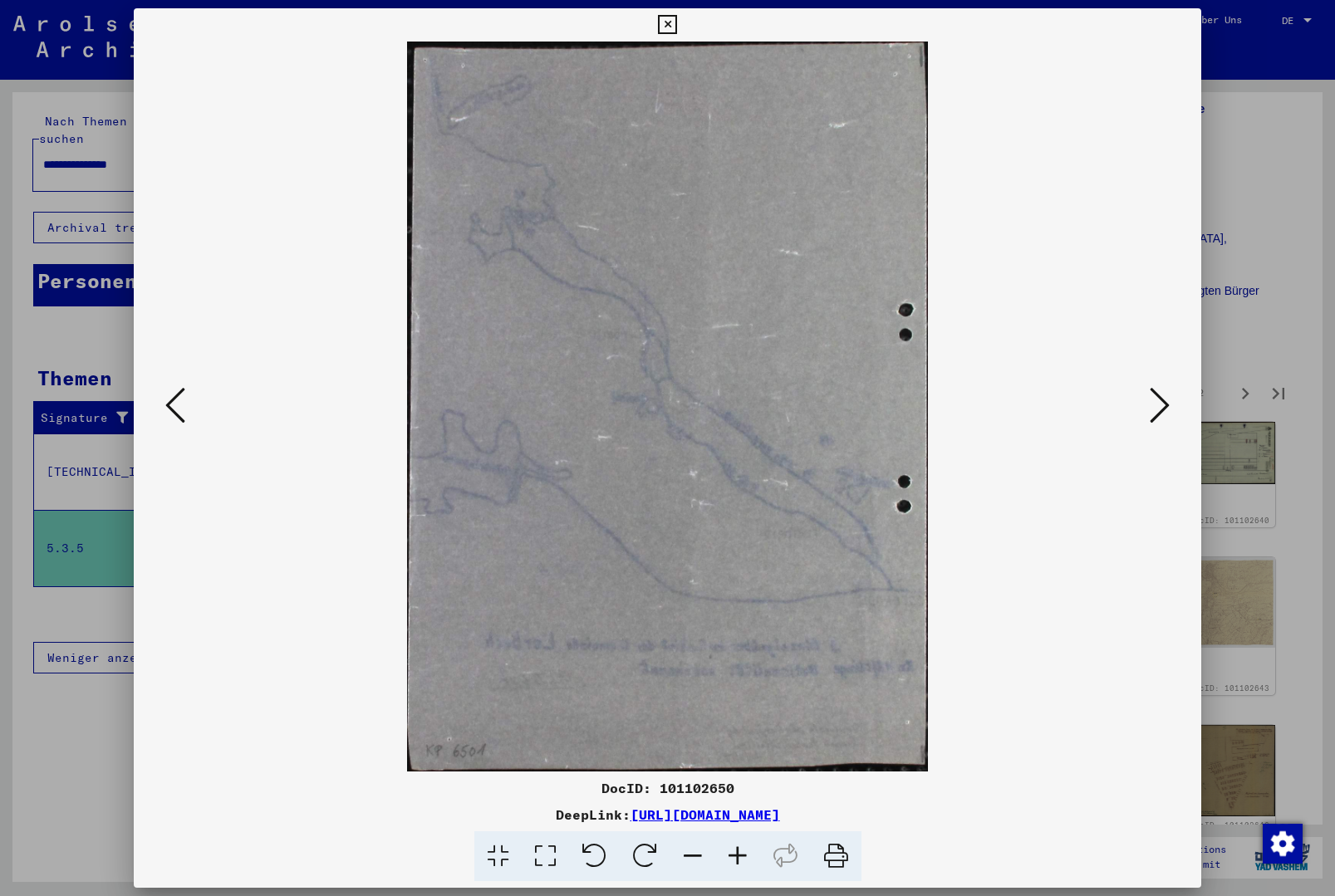
click at [1165, 420] on icon at bounding box center [1159, 405] width 20 height 40
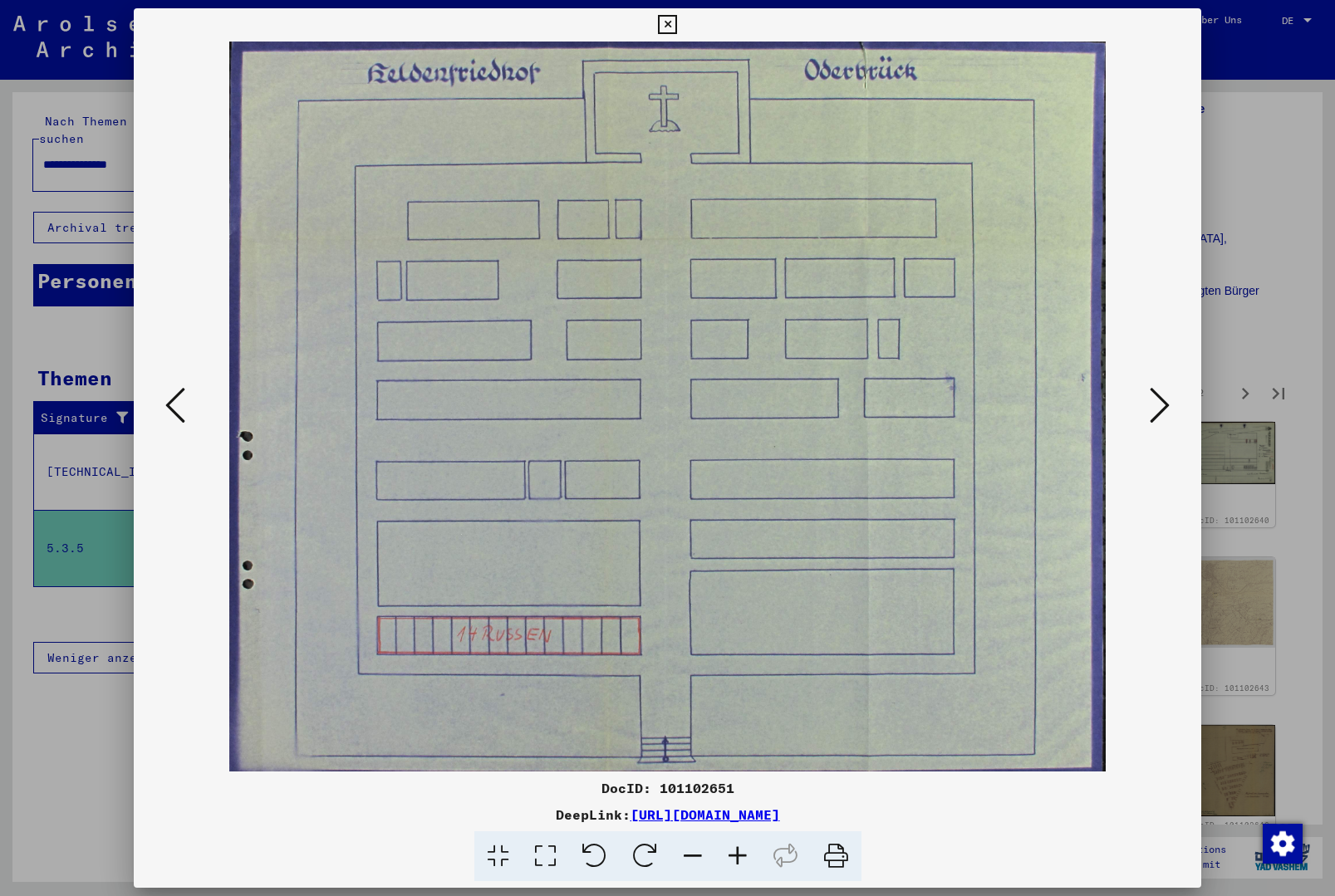
click at [1165, 420] on icon at bounding box center [1159, 405] width 20 height 40
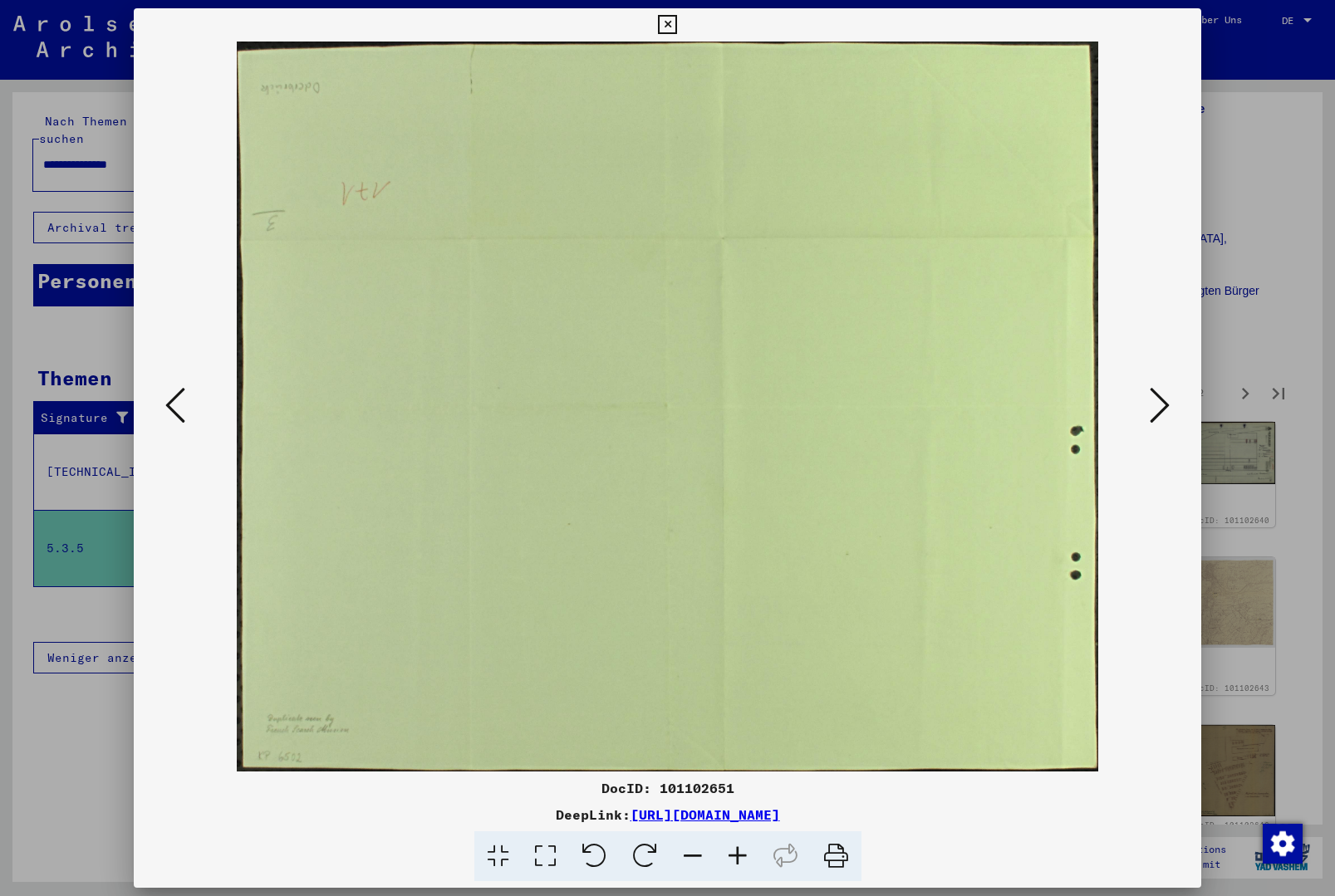
click at [1165, 420] on icon at bounding box center [1159, 405] width 20 height 40
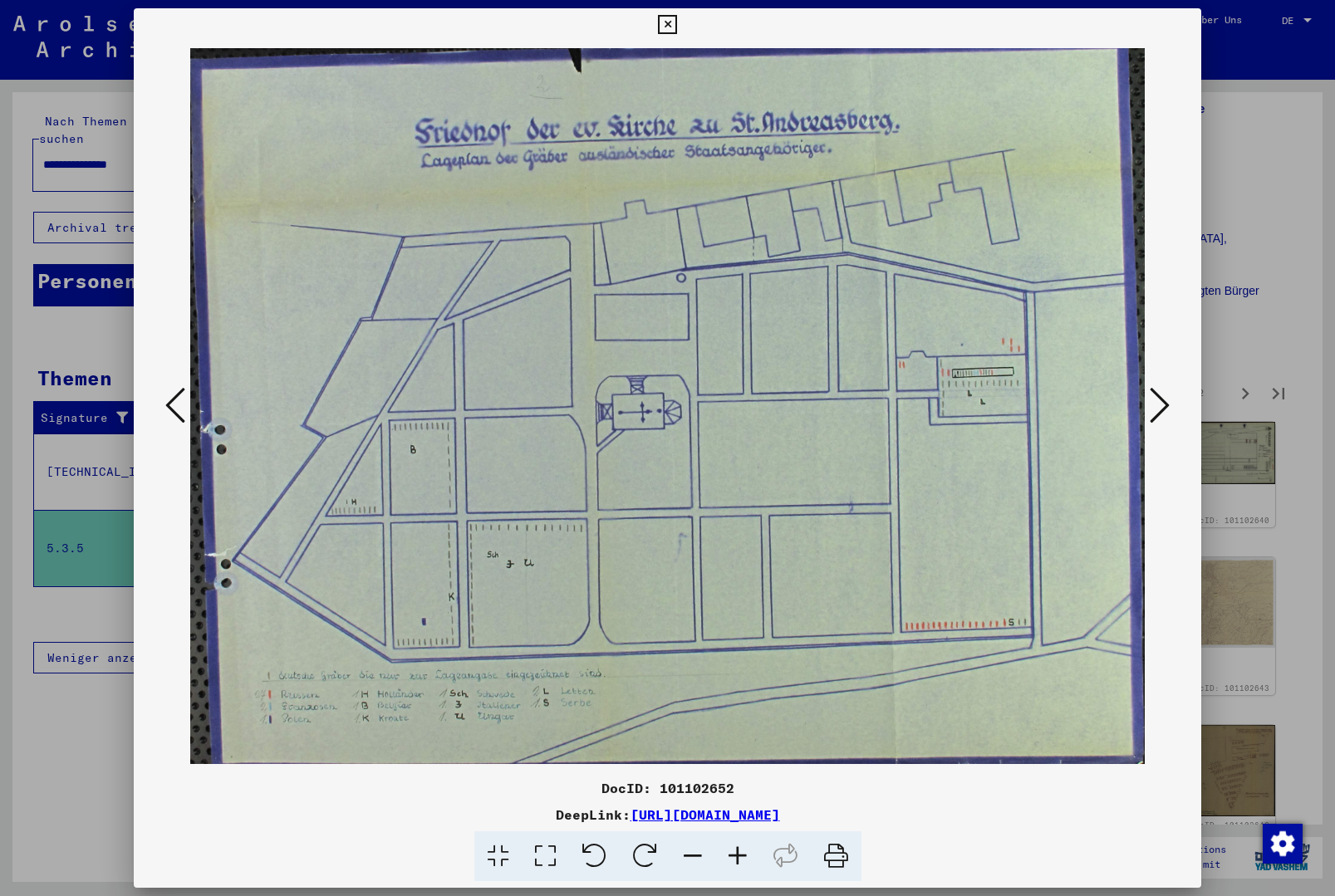
click at [1165, 420] on icon at bounding box center [1159, 405] width 20 height 40
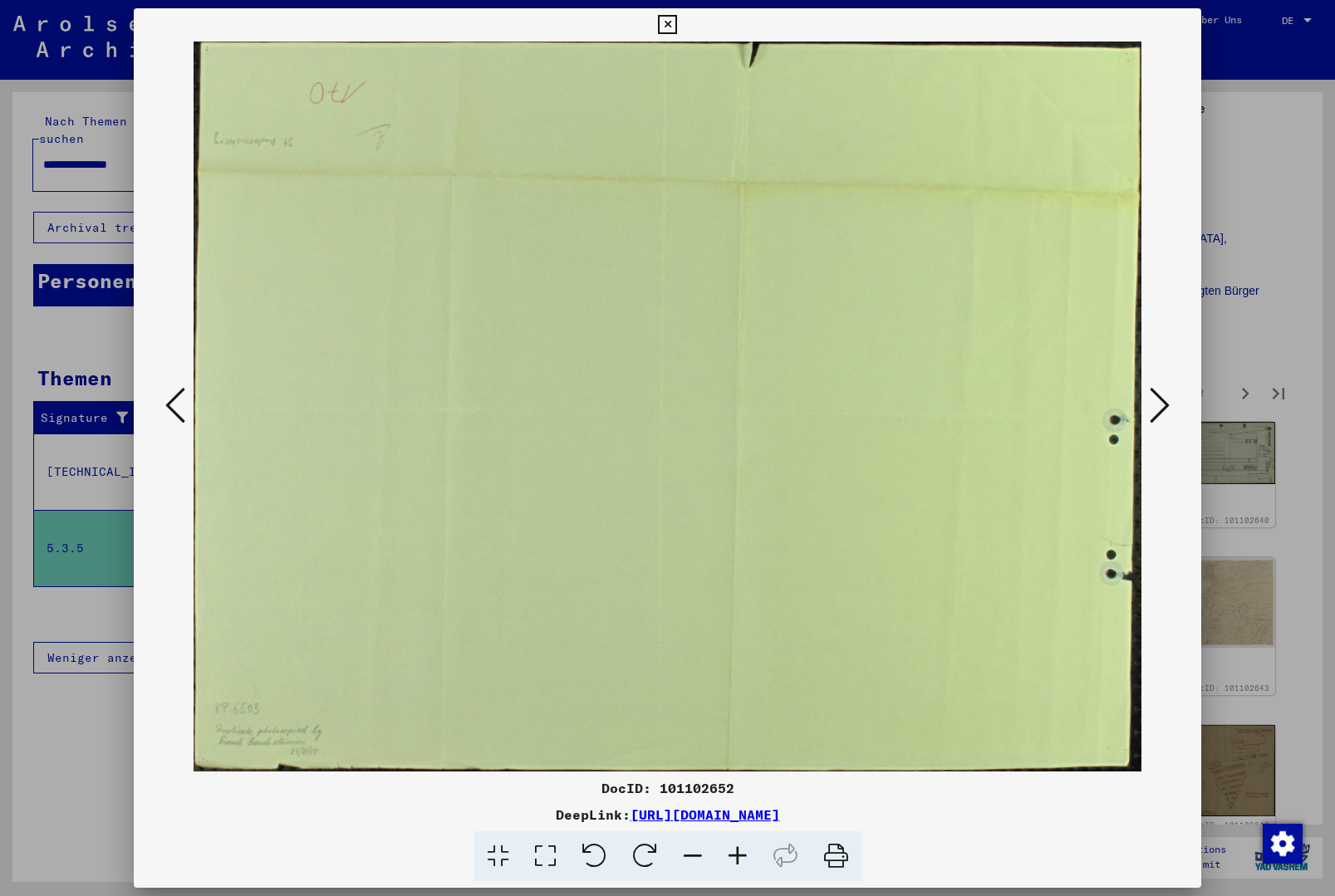
click at [159, 407] on div at bounding box center [668, 407] width 1068 height 731
click at [170, 411] on icon at bounding box center [175, 405] width 20 height 40
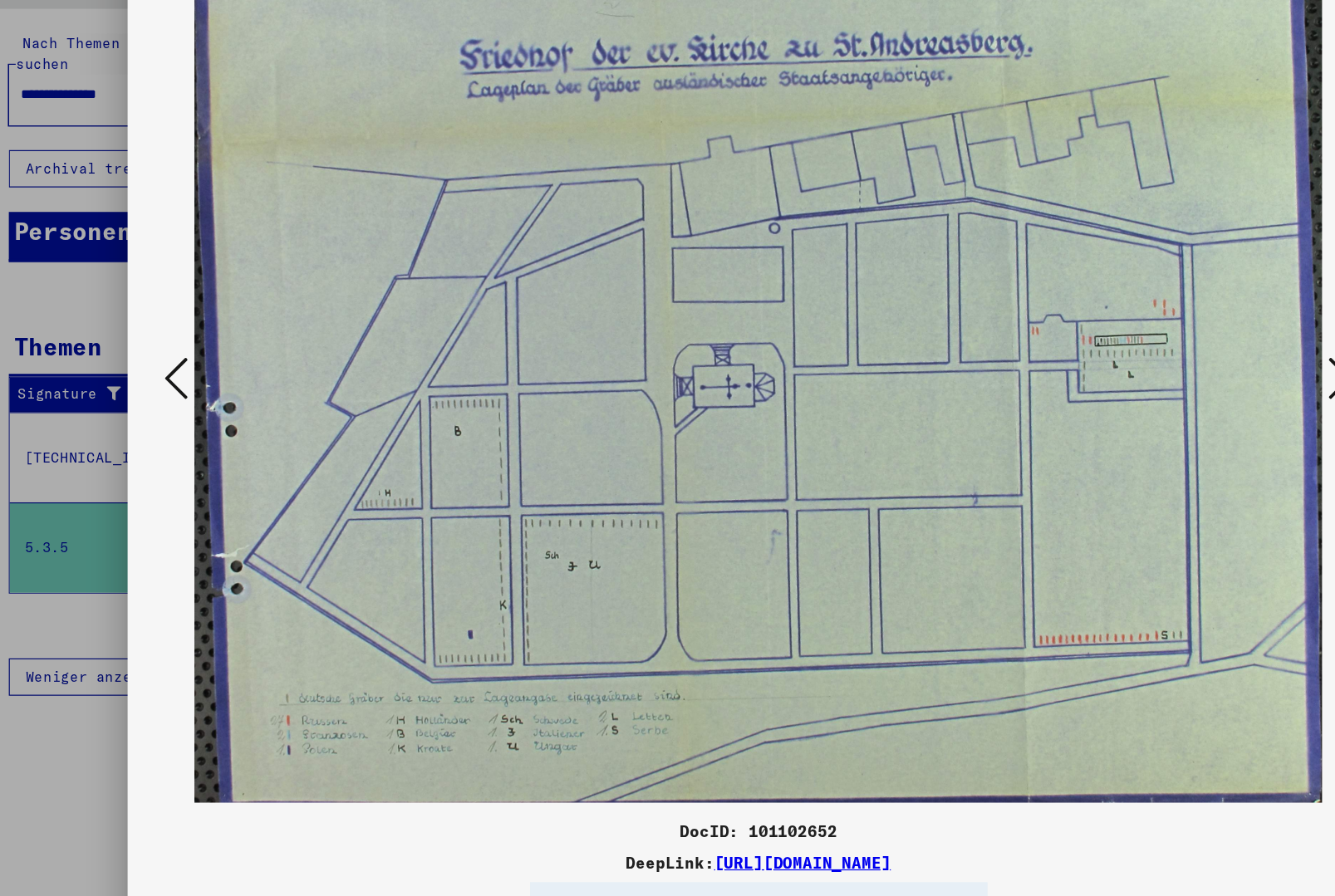
scroll to position [36, 0]
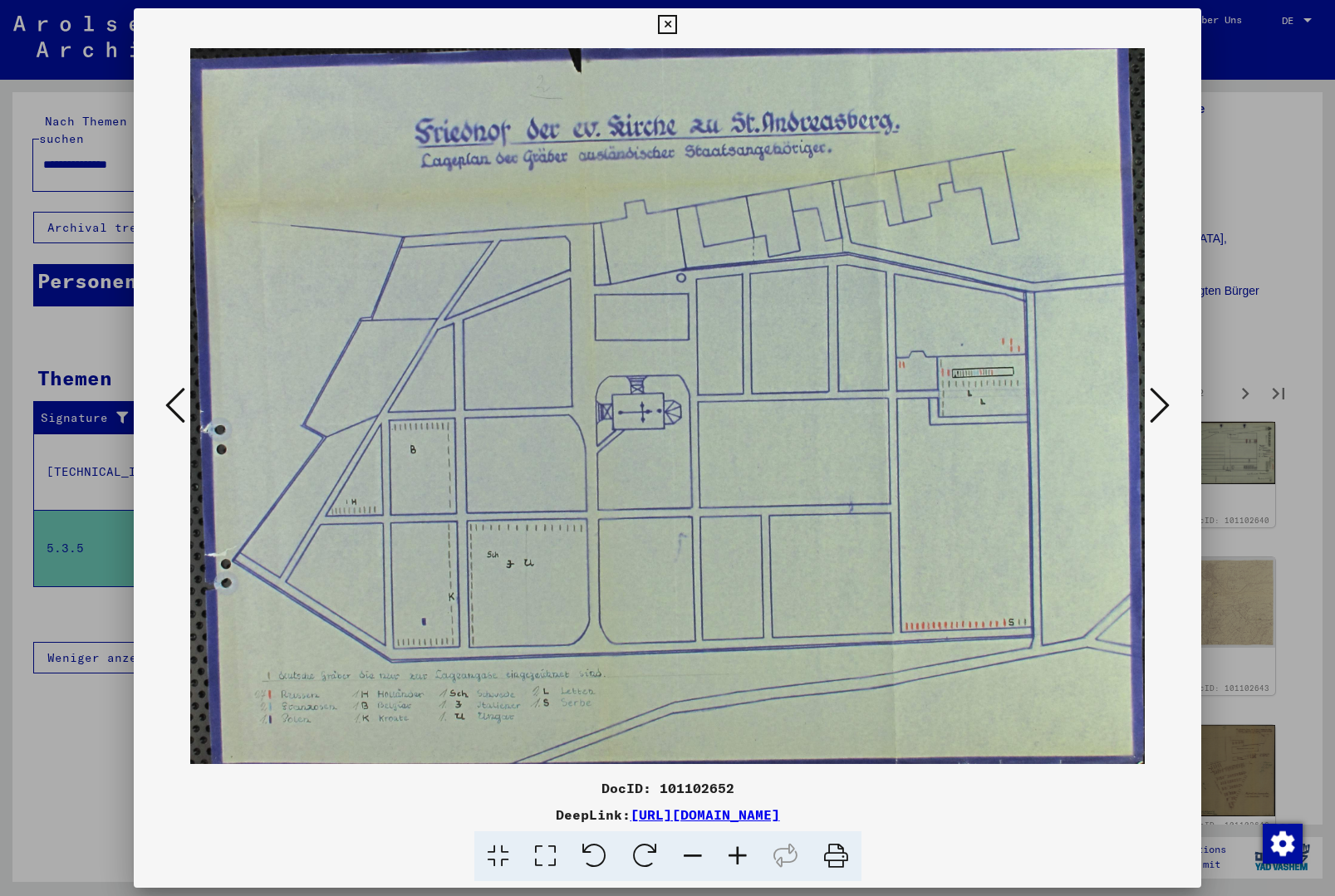
click at [677, 27] on icon at bounding box center [668, 25] width 19 height 20
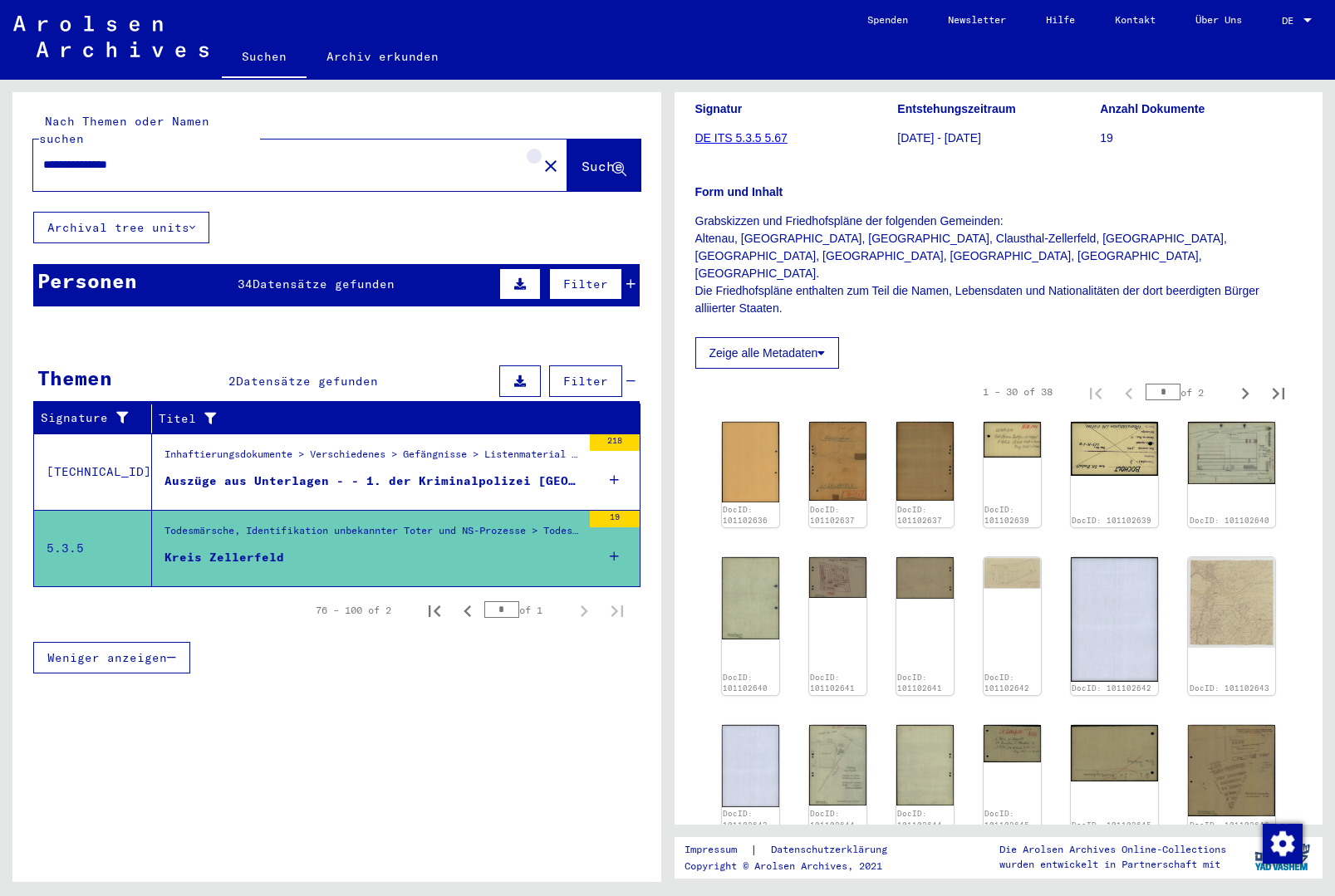
click at [540, 156] on mat-icon "close" at bounding box center [550, 165] width 20 height 20
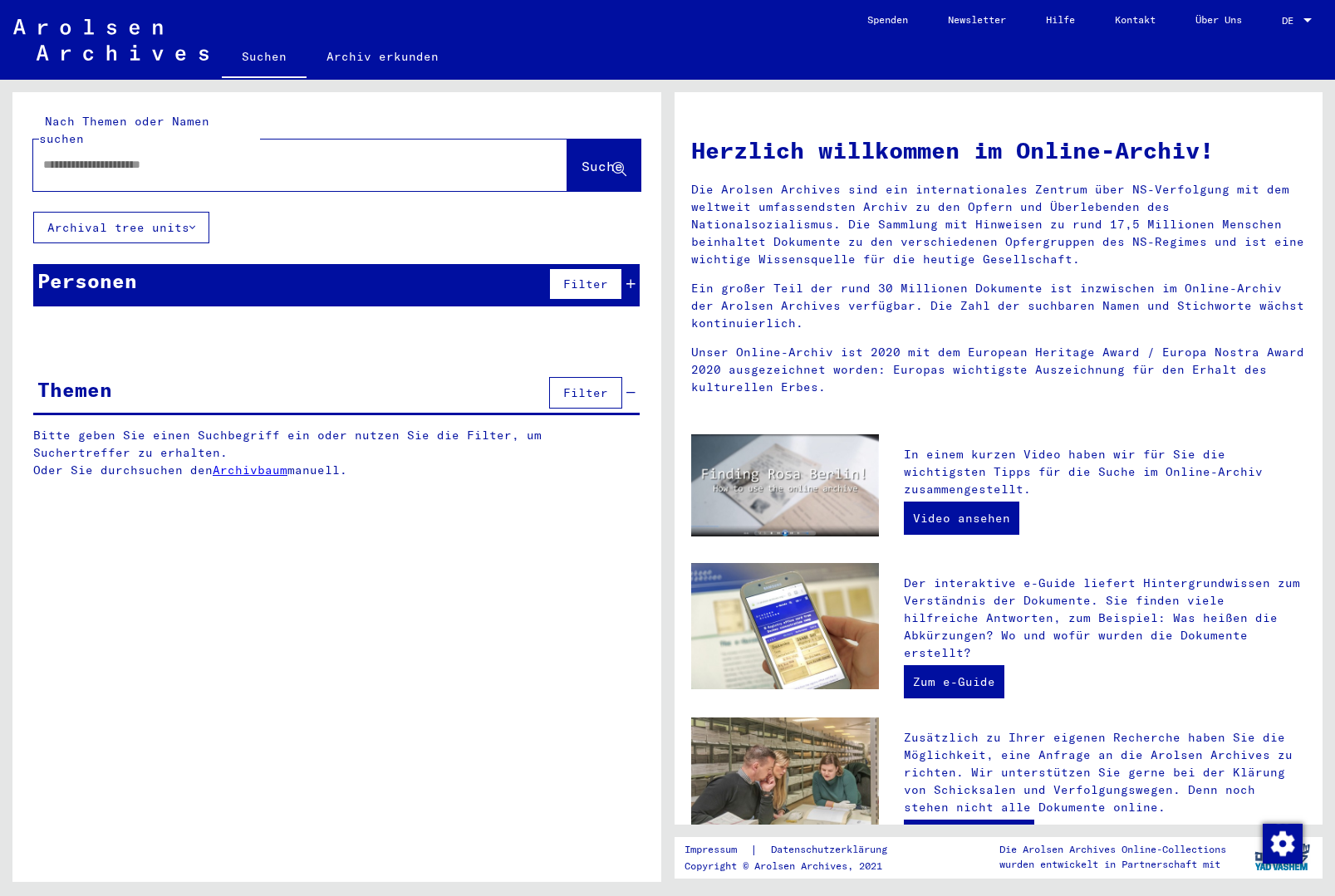
click at [441, 156] on input "text" at bounding box center [280, 165] width 474 height 17
type input "**********"
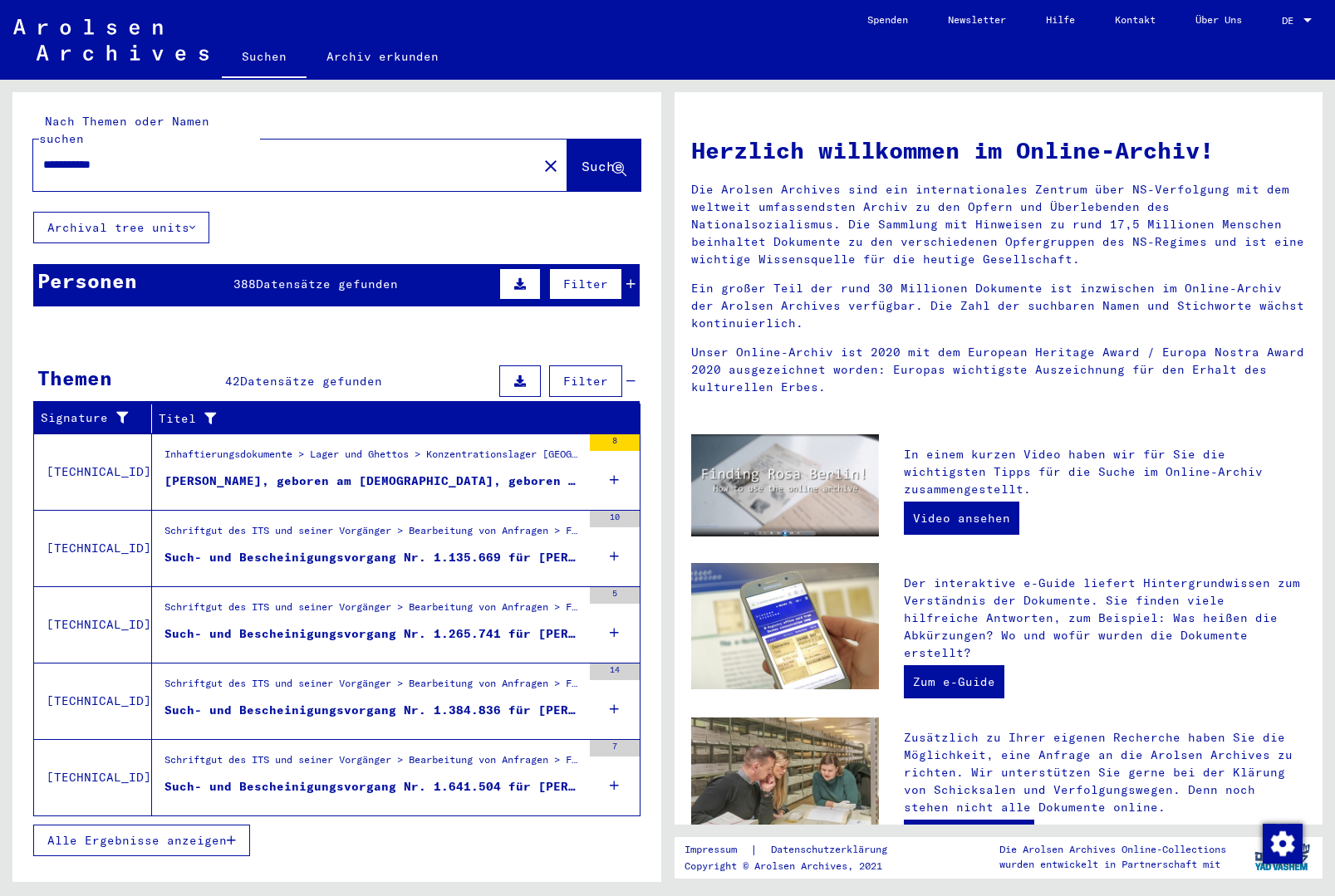
click at [352, 276] on div "388 Datensätze gefunden" at bounding box center [315, 285] width 165 height 17
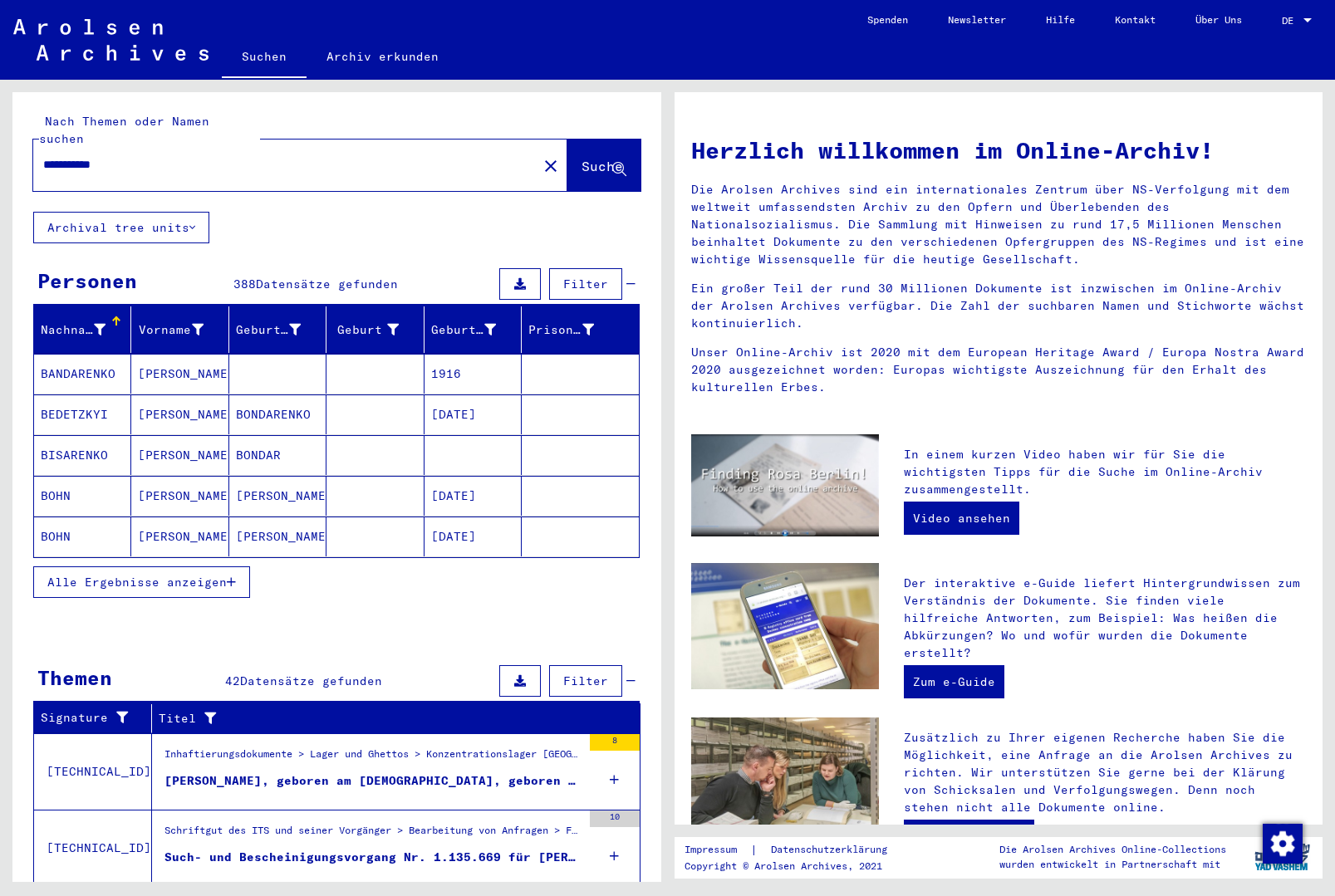
click at [217, 575] on span "Alle Ergebnisse anzeigen" at bounding box center [137, 582] width 179 height 15
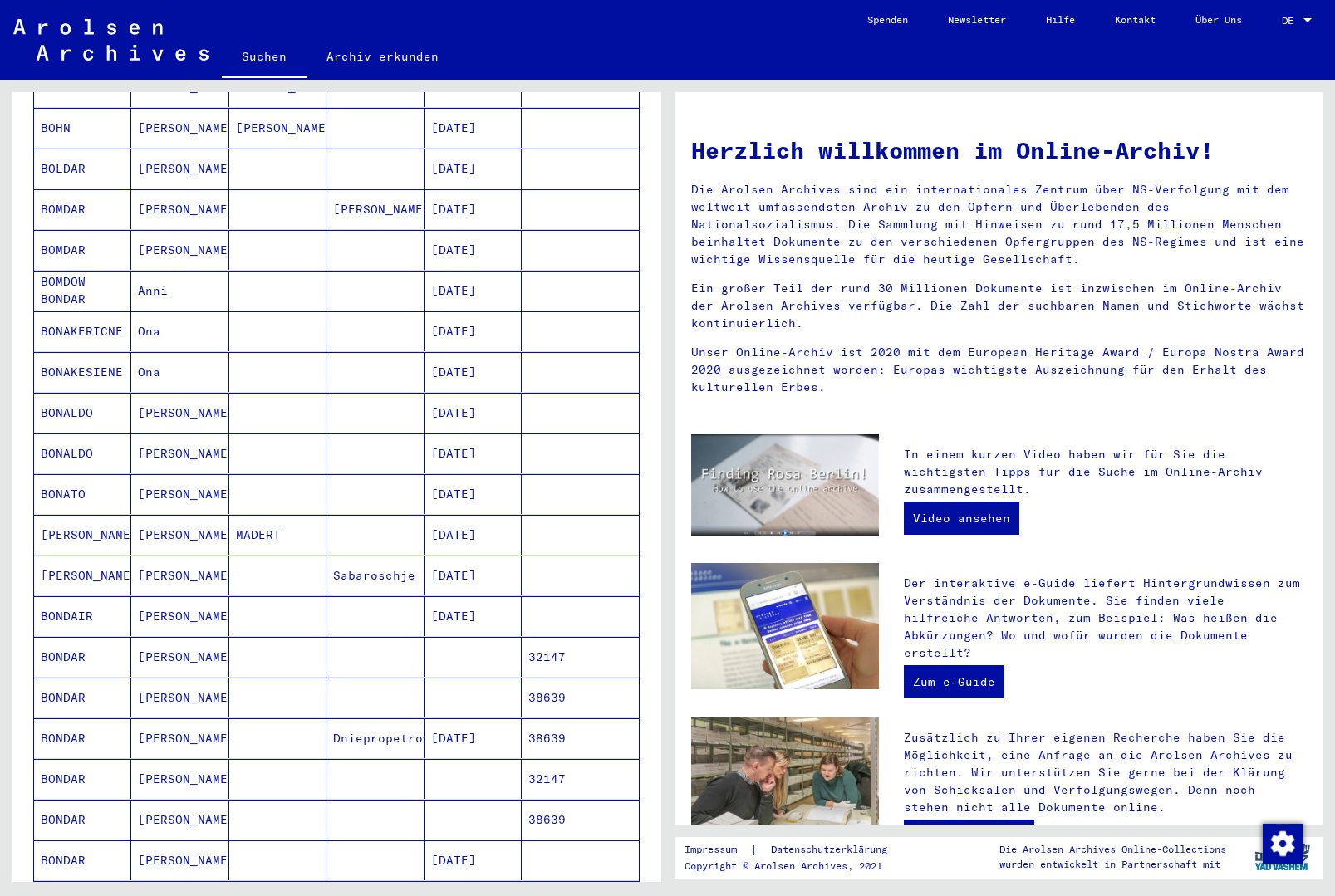
scroll to position [498, 0]
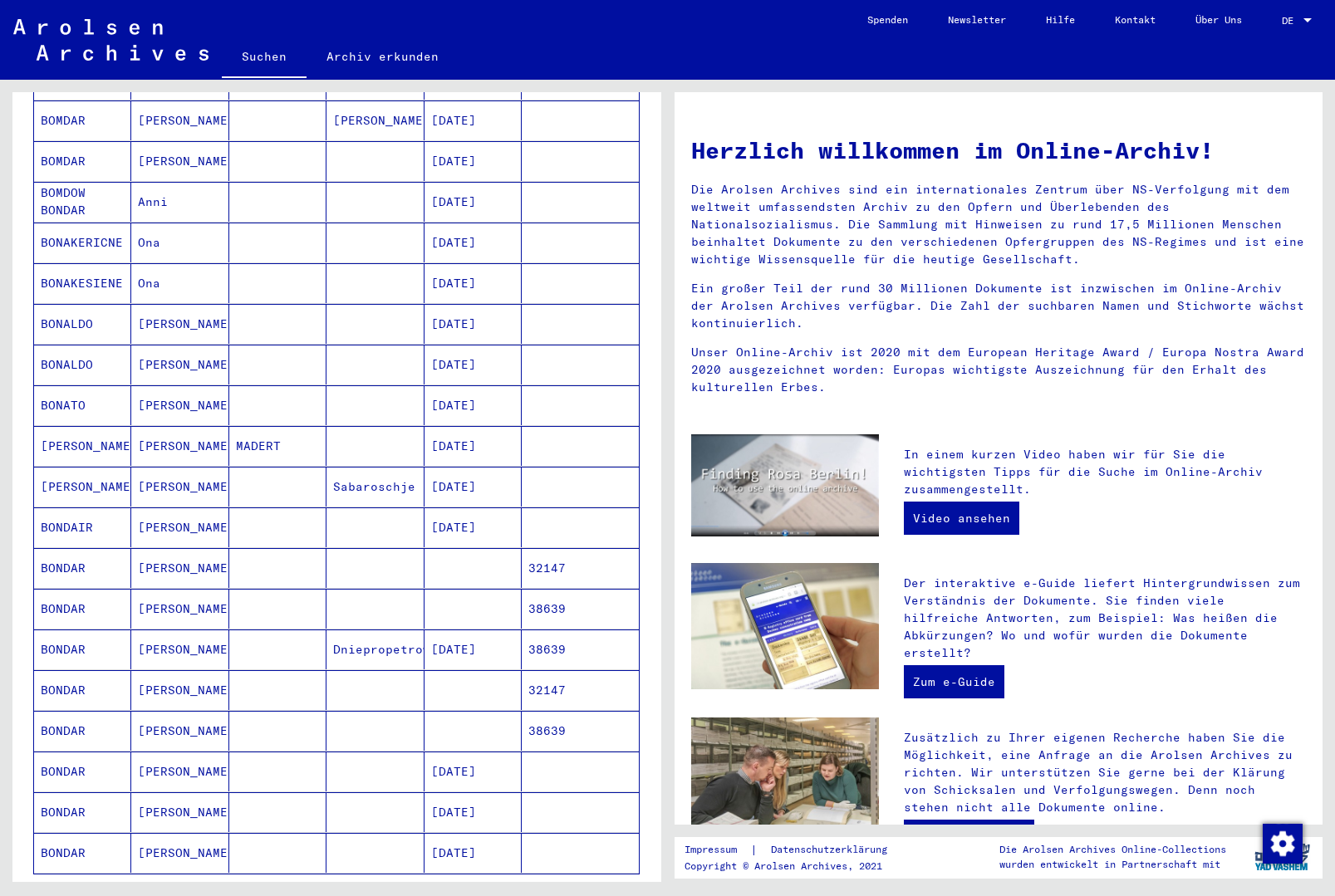
click at [333, 548] on mat-cell at bounding box center [375, 568] width 97 height 40
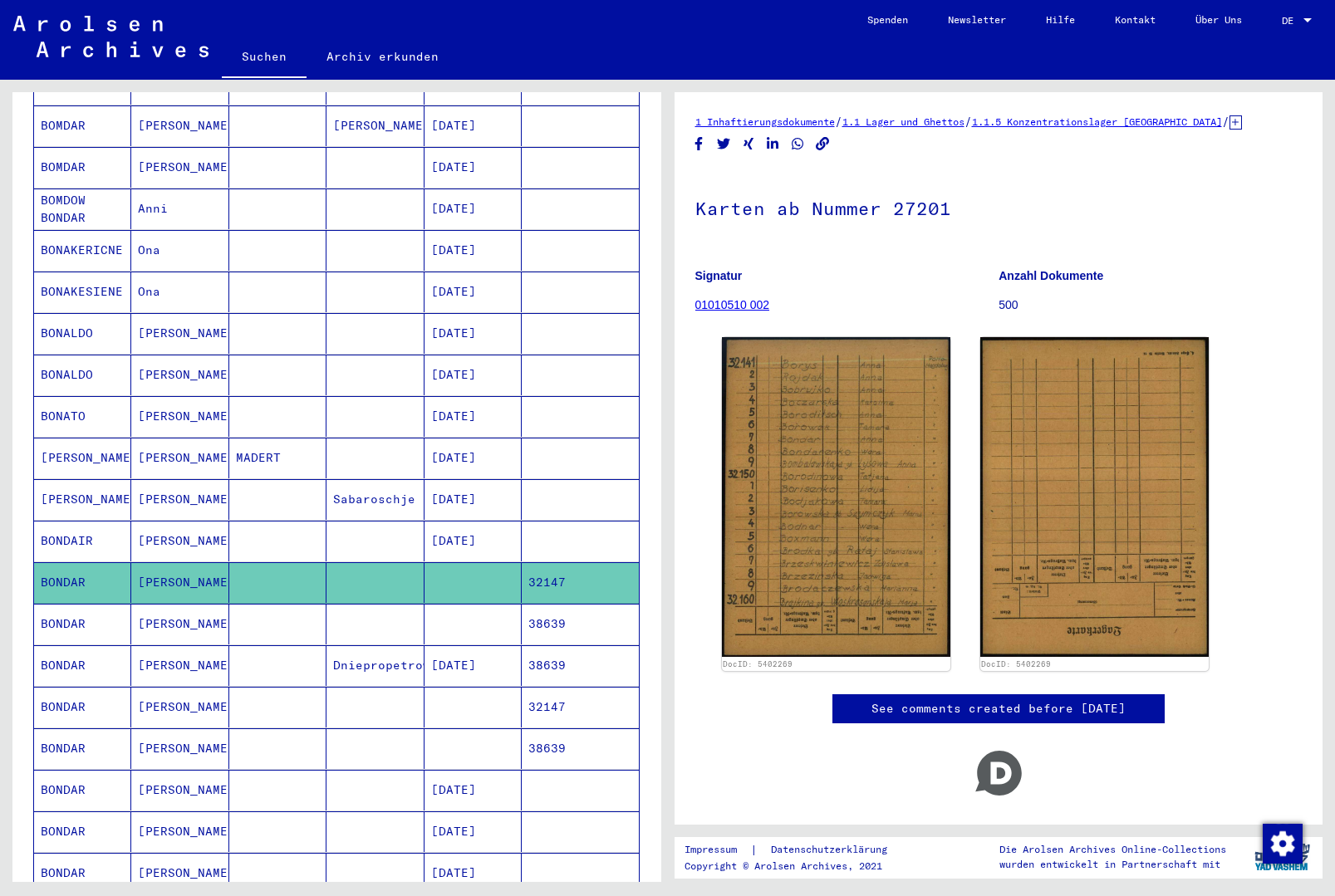
click at [483, 604] on mat-cell at bounding box center [473, 624] width 97 height 41
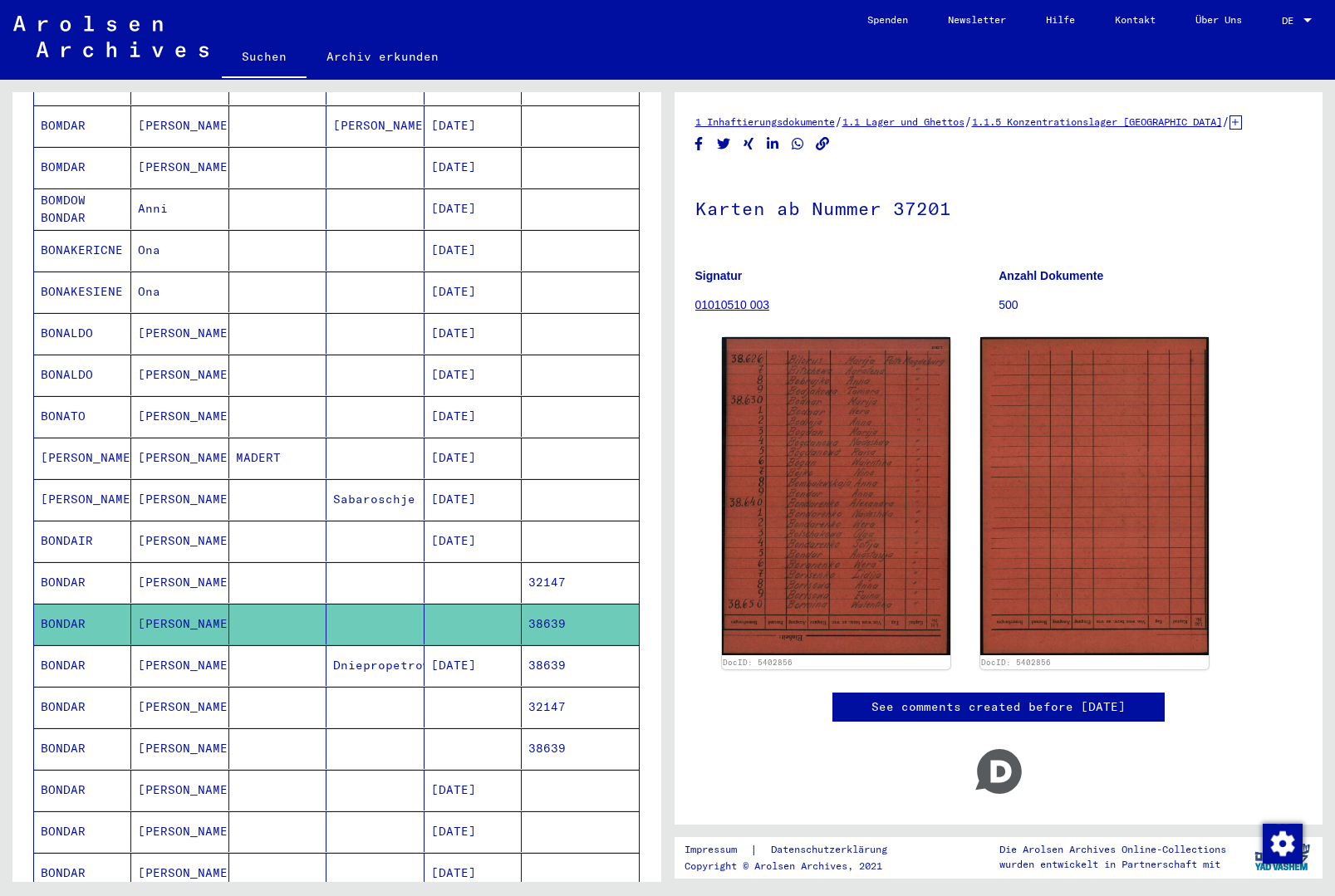
click at [458, 645] on mat-cell "[DATE]" at bounding box center [473, 666] width 97 height 41
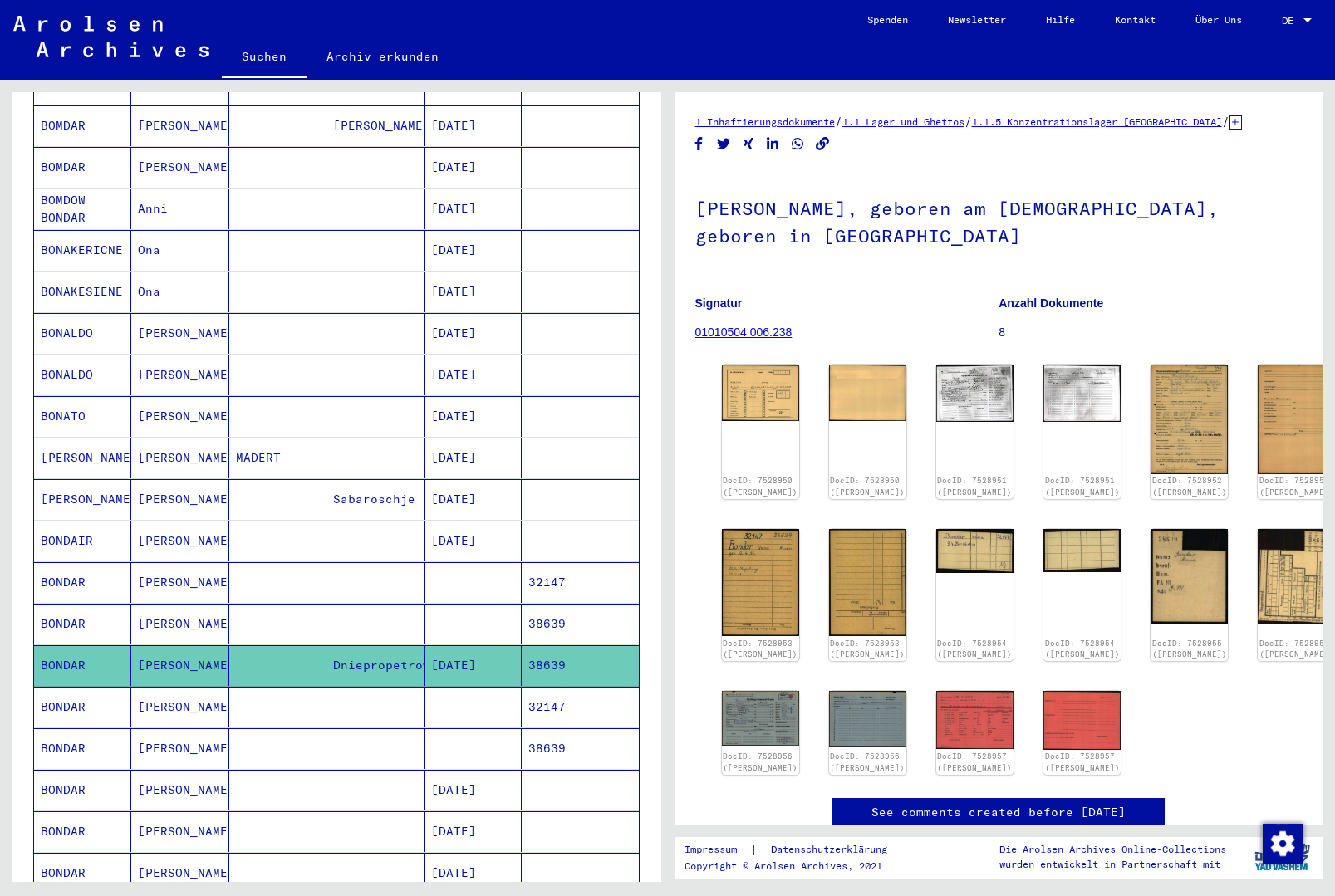
click at [484, 687] on mat-cell at bounding box center [473, 708] width 97 height 41
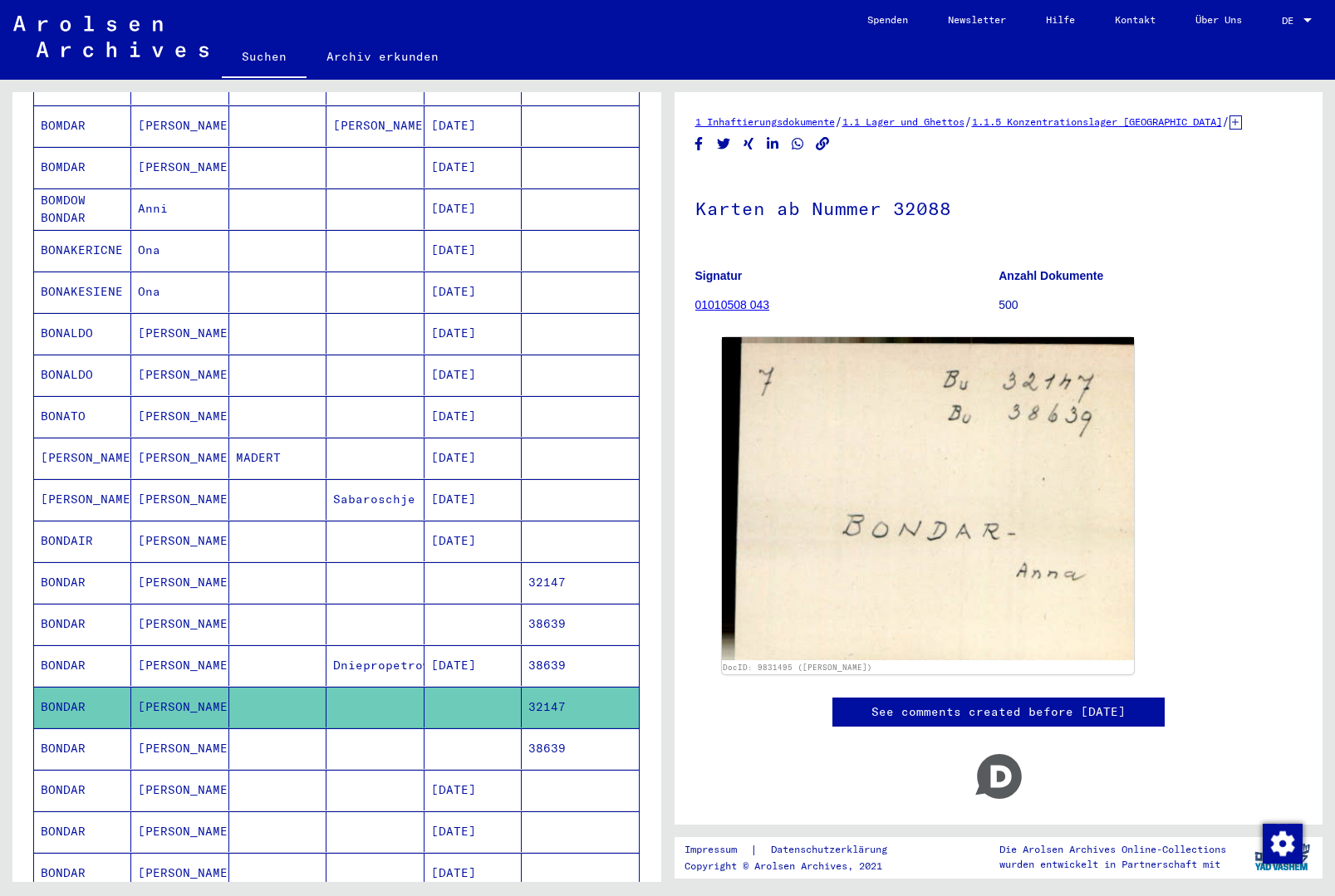
click at [481, 729] on mat-cell at bounding box center [473, 749] width 97 height 41
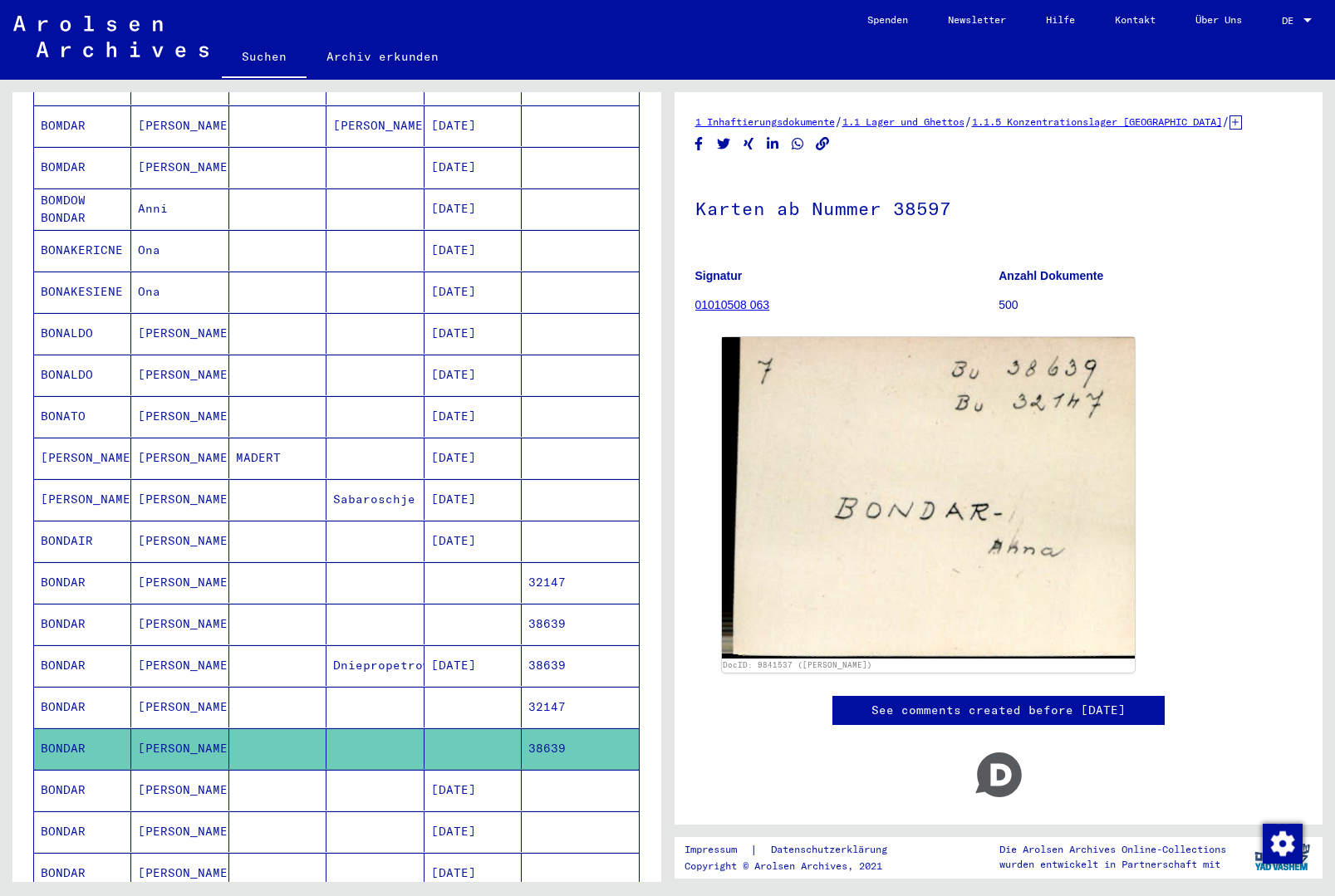
click at [514, 770] on mat-cell "[DATE]" at bounding box center [473, 790] width 97 height 41
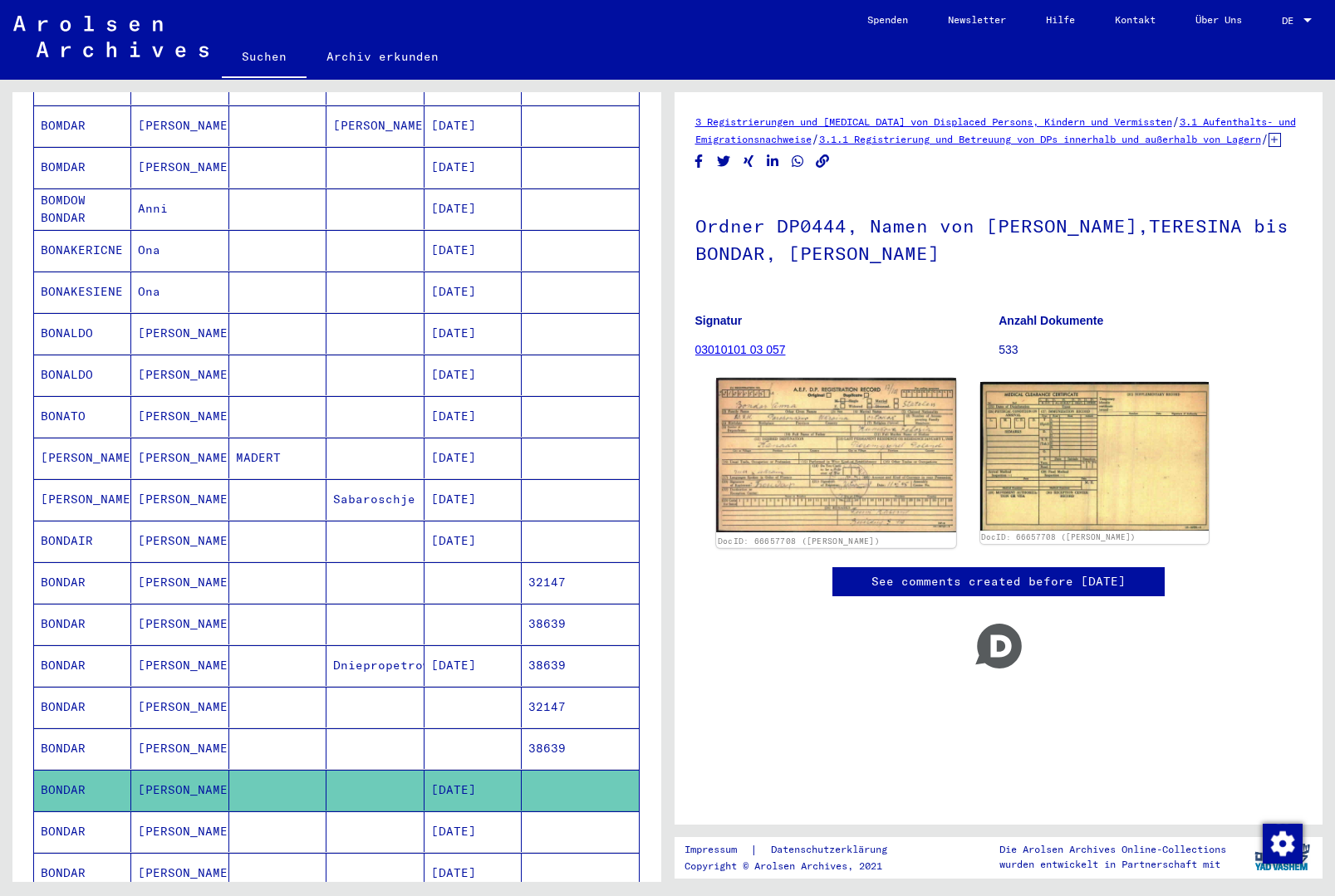
click at [814, 429] on img at bounding box center [836, 454] width 240 height 154
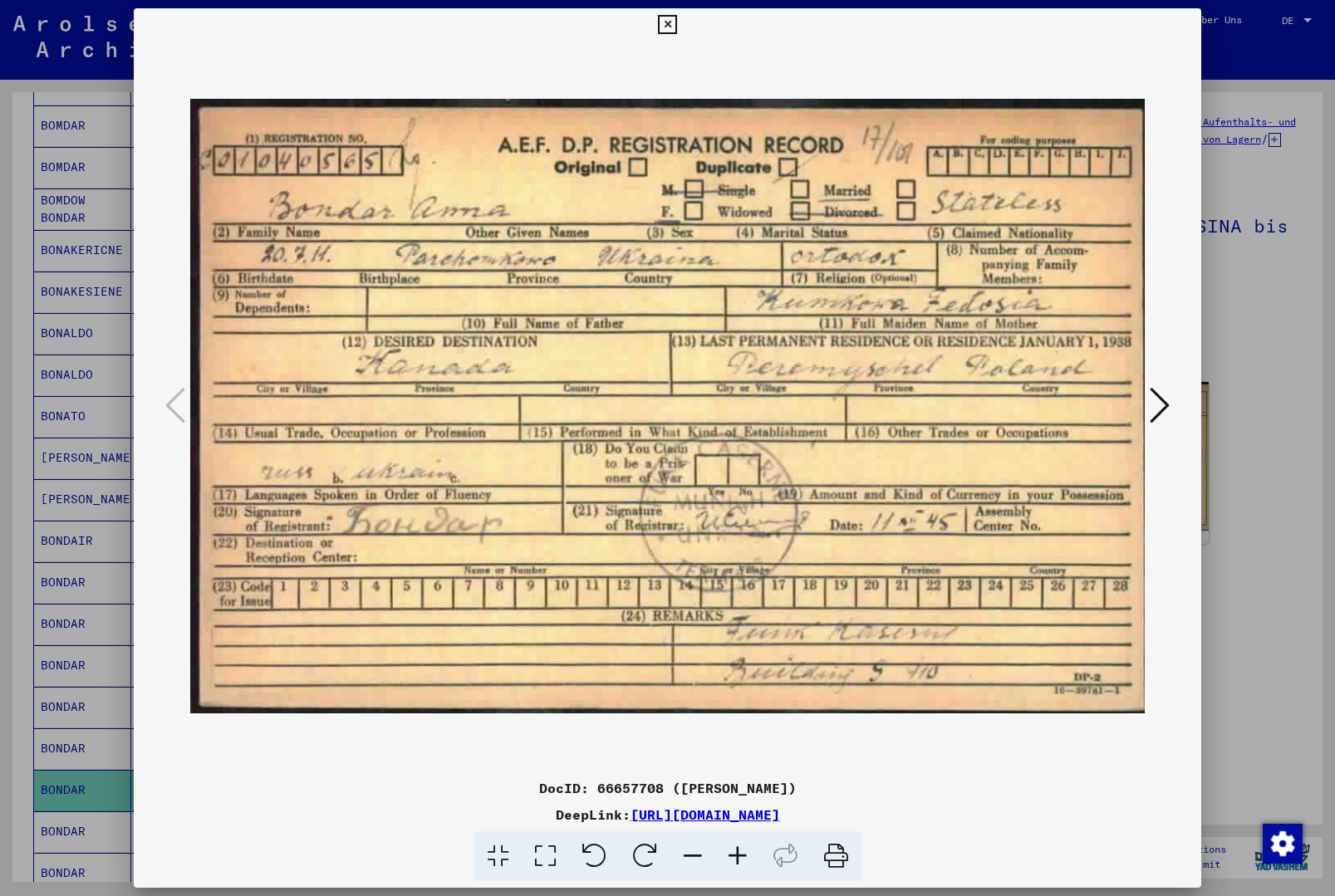
click at [677, 26] on icon at bounding box center [668, 25] width 19 height 20
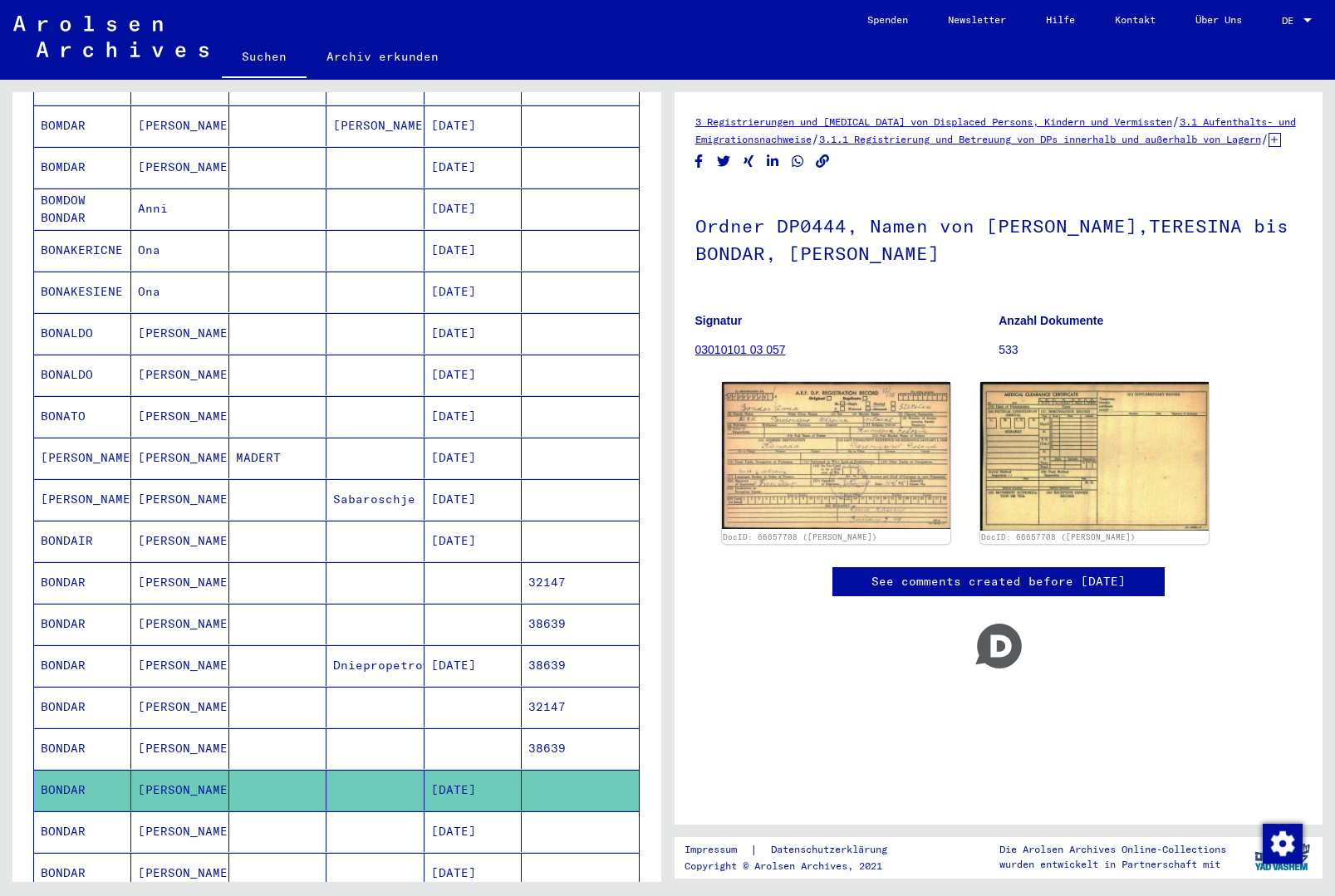
click at [306, 812] on mat-cell at bounding box center [278, 832] width 97 height 41
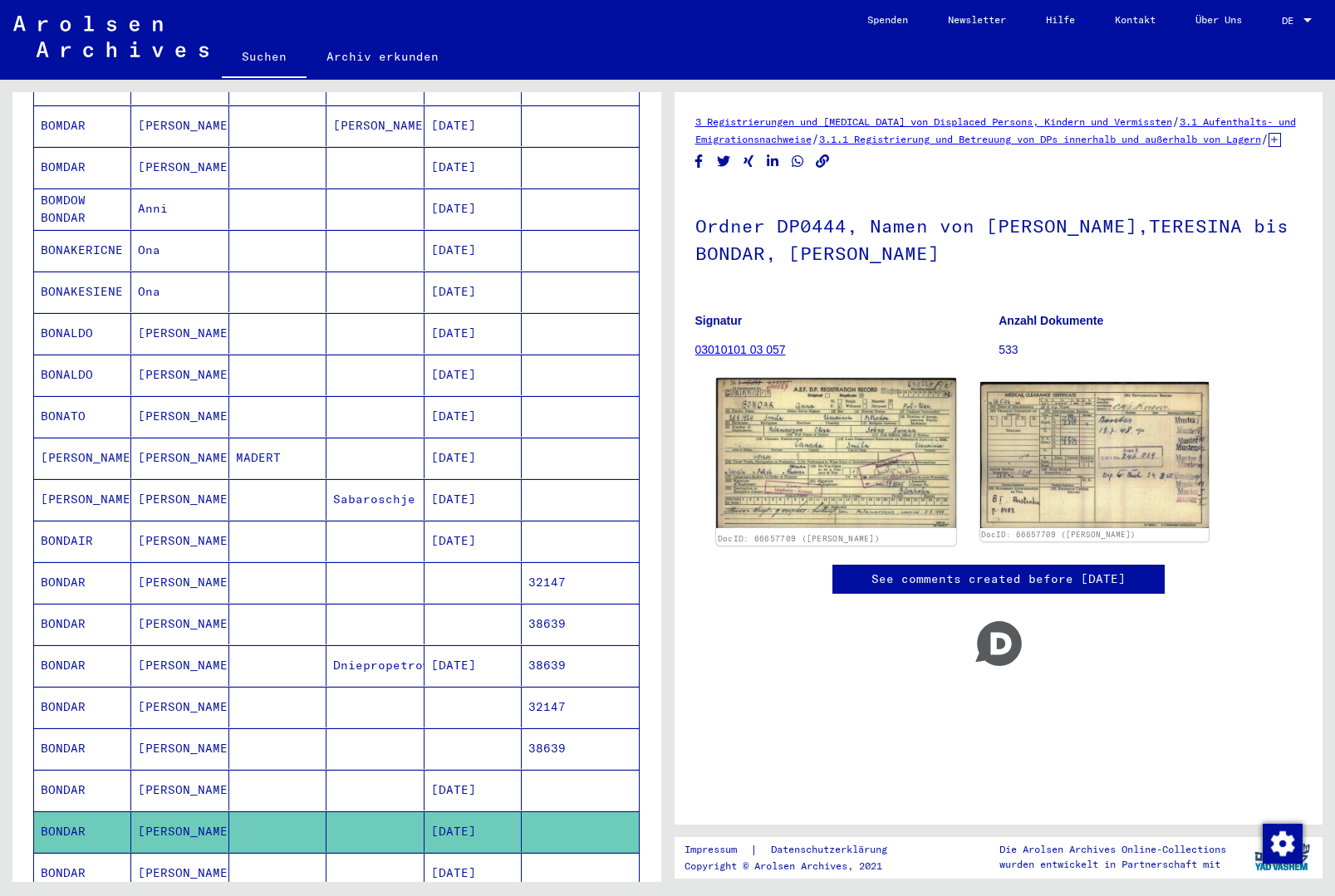
click at [852, 416] on img at bounding box center [836, 453] width 240 height 150
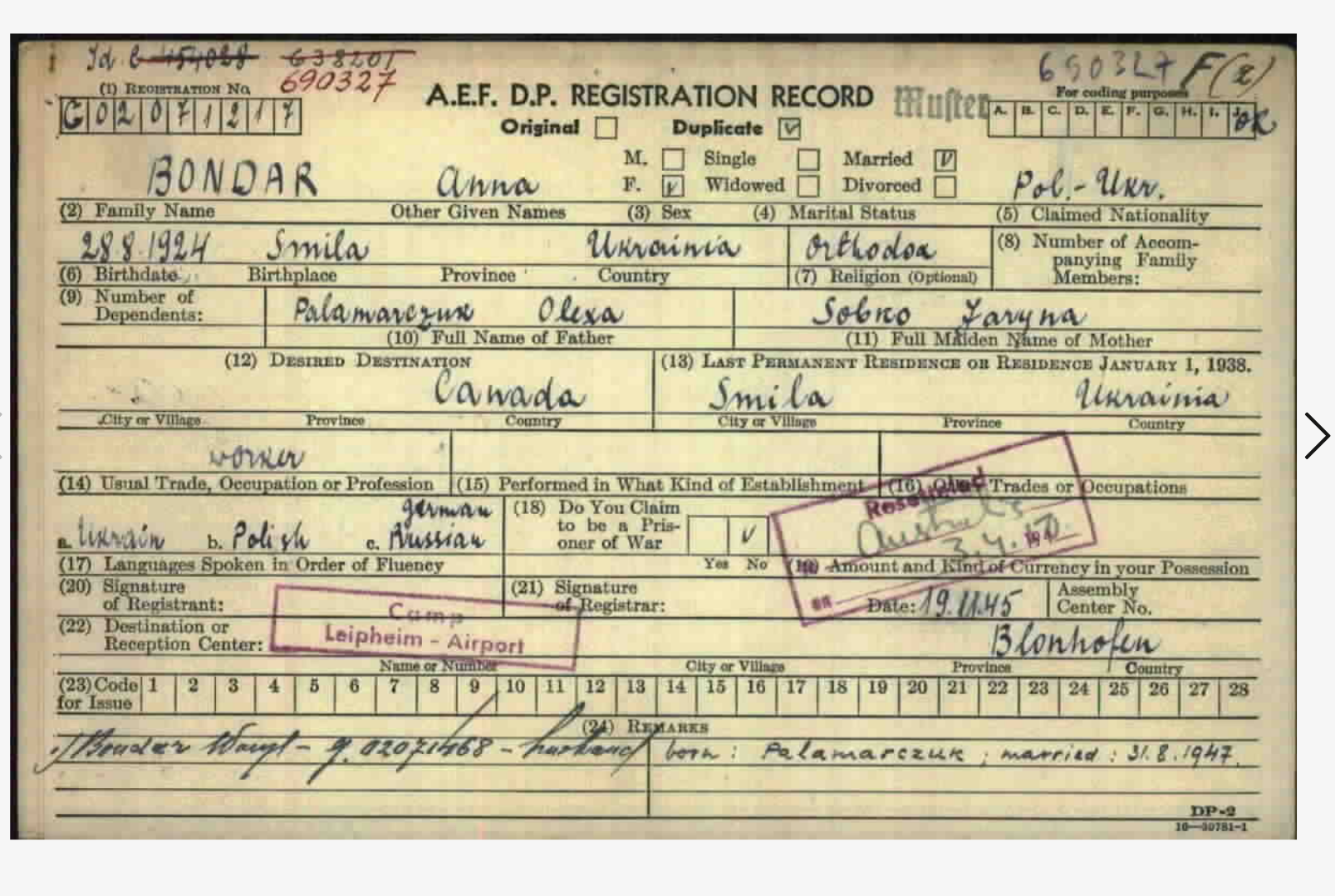
click at [525, 235] on img at bounding box center [668, 407] width 956 height 731
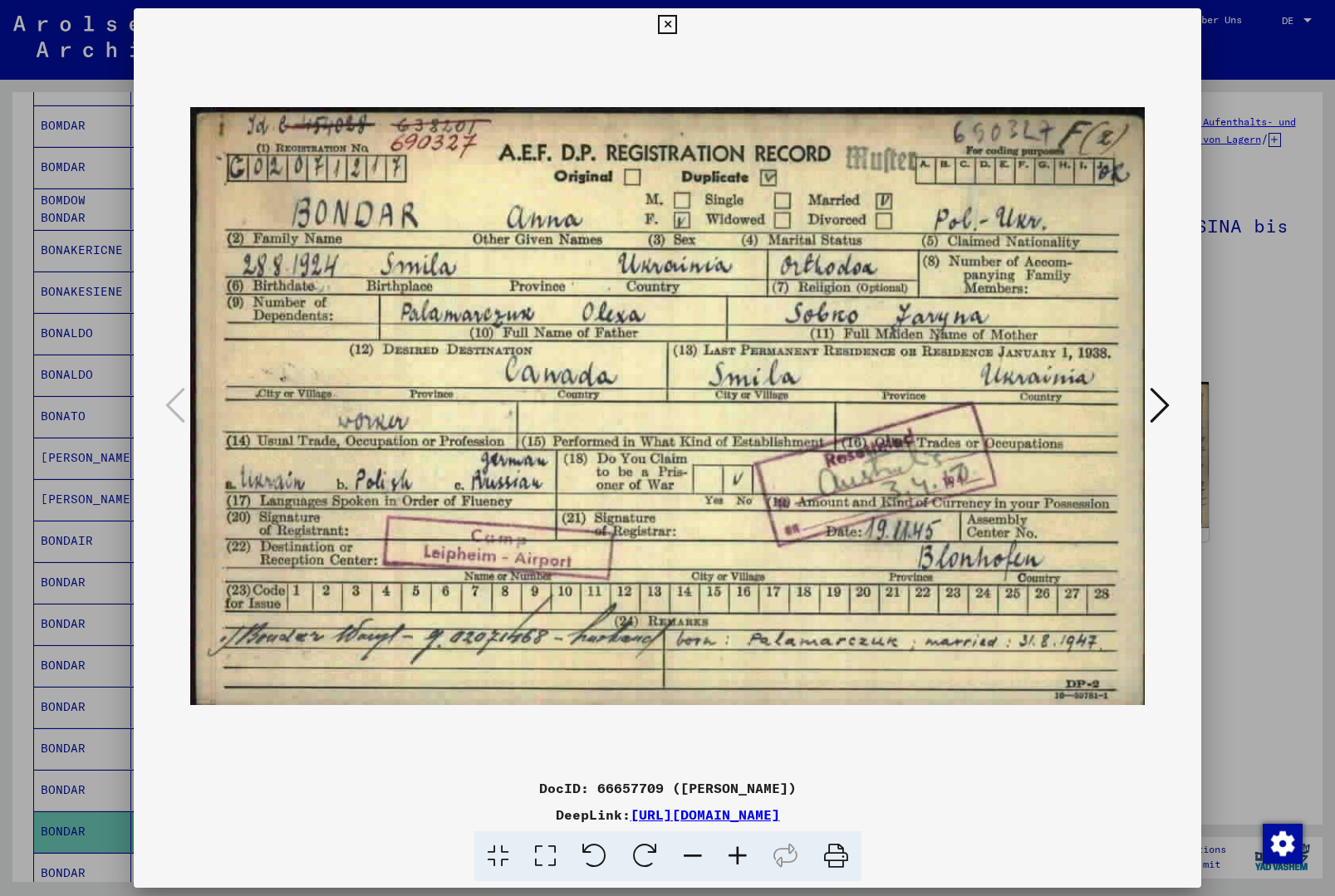
click at [677, 28] on icon at bounding box center [668, 25] width 19 height 20
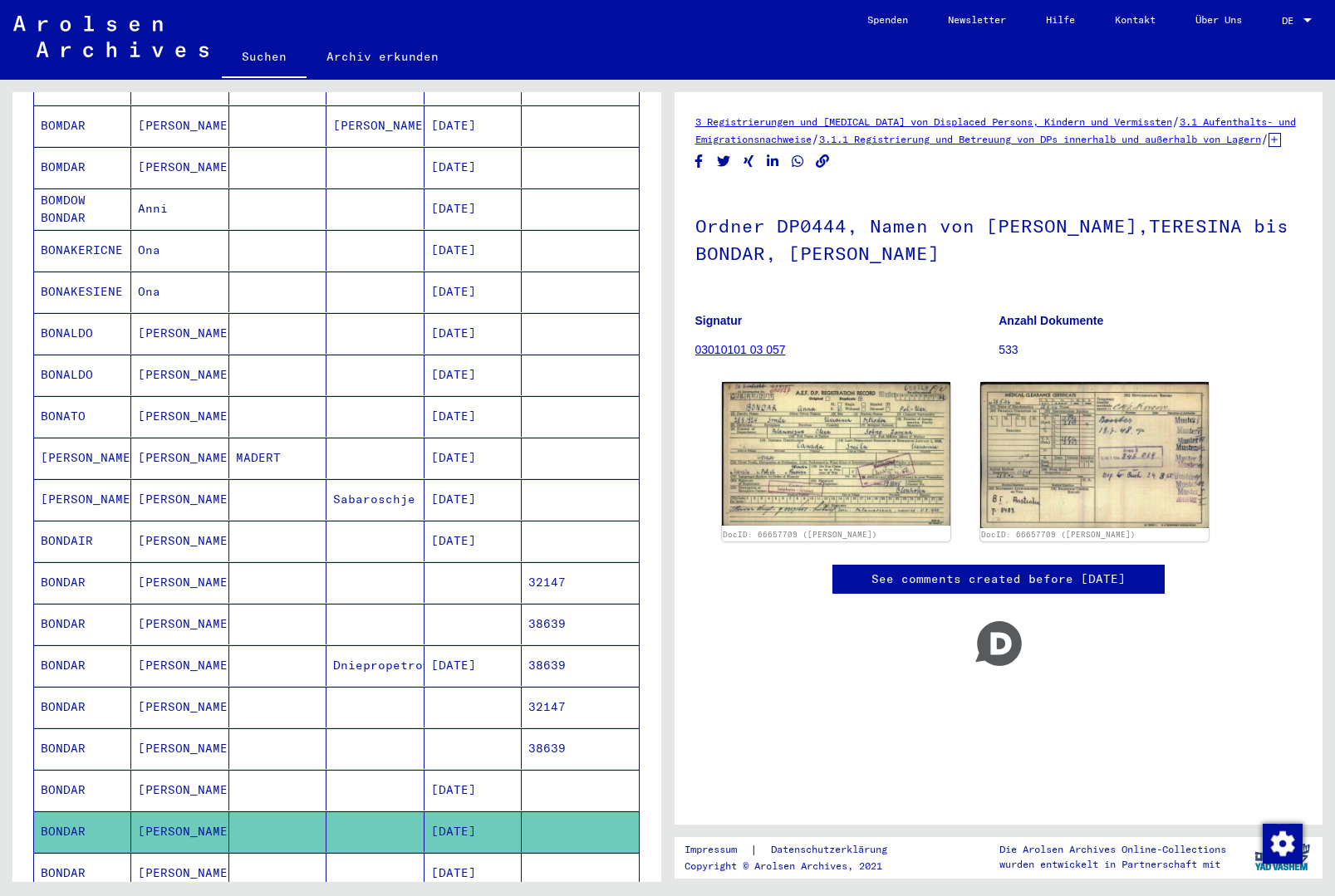
click at [406, 853] on mat-cell at bounding box center [375, 874] width 97 height 41
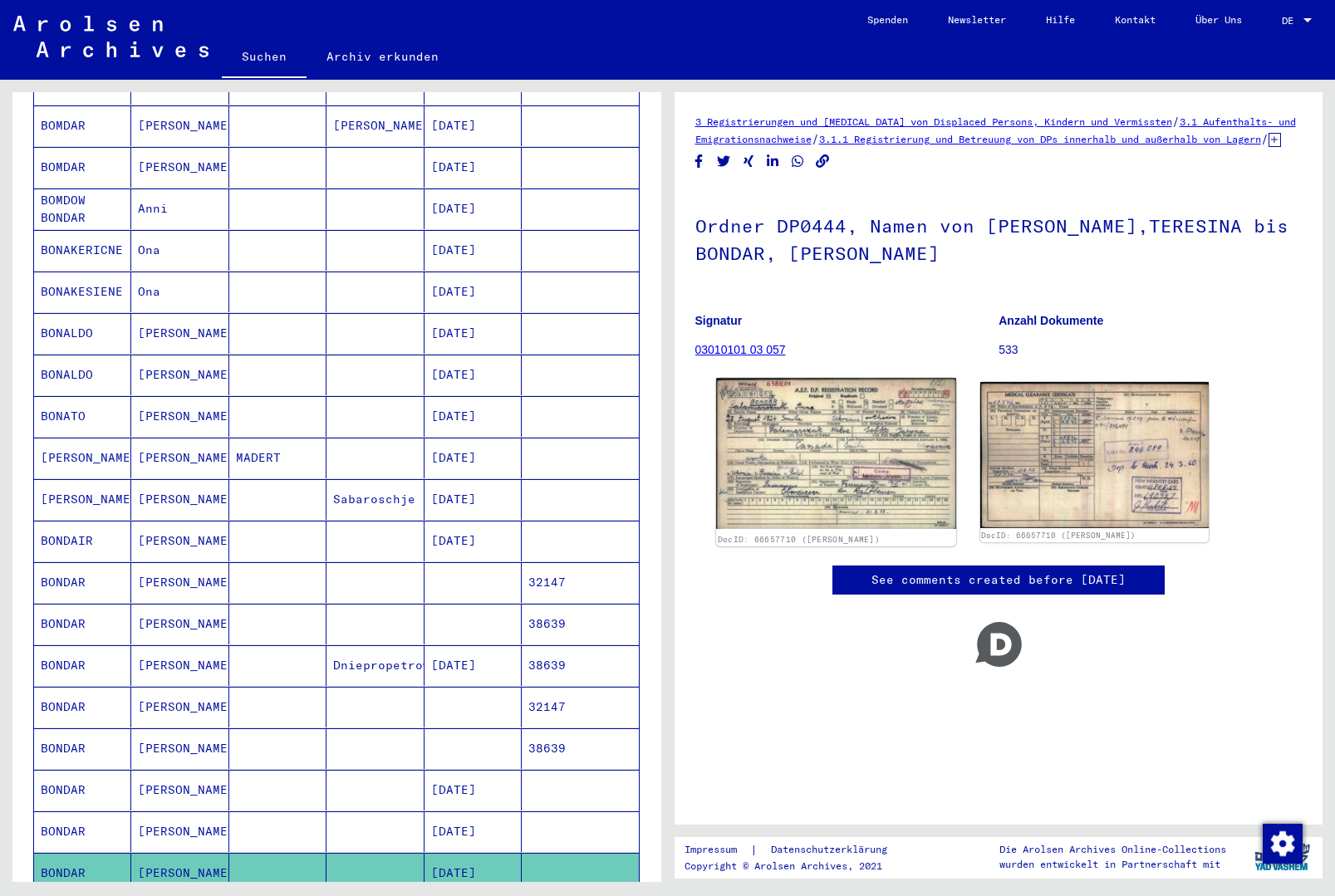
click at [835, 396] on img at bounding box center [836, 453] width 240 height 151
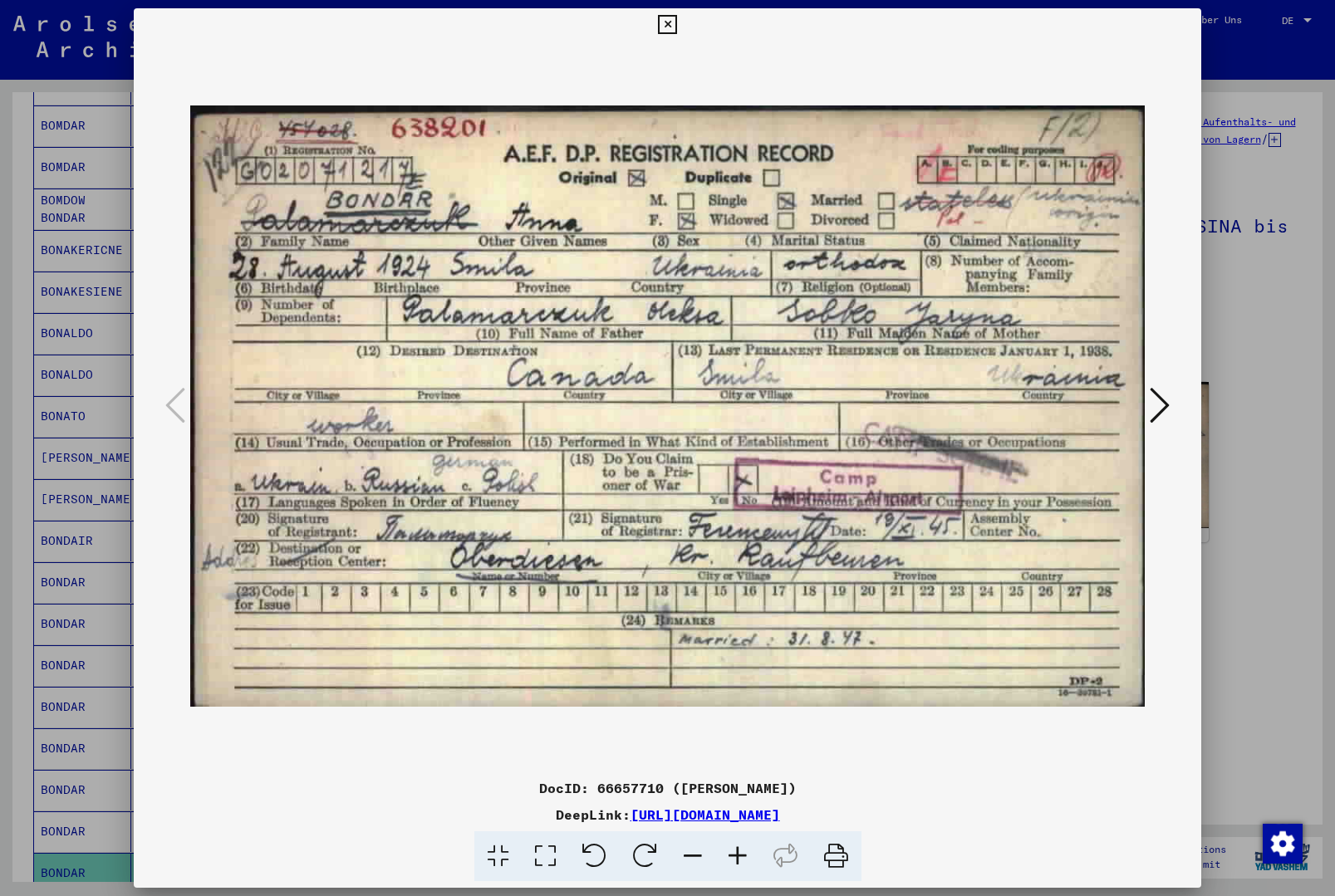
click at [677, 29] on icon at bounding box center [668, 25] width 19 height 20
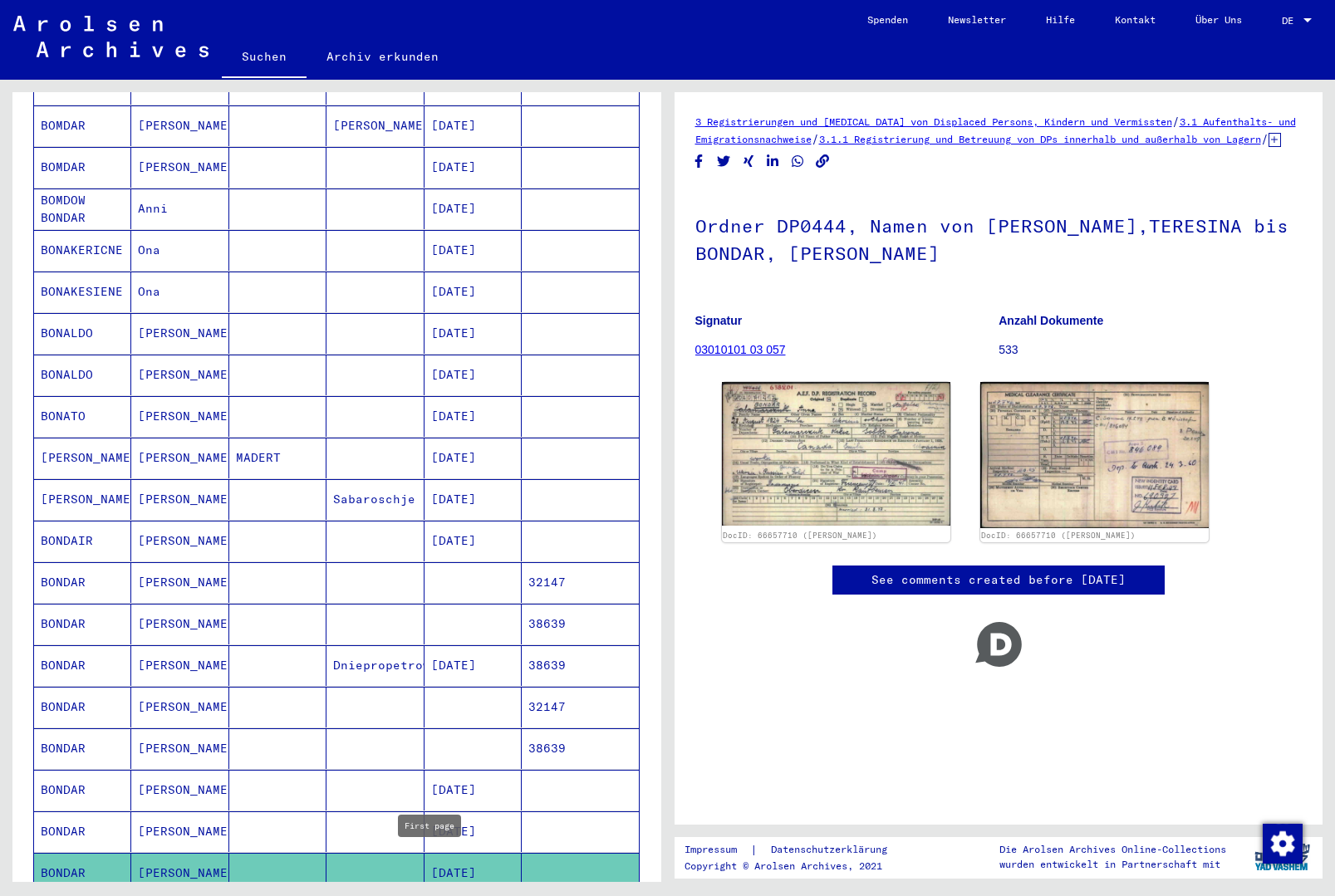
type input "*"
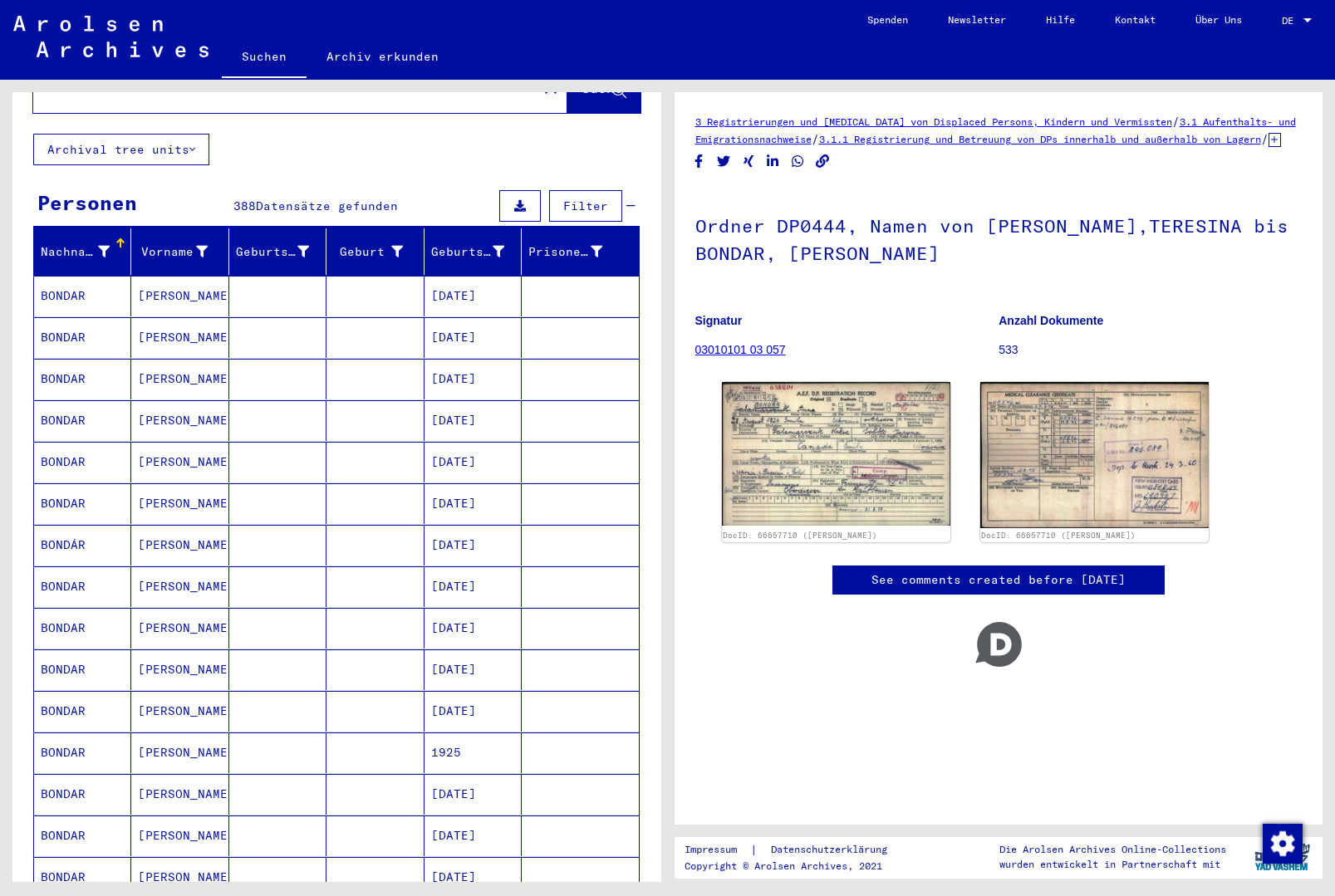
scroll to position [73, 0]
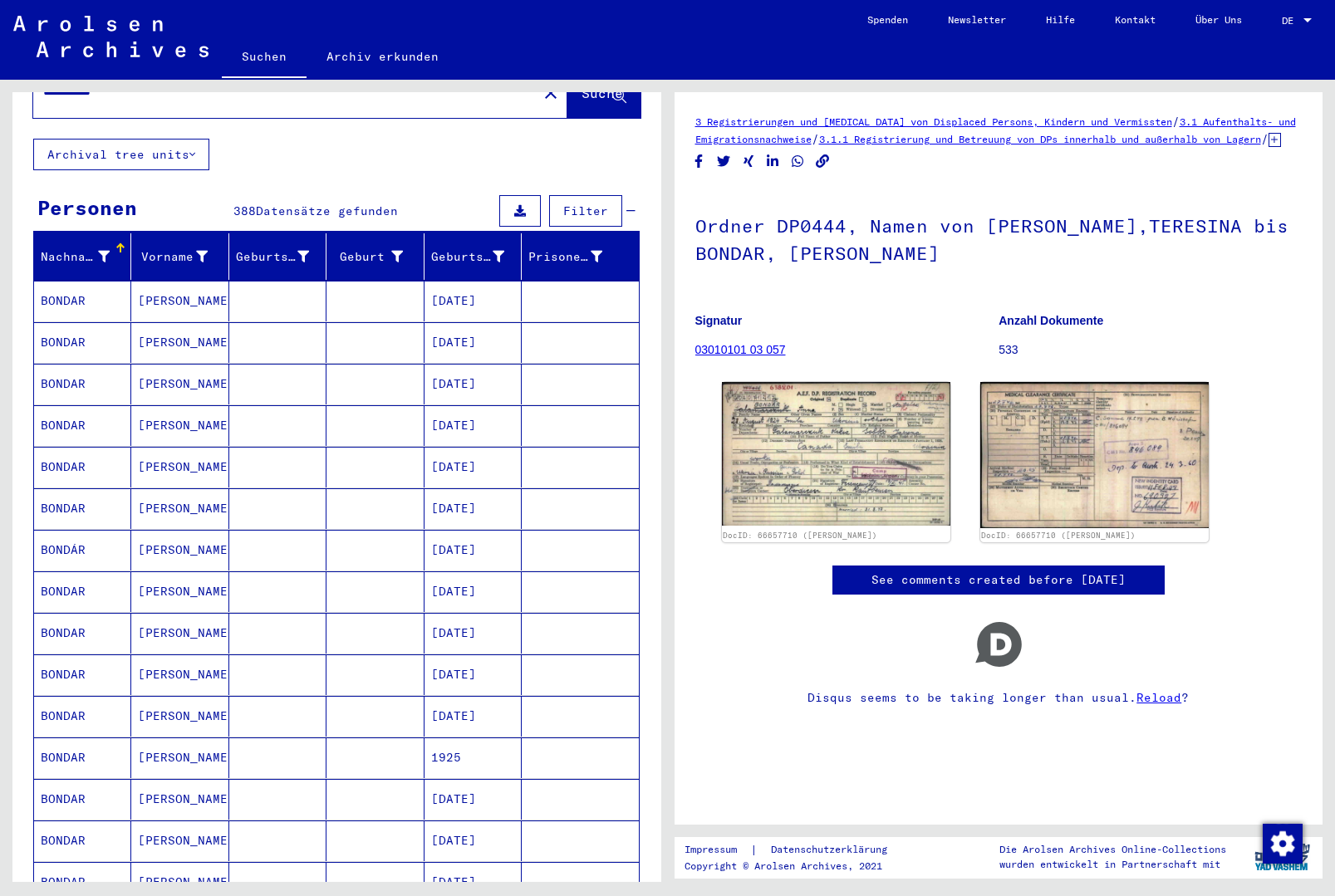
click at [407, 280] on mat-cell at bounding box center [375, 301] width 97 height 41
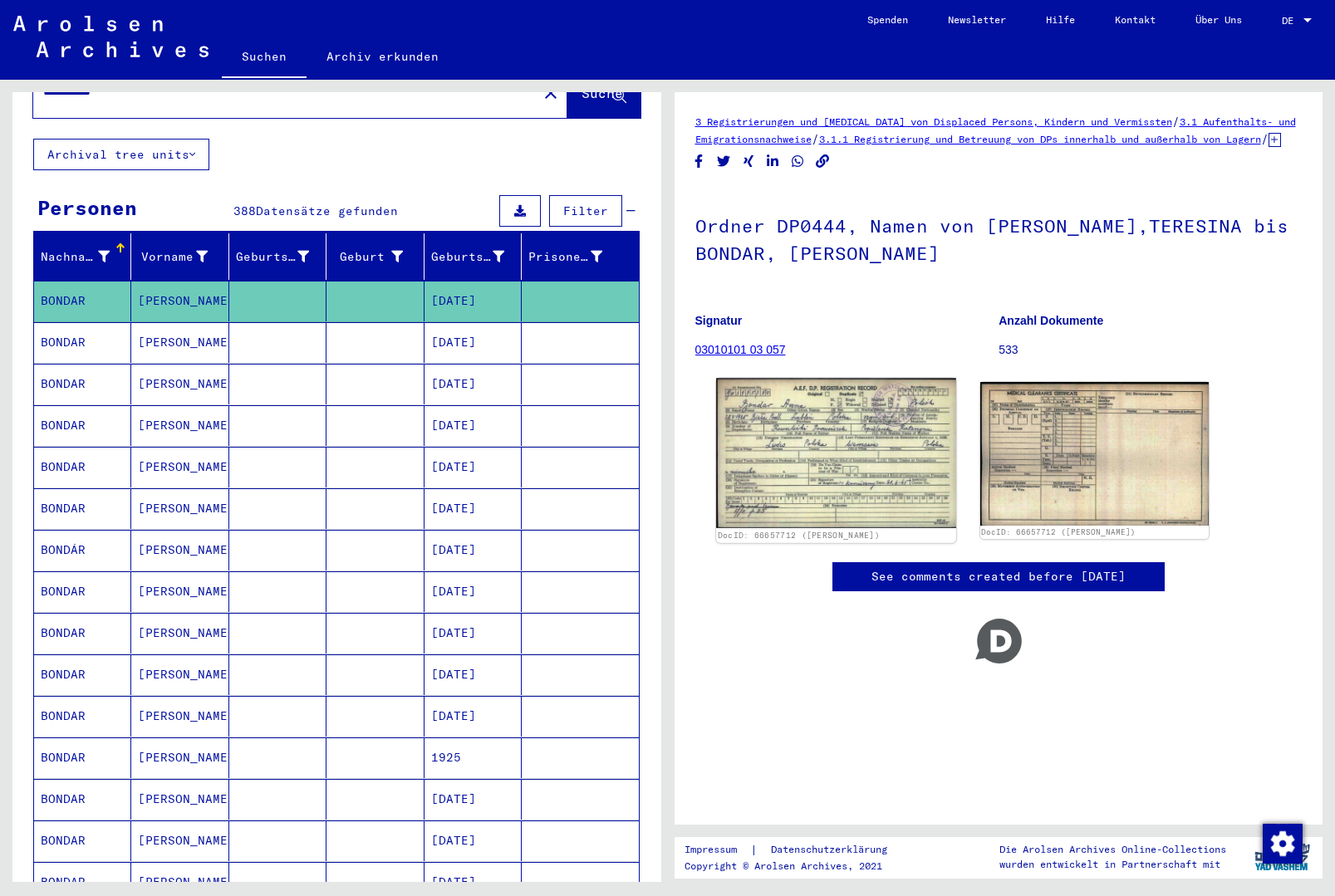
click at [846, 443] on img at bounding box center [836, 453] width 240 height 150
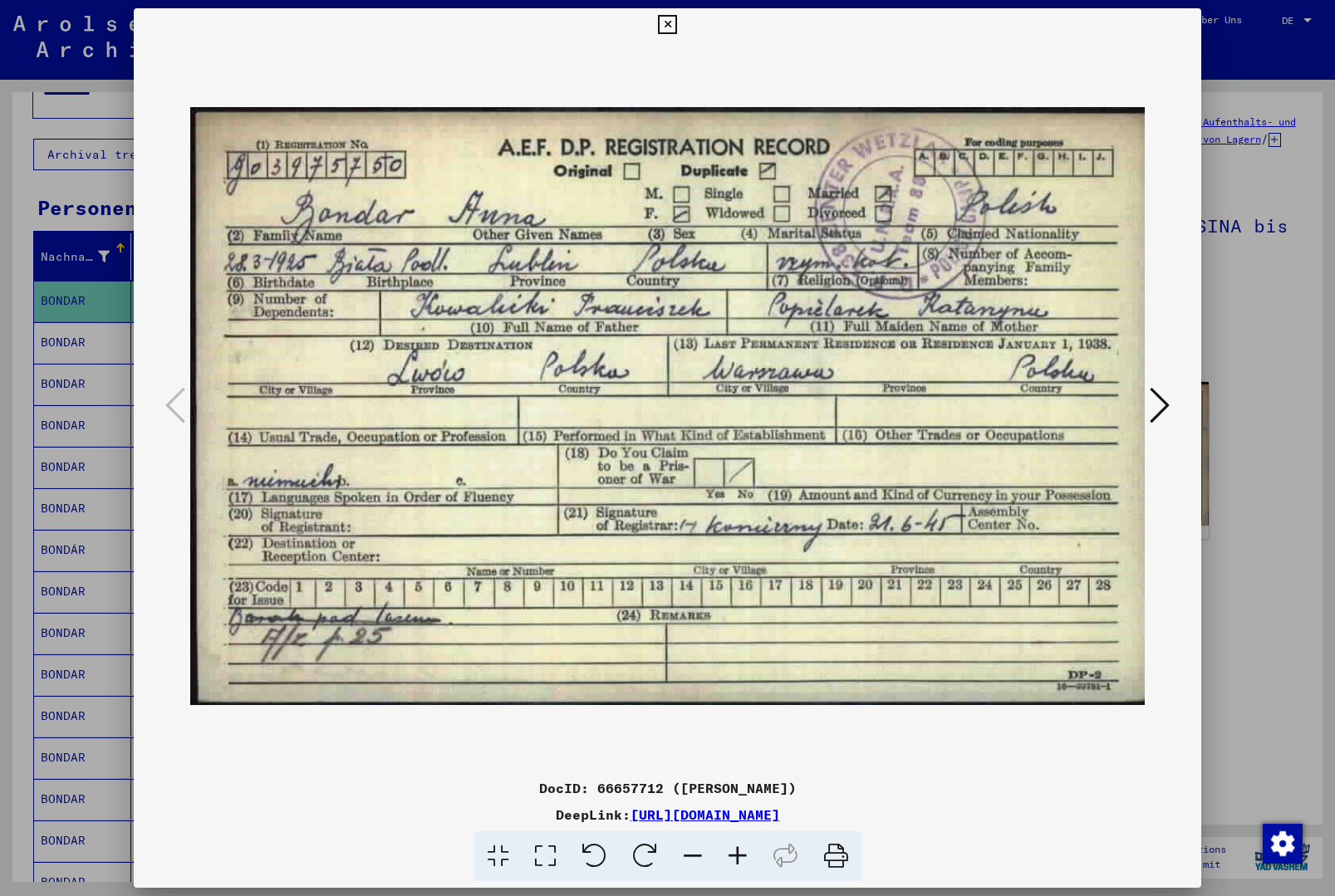
click at [677, 26] on icon at bounding box center [668, 25] width 19 height 20
